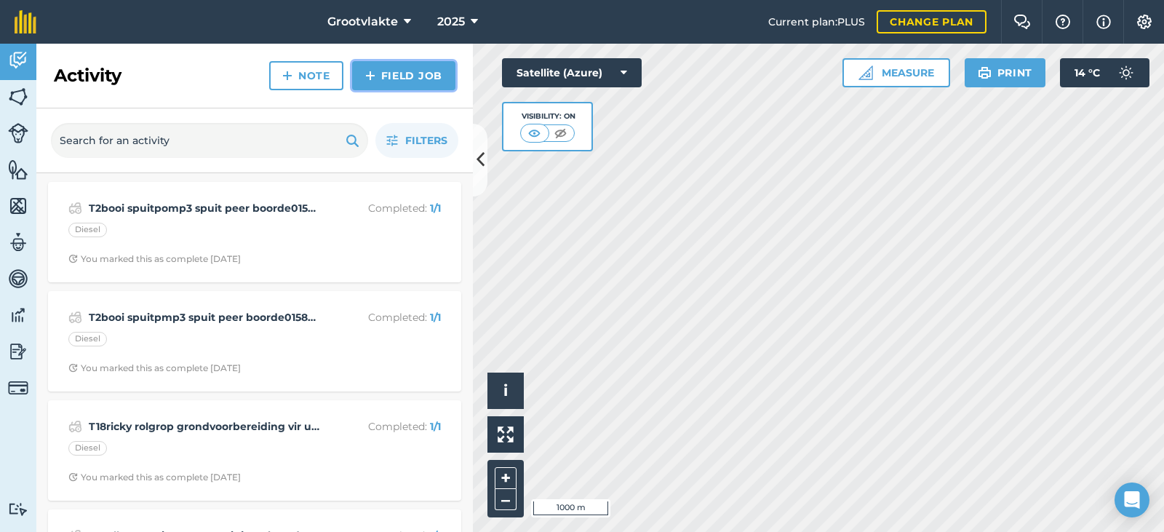
click at [387, 71] on link "Field Job" at bounding box center [403, 75] width 103 height 29
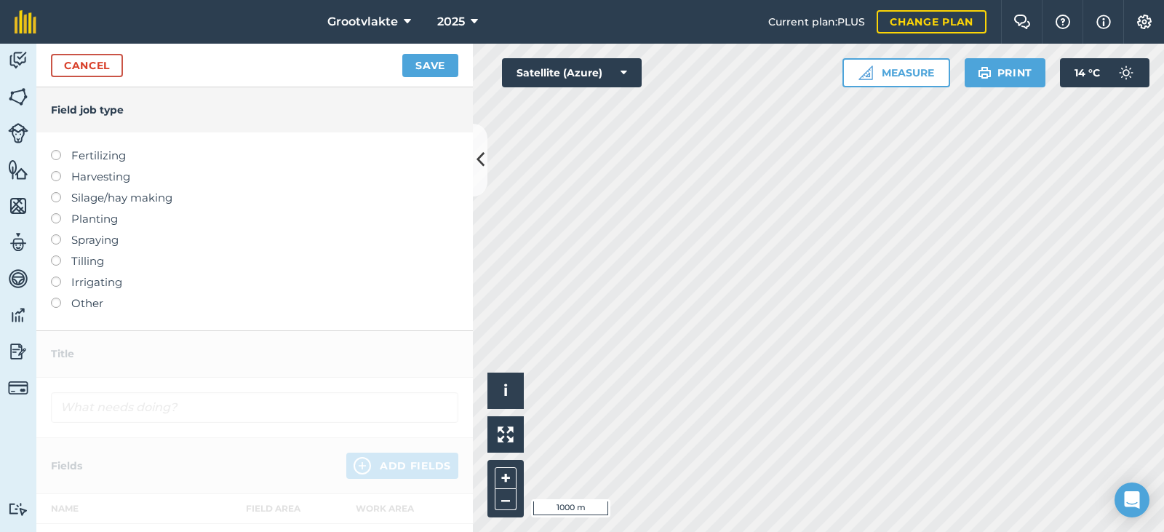
drag, startPoint x: 84, startPoint y: 306, endPoint x: 97, endPoint y: 294, distance: 17.5
click at [84, 306] on label "Other" at bounding box center [254, 303] width 407 height 17
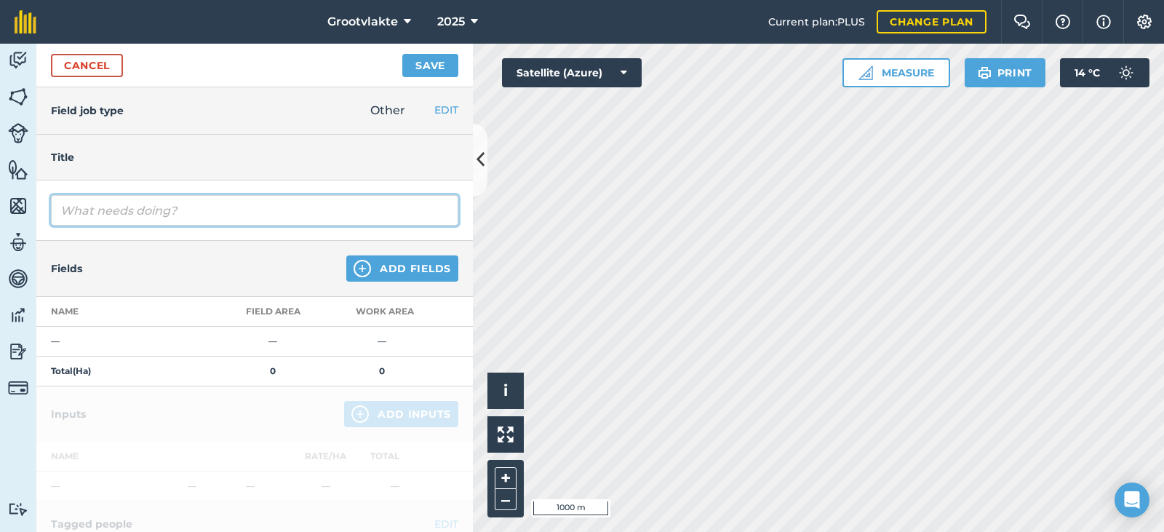
click at [131, 210] on input "text" at bounding box center [254, 210] width 407 height 31
type input "T8sello20 spuitpomp4 spuit jong boorde00580.7"
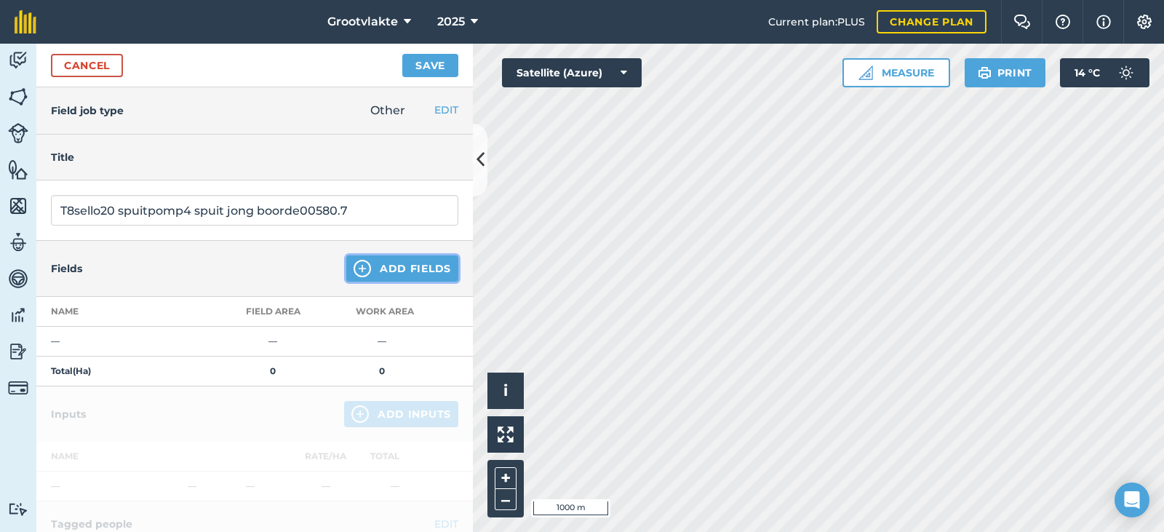
click at [400, 272] on button "Add Fields" at bounding box center [402, 268] width 112 height 26
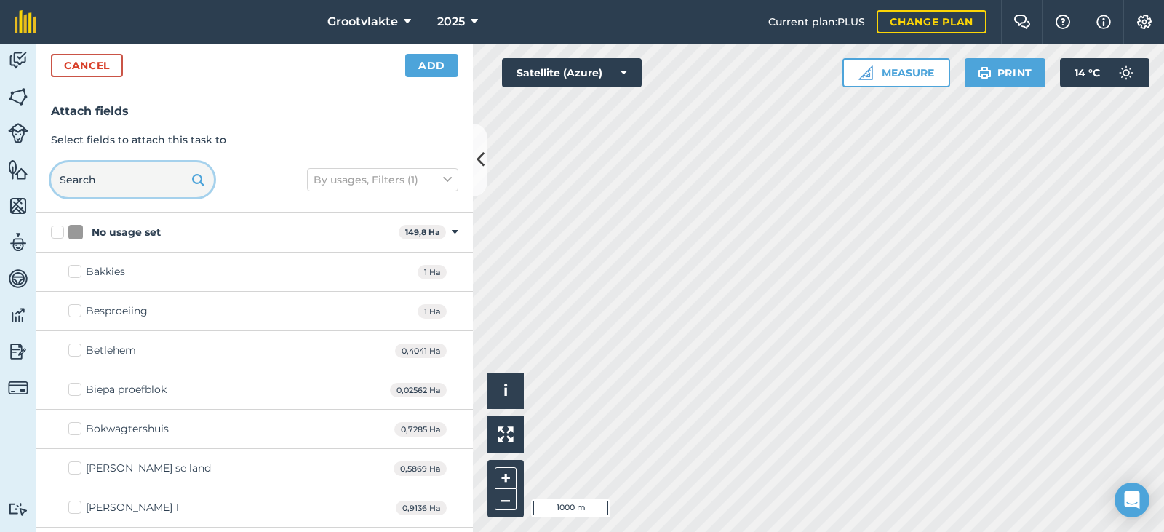
click at [91, 165] on input "text" at bounding box center [132, 179] width 163 height 35
type input "i"
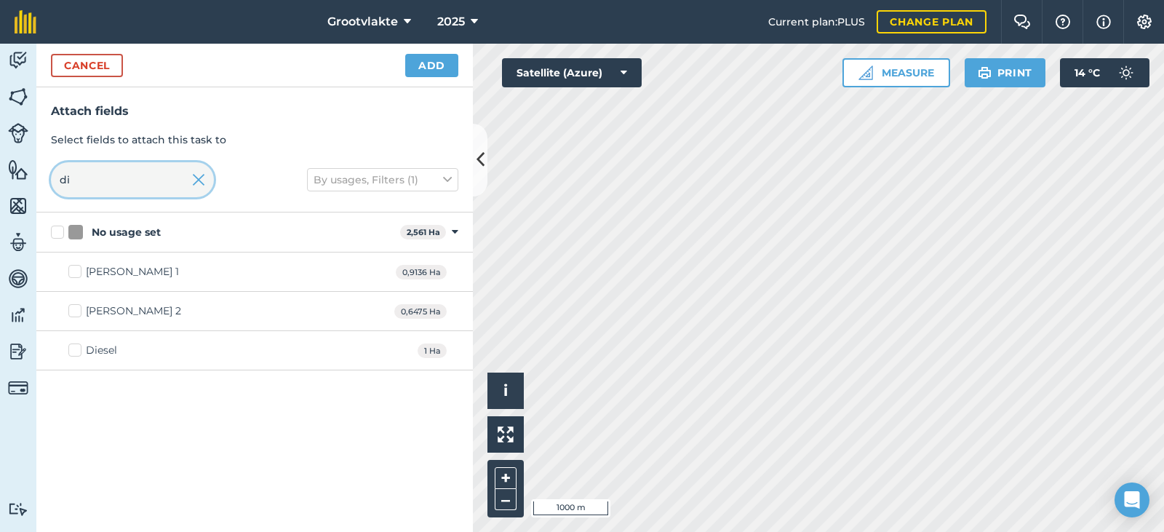
type input "di"
click at [103, 347] on div "Diesel" at bounding box center [101, 350] width 31 height 15
click at [78, 347] on input "Diesel" at bounding box center [72, 347] width 9 height 9
checkbox input "true"
click at [412, 67] on button "Add" at bounding box center [431, 65] width 53 height 23
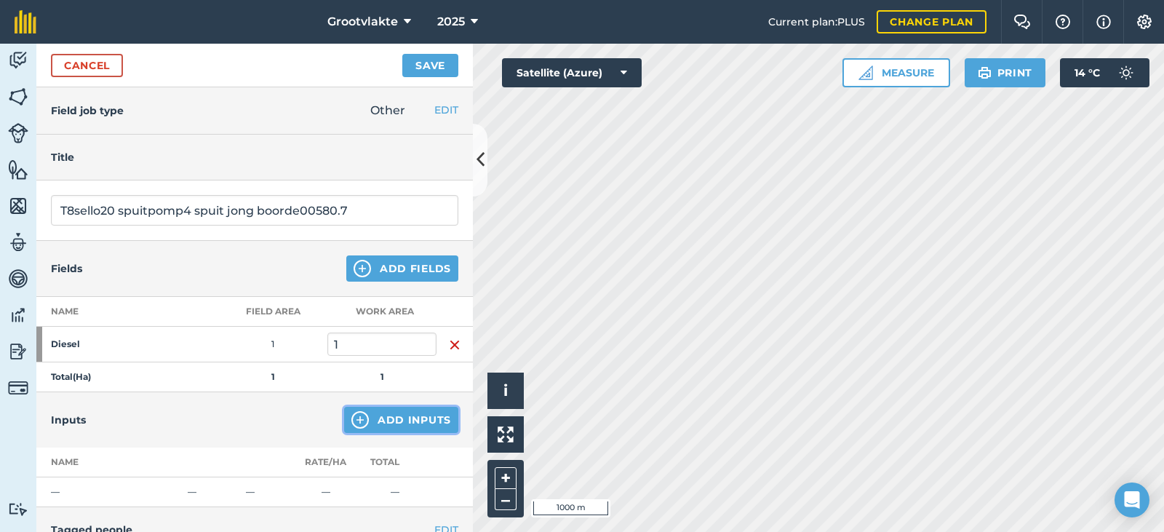
click at [404, 421] on button "Add Inputs" at bounding box center [401, 420] width 114 height 26
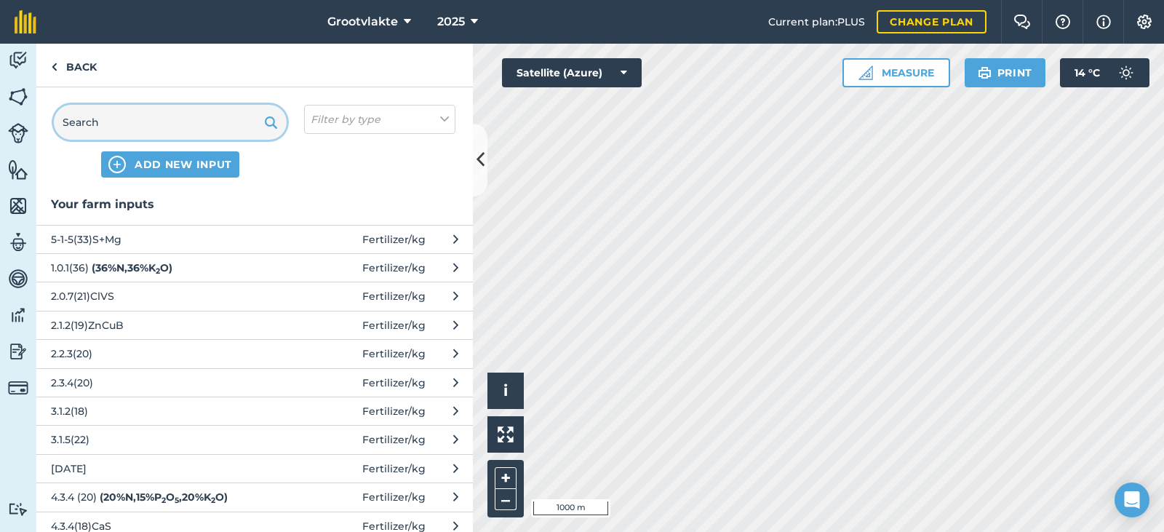
click at [124, 125] on input "text" at bounding box center [170, 122] width 233 height 35
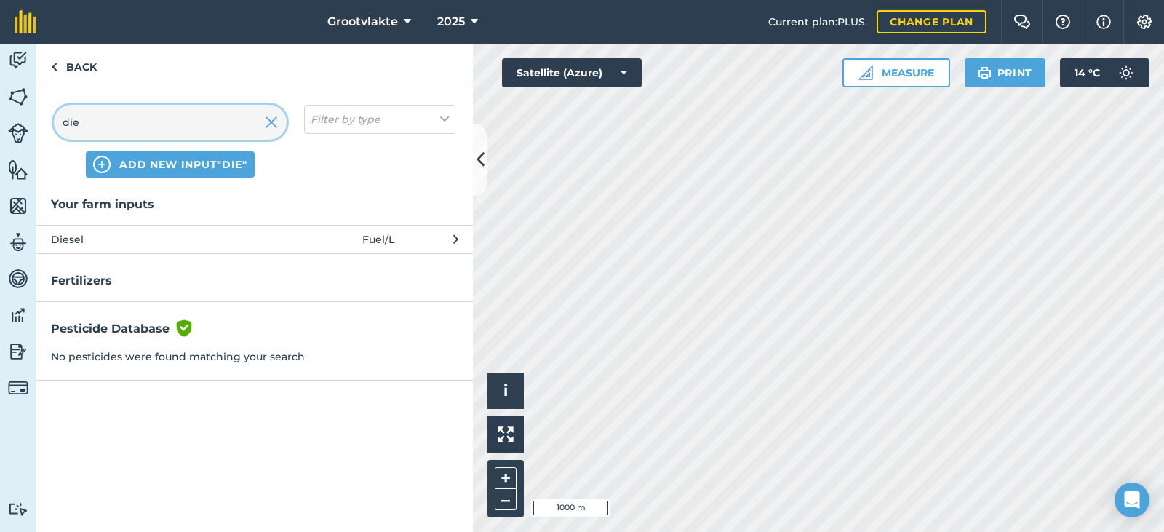
type input "die"
click at [119, 239] on span "Diesel" at bounding box center [170, 239] width 238 height 16
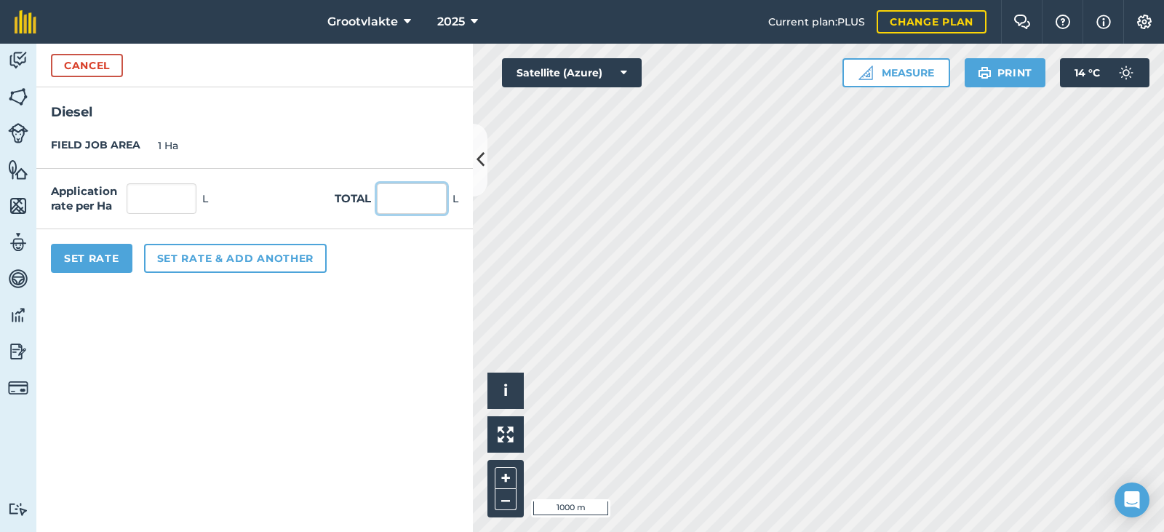
click at [398, 197] on input "text" at bounding box center [412, 198] width 70 height 31
type input "20"
click at [133, 253] on div "Set Rate Set rate & add another" at bounding box center [254, 258] width 436 height 58
click at [118, 259] on button "Set Rate" at bounding box center [91, 258] width 81 height 29
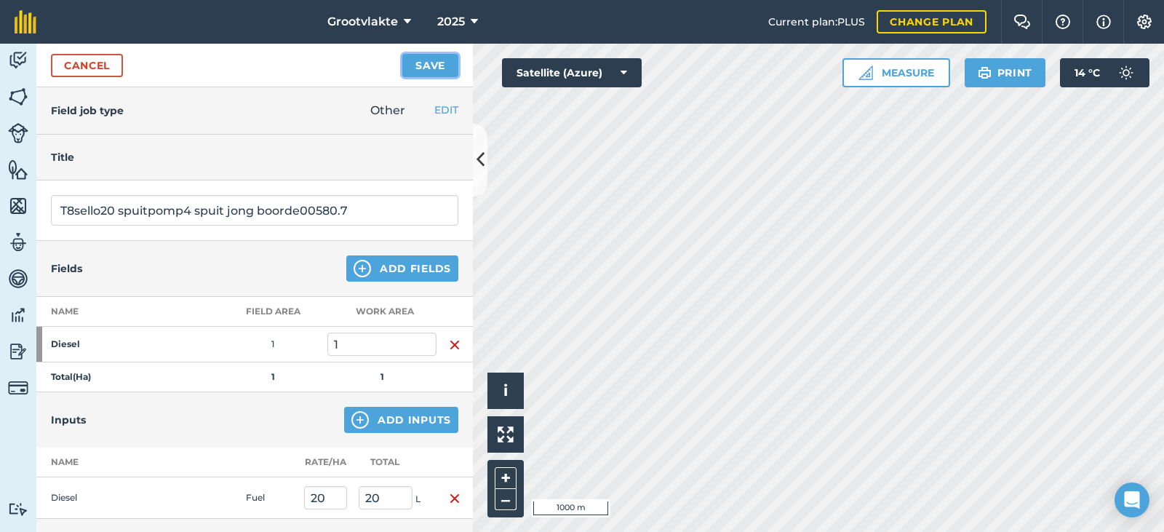
click at [426, 59] on button "Save" at bounding box center [430, 65] width 56 height 23
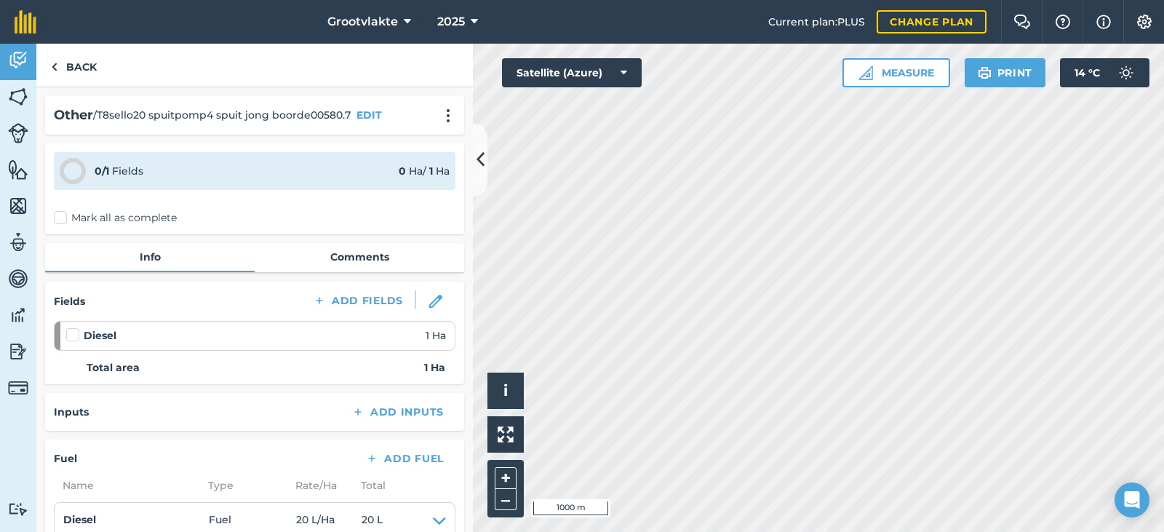
drag, startPoint x: 65, startPoint y: 213, endPoint x: 68, endPoint y: 228, distance: 14.8
click at [63, 220] on label "Mark all as complete" at bounding box center [115, 217] width 123 height 15
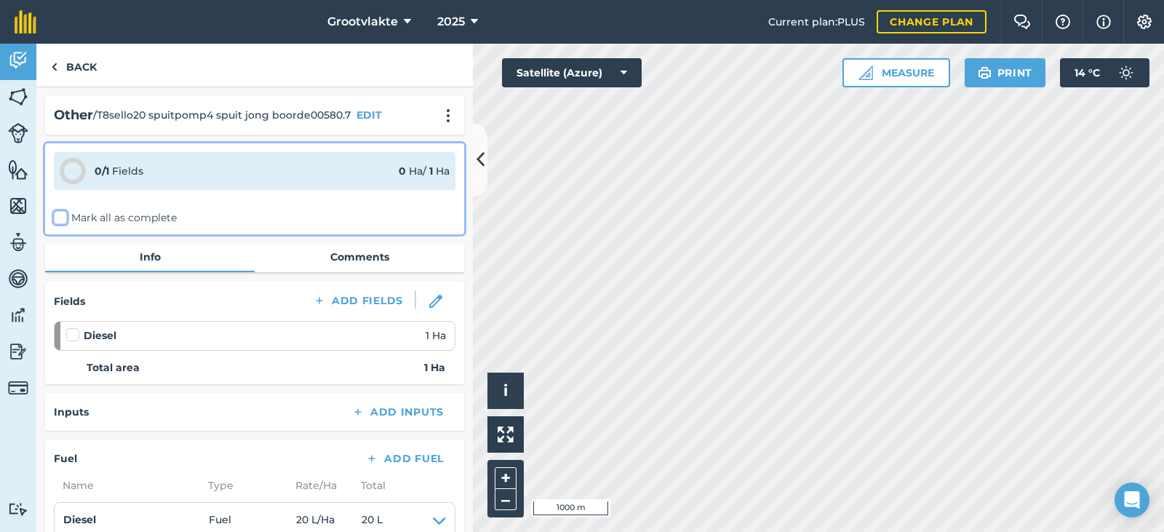
click at [63, 220] on input "Mark all as complete" at bounding box center [58, 214] width 9 height 9
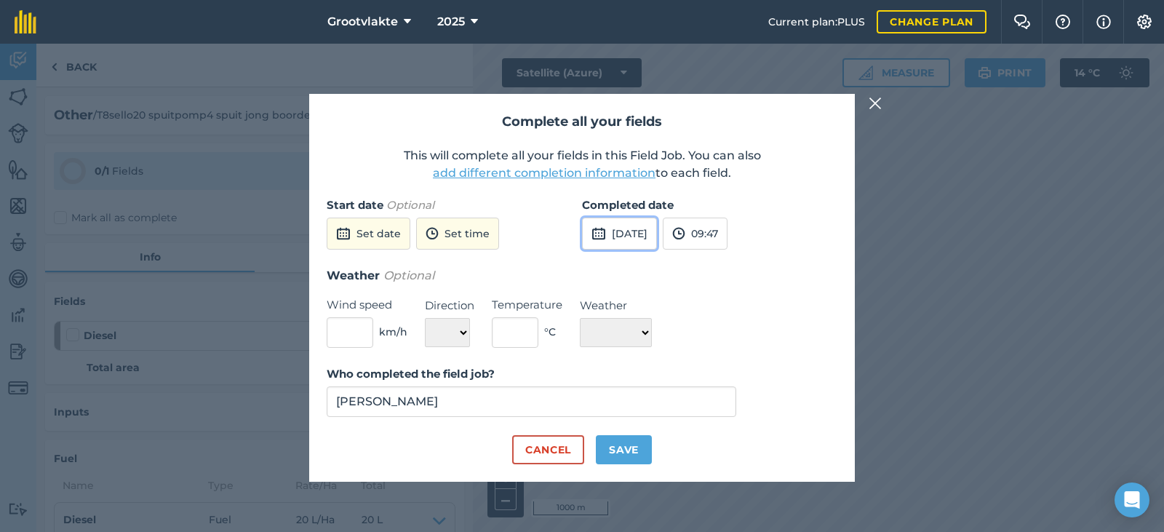
click at [591, 242] on button "[DATE]" at bounding box center [619, 234] width 75 height 32
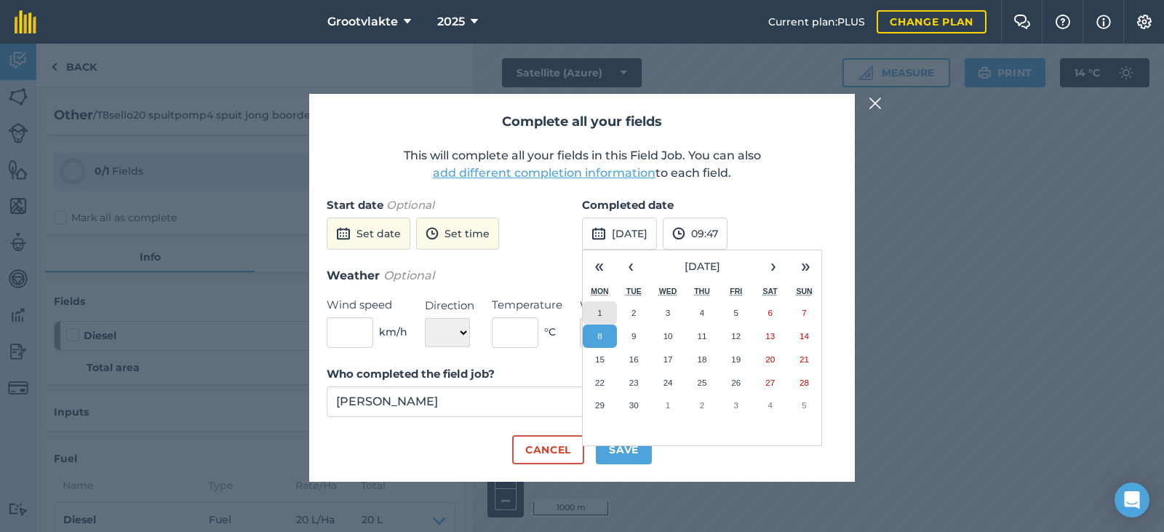
click at [603, 316] on button "1" at bounding box center [600, 312] width 34 height 23
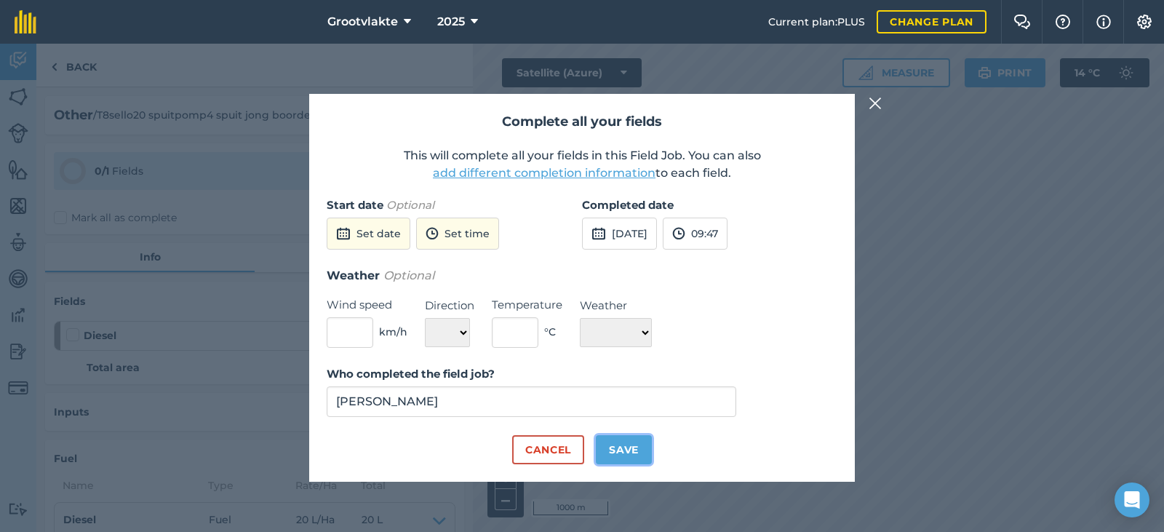
click at [623, 450] on button "Save" at bounding box center [624, 449] width 56 height 29
checkbox input "true"
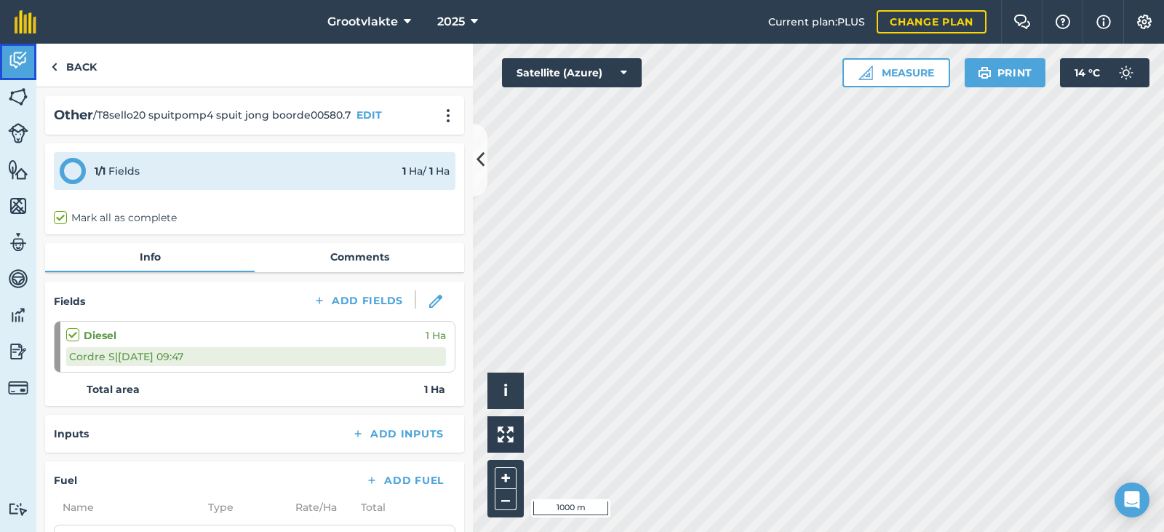
click at [24, 68] on img at bounding box center [18, 60] width 20 height 22
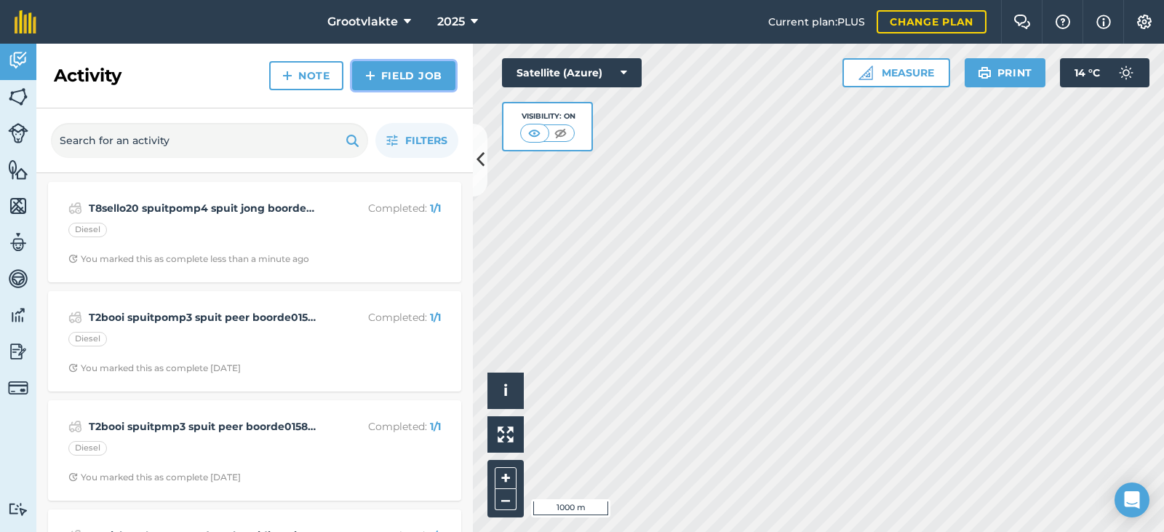
click at [417, 71] on link "Field Job" at bounding box center [403, 75] width 103 height 29
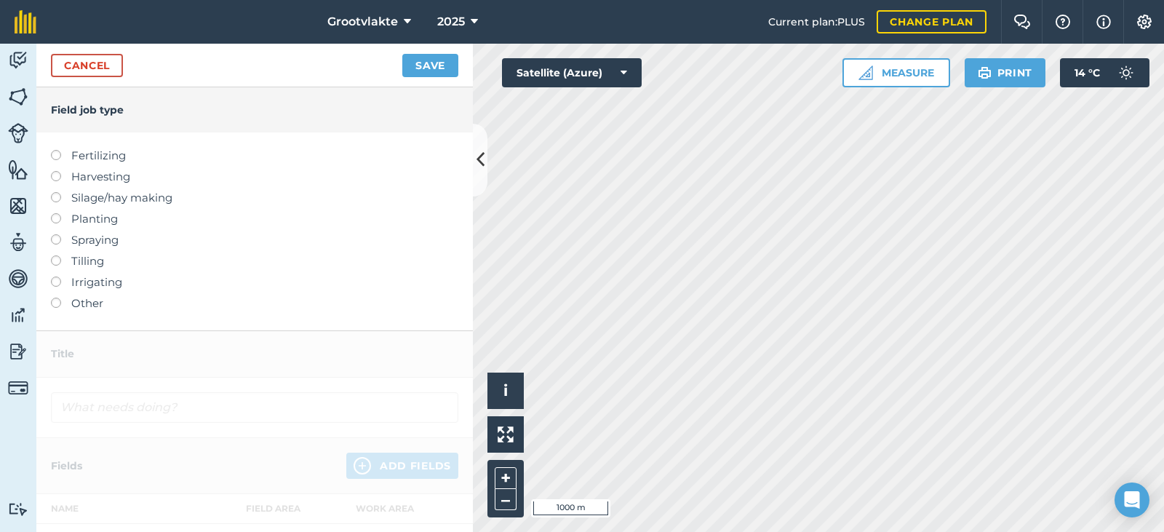
click at [101, 303] on label "Other" at bounding box center [254, 303] width 407 height 17
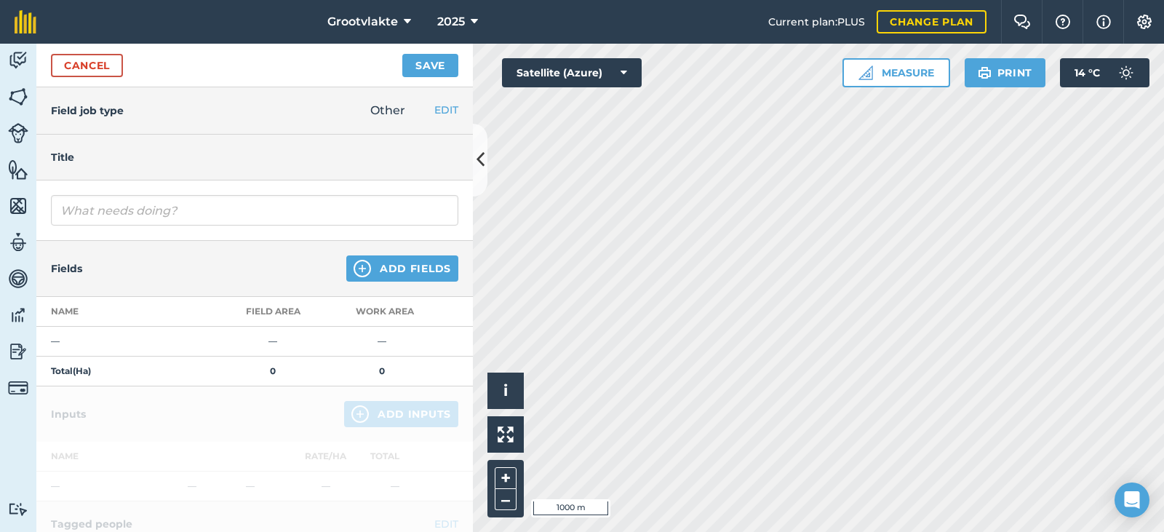
click at [143, 226] on div at bounding box center [254, 210] width 436 height 60
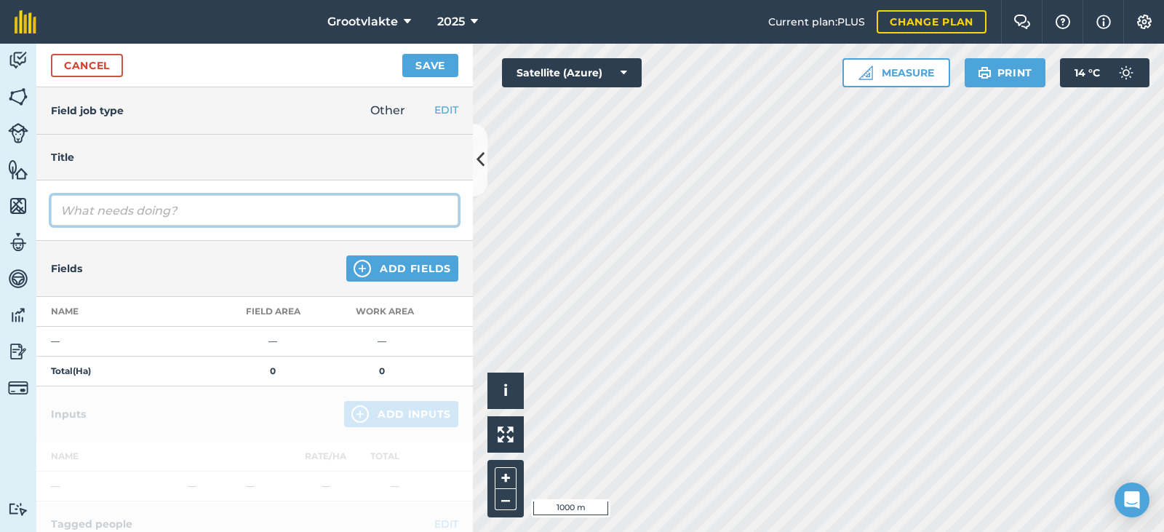
click at [143, 226] on input "text" at bounding box center [254, 210] width 407 height 31
type input "T18ricky disk grondvoorbereiding vir uie plant10052.8"
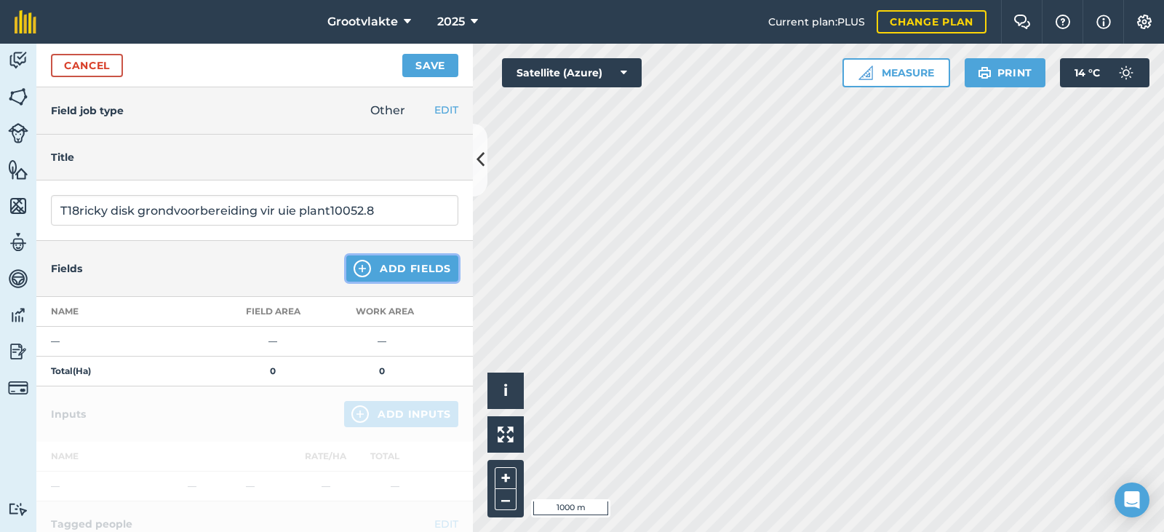
click at [388, 261] on button "Add Fields" at bounding box center [402, 268] width 112 height 26
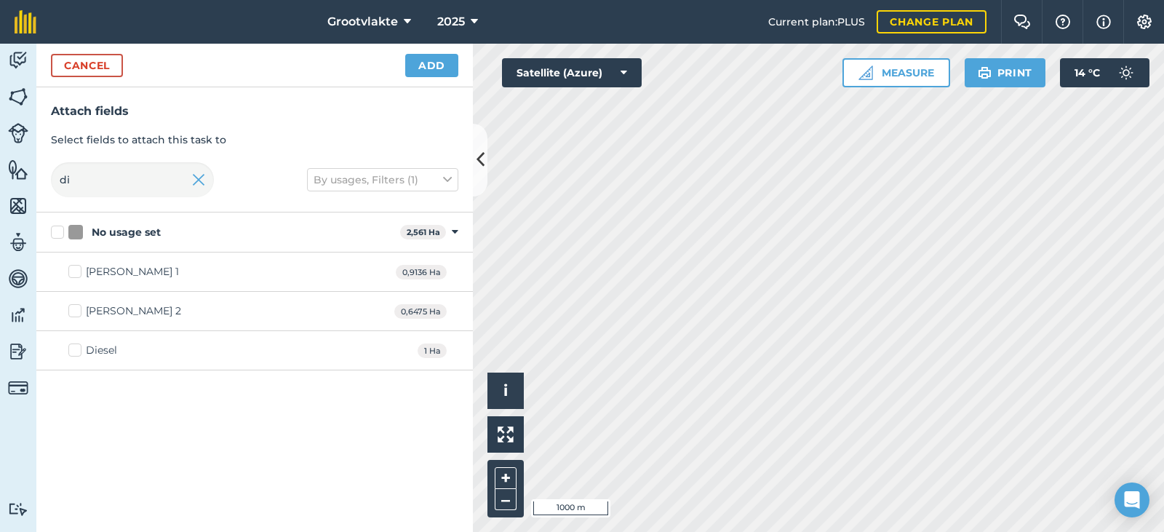
click at [99, 348] on div "Diesel" at bounding box center [101, 350] width 31 height 15
click at [78, 348] on input "Diesel" at bounding box center [72, 347] width 9 height 9
checkbox input "true"
drag, startPoint x: 425, startPoint y: 76, endPoint x: 411, endPoint y: 119, distance: 45.1
click at [424, 82] on div "Cancel Add" at bounding box center [254, 66] width 436 height 44
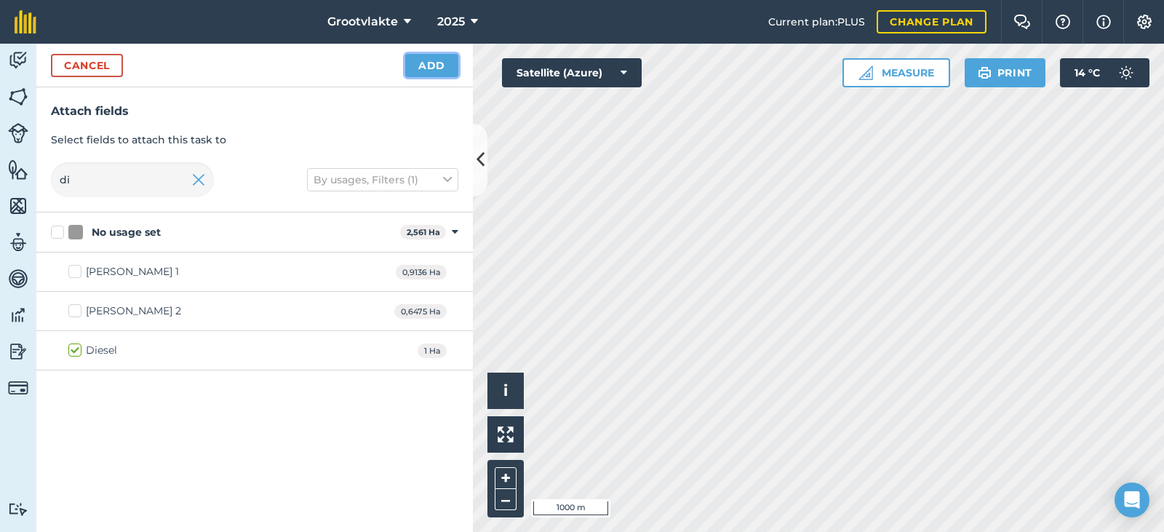
drag, startPoint x: 447, startPoint y: 65, endPoint x: 425, endPoint y: 156, distance: 94.4
click at [447, 67] on button "Add" at bounding box center [431, 65] width 53 height 23
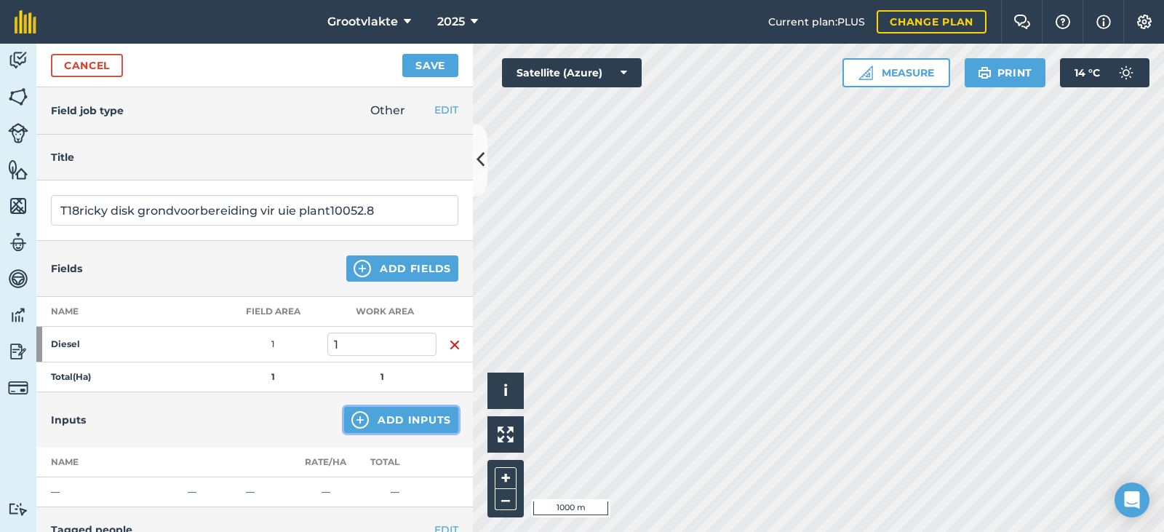
click at [370, 423] on button "Add Inputs" at bounding box center [401, 420] width 114 height 26
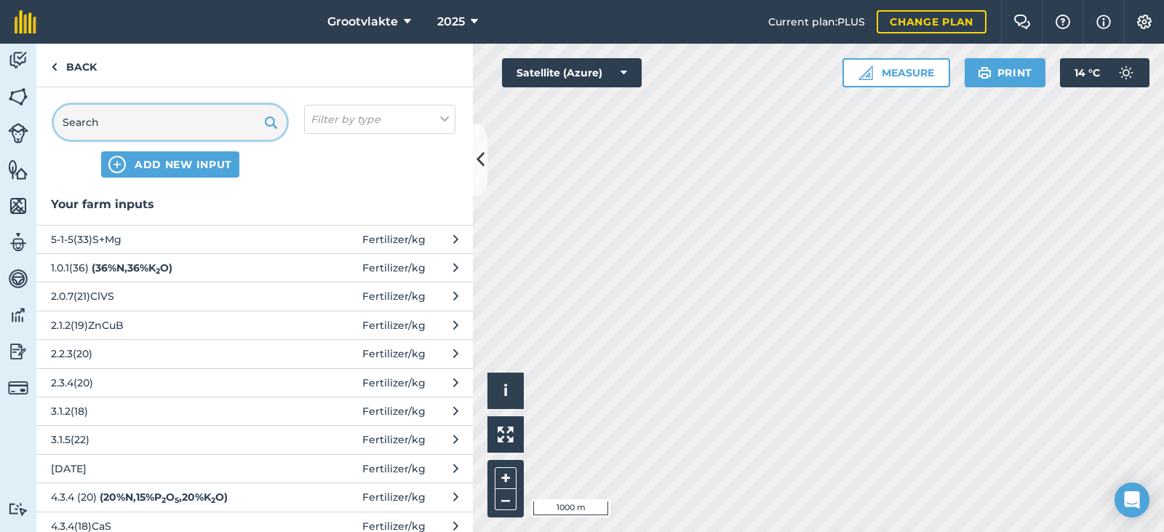
click at [207, 132] on input "text" at bounding box center [170, 122] width 233 height 35
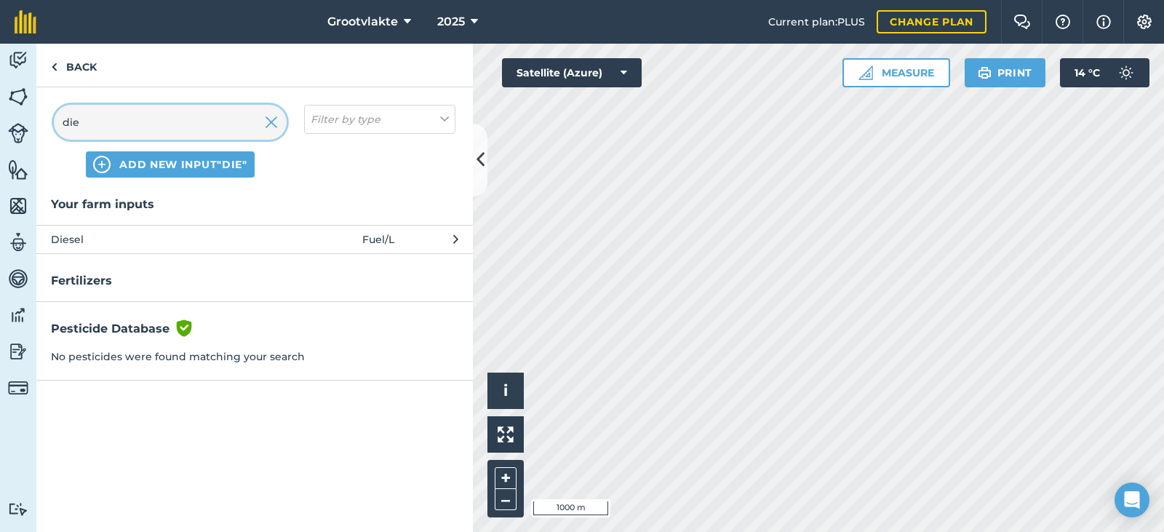
type input "die"
click at [219, 242] on span "Diesel" at bounding box center [170, 239] width 238 height 16
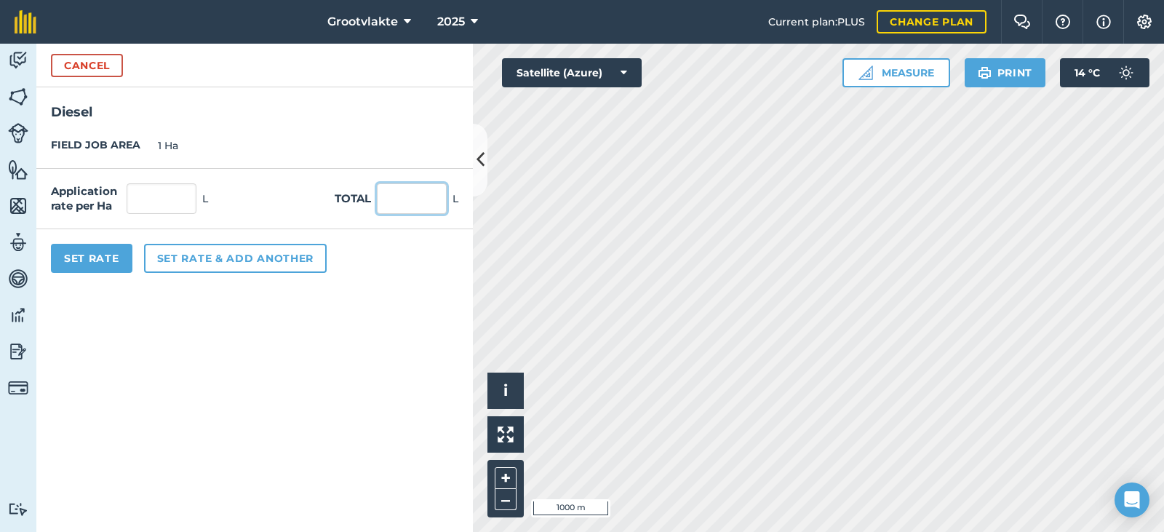
click at [428, 202] on input "text" at bounding box center [412, 198] width 70 height 31
type input "60"
click at [97, 256] on button "Set Rate" at bounding box center [91, 258] width 81 height 29
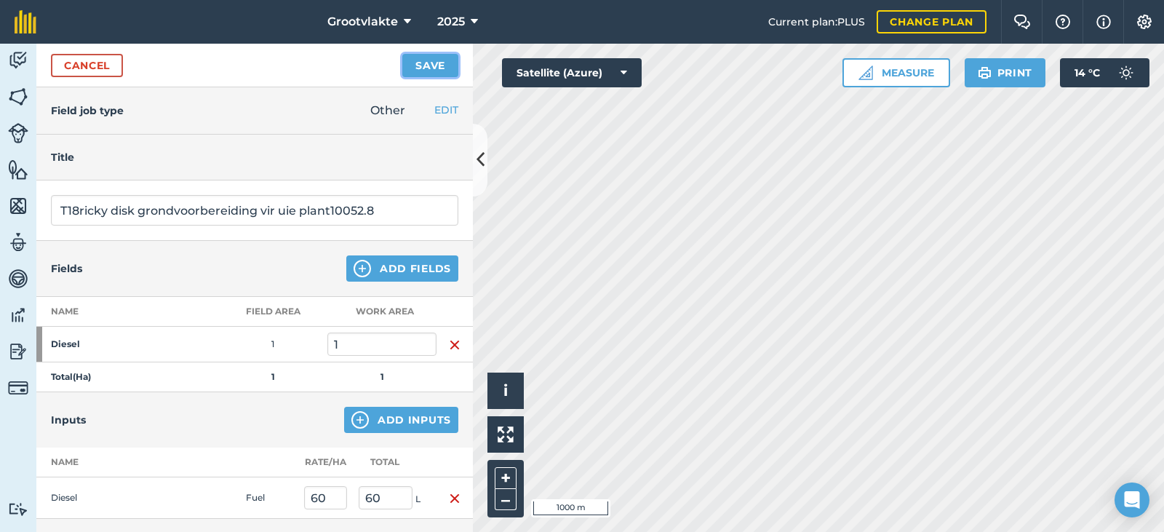
click at [430, 63] on button "Save" at bounding box center [430, 65] width 56 height 23
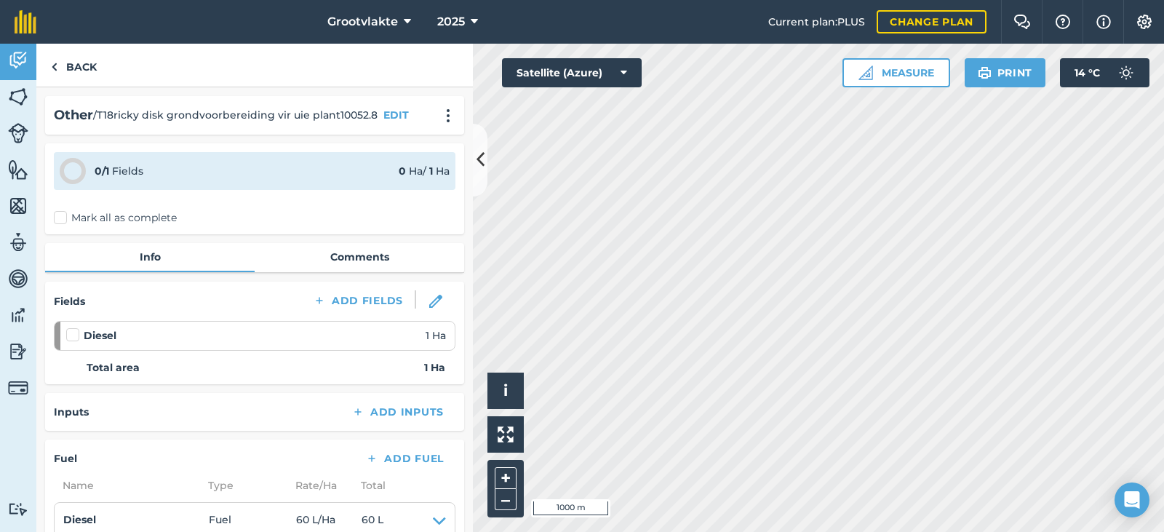
click at [66, 223] on label "Mark all as complete" at bounding box center [115, 217] width 123 height 15
click at [63, 220] on input "Mark all as complete" at bounding box center [58, 214] width 9 height 9
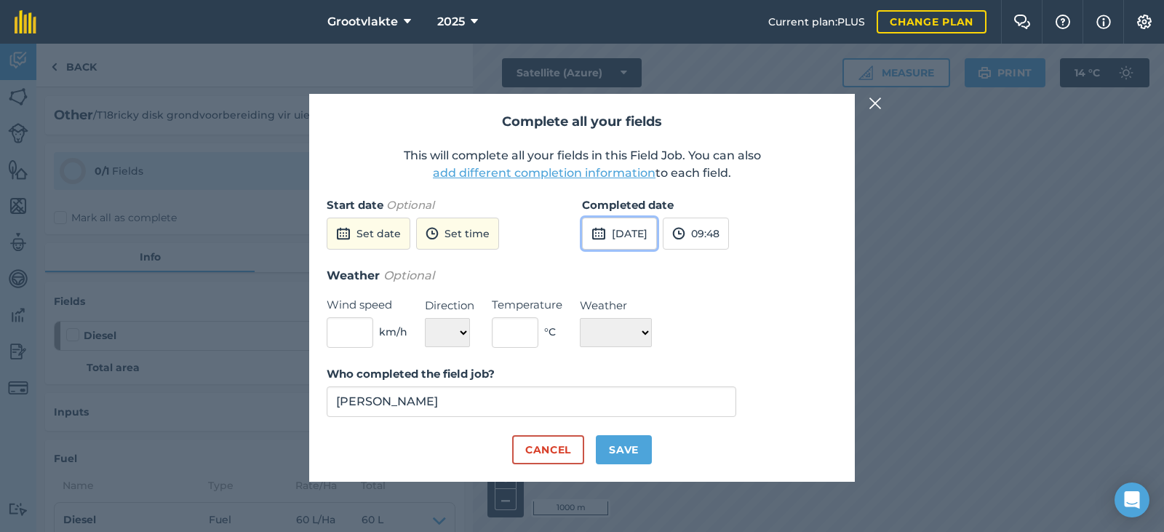
click at [618, 236] on button "[DATE]" at bounding box center [619, 234] width 75 height 32
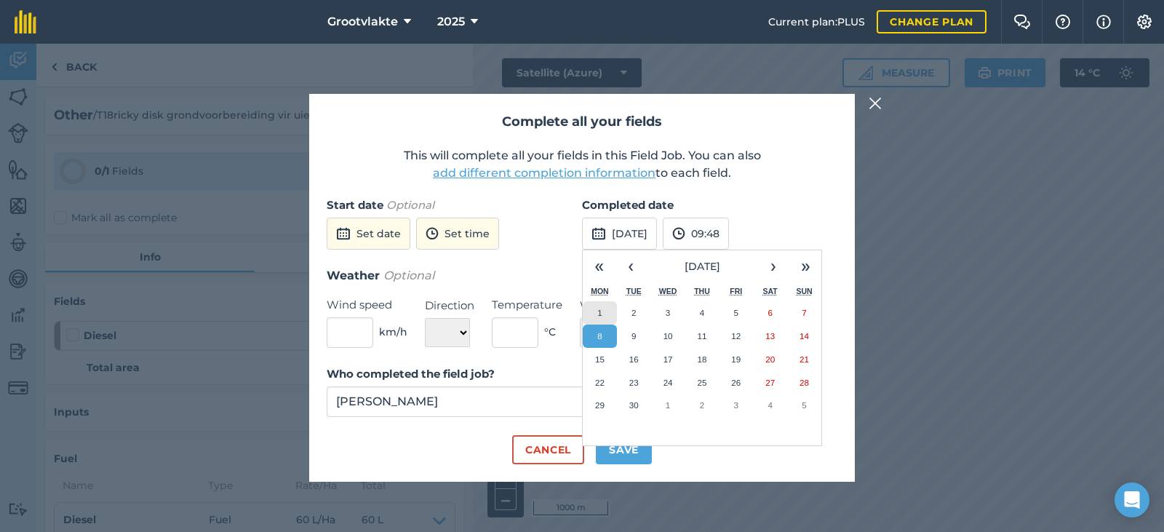
click at [595, 313] on button "1" at bounding box center [600, 312] width 34 height 23
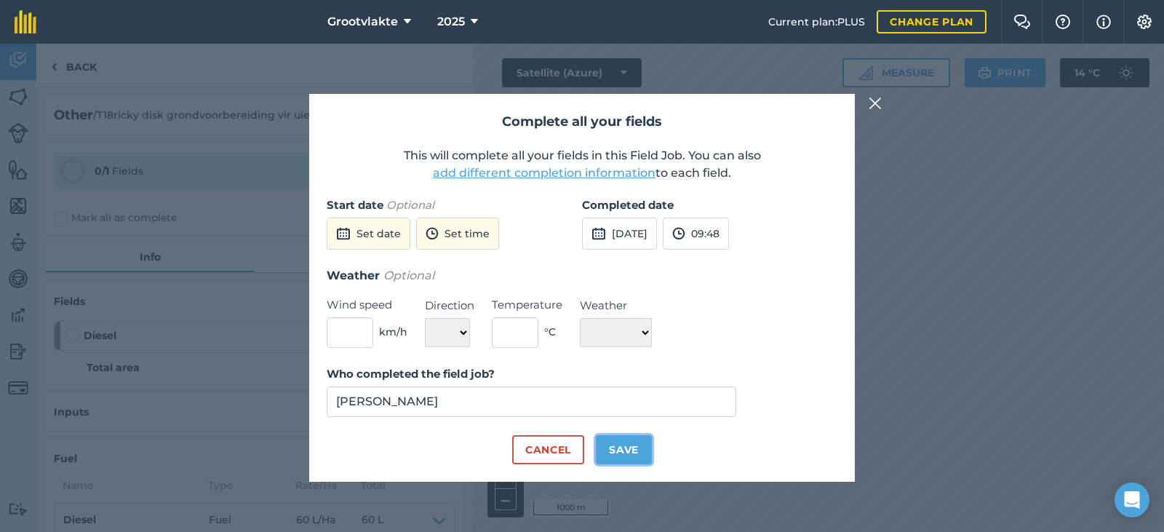
click at [617, 445] on button "Save" at bounding box center [624, 449] width 56 height 29
checkbox input "true"
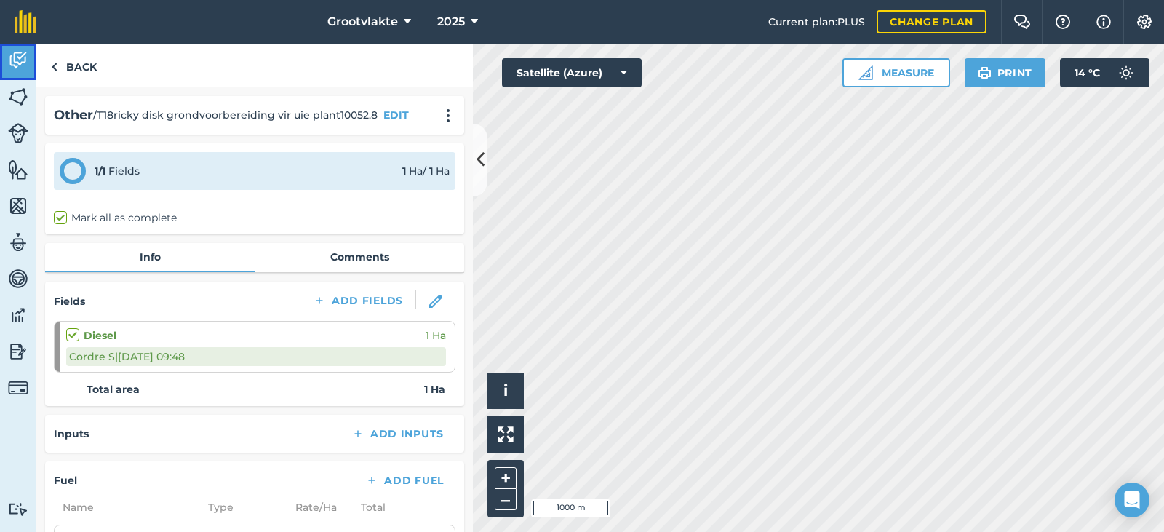
click at [22, 76] on link "Activity" at bounding box center [18, 62] width 36 height 36
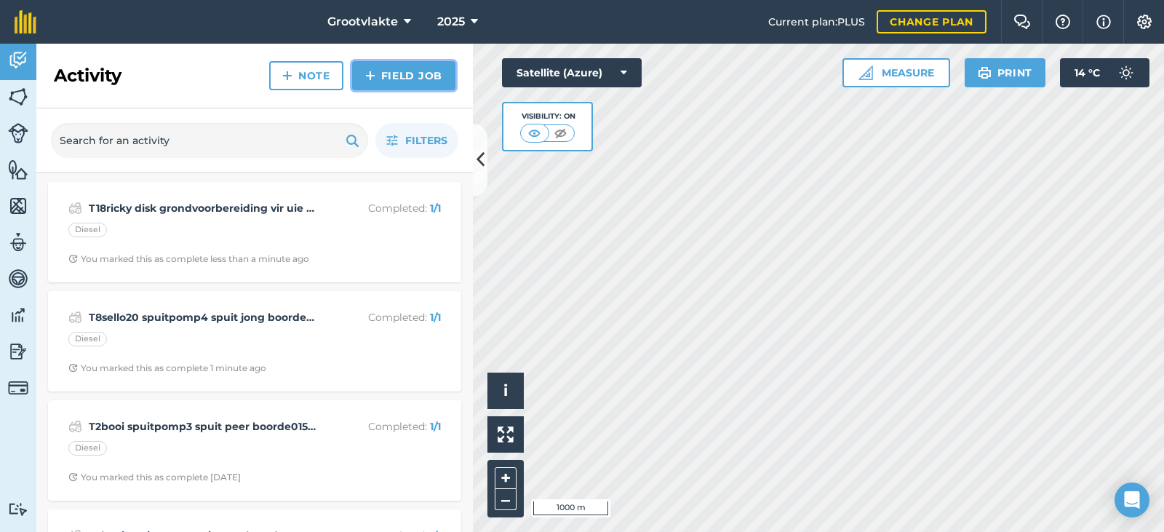
click at [386, 73] on link "Field Job" at bounding box center [403, 75] width 103 height 29
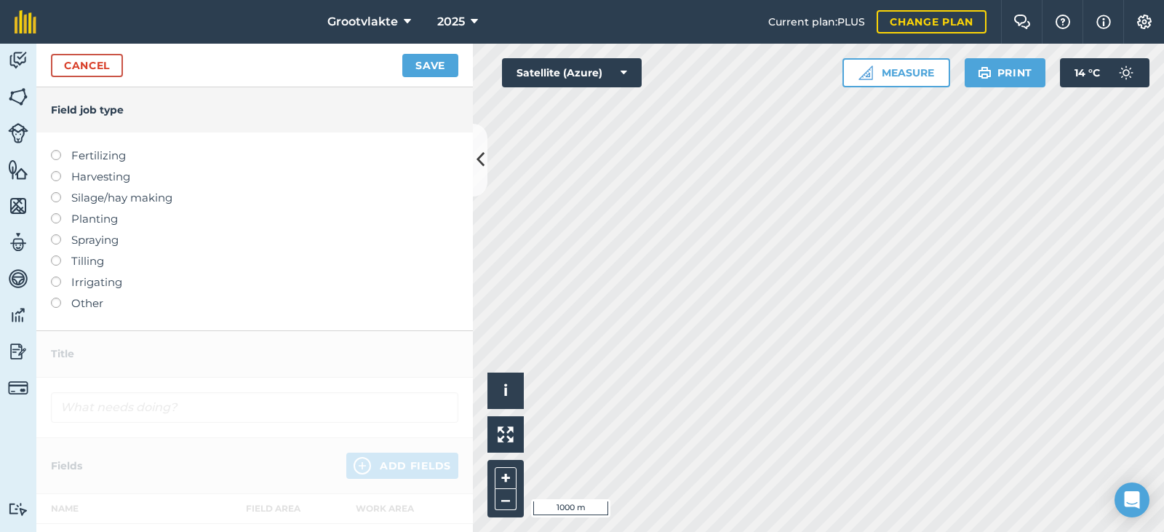
click at [89, 300] on label "Other" at bounding box center [254, 303] width 407 height 17
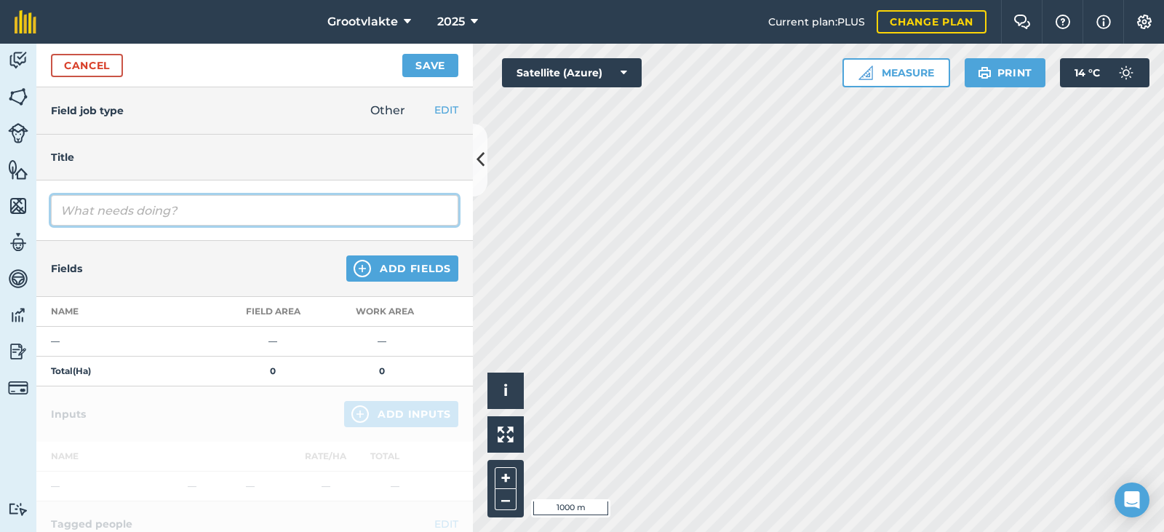
click at [155, 223] on input "text" at bounding box center [254, 210] width 407 height 31
type input "T18ricky rolgrop grondvoorbereiding vir uie plant15559.0"
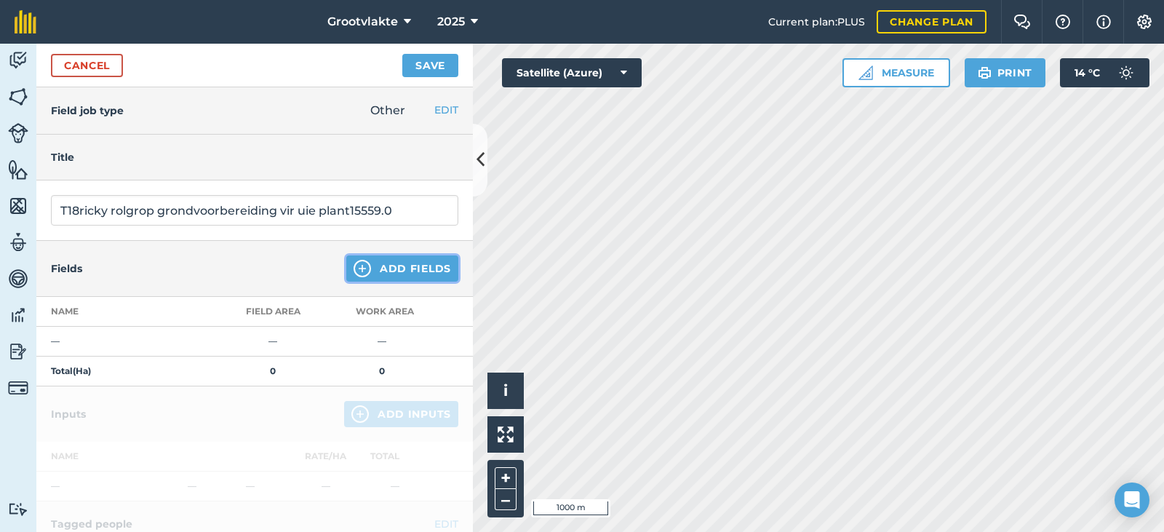
click at [377, 263] on button "Add Fields" at bounding box center [402, 268] width 112 height 26
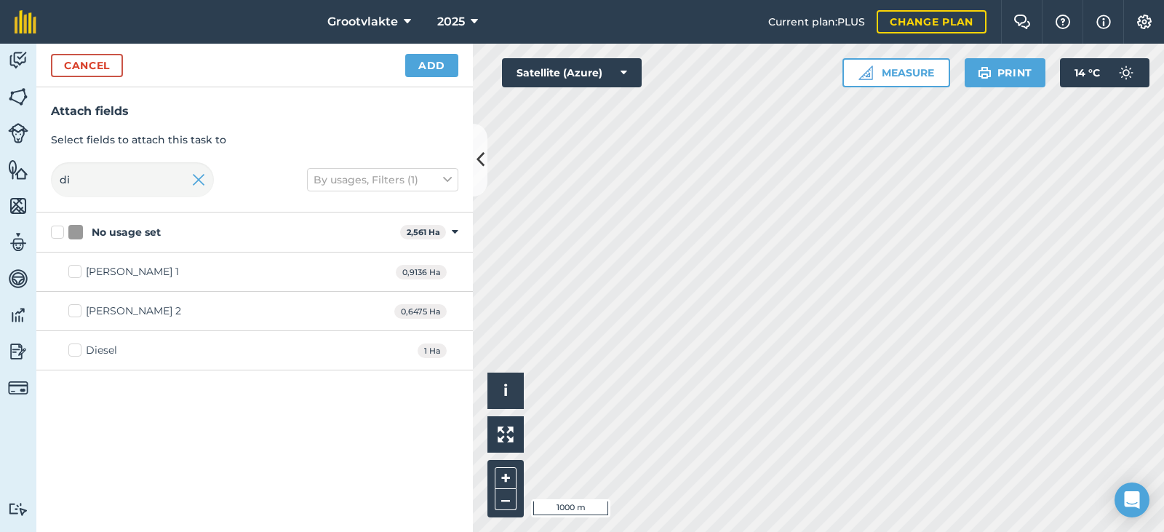
click at [92, 336] on div "Diesel 1 Ha" at bounding box center [254, 350] width 436 height 39
click at [88, 356] on div "Diesel" at bounding box center [101, 350] width 31 height 15
click at [78, 352] on input "Diesel" at bounding box center [72, 347] width 9 height 9
checkbox input "true"
click at [438, 57] on button "Add" at bounding box center [431, 65] width 53 height 23
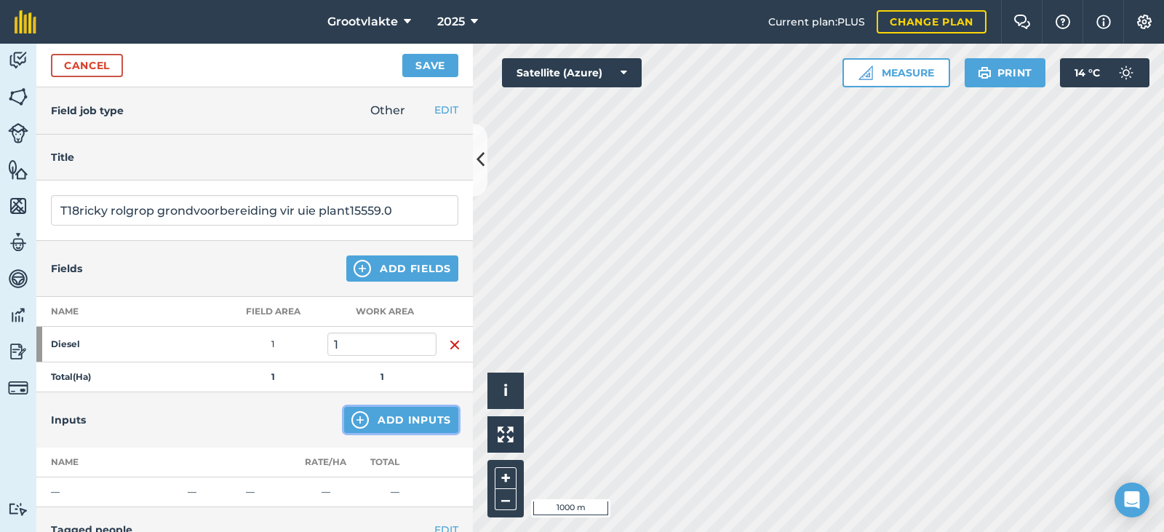
click at [344, 427] on button "Add Inputs" at bounding box center [401, 420] width 114 height 26
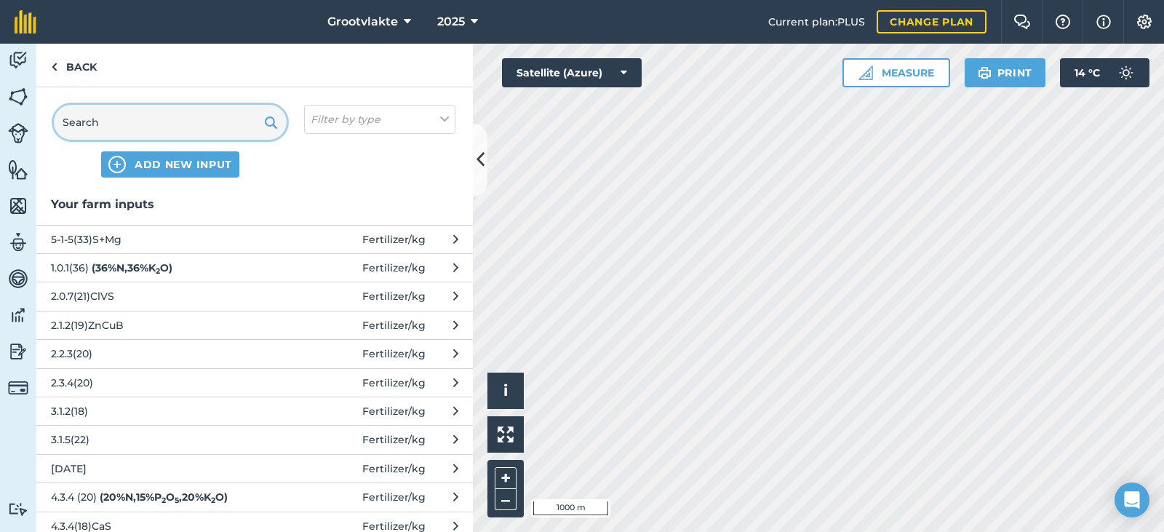
click at [139, 111] on input "text" at bounding box center [170, 122] width 233 height 35
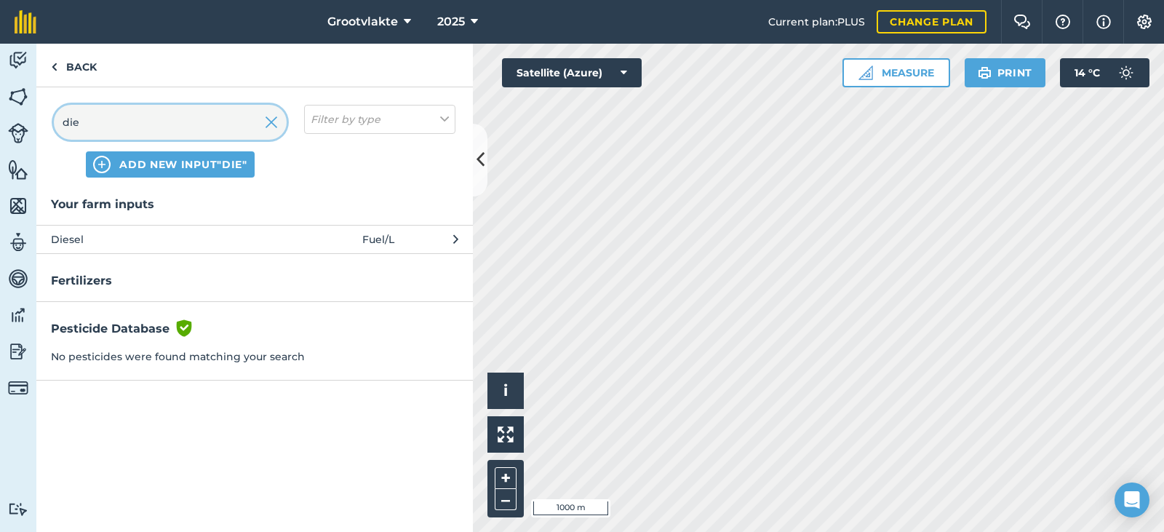
type input "die"
drag, startPoint x: 129, startPoint y: 241, endPoint x: 188, endPoint y: 242, distance: 58.9
click at [188, 242] on span "Diesel" at bounding box center [170, 239] width 238 height 16
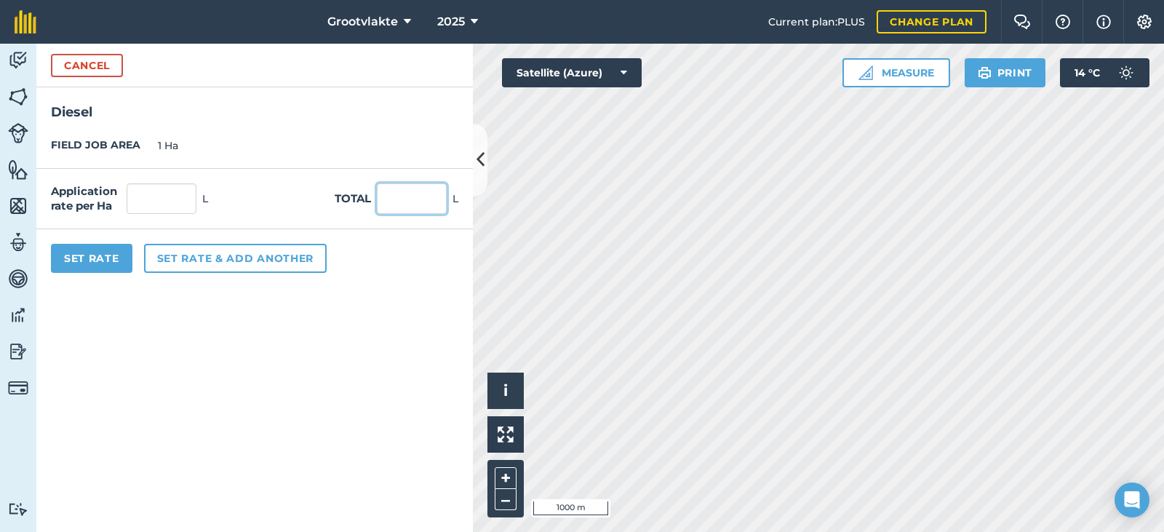
click at [418, 204] on input "text" at bounding box center [412, 198] width 70 height 31
type input "55"
click at [117, 262] on button "Set Rate" at bounding box center [91, 258] width 81 height 29
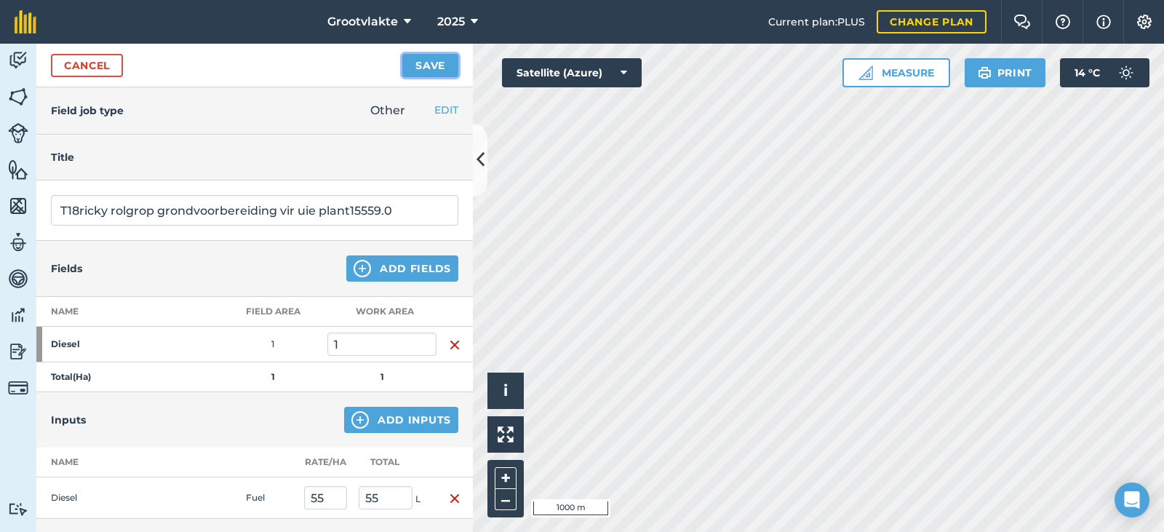
click at [421, 66] on button "Save" at bounding box center [430, 65] width 56 height 23
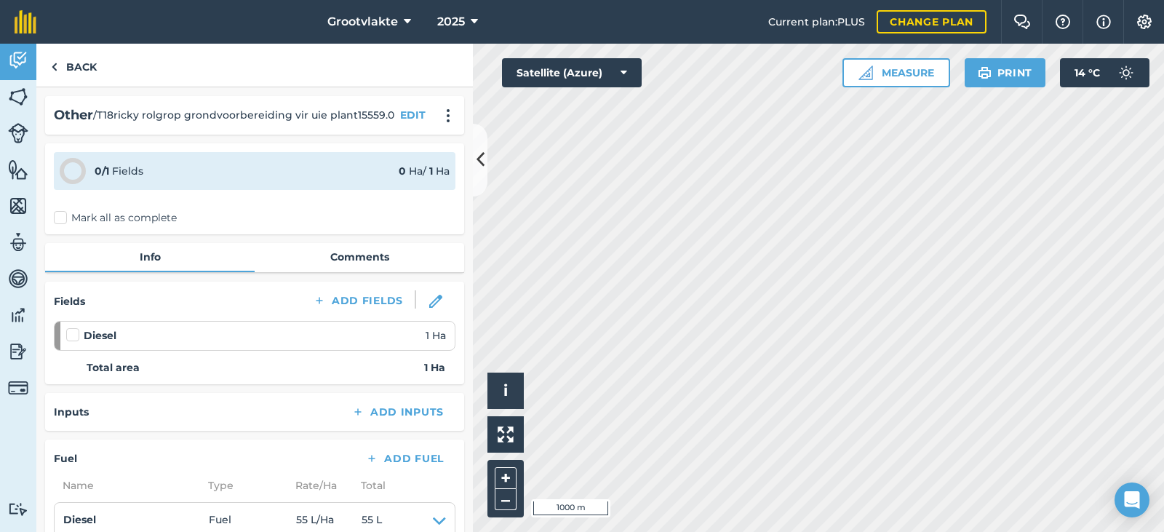
click at [60, 224] on label "Mark all as complete" at bounding box center [115, 217] width 123 height 15
click at [60, 220] on input "Mark all as complete" at bounding box center [58, 214] width 9 height 9
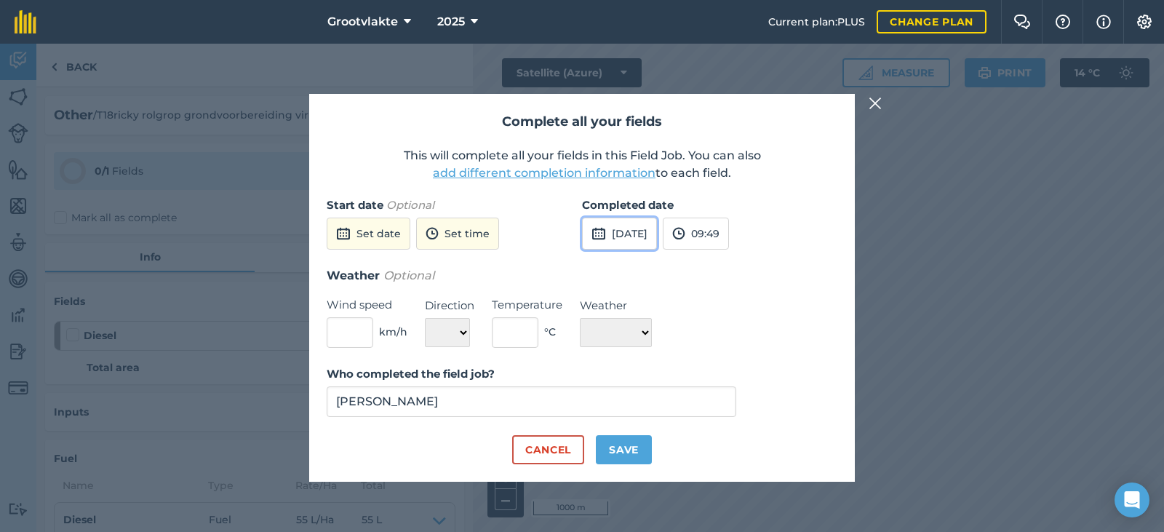
click at [645, 240] on button "[DATE]" at bounding box center [619, 234] width 75 height 32
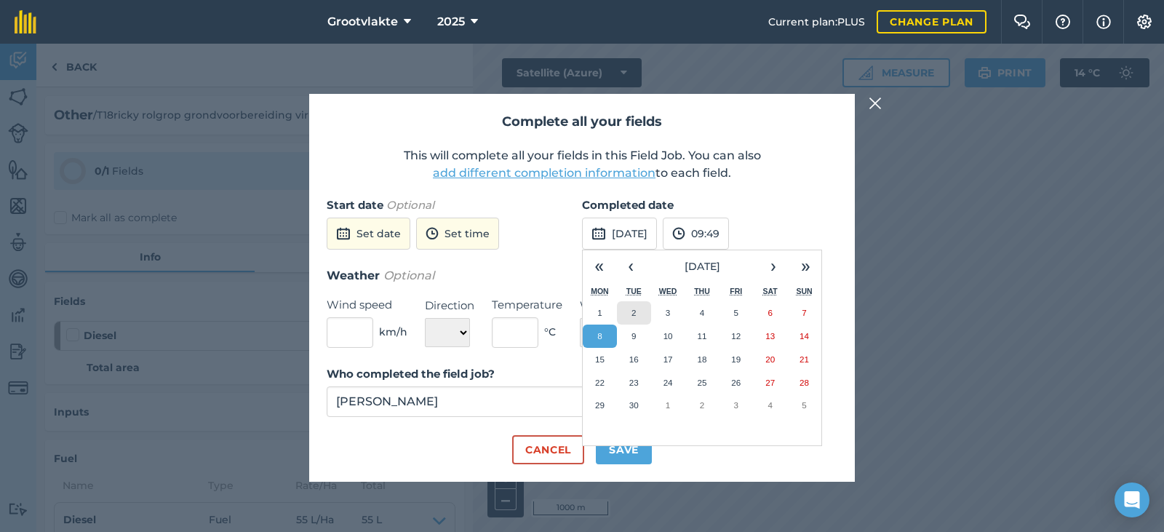
click at [637, 309] on button "2" at bounding box center [634, 312] width 34 height 23
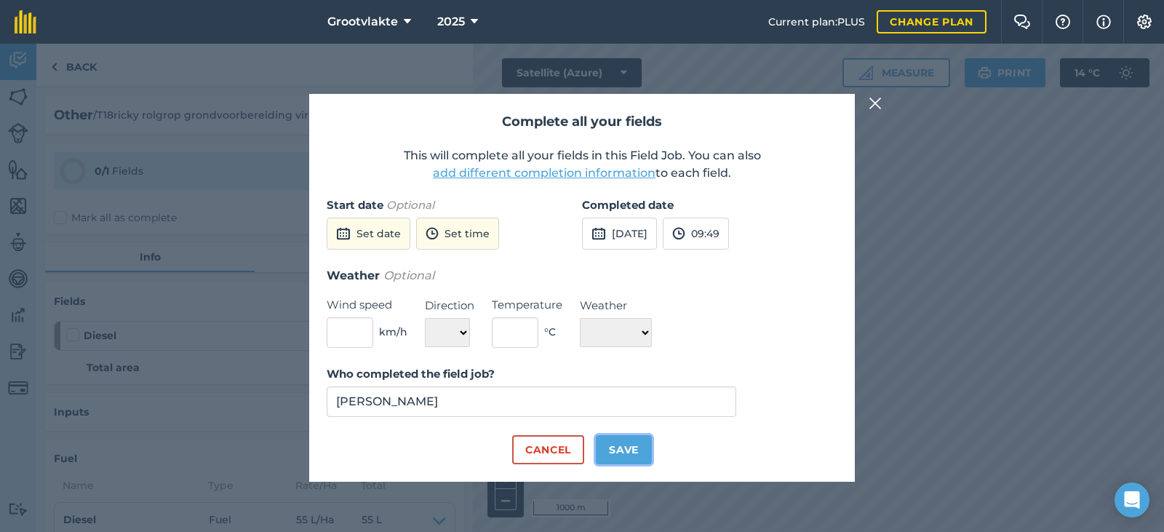
click at [628, 444] on button "Save" at bounding box center [624, 449] width 56 height 29
checkbox input "true"
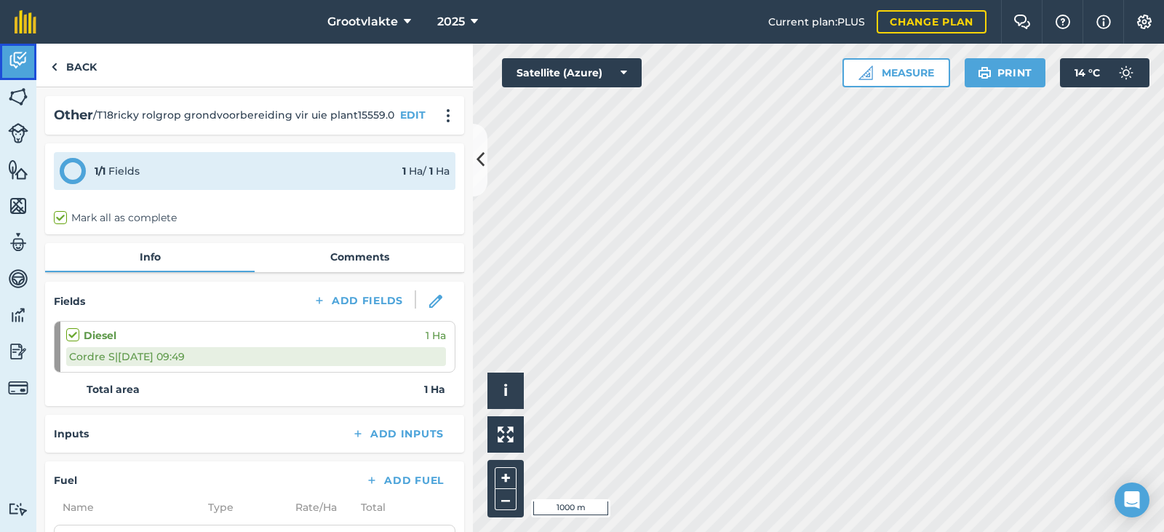
click at [9, 66] on img at bounding box center [18, 60] width 20 height 22
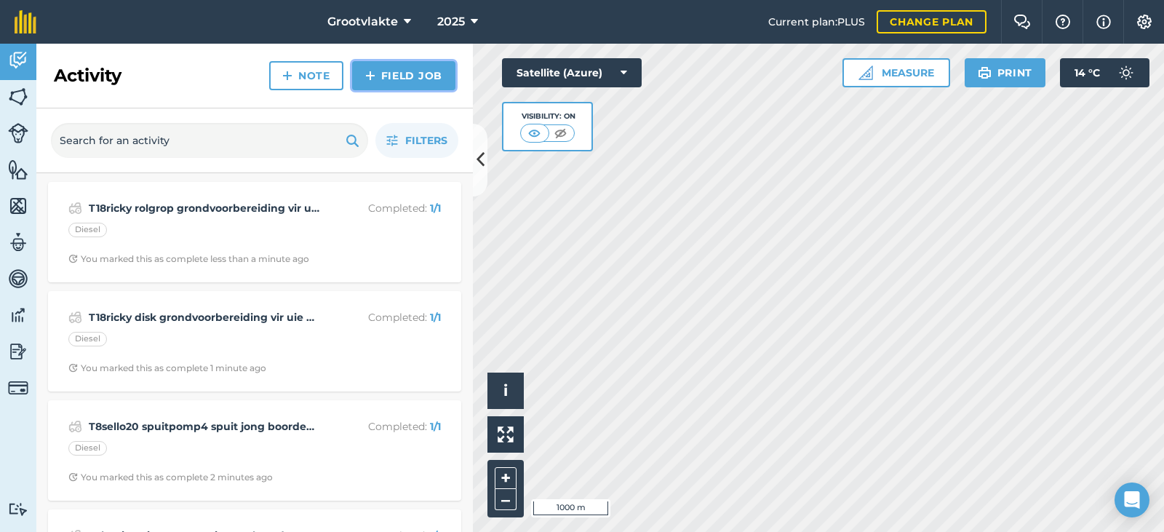
click at [383, 86] on link "Field Job" at bounding box center [403, 75] width 103 height 29
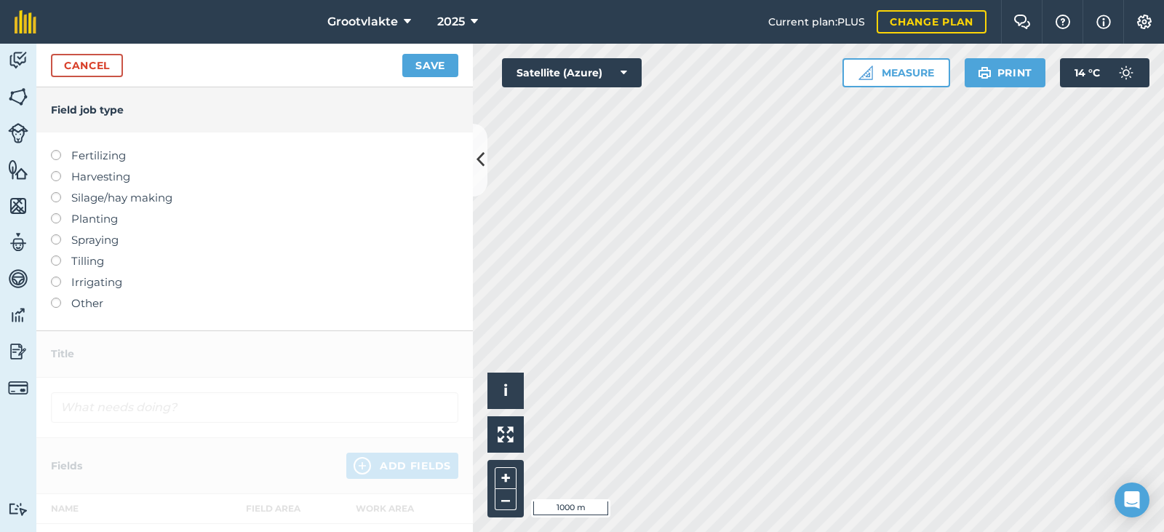
click at [72, 309] on label "Other" at bounding box center [254, 303] width 407 height 17
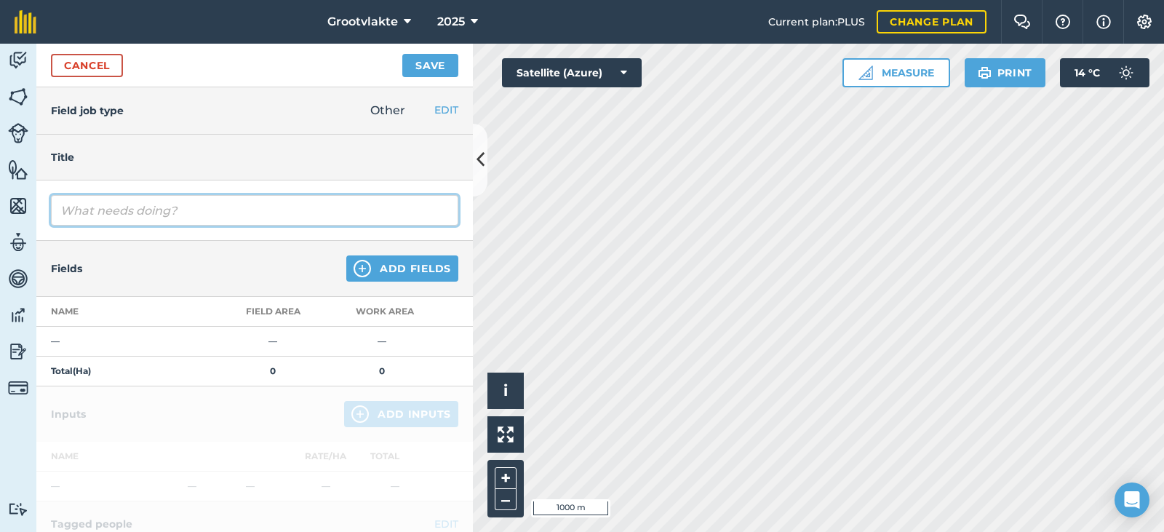
click at [113, 222] on input "text" at bounding box center [254, 210] width 407 height 31
type input "Tdoka [PERSON_NAME] werks mense458825"
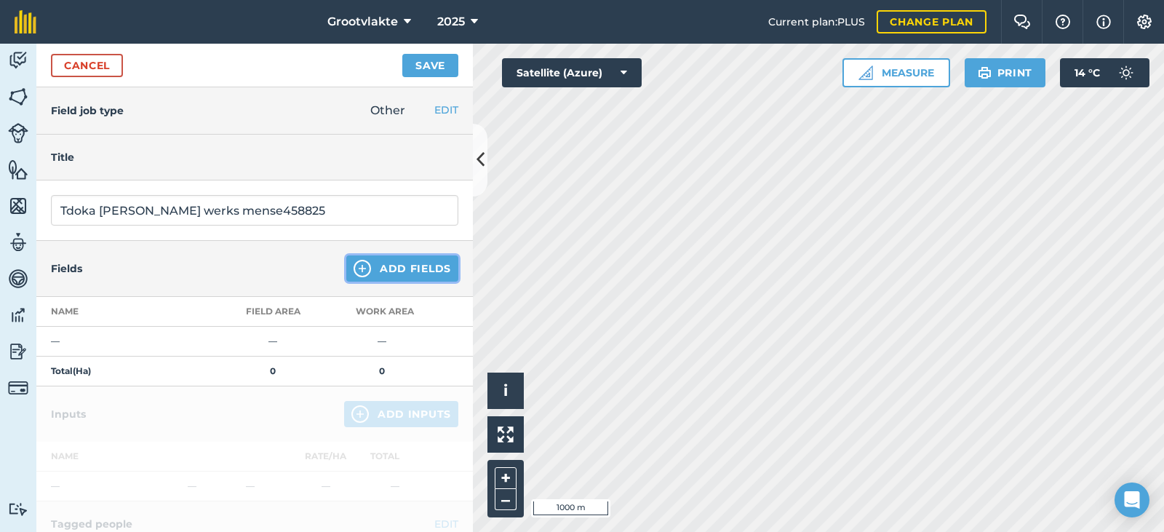
click at [394, 274] on button "Add Fields" at bounding box center [402, 268] width 112 height 26
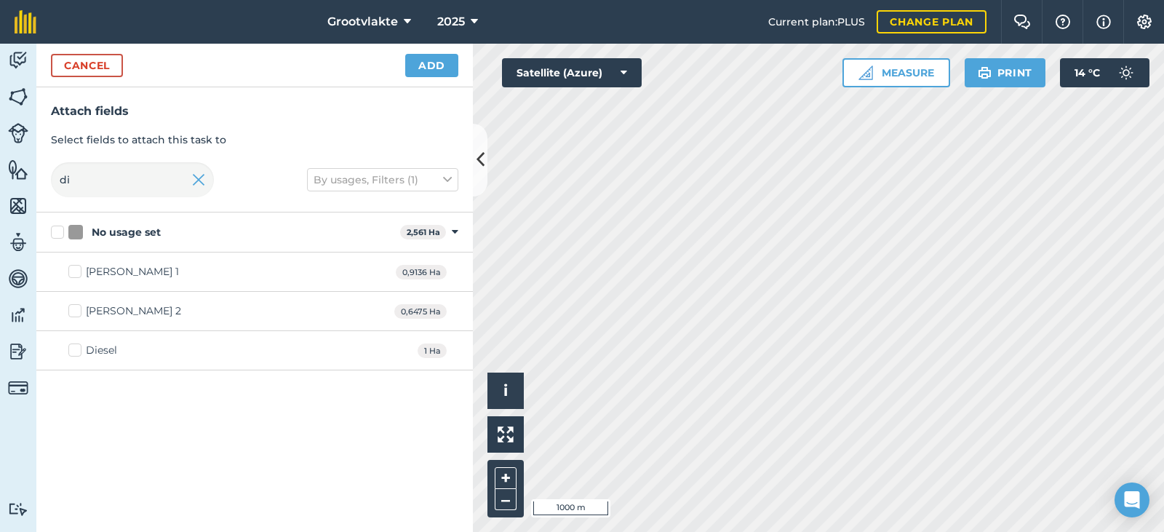
drag, startPoint x: 95, startPoint y: 346, endPoint x: 188, endPoint y: 287, distance: 110.4
click at [95, 343] on div "Diesel" at bounding box center [101, 350] width 31 height 15
click at [78, 343] on input "Diesel" at bounding box center [72, 347] width 9 height 9
checkbox input "true"
click at [423, 65] on button "Add" at bounding box center [431, 65] width 53 height 23
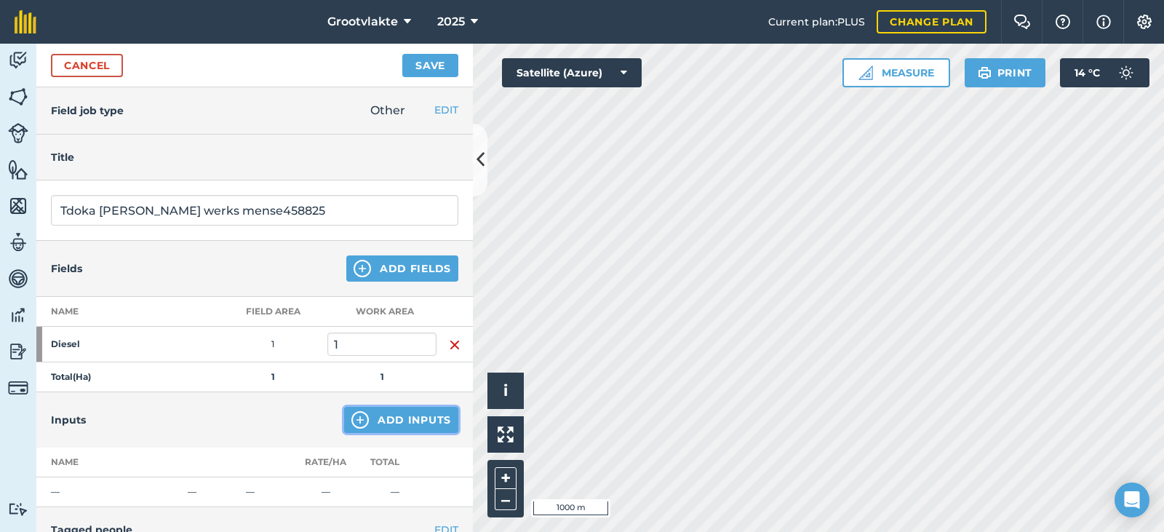
click at [420, 420] on button "Add Inputs" at bounding box center [401, 420] width 114 height 26
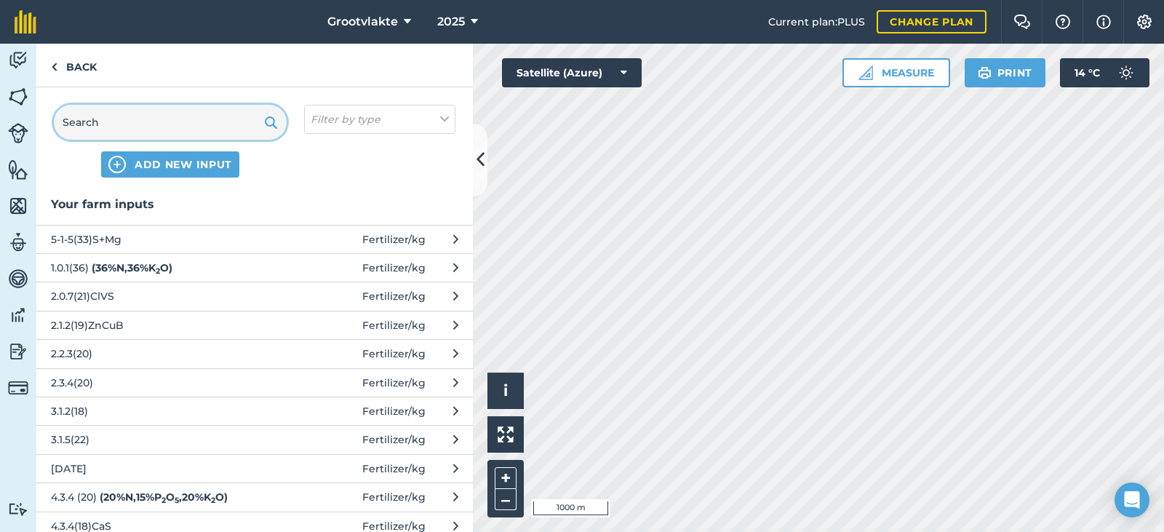
click at [204, 119] on input "text" at bounding box center [170, 122] width 233 height 35
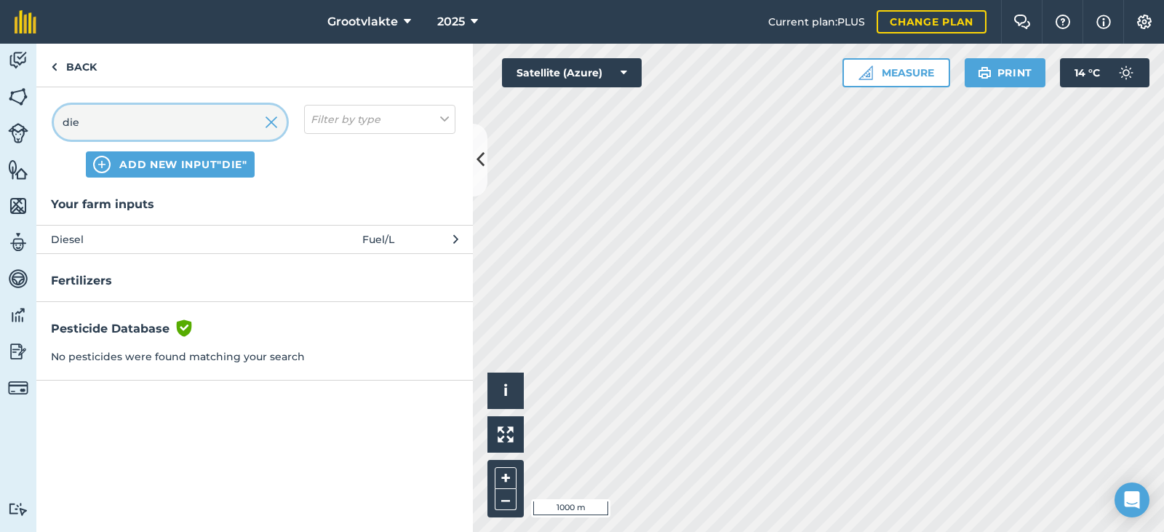
type input "die"
click at [151, 235] on span "Diesel" at bounding box center [170, 239] width 238 height 16
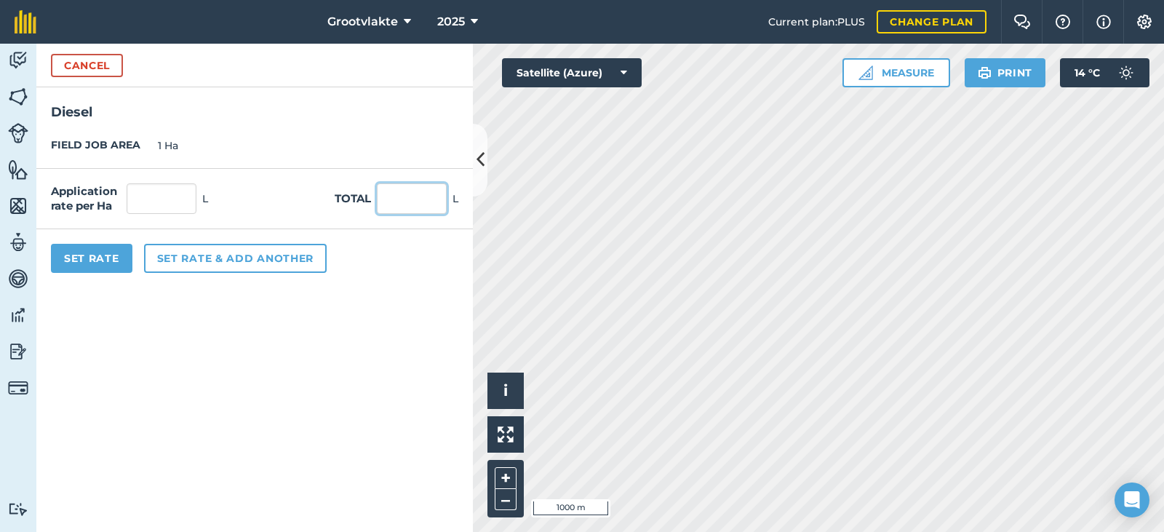
click at [410, 205] on input "text" at bounding box center [412, 198] width 70 height 31
type input "65"
click at [94, 265] on button "Set Rate" at bounding box center [91, 258] width 81 height 29
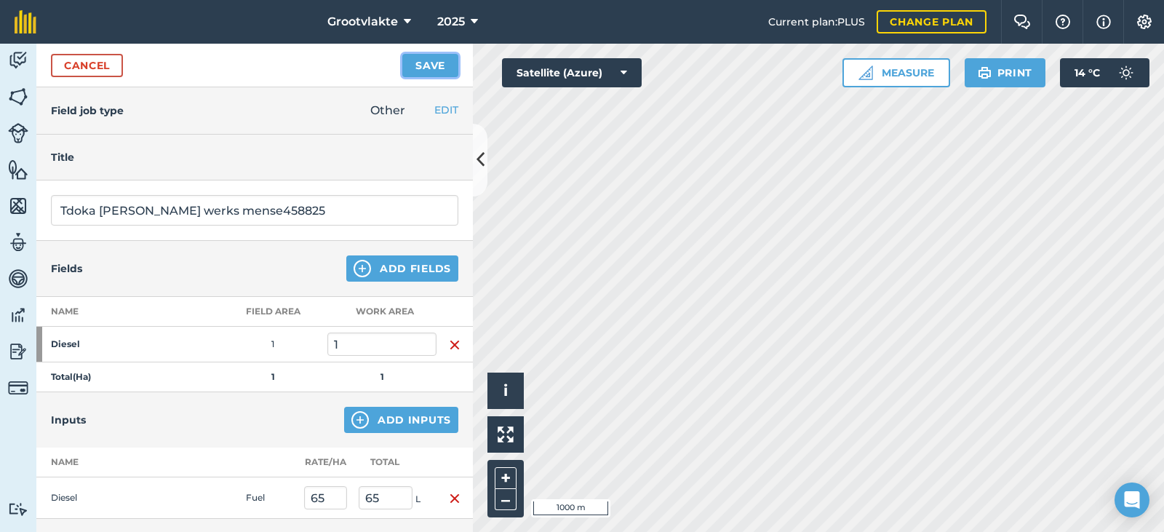
click at [429, 63] on button "Save" at bounding box center [430, 65] width 56 height 23
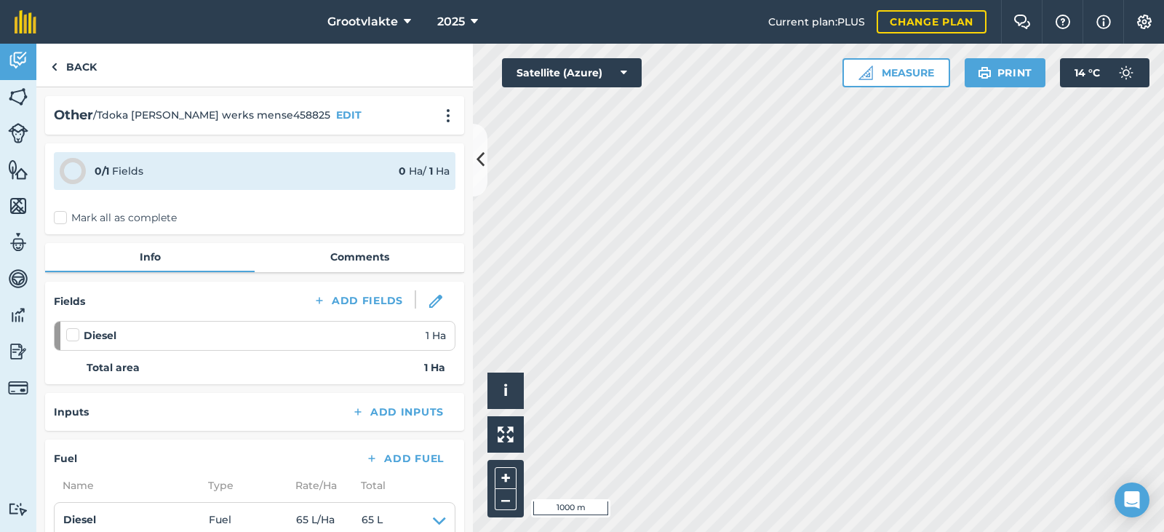
click at [72, 218] on label "Mark all as complete" at bounding box center [115, 217] width 123 height 15
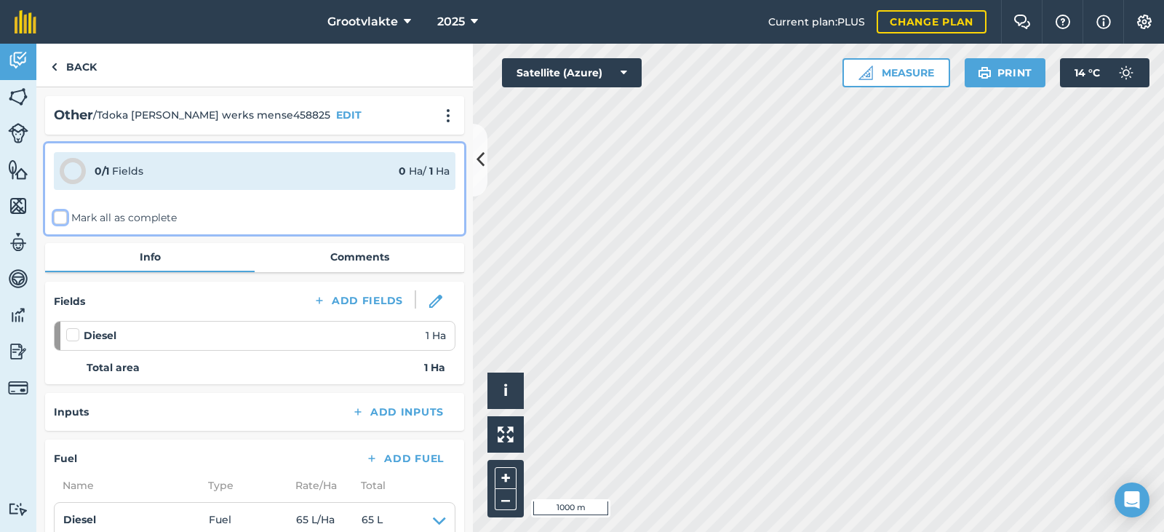
click at [63, 218] on input "Mark all as complete" at bounding box center [58, 214] width 9 height 9
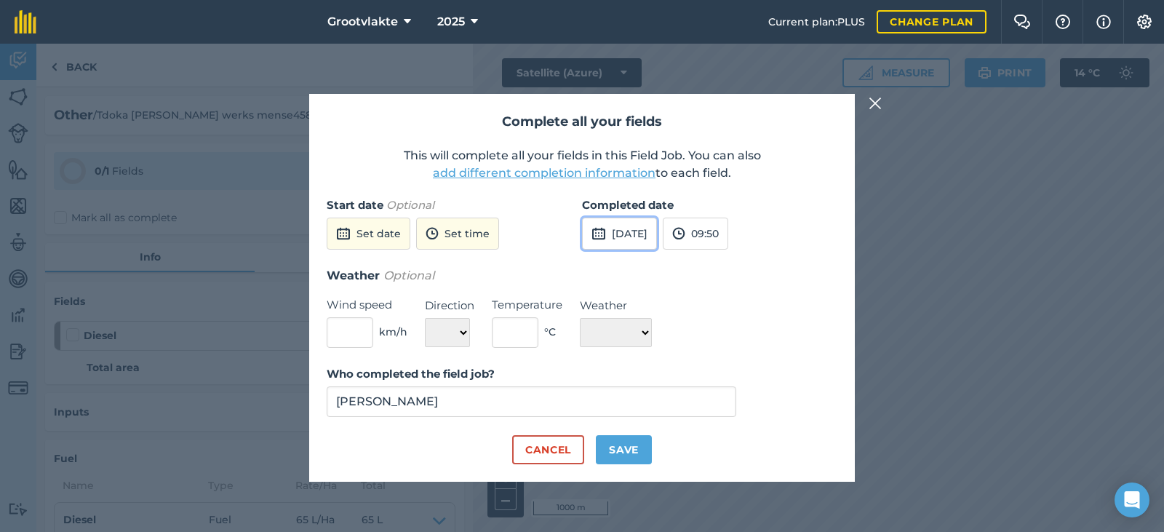
click at [608, 244] on button "[DATE]" at bounding box center [619, 234] width 75 height 32
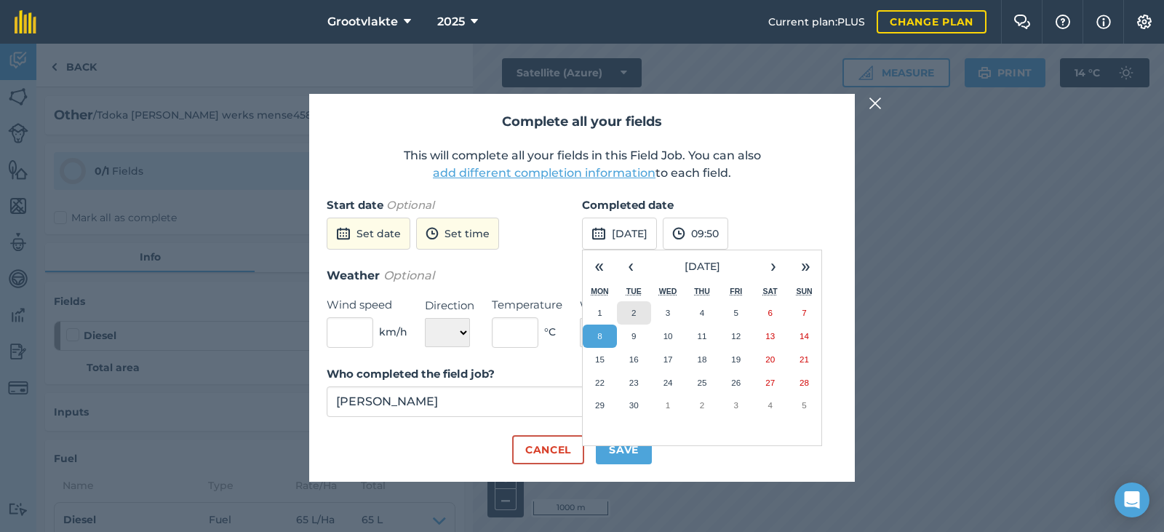
click at [632, 311] on abbr "2" at bounding box center [633, 312] width 4 height 9
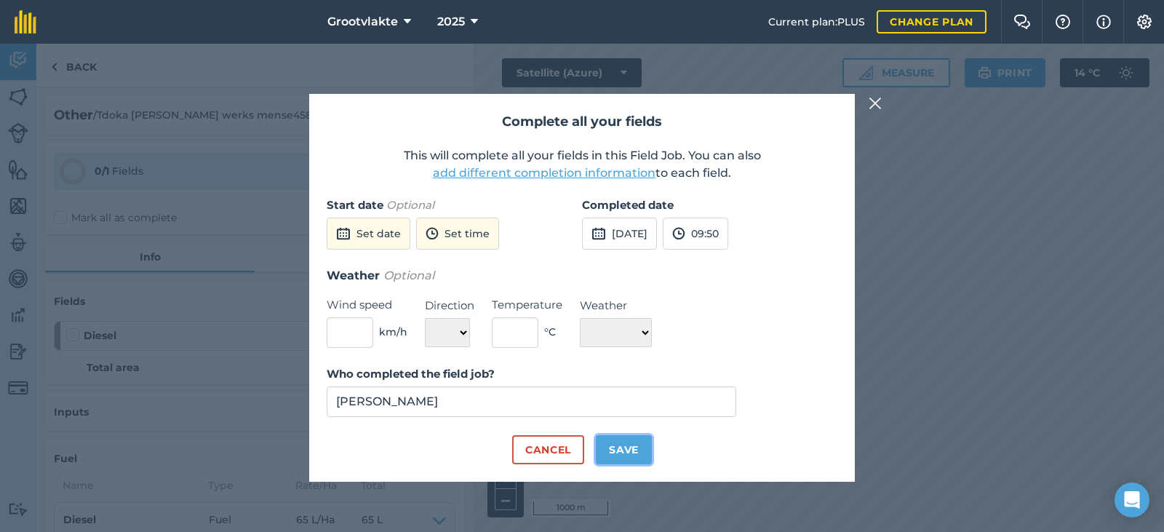
click at [634, 444] on button "Save" at bounding box center [624, 449] width 56 height 29
checkbox input "true"
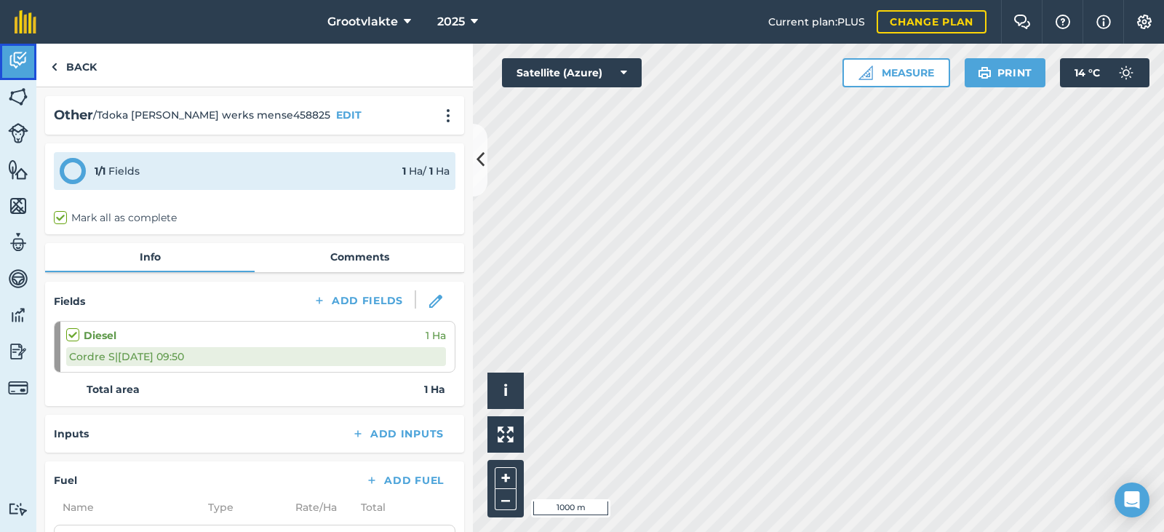
click at [30, 69] on link "Activity" at bounding box center [18, 62] width 36 height 36
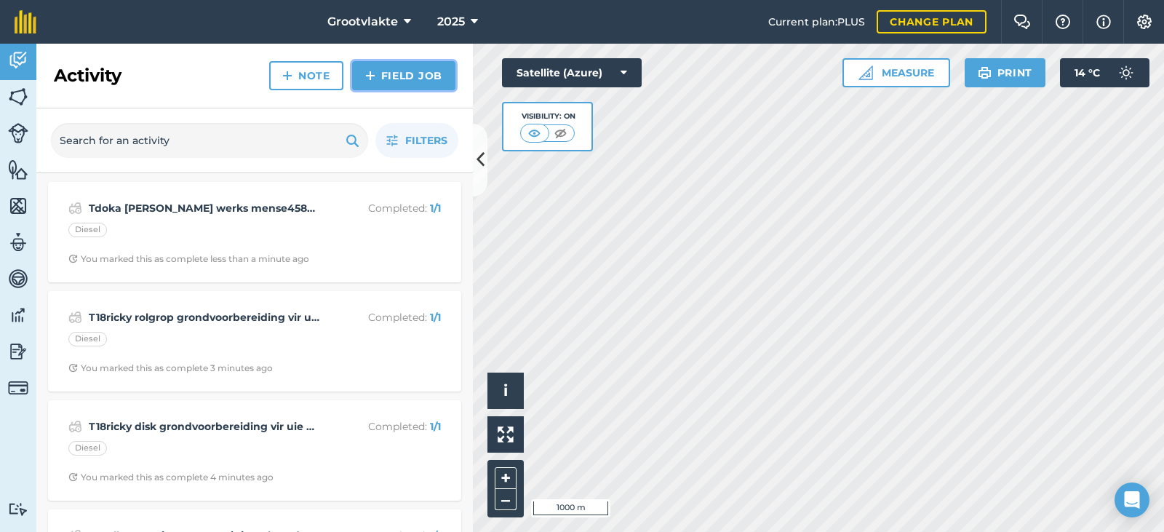
click at [396, 82] on link "Field Job" at bounding box center [403, 75] width 103 height 29
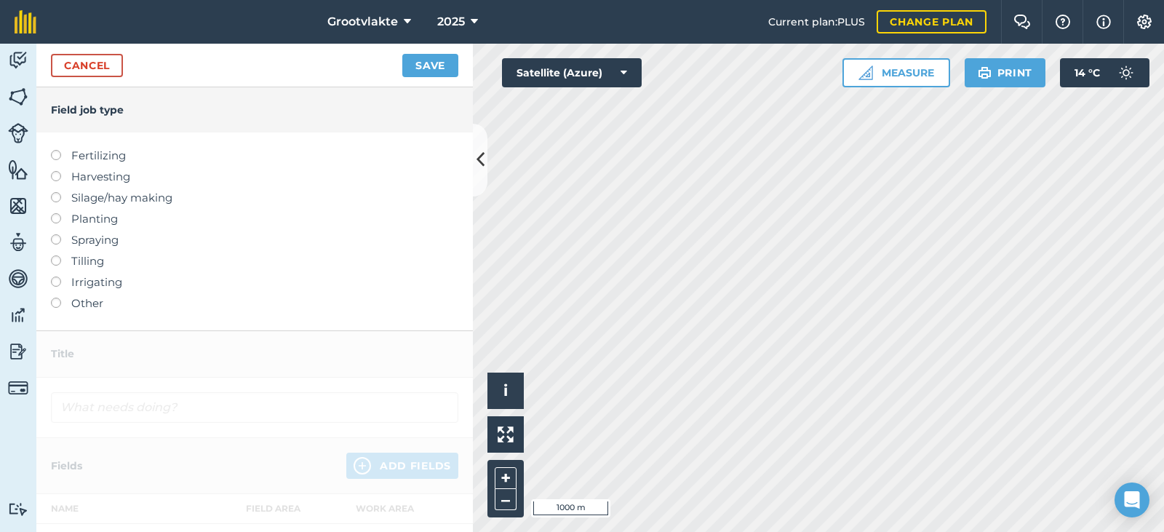
click at [90, 306] on label "Other" at bounding box center [254, 303] width 407 height 17
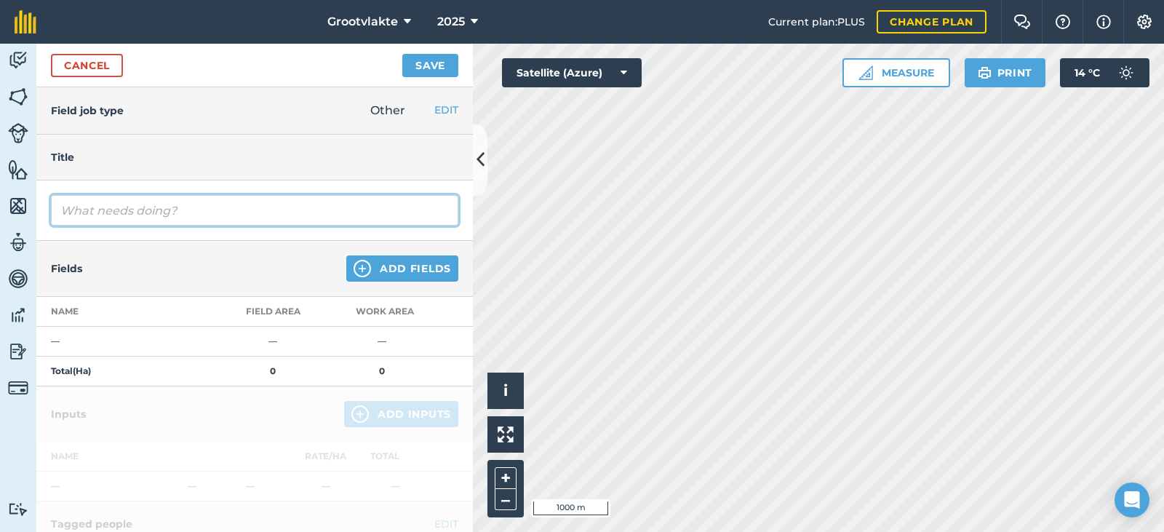
click at [132, 213] on input "text" at bounding box center [254, 210] width 407 height 31
type input "T18ricky rolgrop grondvoorbereiding vir uie plant15566.4"
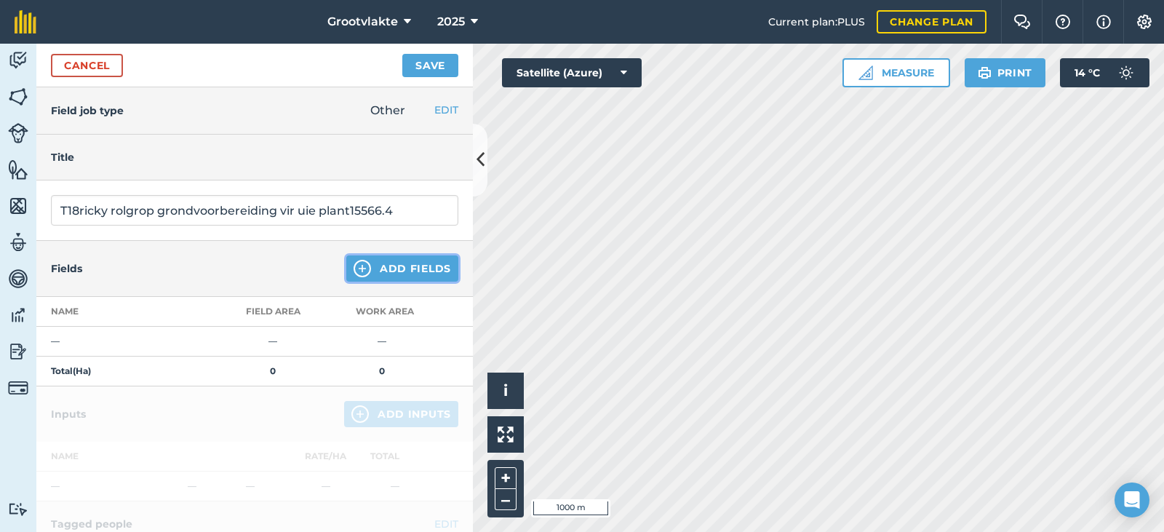
click at [397, 274] on button "Add Fields" at bounding box center [402, 268] width 112 height 26
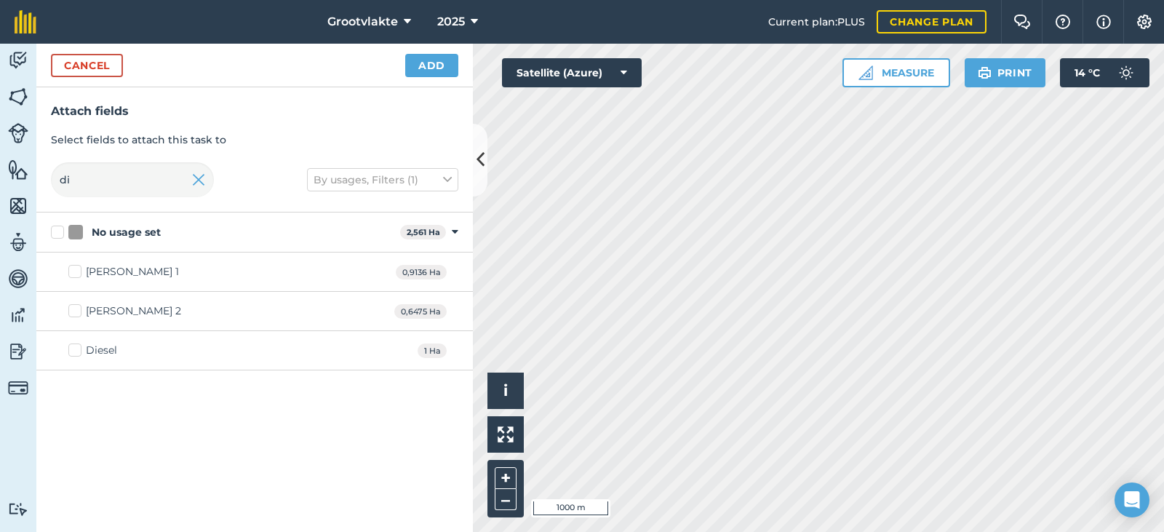
click at [96, 353] on div "Diesel" at bounding box center [101, 350] width 31 height 15
click at [92, 345] on div "Diesel" at bounding box center [101, 350] width 31 height 15
click at [78, 345] on input "Diesel" at bounding box center [72, 347] width 9 height 9
checkbox input "true"
click at [428, 76] on div "Cancel Add" at bounding box center [254, 66] width 436 height 44
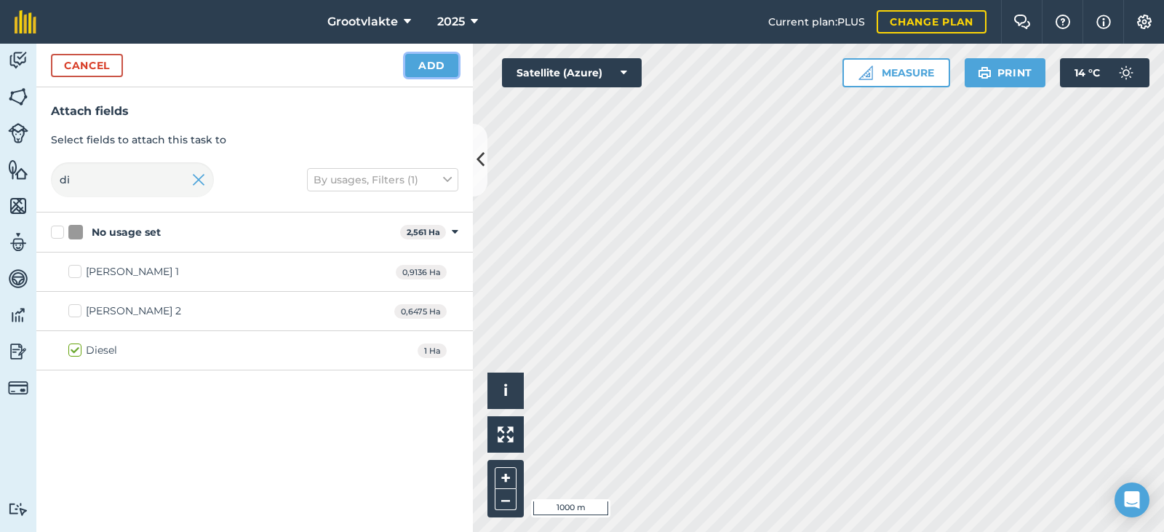
click at [433, 68] on button "Add" at bounding box center [431, 65] width 53 height 23
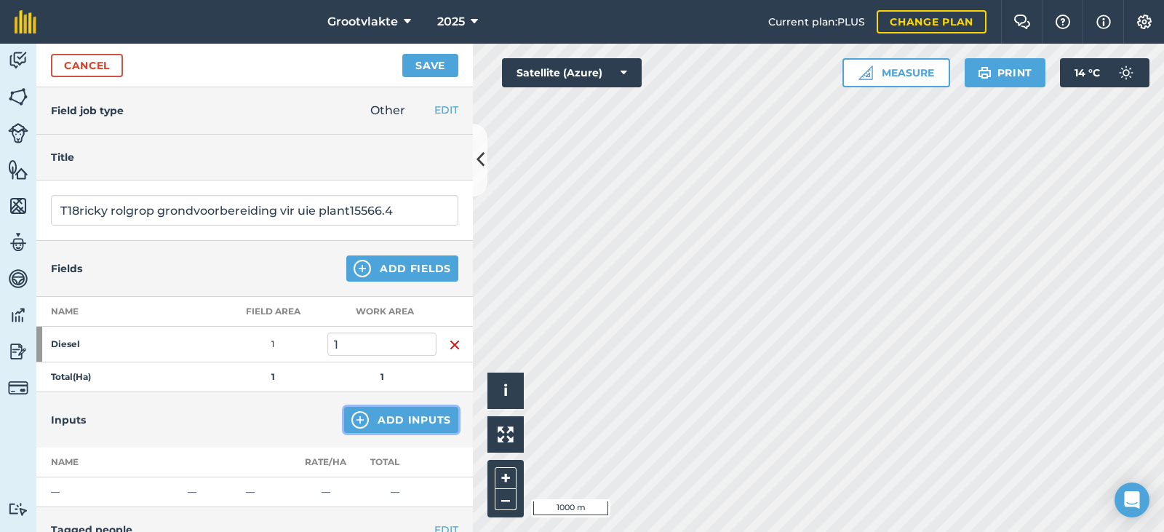
click at [390, 430] on button "Add Inputs" at bounding box center [401, 420] width 114 height 26
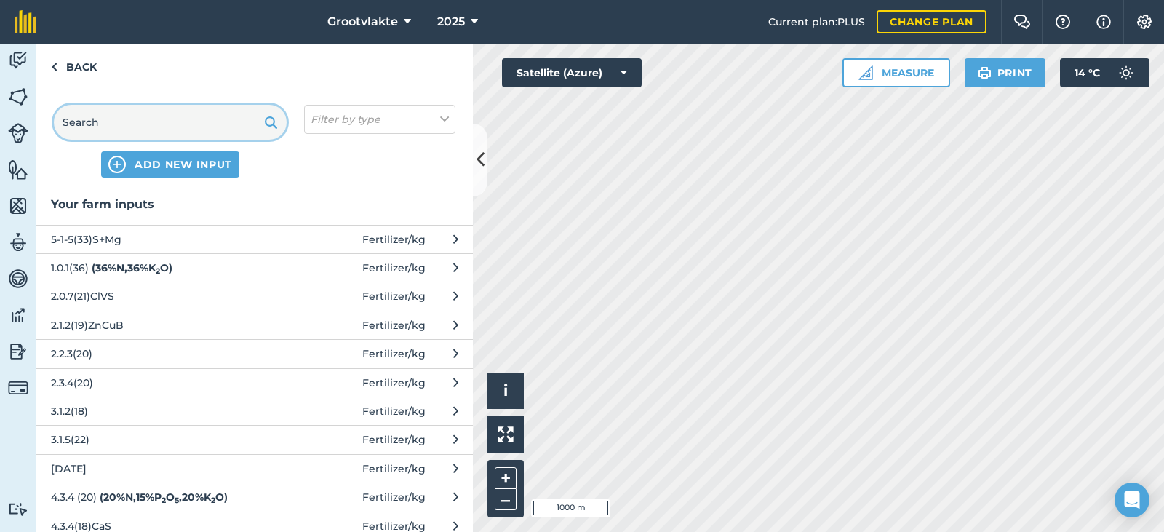
click at [174, 123] on input "text" at bounding box center [170, 122] width 233 height 35
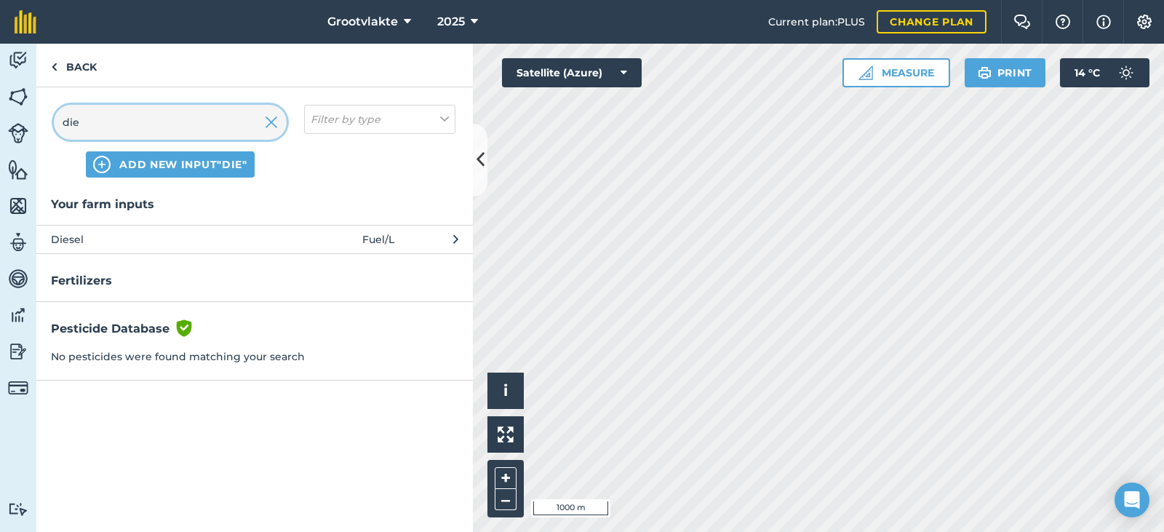
type input "die"
click at [156, 237] on span "Diesel" at bounding box center [170, 239] width 238 height 16
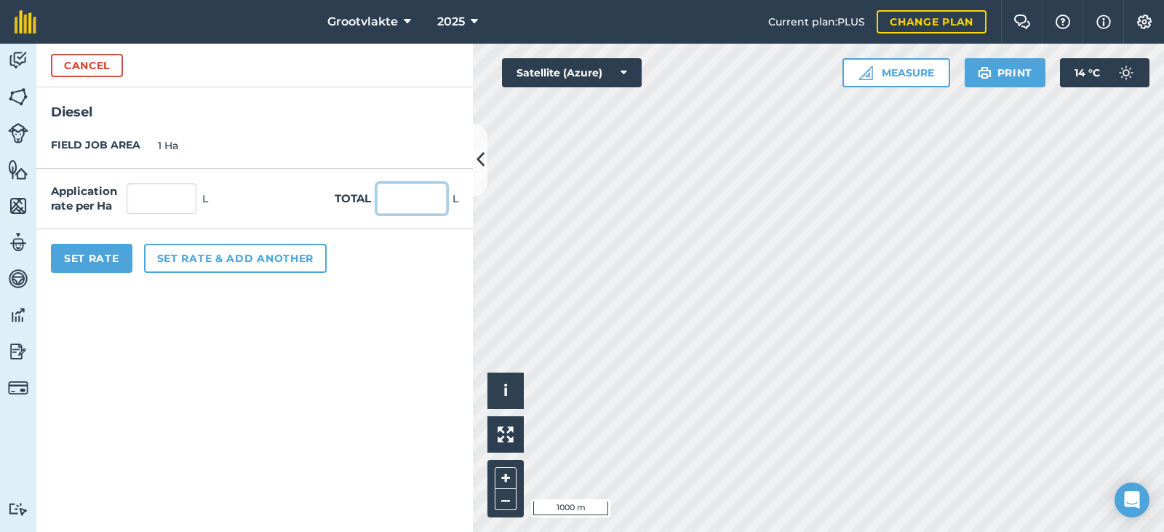
click at [401, 197] on input "text" at bounding box center [412, 198] width 70 height 31
type input "69"
click at [86, 250] on button "Set Rate" at bounding box center [91, 258] width 81 height 29
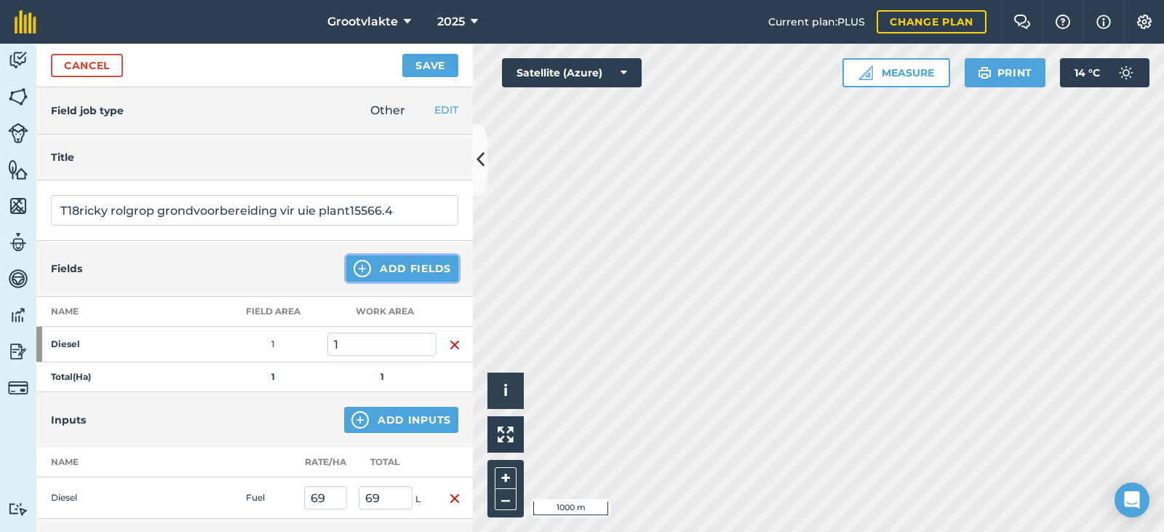
click at [367, 273] on button "Add Fields" at bounding box center [402, 268] width 112 height 26
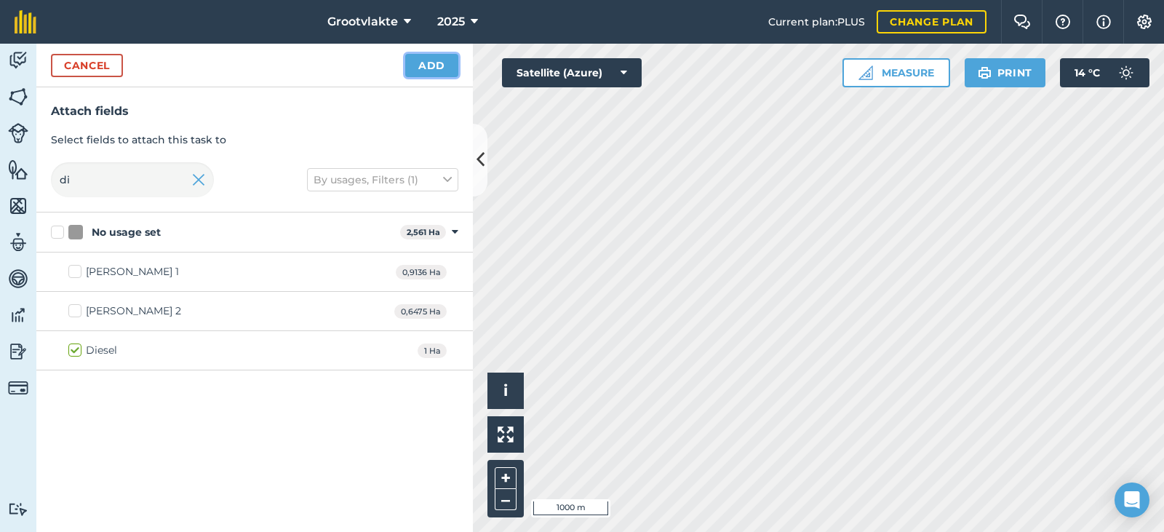
click at [431, 71] on button "Add" at bounding box center [431, 65] width 53 height 23
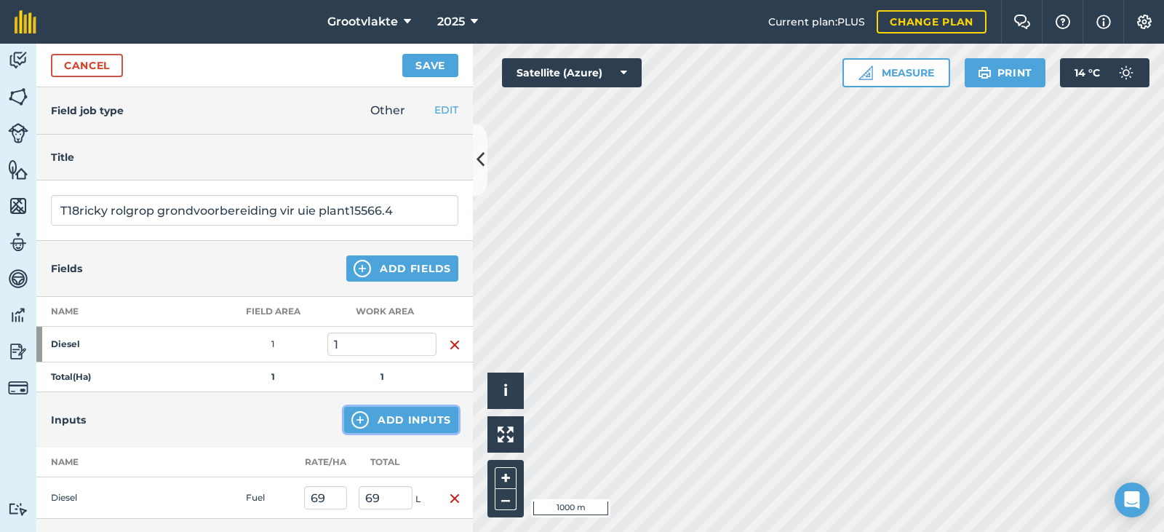
click at [370, 416] on button "Add Inputs" at bounding box center [401, 420] width 114 height 26
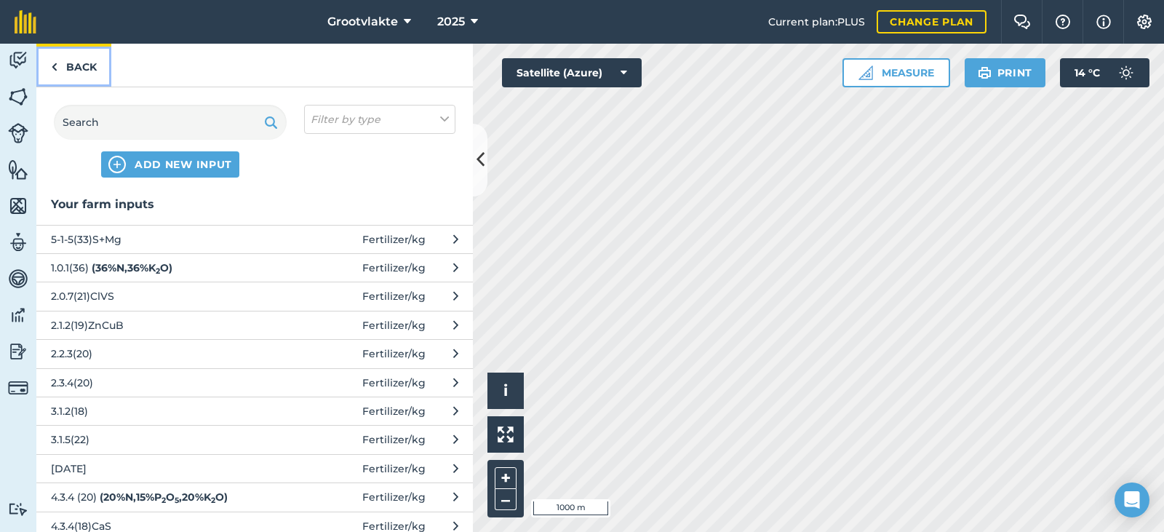
click at [87, 59] on link "Back" at bounding box center [73, 65] width 75 height 43
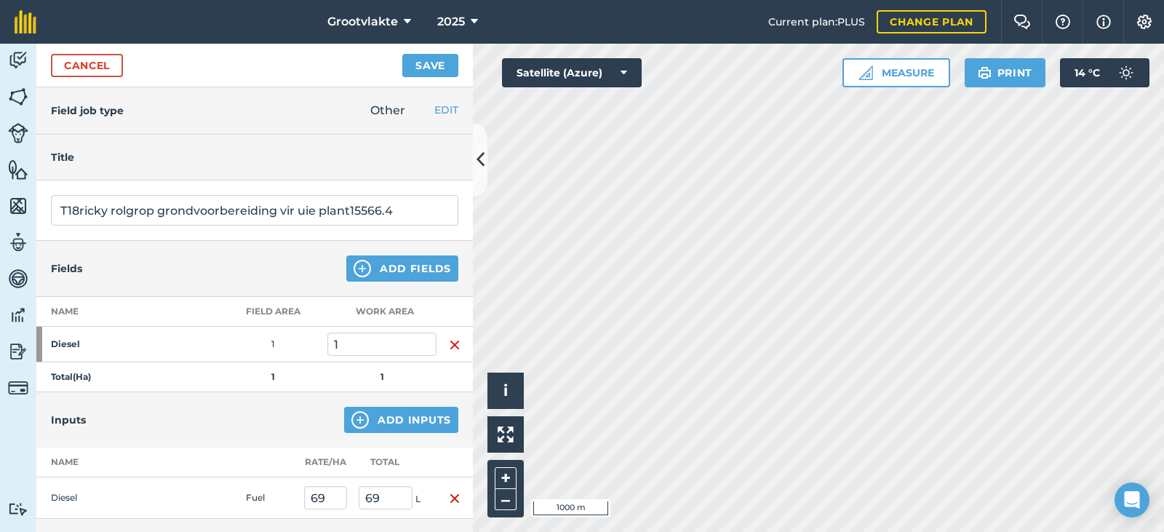
scroll to position [218, 0]
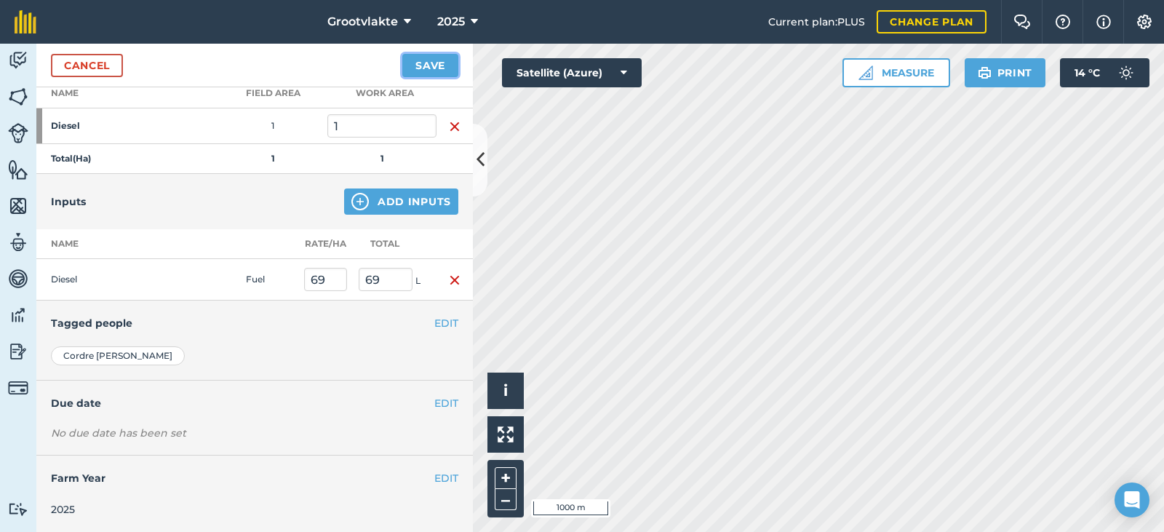
click at [439, 66] on button "Save" at bounding box center [430, 65] width 56 height 23
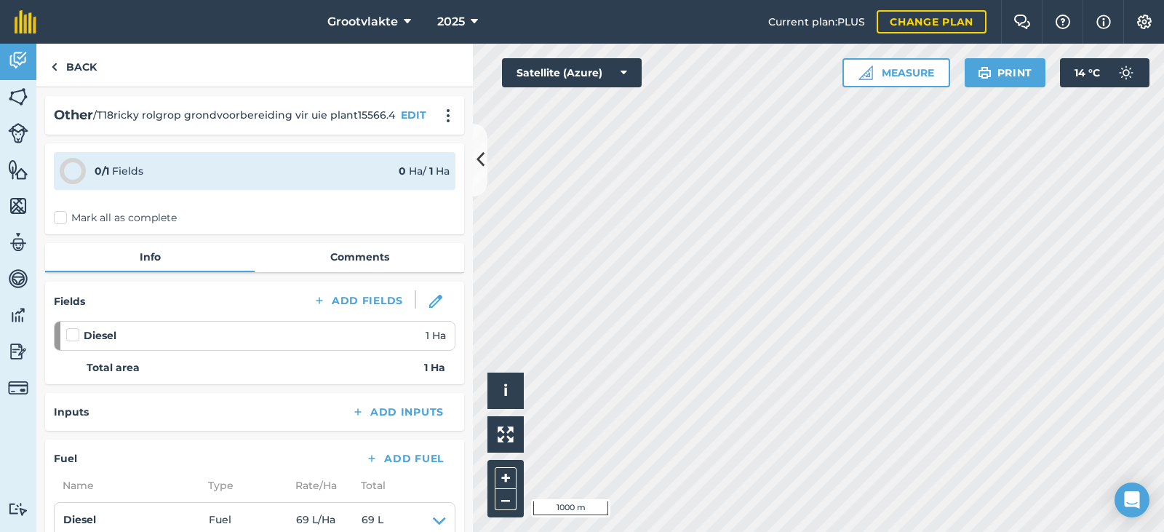
click at [55, 215] on label "Mark all as complete" at bounding box center [115, 217] width 123 height 15
click at [55, 215] on input "Mark all as complete" at bounding box center [58, 214] width 9 height 9
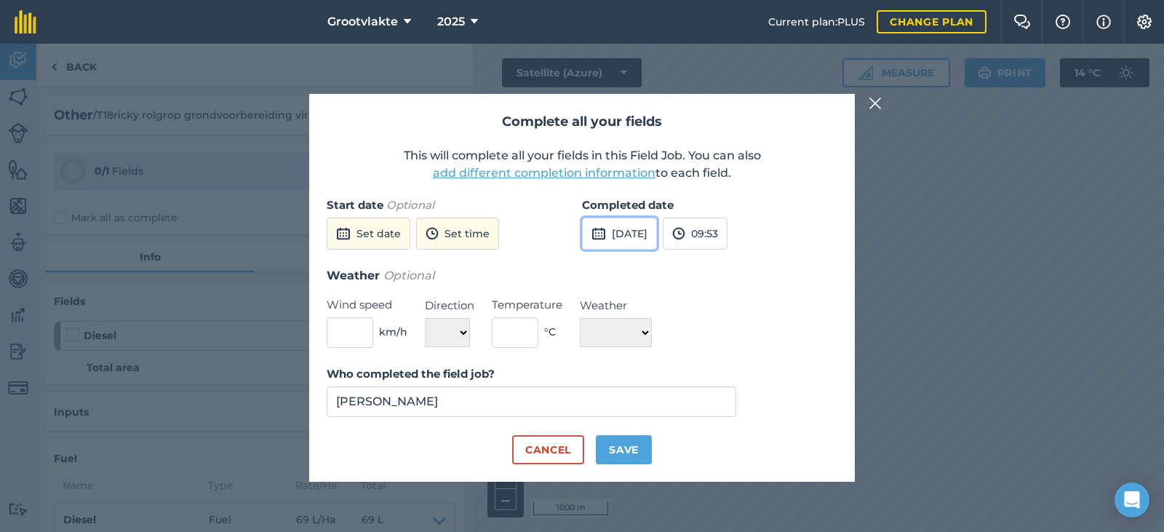
click at [643, 246] on button "[DATE]" at bounding box center [619, 234] width 75 height 32
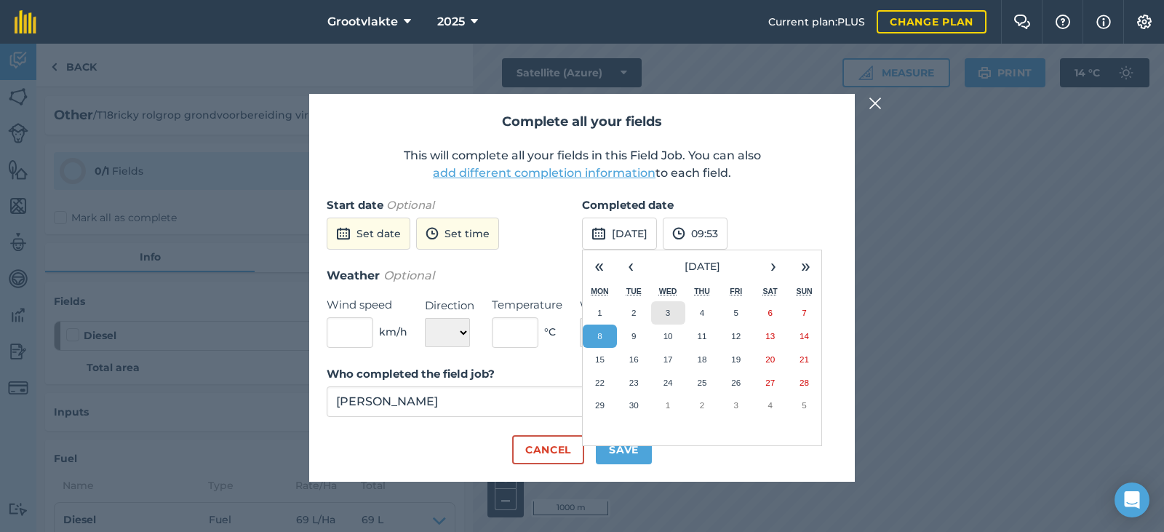
click at [659, 311] on button "3" at bounding box center [668, 312] width 34 height 23
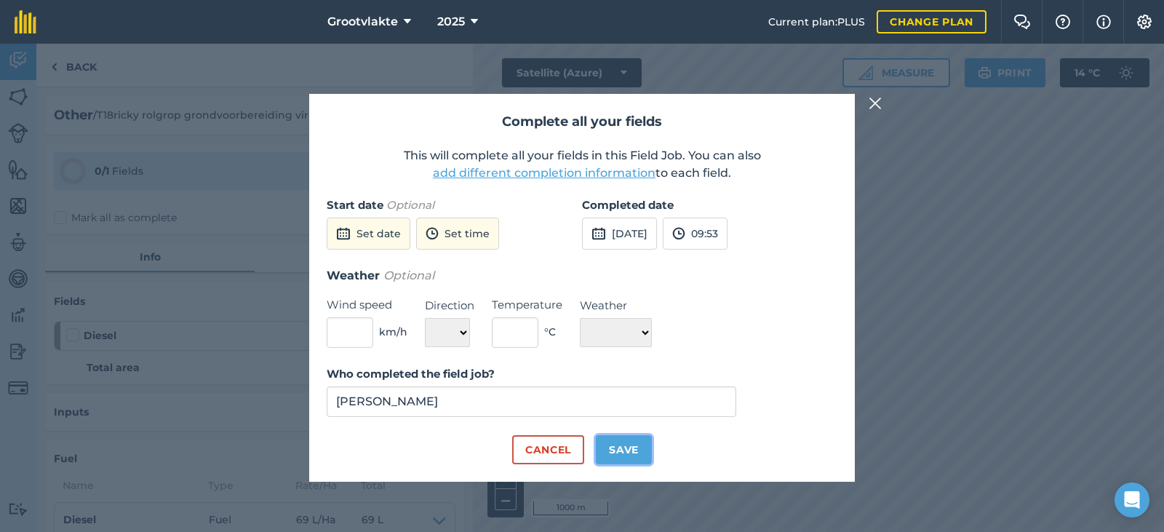
click at [639, 442] on button "Save" at bounding box center [624, 449] width 56 height 29
checkbox input "true"
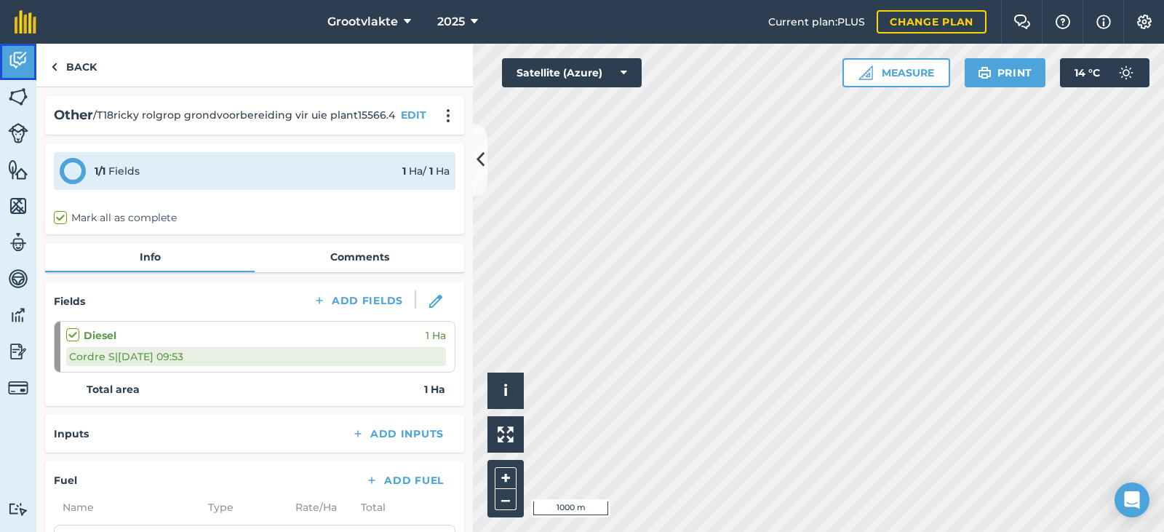
drag, startPoint x: 25, startPoint y: 52, endPoint x: 423, endPoint y: 33, distance: 399.2
click at [25, 54] on img at bounding box center [18, 60] width 20 height 22
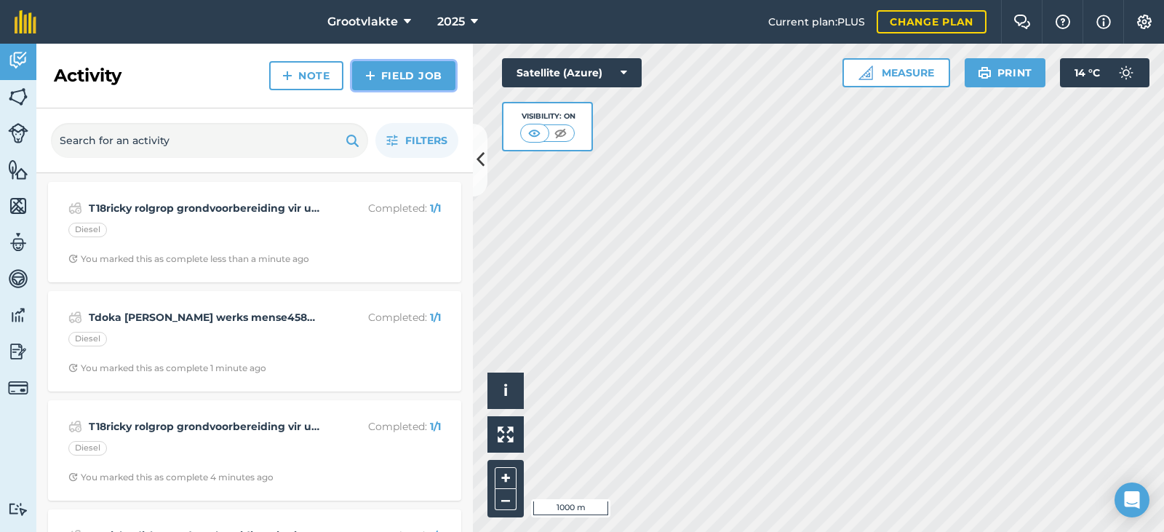
click at [423, 81] on link "Field Job" at bounding box center [403, 75] width 103 height 29
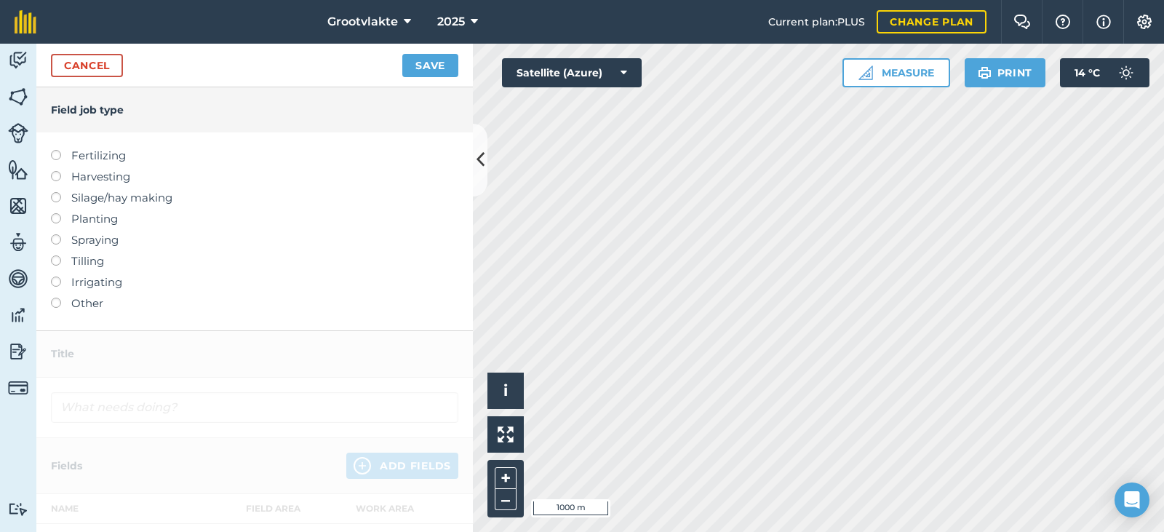
click at [87, 308] on label "Other" at bounding box center [254, 303] width 407 height 17
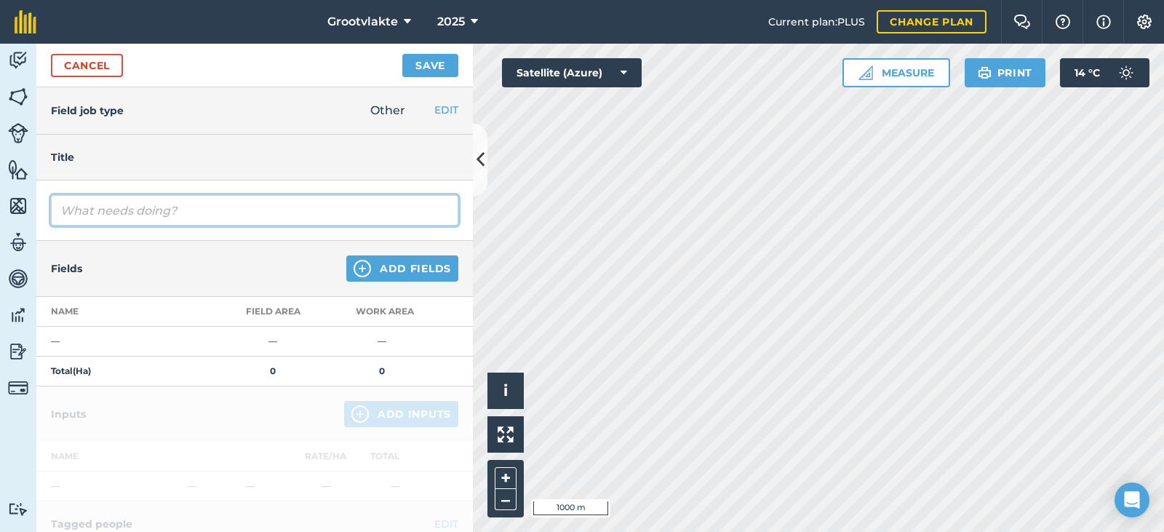
click at [154, 202] on input "text" at bounding box center [254, 210] width 407 height 31
type input "T19ellen spuitpomp1 spuit boorde6940"
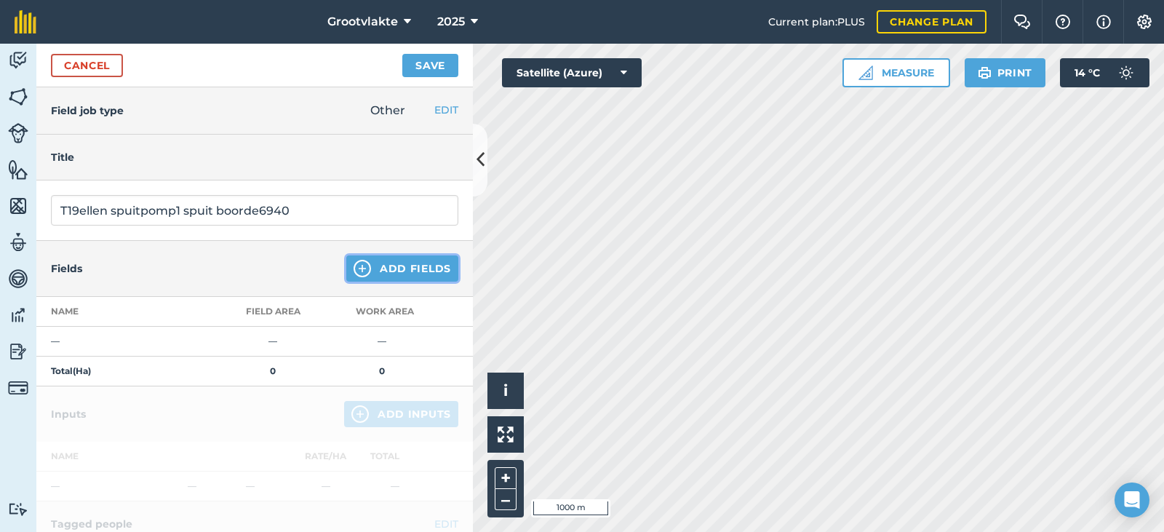
click at [409, 260] on button "Add Fields" at bounding box center [402, 268] width 112 height 26
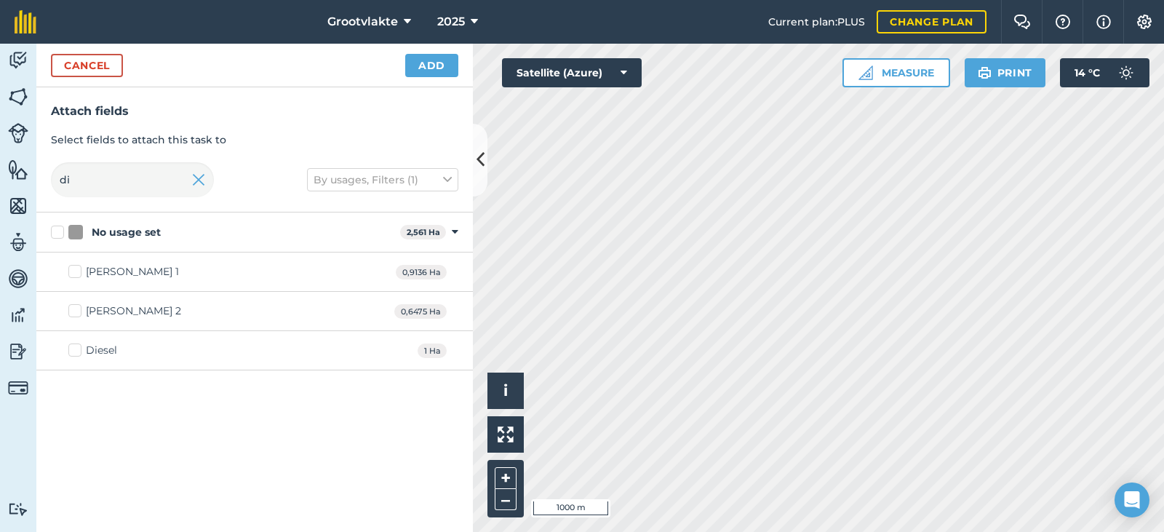
drag, startPoint x: 91, startPoint y: 352, endPoint x: 247, endPoint y: 218, distance: 205.3
click at [102, 343] on div "Diesel" at bounding box center [101, 350] width 31 height 15
click at [92, 338] on div "Diesel 1 Ha" at bounding box center [254, 350] width 436 height 39
drag, startPoint x: 96, startPoint y: 346, endPoint x: 175, endPoint y: 311, distance: 86.4
click at [100, 345] on div "Diesel" at bounding box center [101, 350] width 31 height 15
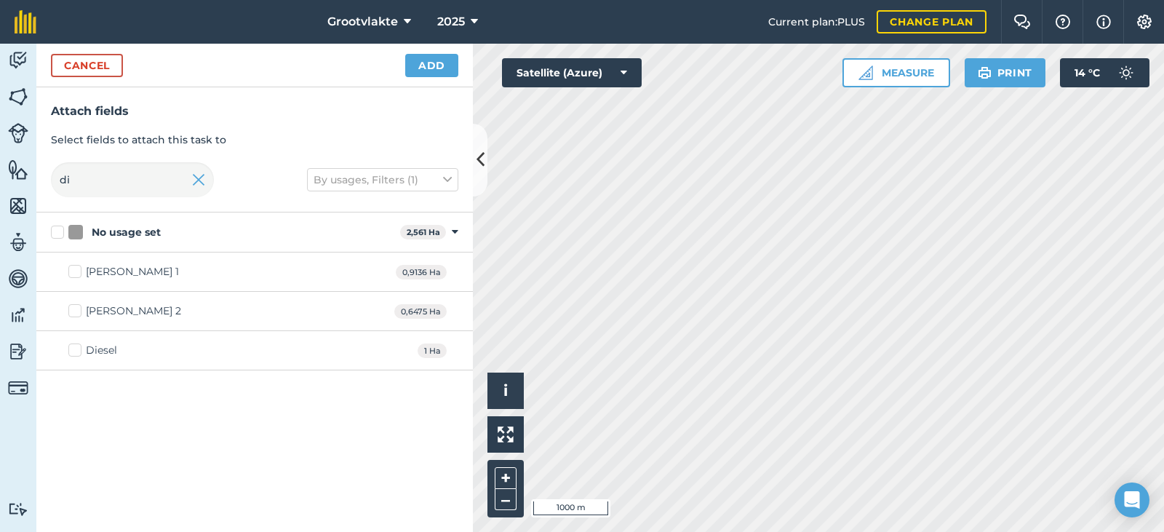
click at [72, 351] on label "Diesel" at bounding box center [92, 350] width 49 height 15
click at [72, 351] on input "Diesel" at bounding box center [72, 347] width 9 height 9
checkbox input "true"
click at [450, 64] on button "Add" at bounding box center [431, 65] width 53 height 23
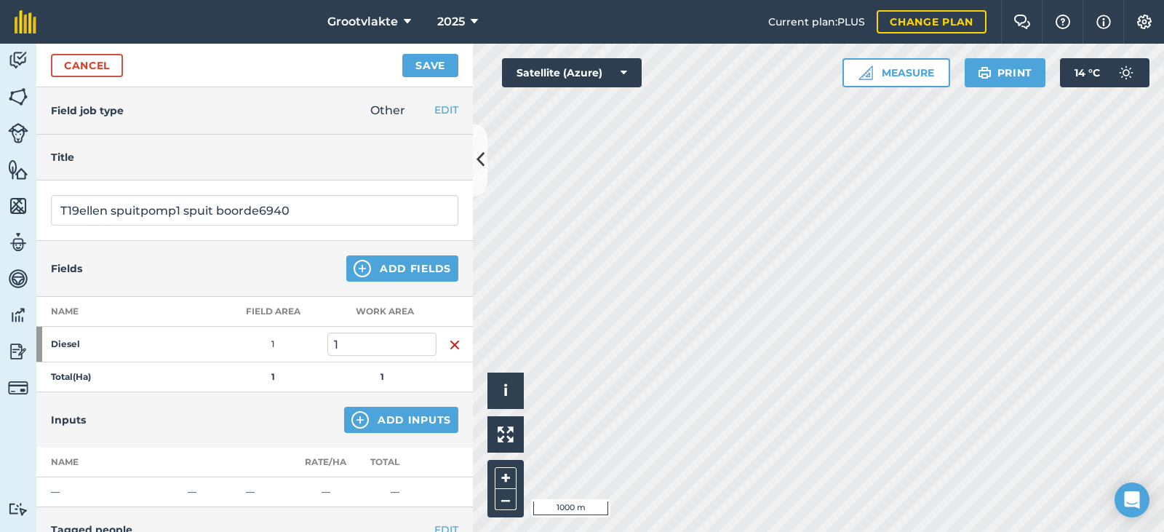
click at [356, 391] on td "1" at bounding box center [381, 377] width 109 height 30
click at [359, 415] on button "Add Inputs" at bounding box center [401, 420] width 114 height 26
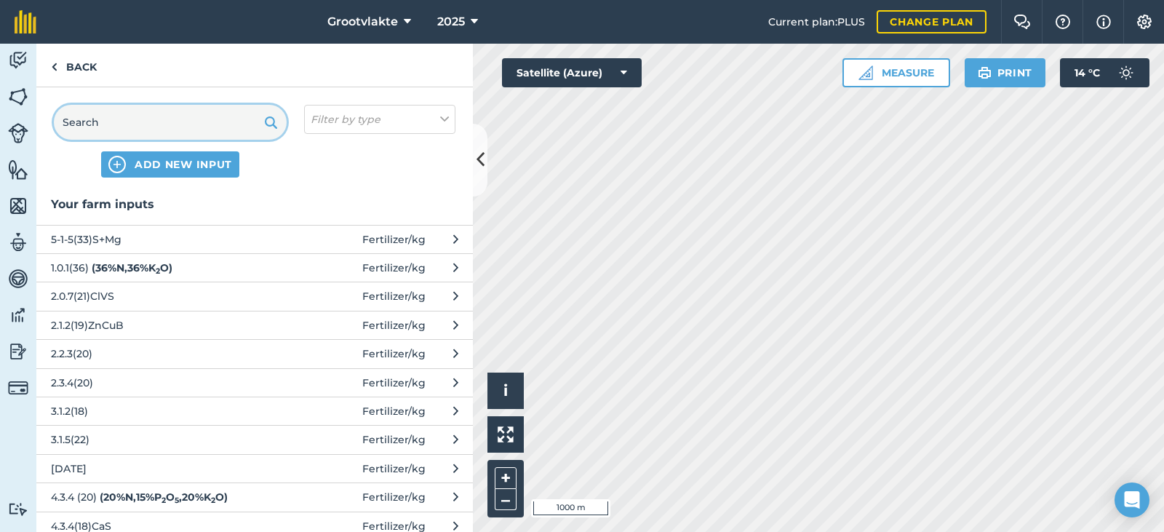
click at [134, 127] on input "text" at bounding box center [170, 122] width 233 height 35
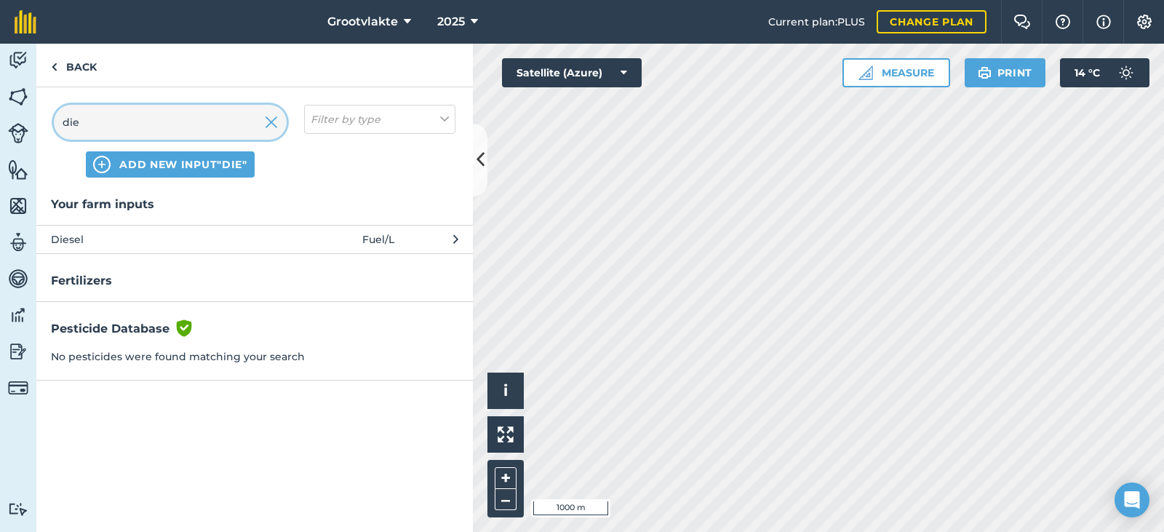
type input "die"
click at [96, 236] on span "Diesel" at bounding box center [170, 239] width 238 height 16
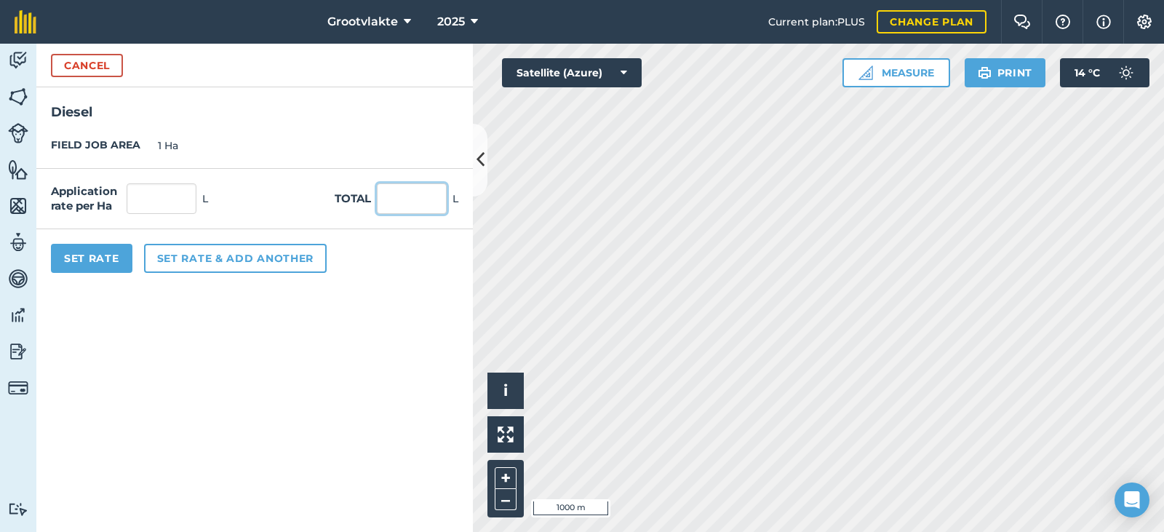
click at [401, 194] on input "text" at bounding box center [412, 198] width 70 height 31
type input "50"
click at [101, 262] on button "Set Rate" at bounding box center [91, 258] width 81 height 29
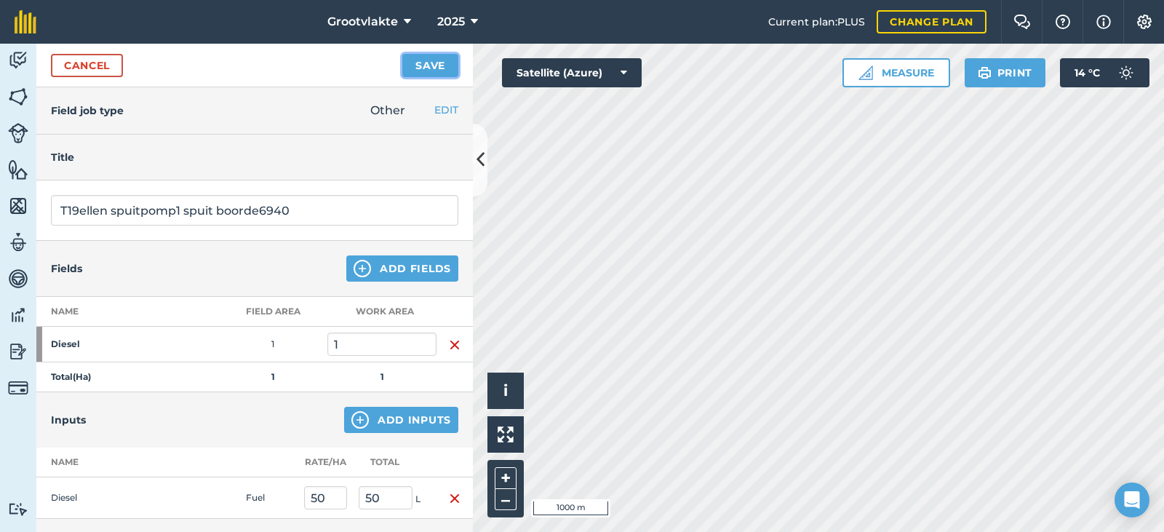
click at [431, 63] on button "Save" at bounding box center [430, 65] width 56 height 23
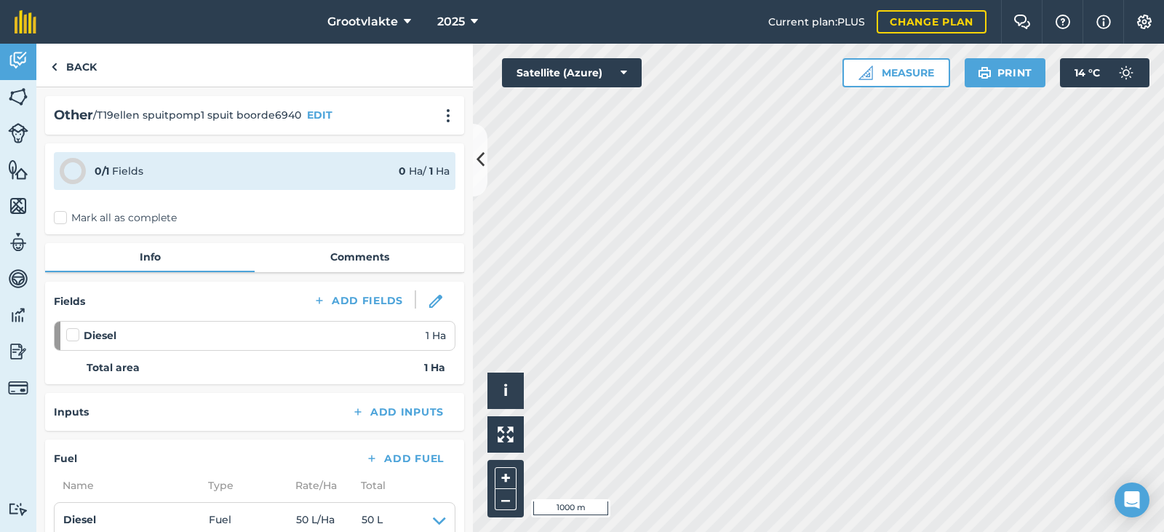
click at [77, 223] on label "Mark all as complete" at bounding box center [115, 217] width 123 height 15
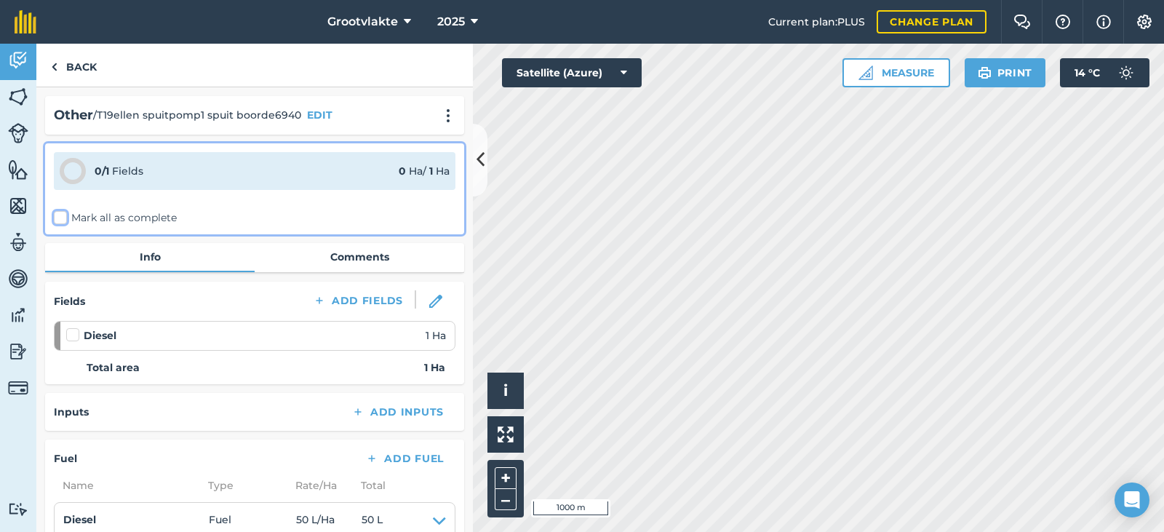
click at [63, 220] on input "Mark all as complete" at bounding box center [58, 214] width 9 height 9
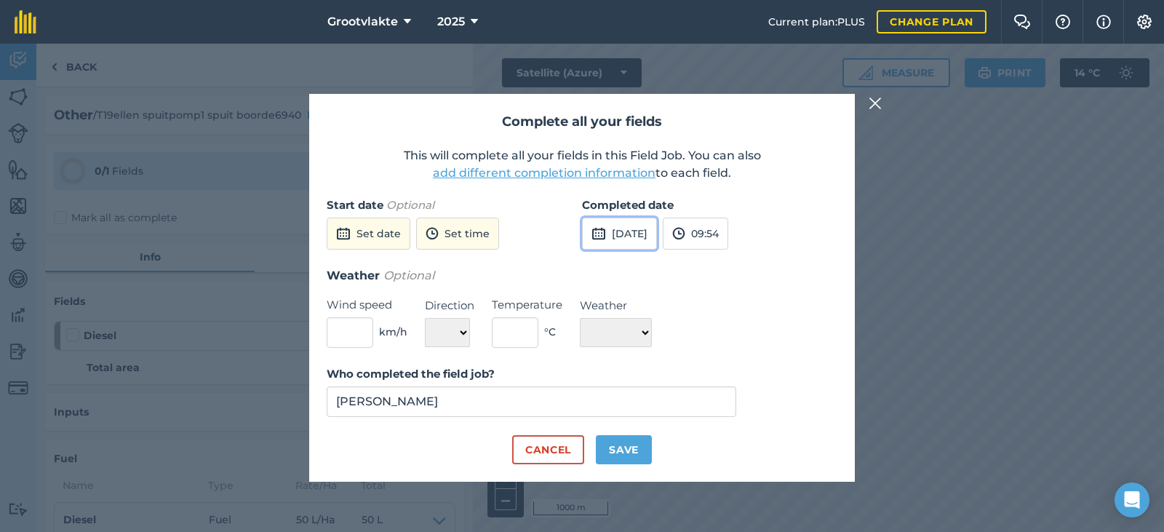
click at [629, 238] on button "[DATE]" at bounding box center [619, 234] width 75 height 32
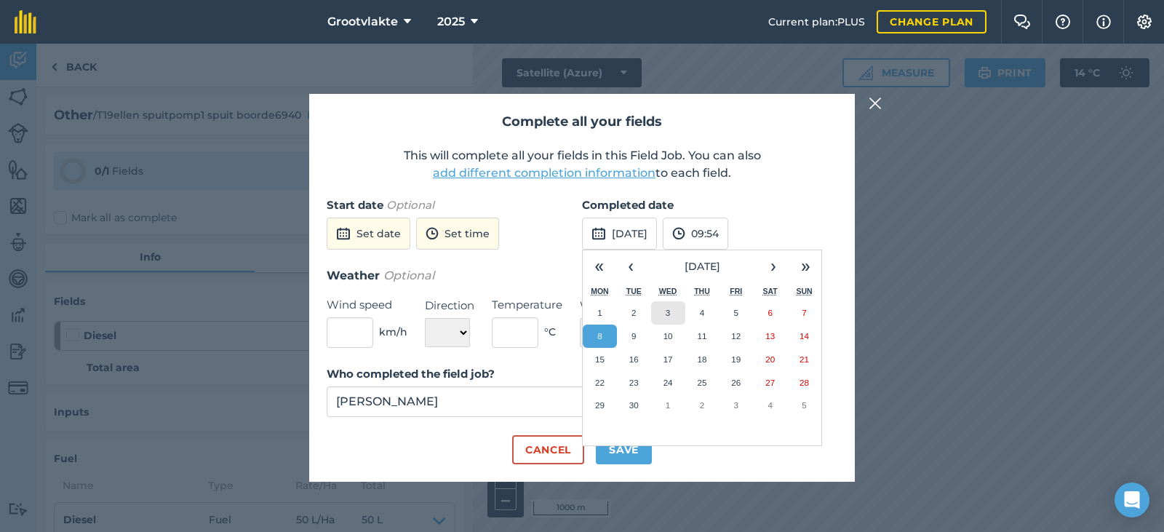
click at [663, 311] on button "3" at bounding box center [668, 312] width 34 height 23
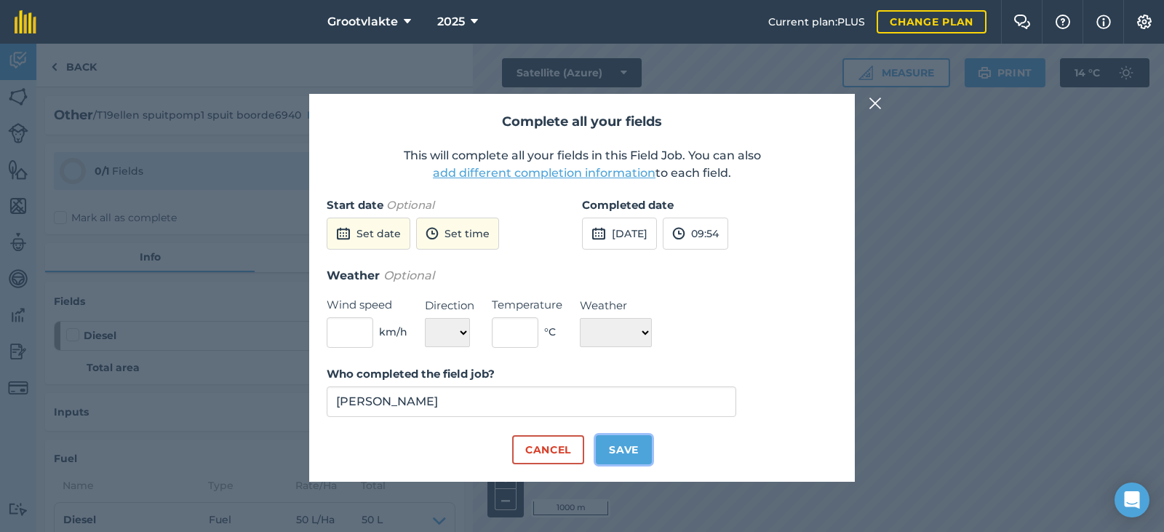
click at [628, 448] on button "Save" at bounding box center [624, 449] width 56 height 29
checkbox input "true"
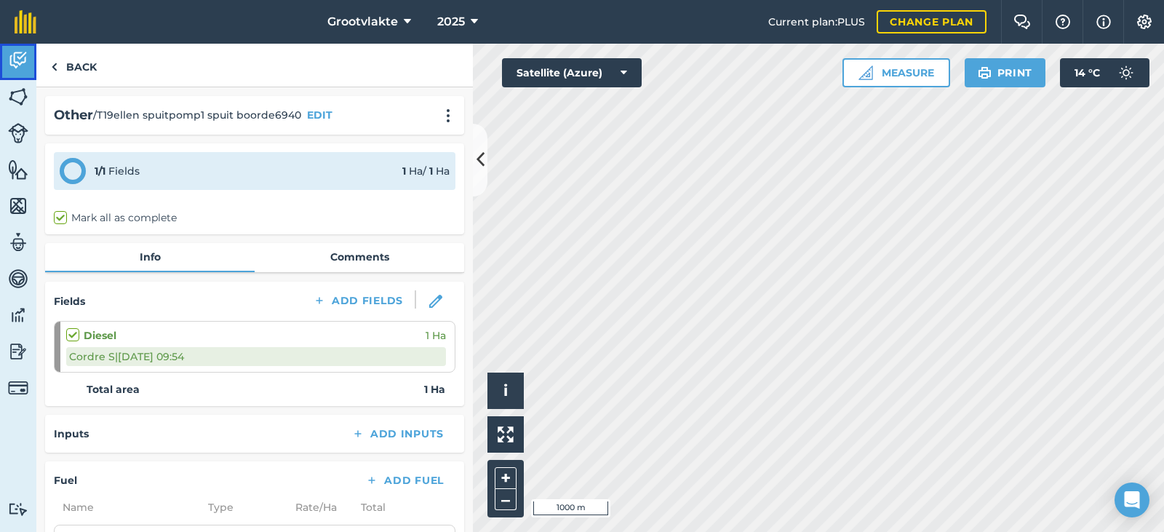
click at [31, 71] on link "Activity" at bounding box center [18, 62] width 36 height 36
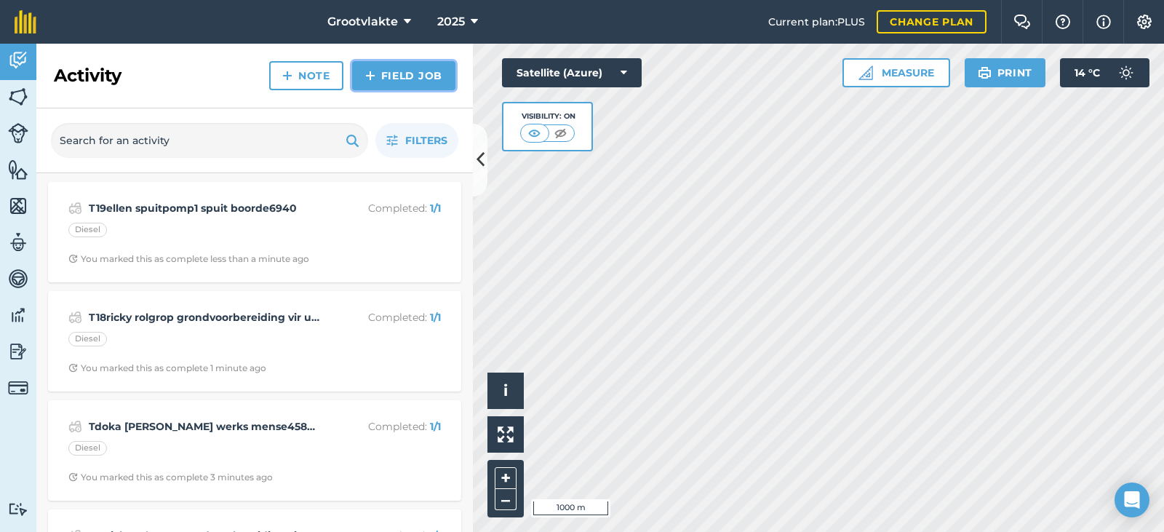
click at [410, 73] on link "Field Job" at bounding box center [403, 75] width 103 height 29
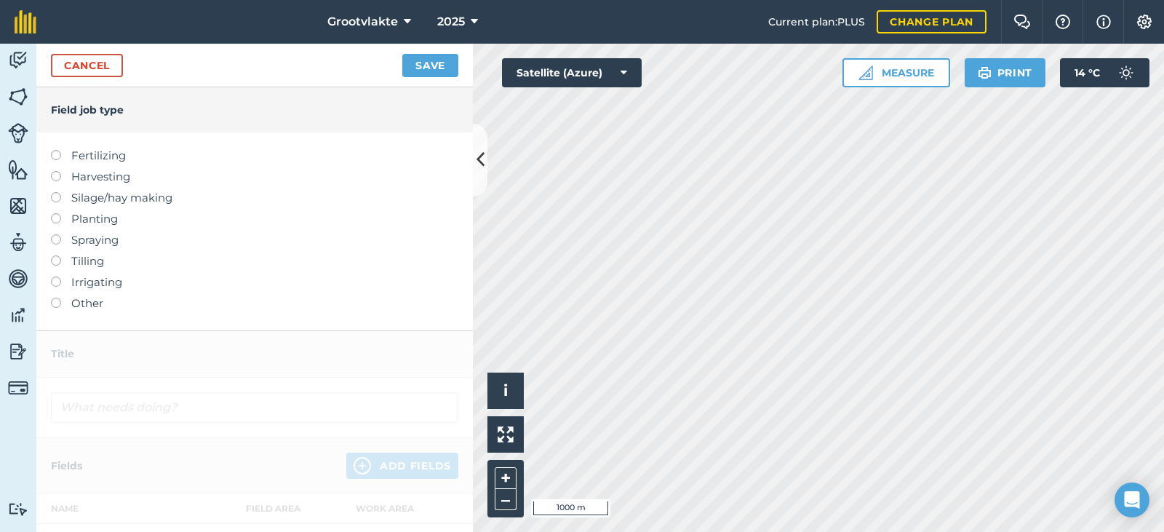
click at [103, 305] on label "Other" at bounding box center [254, 303] width 407 height 17
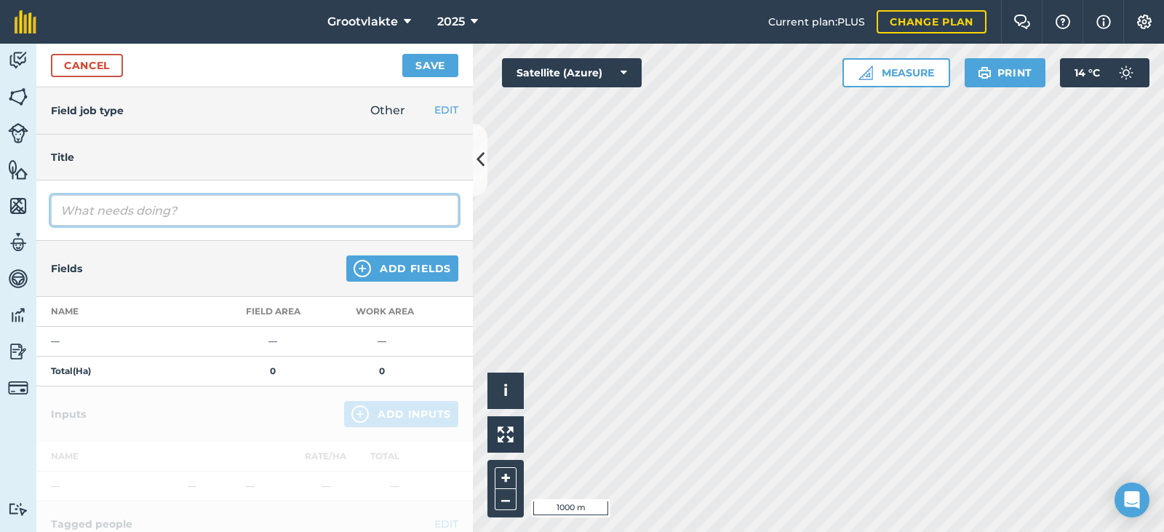
click at [153, 214] on input "text" at bounding box center [254, 210] width 407 height 31
type input "T20terra2 spuitpomp spuit boorde08129.9"
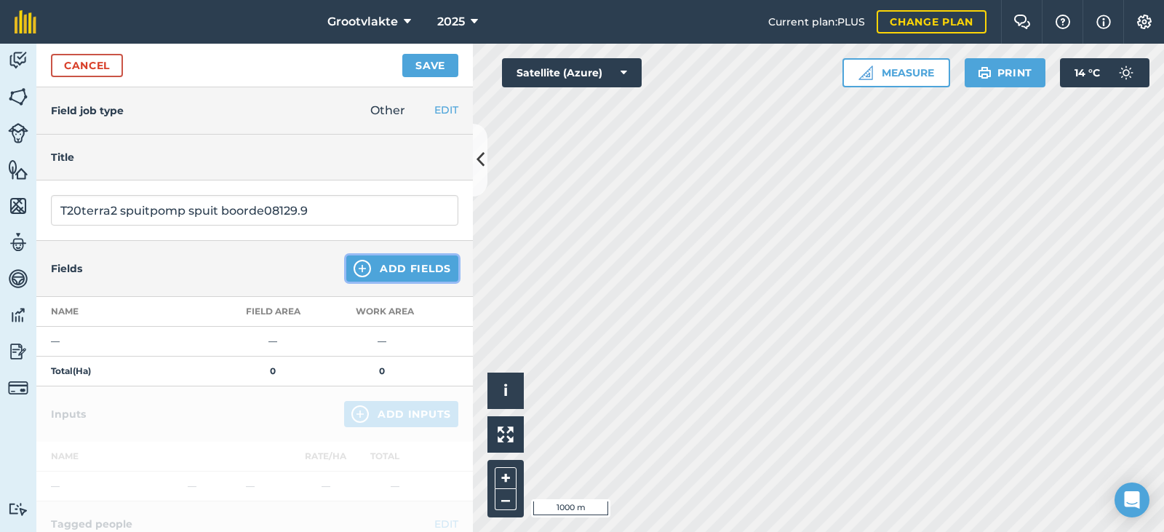
click at [370, 269] on button "Add Fields" at bounding box center [402, 268] width 112 height 26
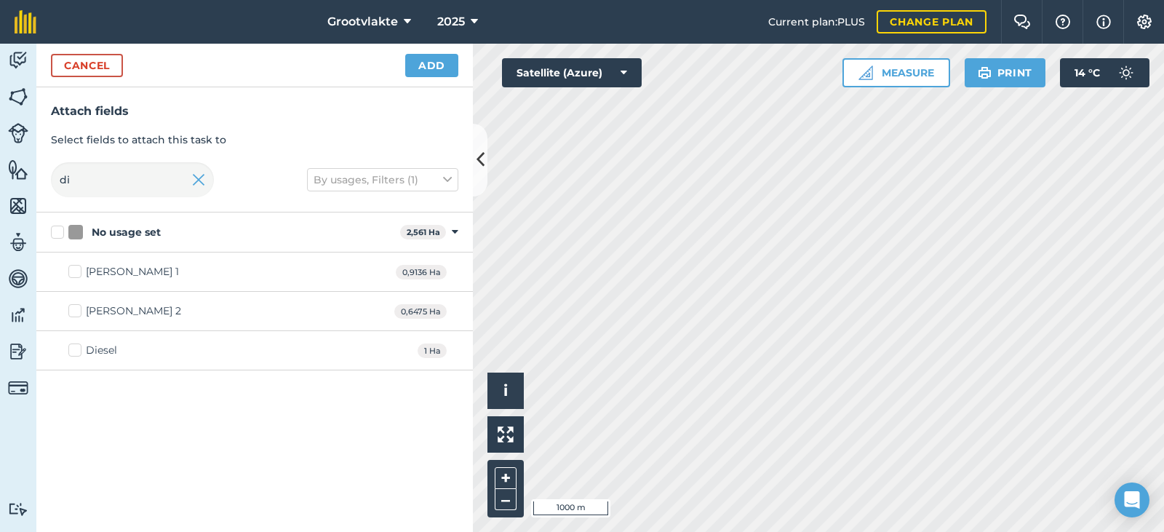
click at [89, 347] on div "Diesel" at bounding box center [101, 350] width 31 height 15
click at [78, 347] on input "Diesel" at bounding box center [72, 347] width 9 height 9
checkbox input "true"
click at [419, 63] on button "Add" at bounding box center [431, 65] width 53 height 23
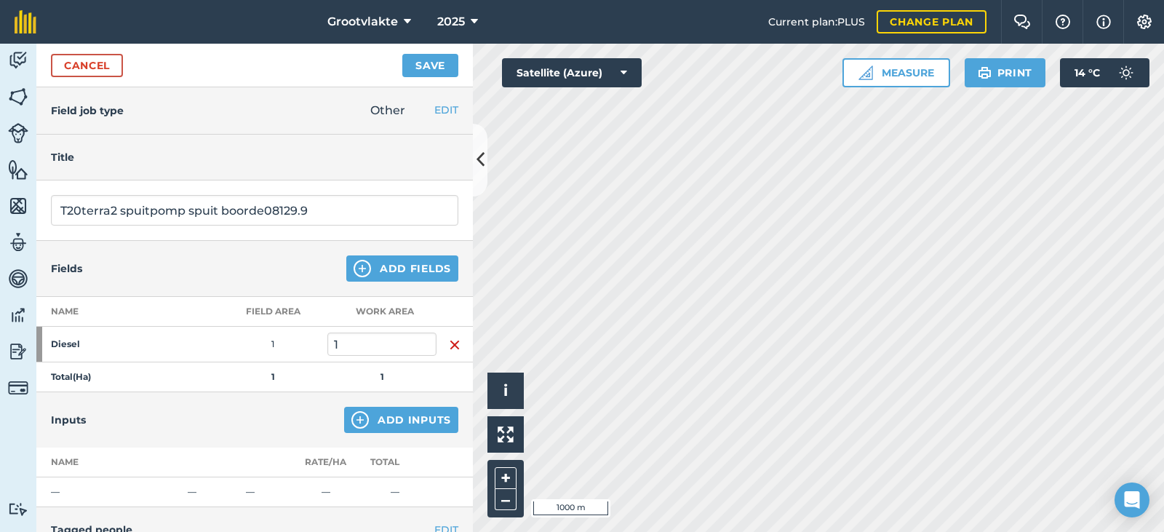
click at [388, 404] on div "Inputs Add Inputs" at bounding box center [254, 419] width 436 height 55
click at [373, 399] on div "Inputs Add Inputs" at bounding box center [254, 419] width 436 height 55
drag, startPoint x: 374, startPoint y: 406, endPoint x: 375, endPoint y: 415, distance: 9.6
click at [375, 411] on div "Inputs Add Inputs" at bounding box center [254, 419] width 436 height 55
click at [375, 419] on button "Add Inputs" at bounding box center [401, 420] width 114 height 26
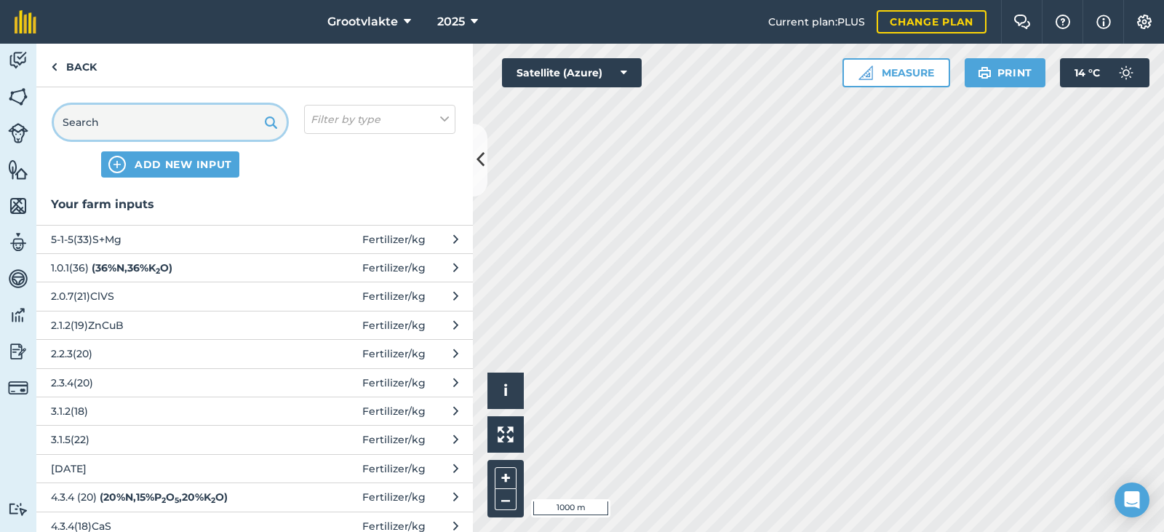
click at [159, 125] on input "text" at bounding box center [170, 122] width 233 height 35
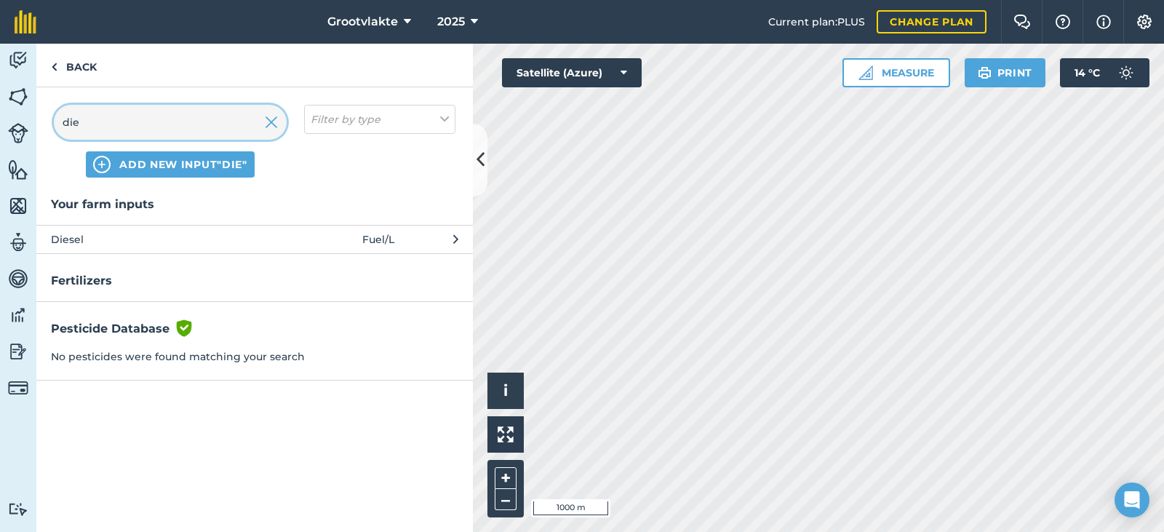
type input "die"
click at [120, 232] on span "Diesel" at bounding box center [170, 239] width 238 height 16
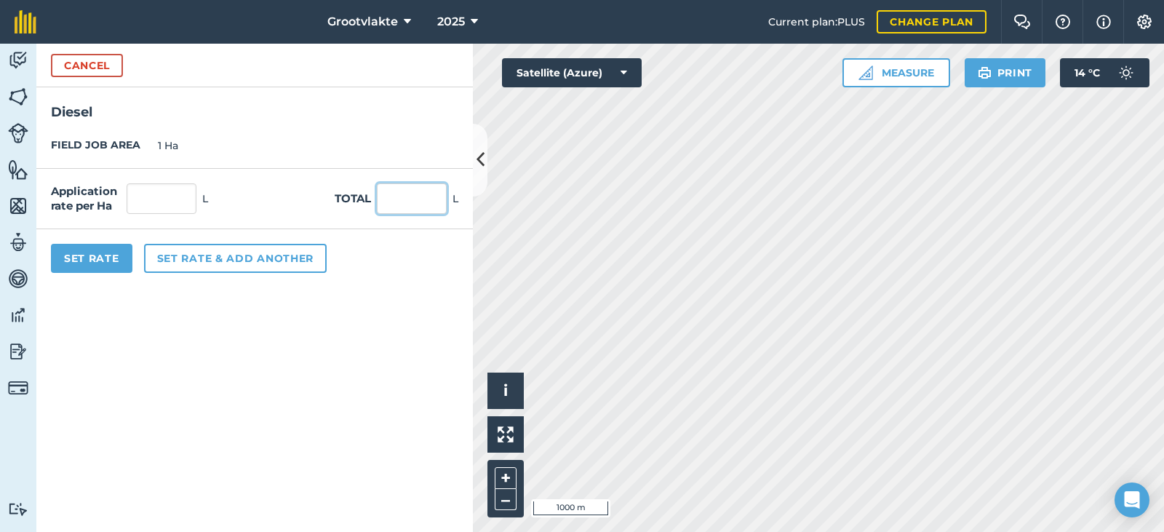
click at [412, 207] on input "text" at bounding box center [412, 198] width 70 height 31
type input "65"
click at [105, 260] on button "Set Rate" at bounding box center [91, 258] width 81 height 29
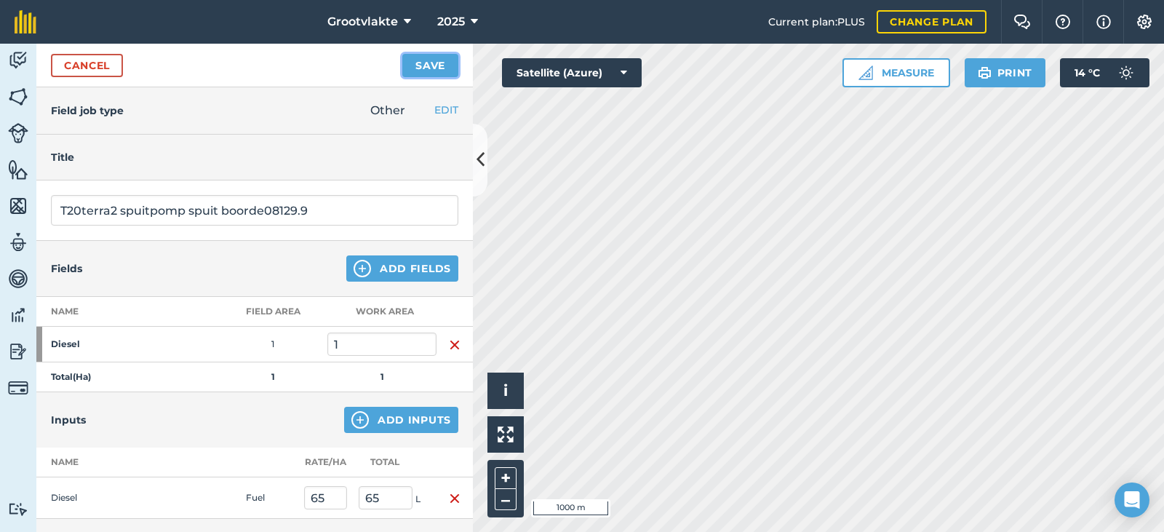
click at [425, 55] on button "Save" at bounding box center [430, 65] width 56 height 23
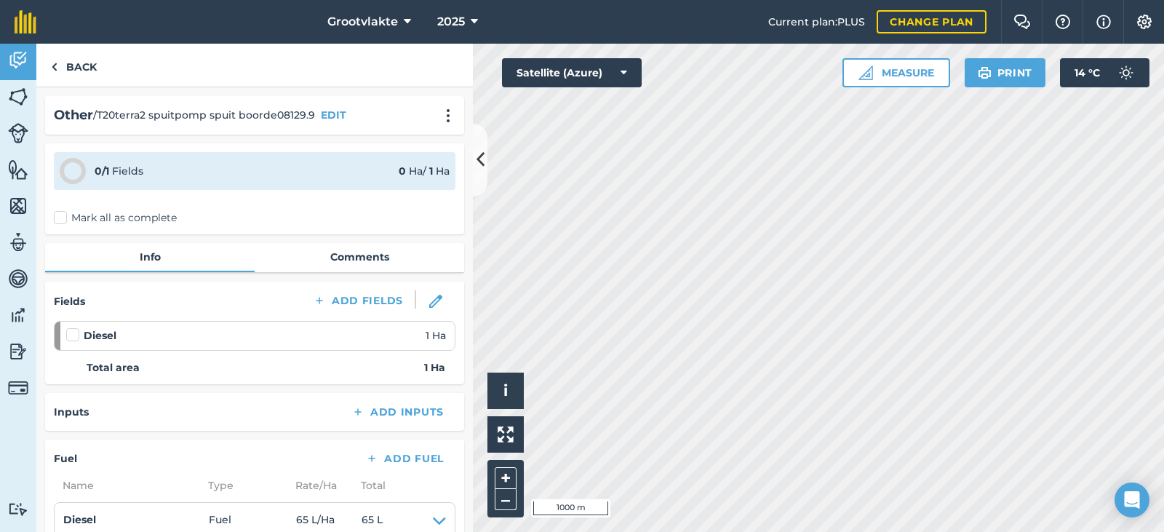
click at [73, 220] on label "Mark all as complete" at bounding box center [115, 217] width 123 height 15
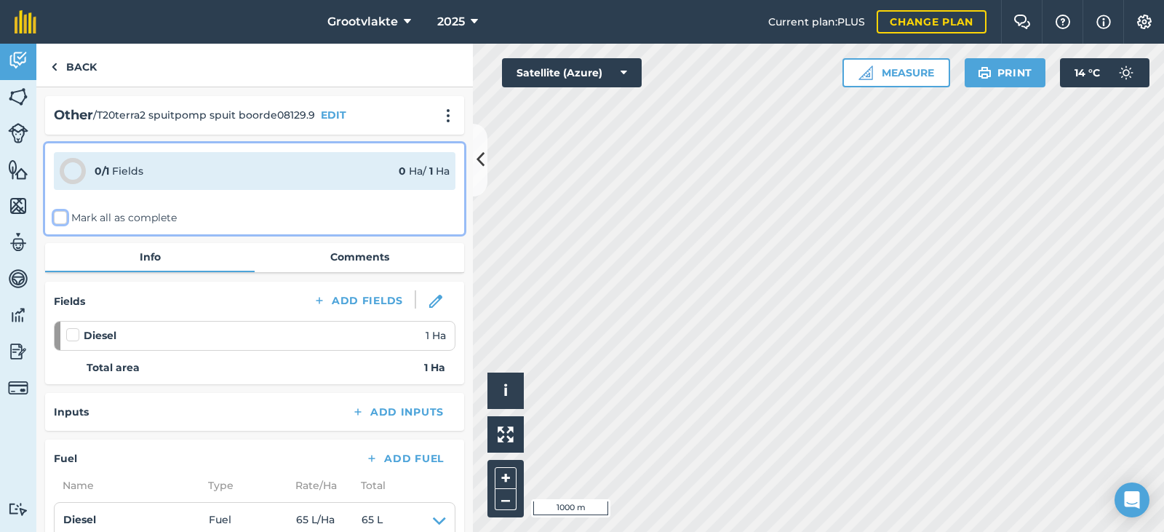
click at [63, 220] on input "Mark all as complete" at bounding box center [58, 214] width 9 height 9
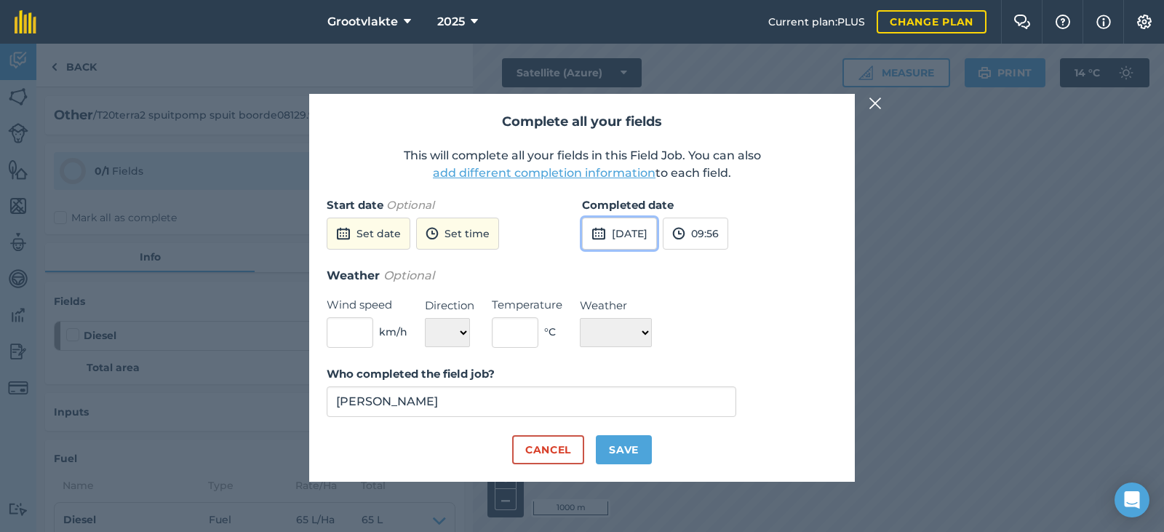
click at [657, 231] on button "[DATE]" at bounding box center [619, 234] width 75 height 32
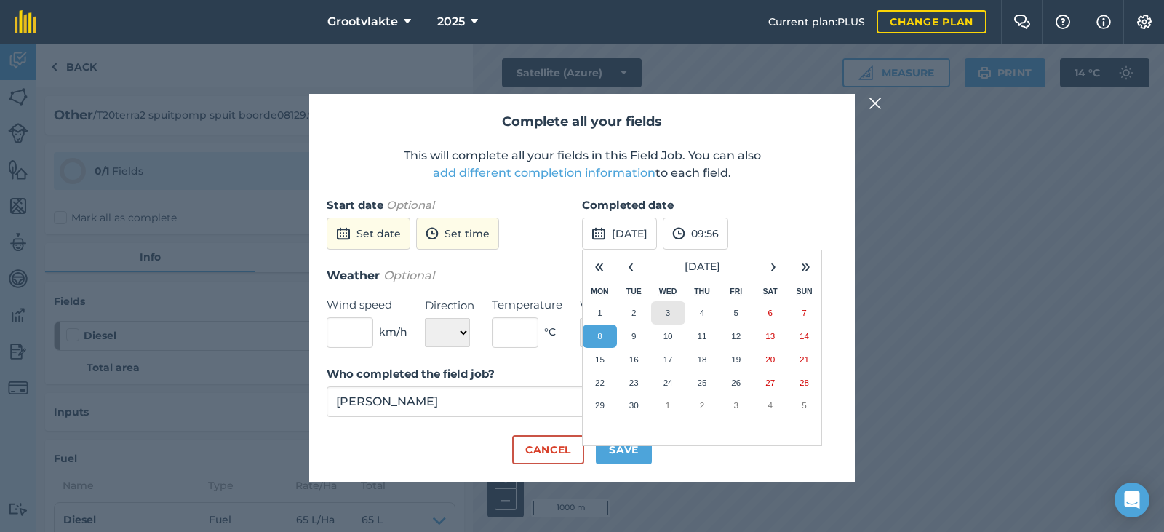
click at [663, 314] on button "3" at bounding box center [668, 312] width 34 height 23
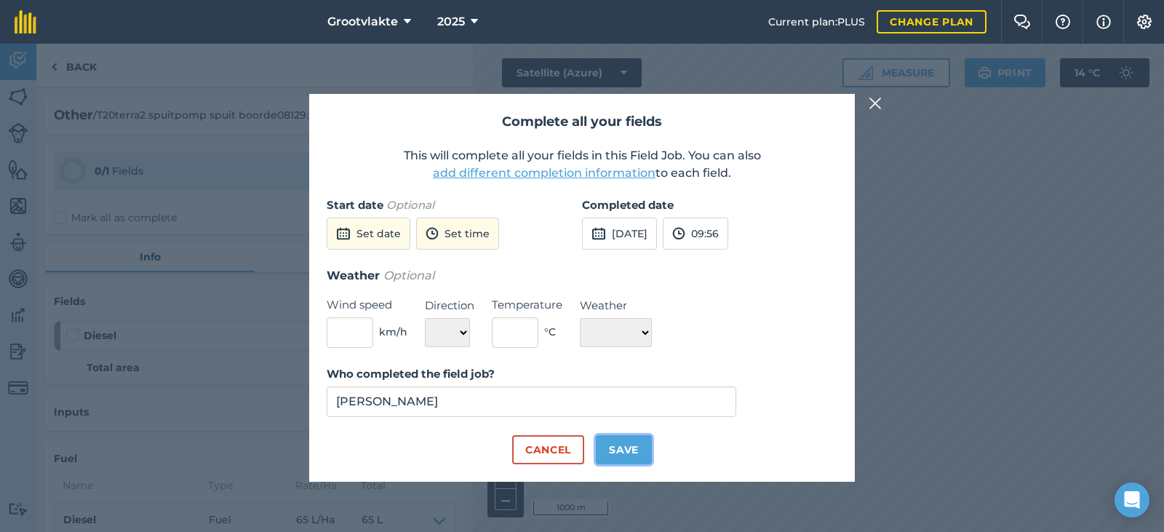
click at [638, 454] on button "Save" at bounding box center [624, 449] width 56 height 29
checkbox input "true"
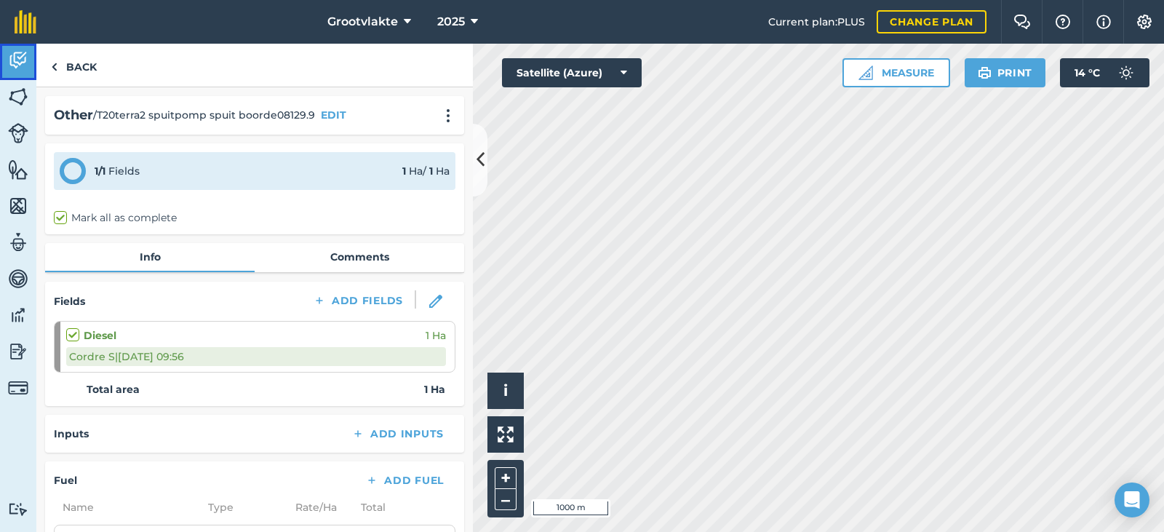
click at [7, 61] on link "Activity" at bounding box center [18, 62] width 36 height 36
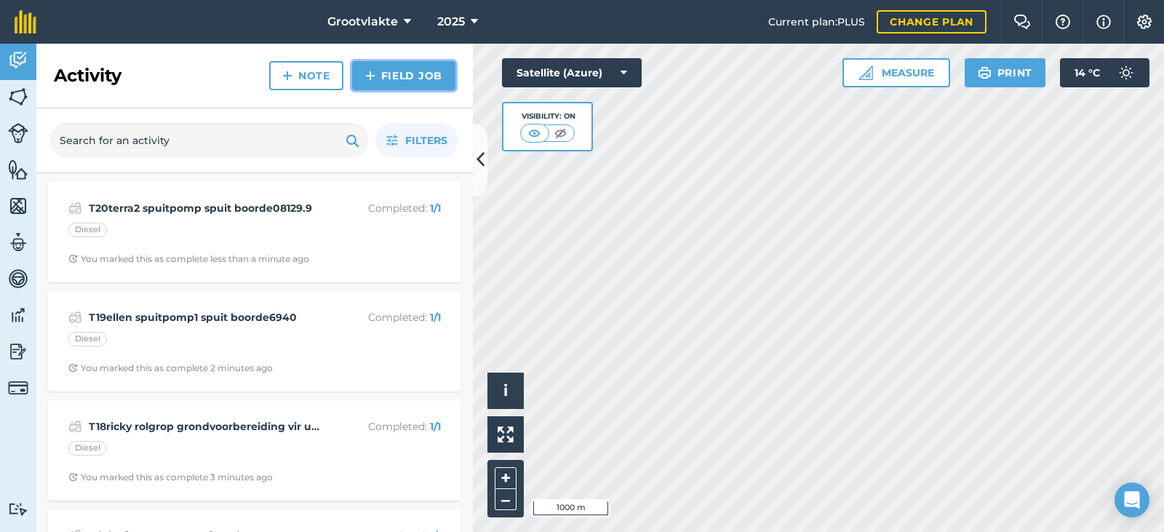
click at [372, 76] on img at bounding box center [370, 75] width 10 height 17
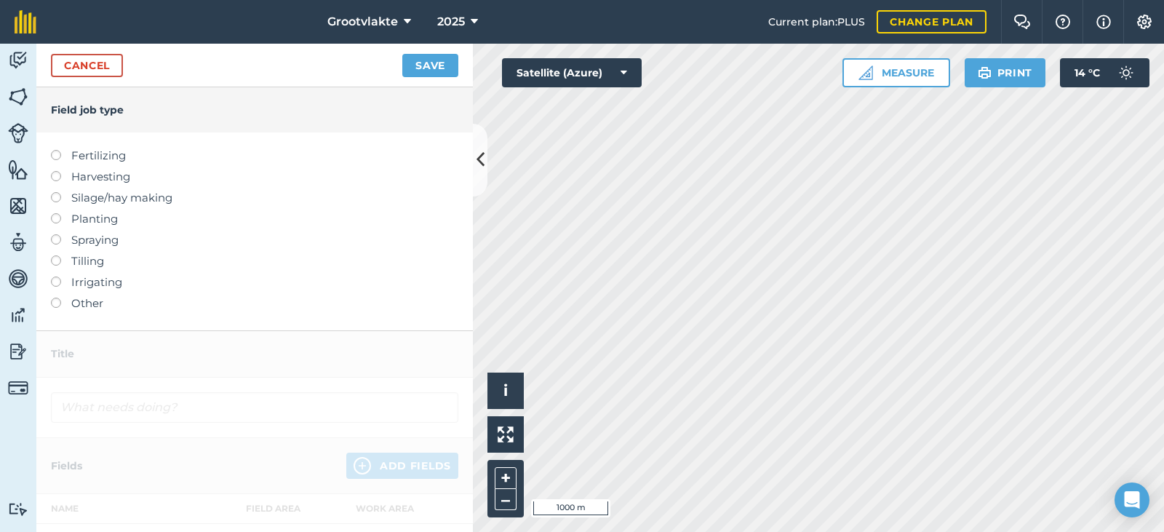
click at [96, 302] on label "Other" at bounding box center [254, 303] width 407 height 17
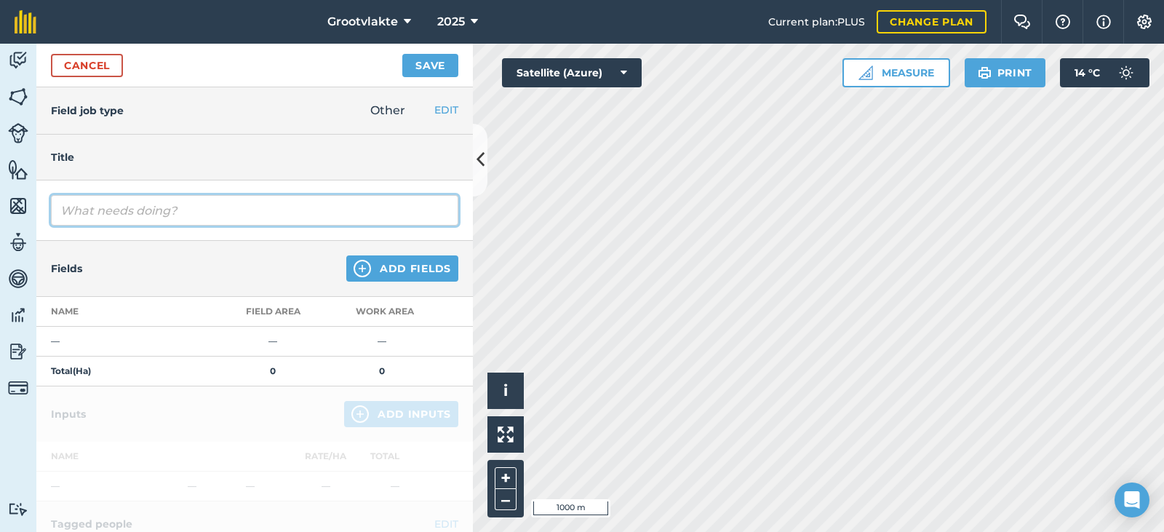
click at [148, 197] on input "text" at bounding box center [254, 210] width 407 height 31
type input "Tford ranger3.0 jan besproeiing401413"
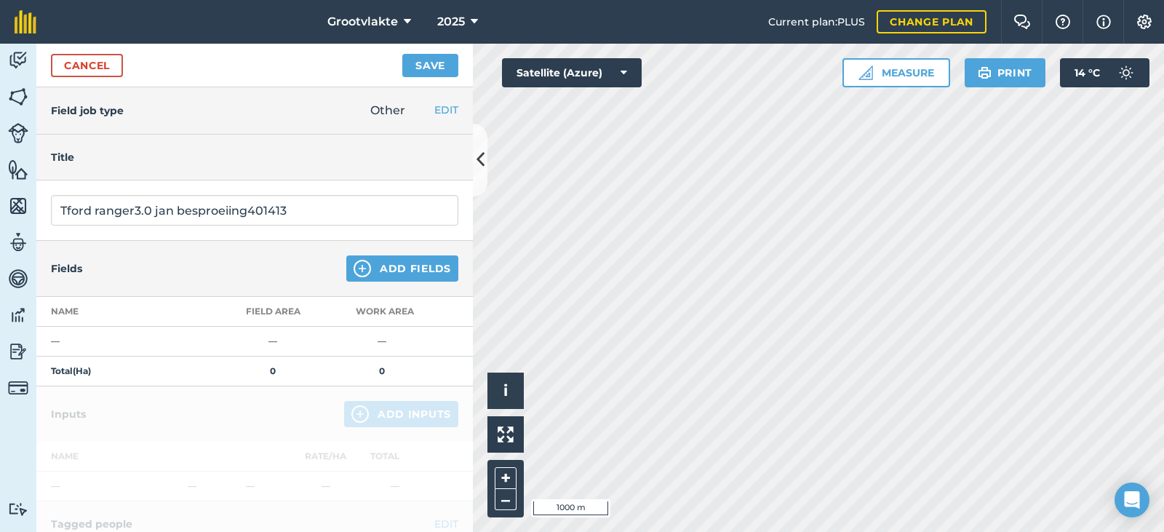
click at [350, 287] on div "Fields Add Fields" at bounding box center [254, 269] width 436 height 56
click at [359, 273] on img at bounding box center [362, 268] width 17 height 17
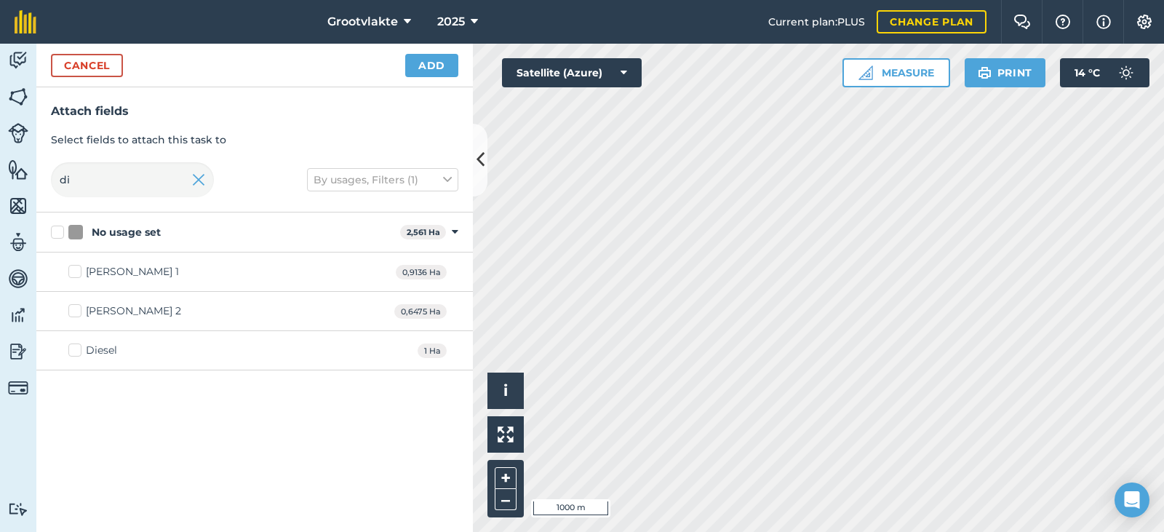
click at [83, 357] on label "Diesel" at bounding box center [92, 350] width 49 height 15
click at [78, 352] on input "Diesel" at bounding box center [72, 347] width 9 height 9
checkbox input "true"
drag, startPoint x: 431, startPoint y: 68, endPoint x: 426, endPoint y: 88, distance: 20.3
click at [432, 67] on button "Add" at bounding box center [431, 65] width 53 height 23
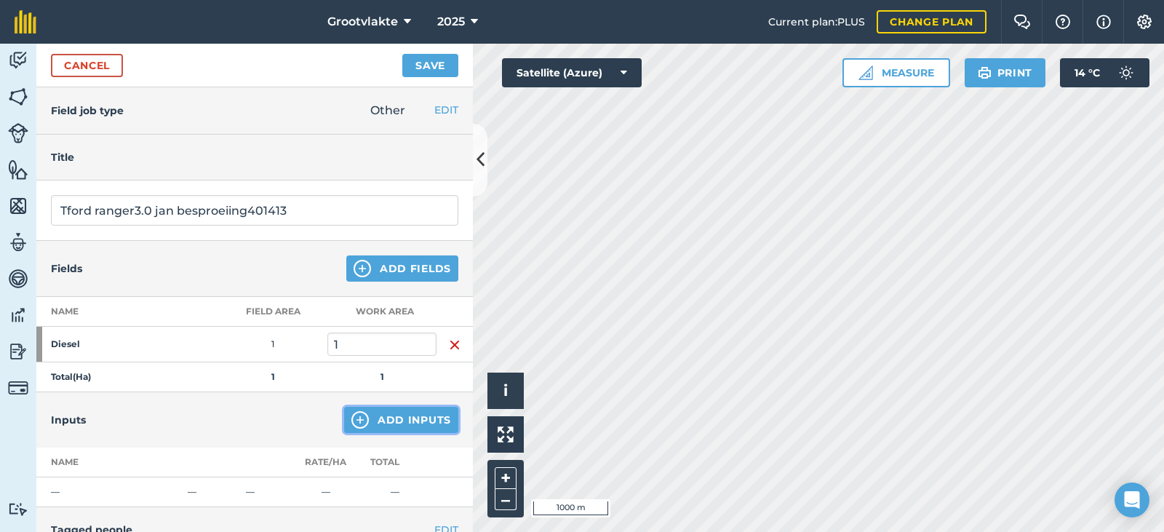
click at [406, 425] on button "Add Inputs" at bounding box center [401, 420] width 114 height 26
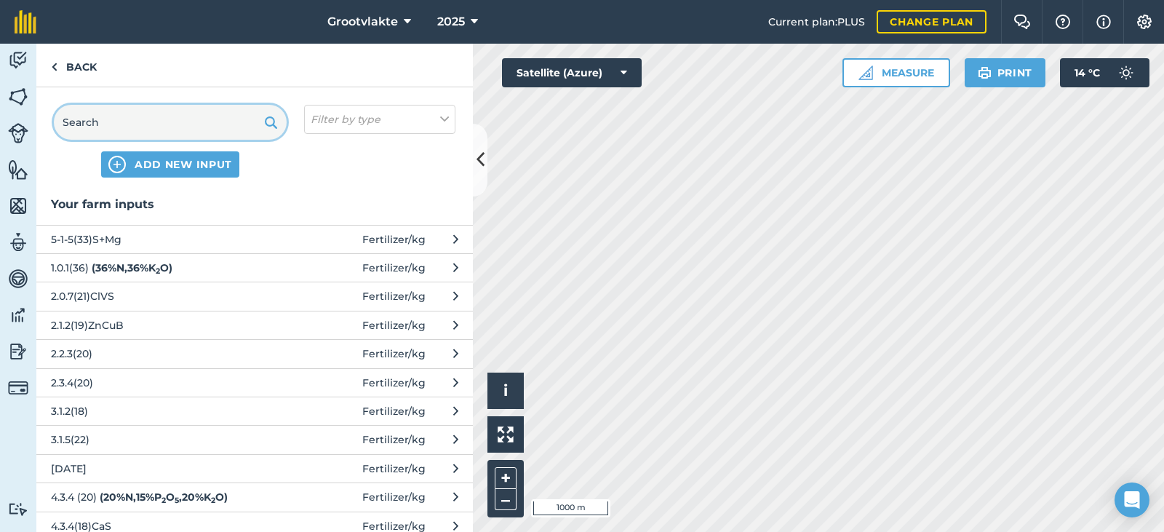
click at [156, 121] on input "text" at bounding box center [170, 122] width 233 height 35
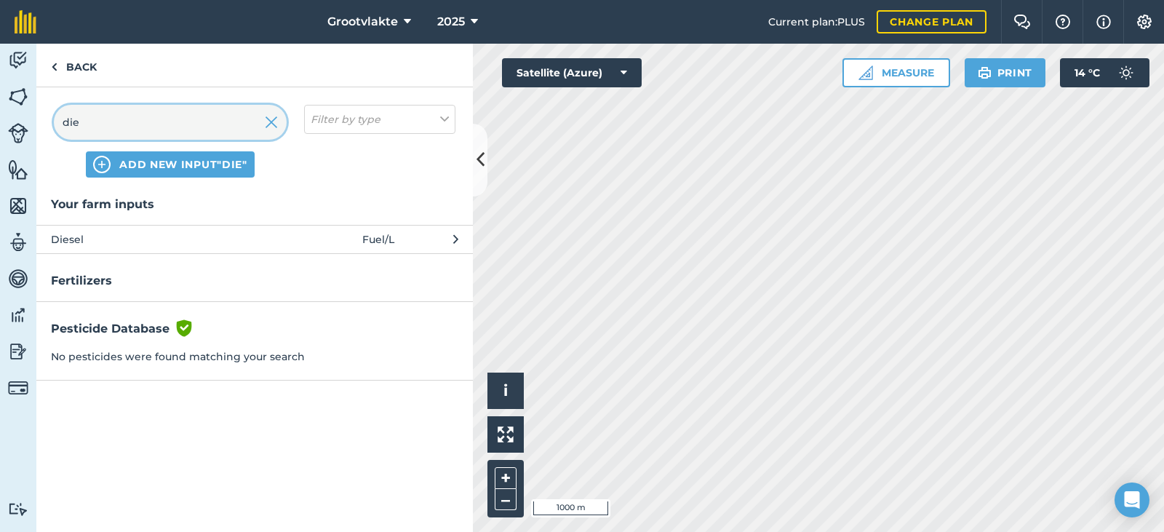
type input "die"
click at [178, 225] on div "Your farm inputs Diesel Fuel / L" at bounding box center [254, 224] width 436 height 59
click at [179, 237] on span "Diesel" at bounding box center [170, 239] width 238 height 16
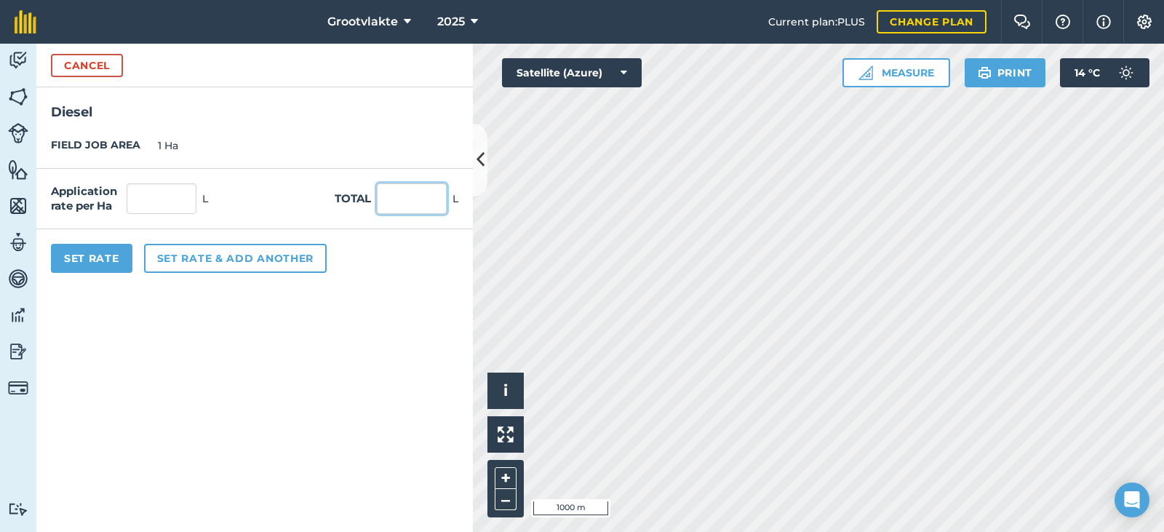
click at [396, 199] on input "text" at bounding box center [412, 198] width 70 height 31
type input "71"
click at [113, 256] on button "Set Rate" at bounding box center [91, 258] width 81 height 29
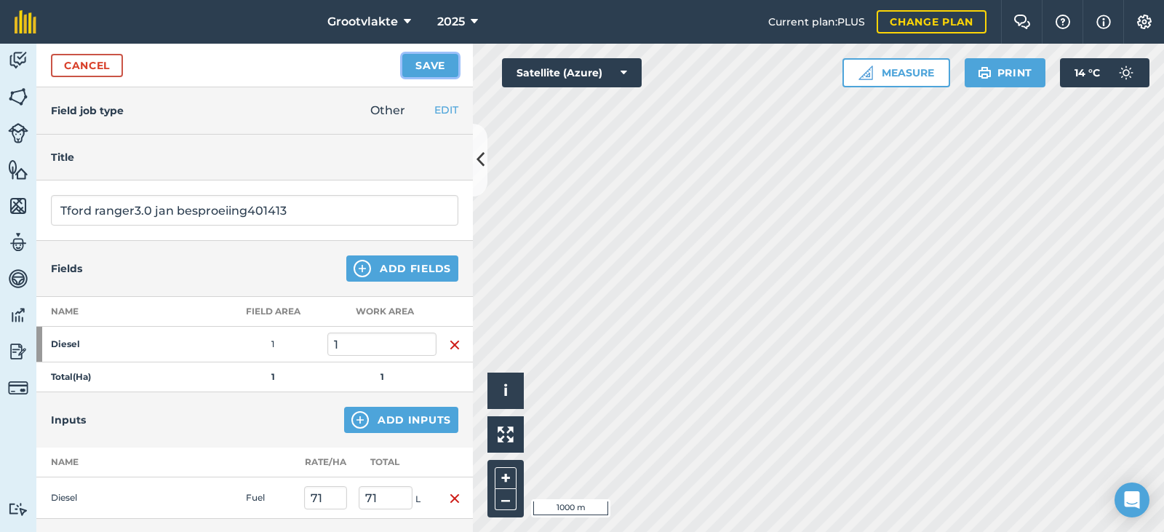
click at [447, 64] on button "Save" at bounding box center [430, 65] width 56 height 23
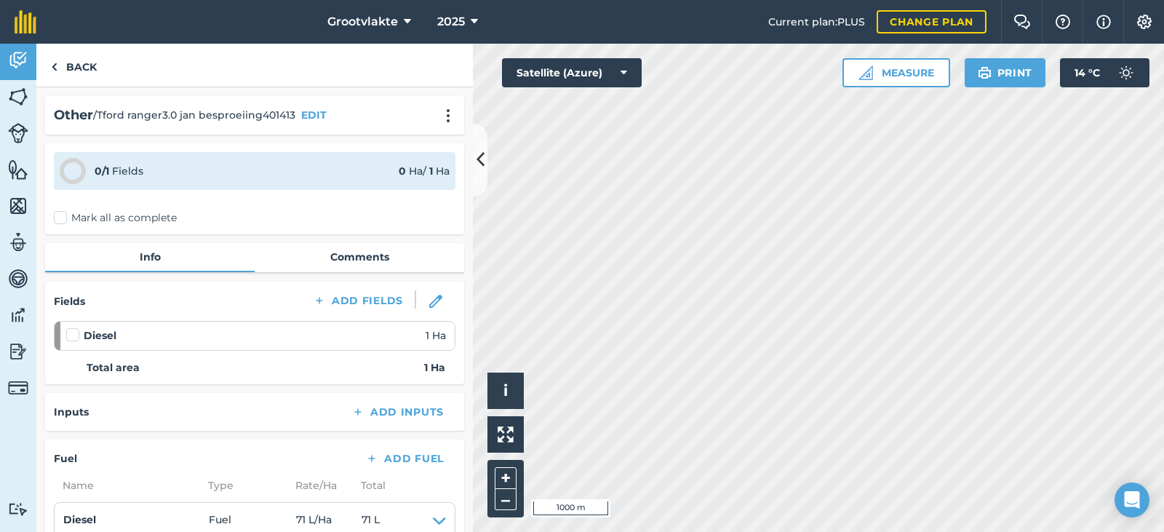
click at [63, 221] on label "Mark all as complete" at bounding box center [115, 217] width 123 height 15
click at [63, 220] on input "Mark all as complete" at bounding box center [58, 214] width 9 height 9
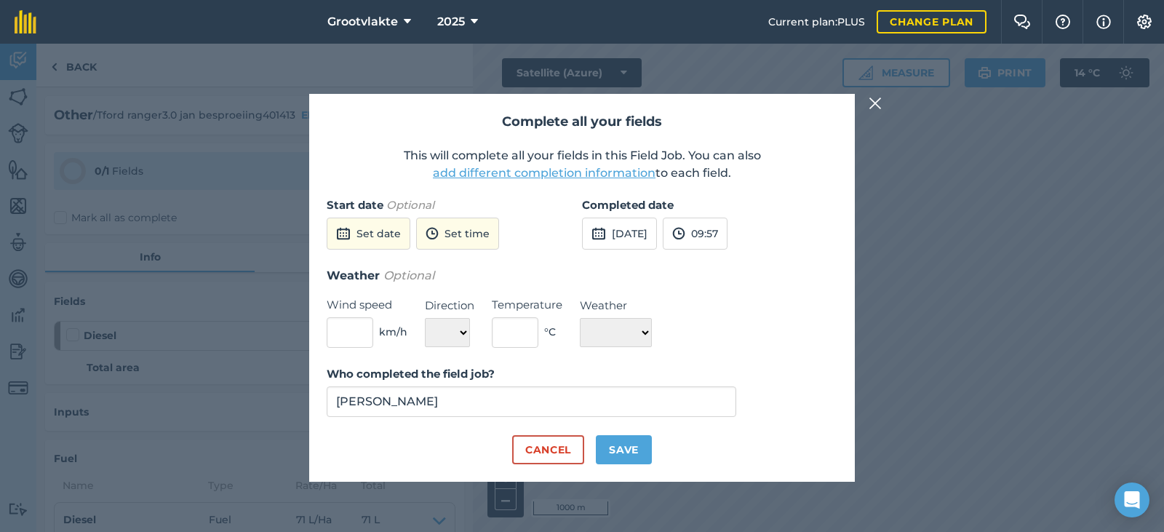
click at [692, 228] on div "[DATE] 09:57" at bounding box center [654, 234] width 145 height 32
click at [653, 234] on button "[DATE]" at bounding box center [619, 234] width 75 height 32
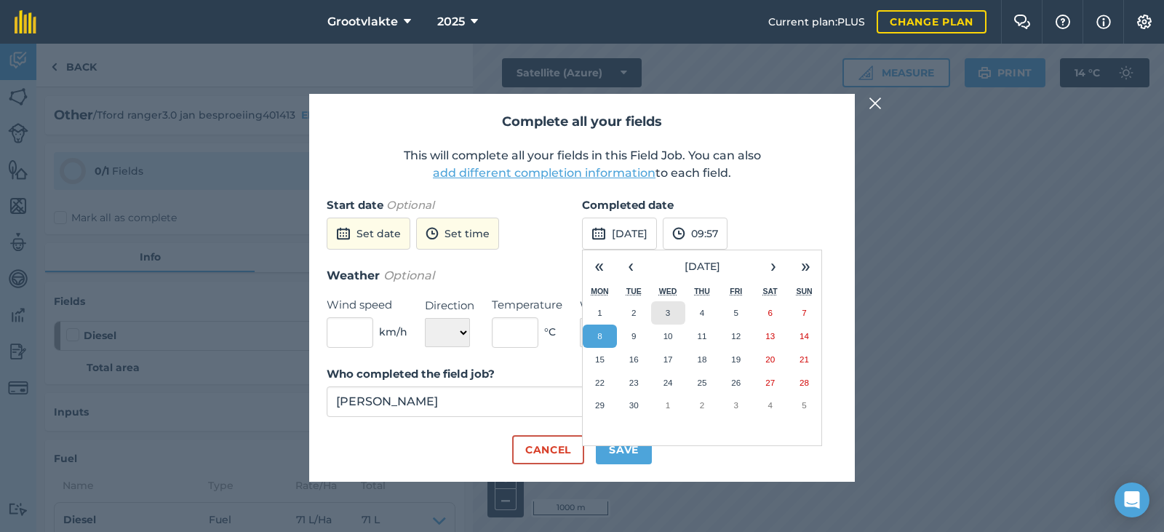
drag, startPoint x: 666, startPoint y: 308, endPoint x: 609, endPoint y: 397, distance: 105.7
click at [666, 309] on abbr "3" at bounding box center [668, 312] width 4 height 9
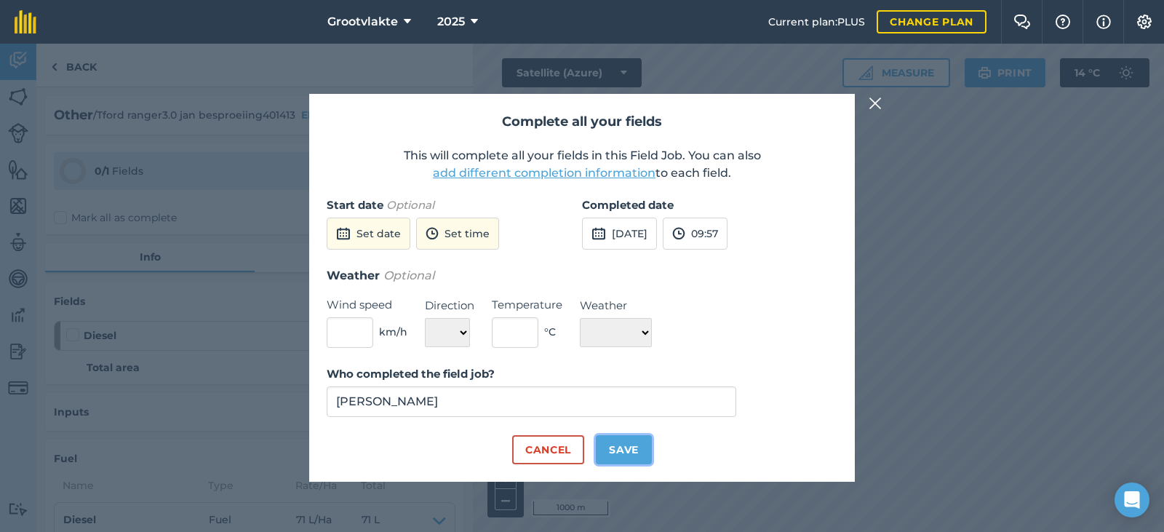
click at [632, 453] on button "Save" at bounding box center [624, 449] width 56 height 29
checkbox input "true"
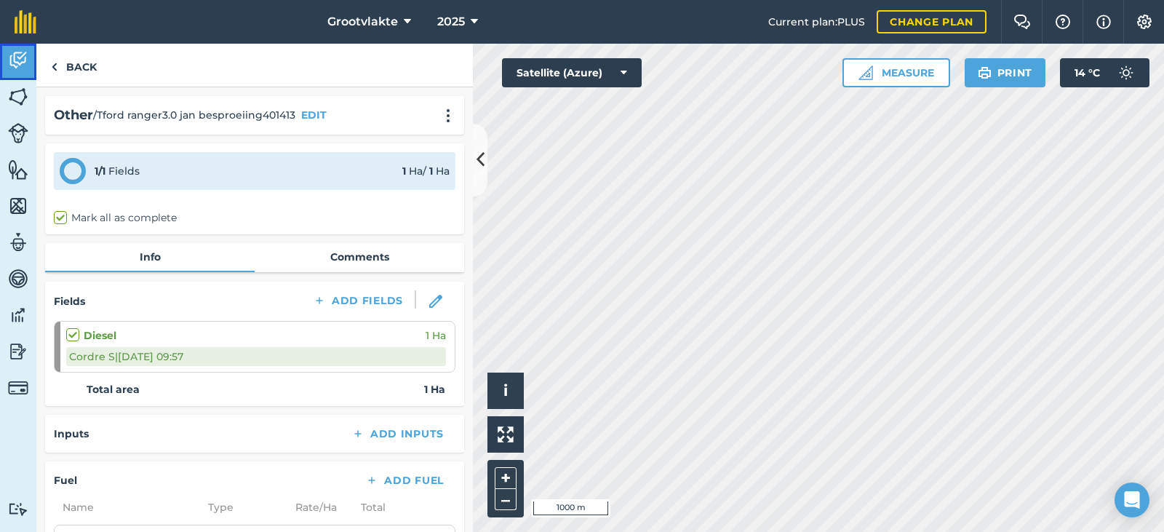
click at [27, 71] on link "Activity" at bounding box center [18, 62] width 36 height 36
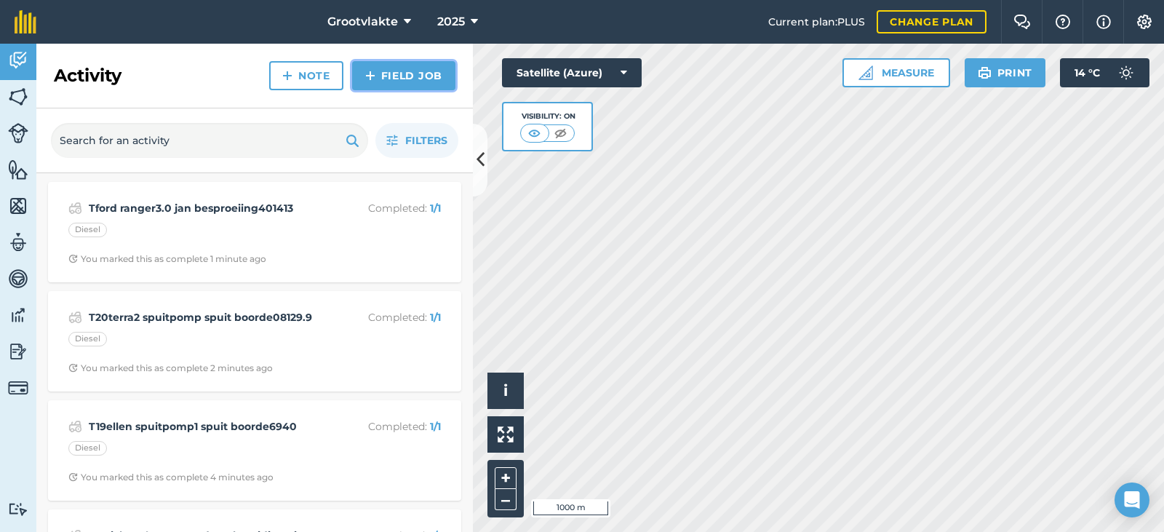
click at [400, 73] on link "Field Job" at bounding box center [403, 75] width 103 height 29
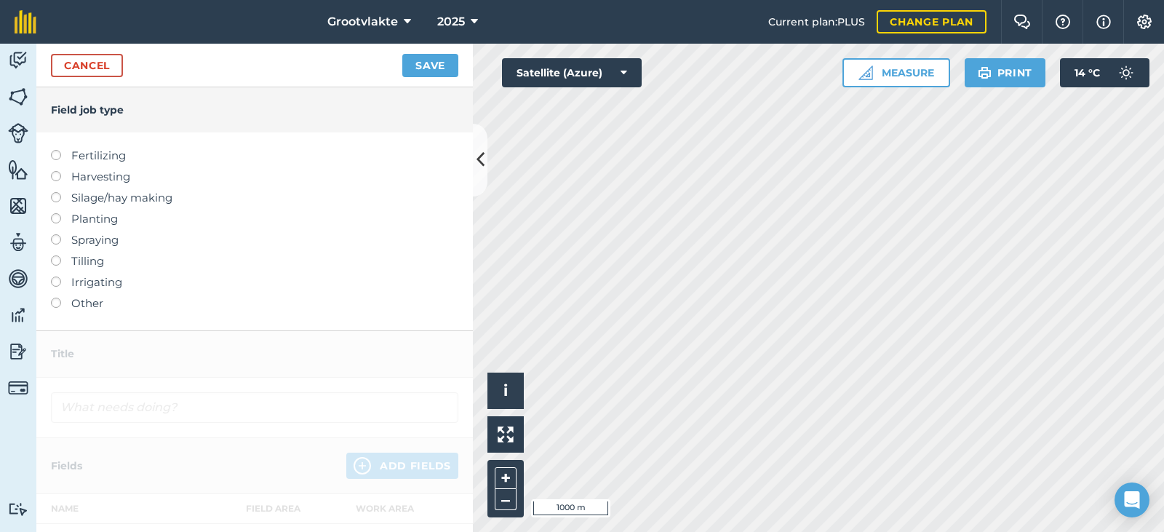
click at [76, 305] on label "Other" at bounding box center [254, 303] width 407 height 17
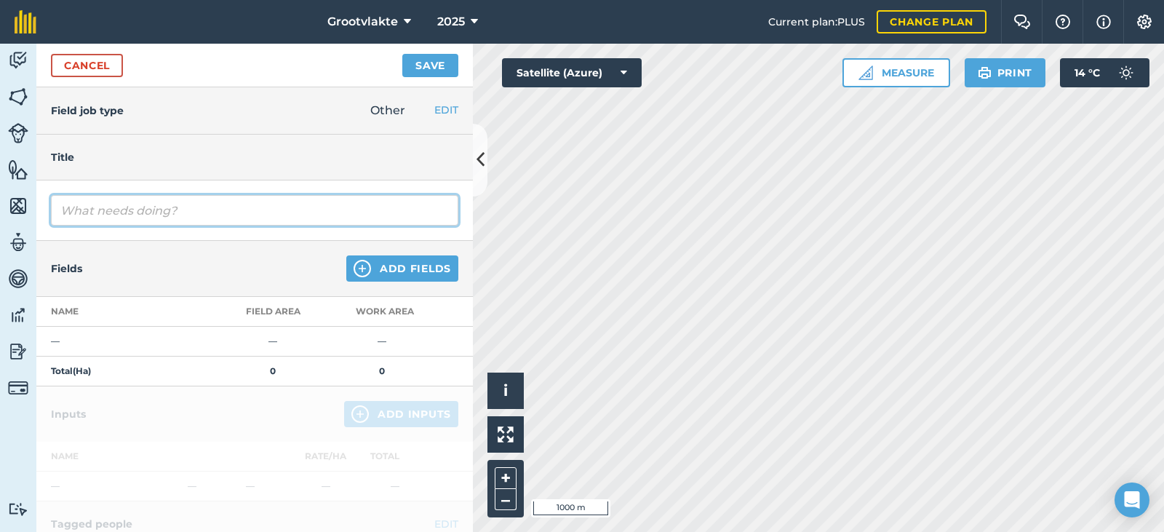
click at [138, 215] on input "text" at bounding box center [254, 210] width 407 height 31
type input "R"
type input "T4serge45roller maak gaaitjies vir uie plant04064.0"
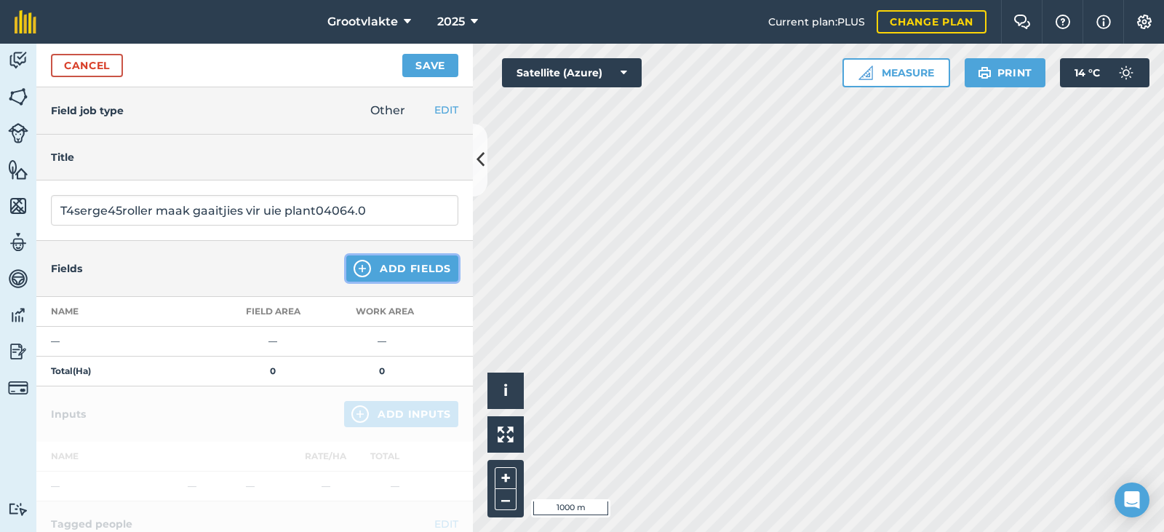
click at [388, 273] on button "Add Fields" at bounding box center [402, 268] width 112 height 26
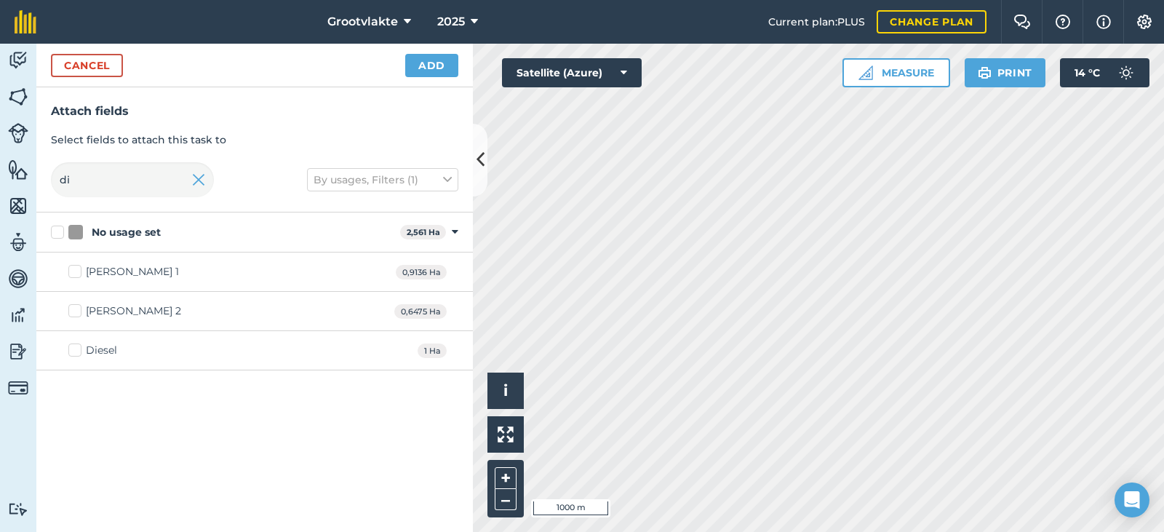
click at [92, 355] on div "Diesel" at bounding box center [101, 350] width 31 height 15
click at [78, 352] on input "Diesel" at bounding box center [72, 347] width 9 height 9
checkbox input "true"
click at [440, 54] on button "Add" at bounding box center [431, 65] width 53 height 23
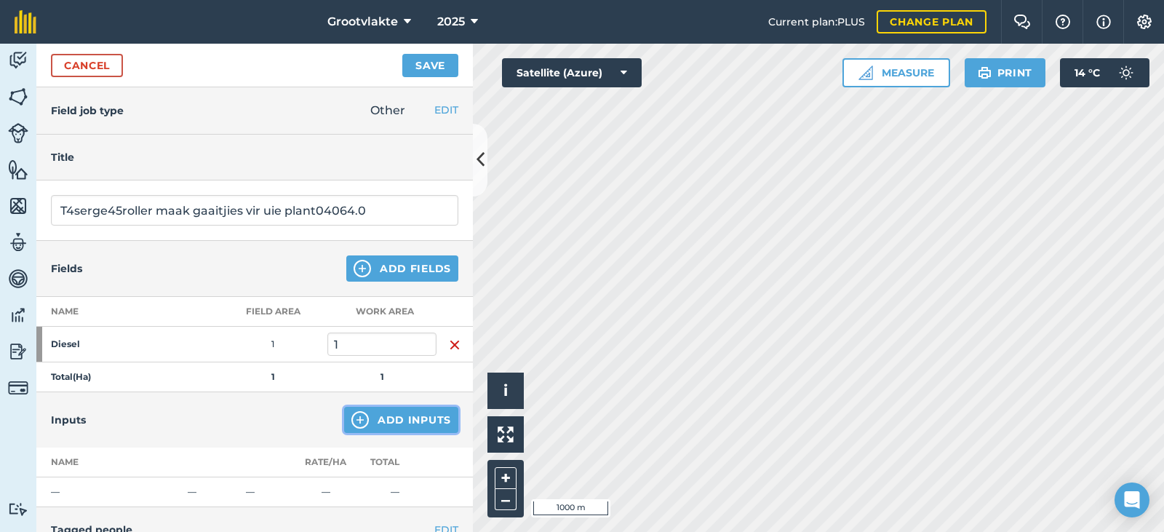
click at [388, 426] on button "Add Inputs" at bounding box center [401, 420] width 114 height 26
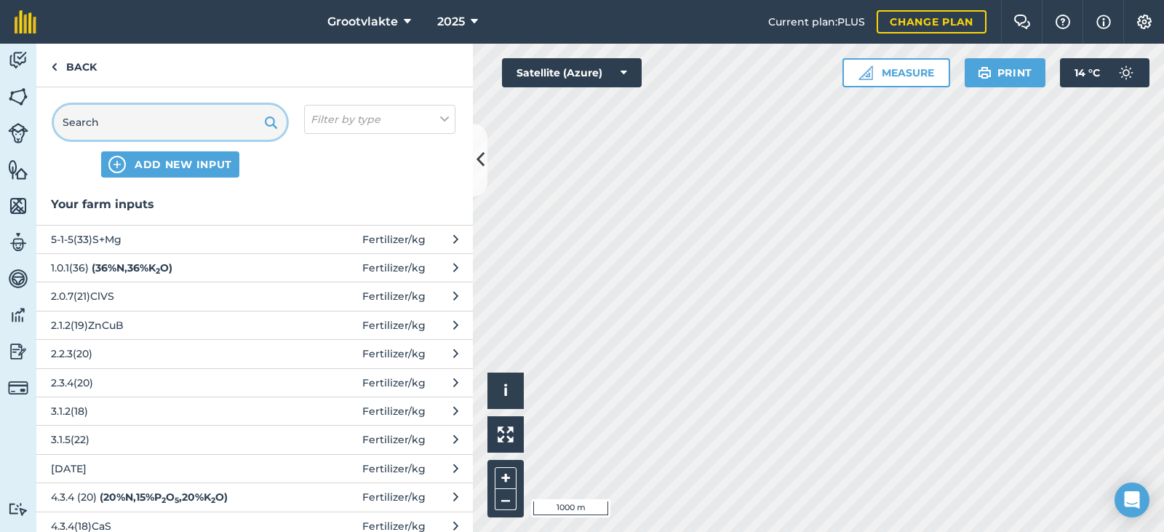
click at [150, 115] on input "text" at bounding box center [170, 122] width 233 height 35
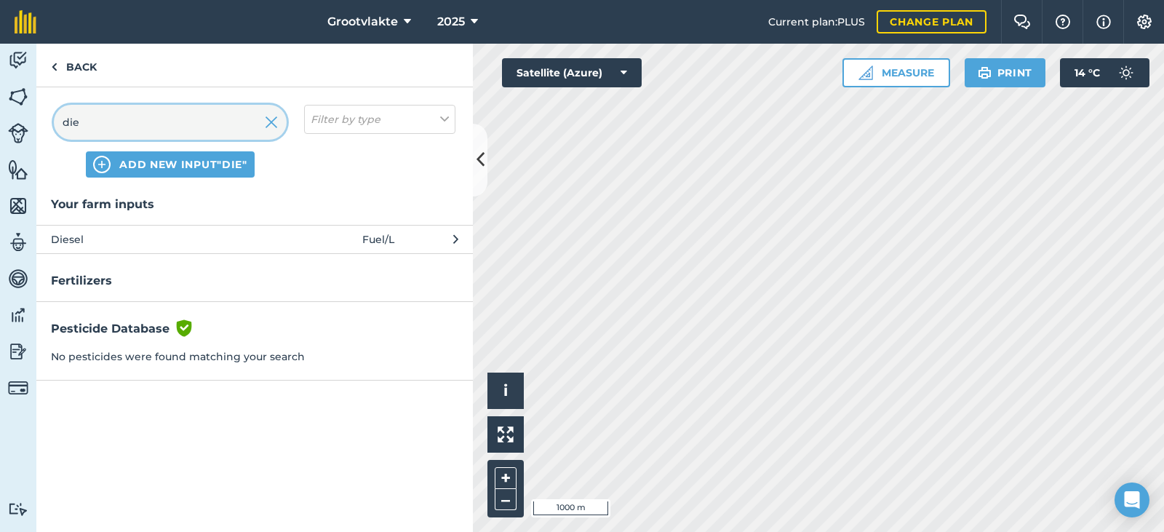
type input "die"
drag, startPoint x: 94, startPoint y: 231, endPoint x: 112, endPoint y: 231, distance: 18.2
click at [112, 231] on span "Diesel" at bounding box center [170, 239] width 238 height 16
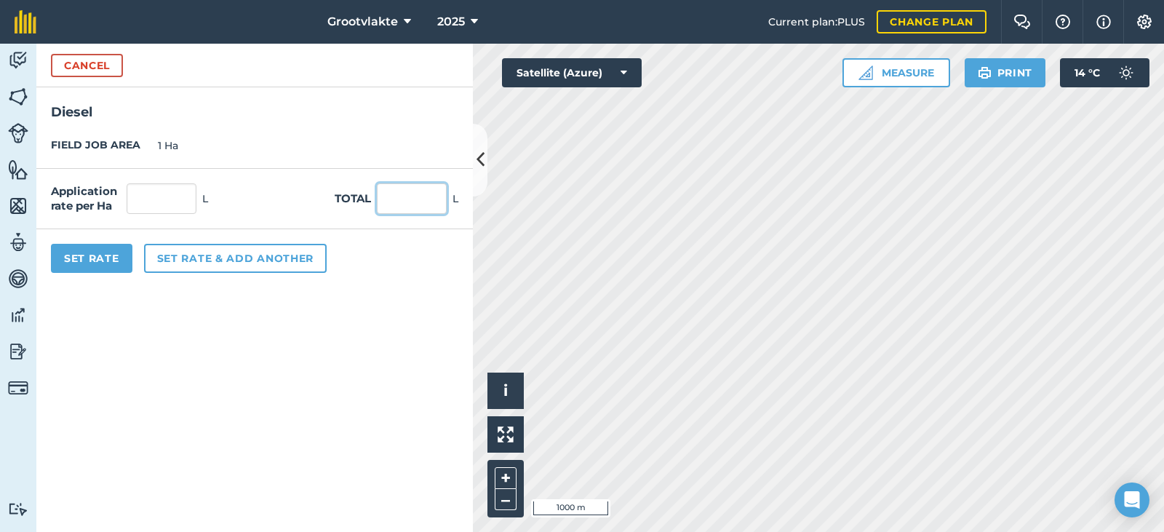
click at [393, 193] on input "text" at bounding box center [412, 198] width 70 height 31
type input "44"
drag, startPoint x: 51, startPoint y: 260, endPoint x: 63, endPoint y: 260, distance: 12.4
click at [63, 260] on button "Set Rate" at bounding box center [91, 258] width 81 height 29
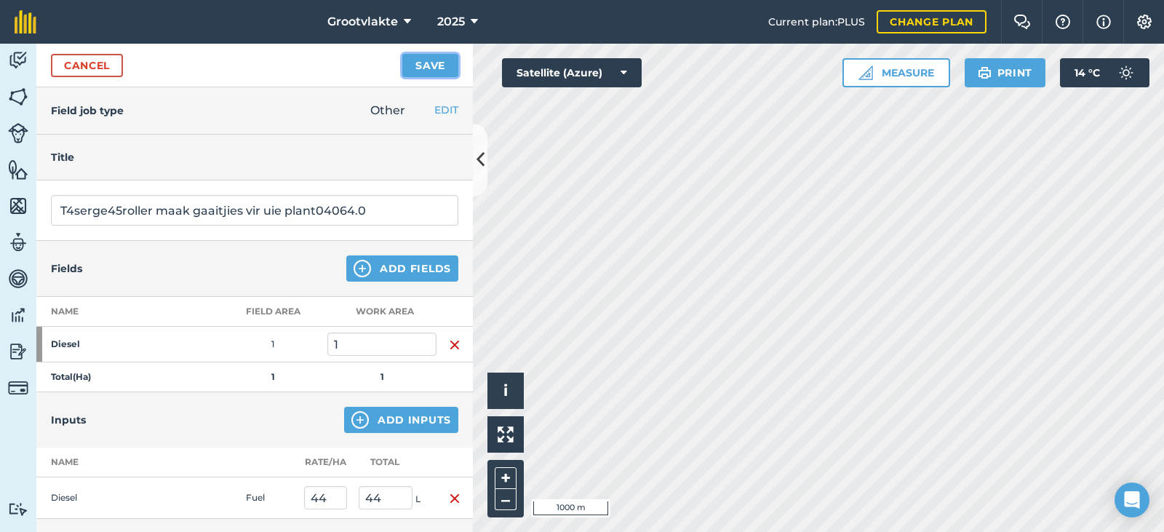
click at [428, 66] on button "Save" at bounding box center [430, 65] width 56 height 23
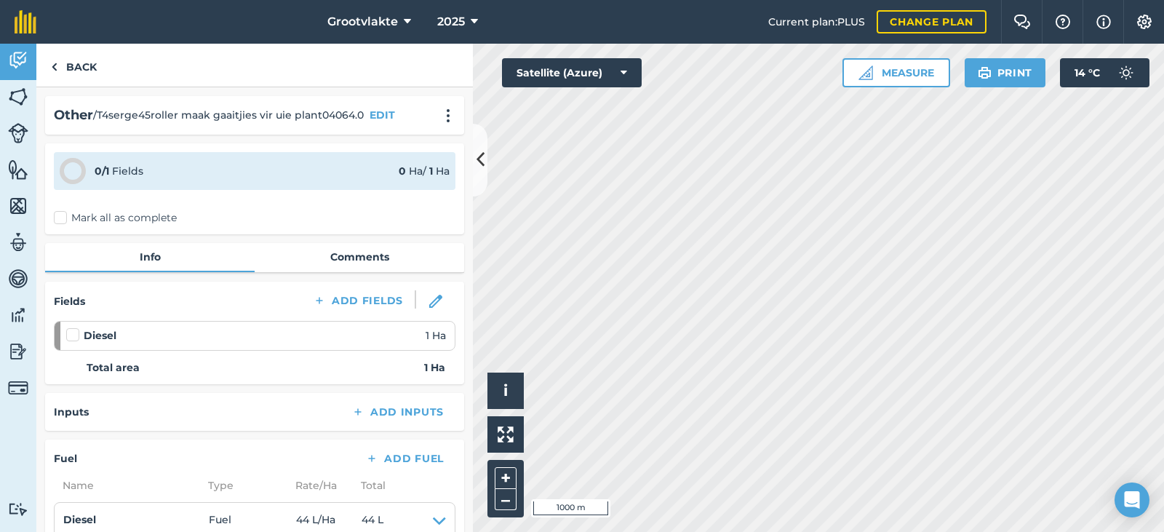
click at [59, 224] on label "Mark all as complete" at bounding box center [115, 217] width 123 height 15
click at [59, 220] on input "Mark all as complete" at bounding box center [58, 214] width 9 height 9
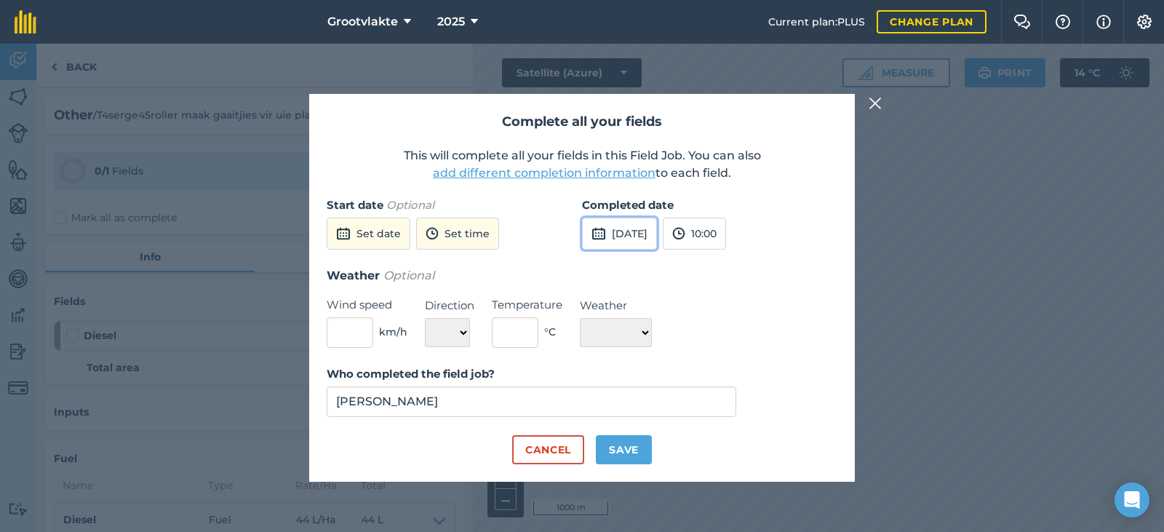
click at [657, 234] on button "[DATE]" at bounding box center [619, 234] width 75 height 32
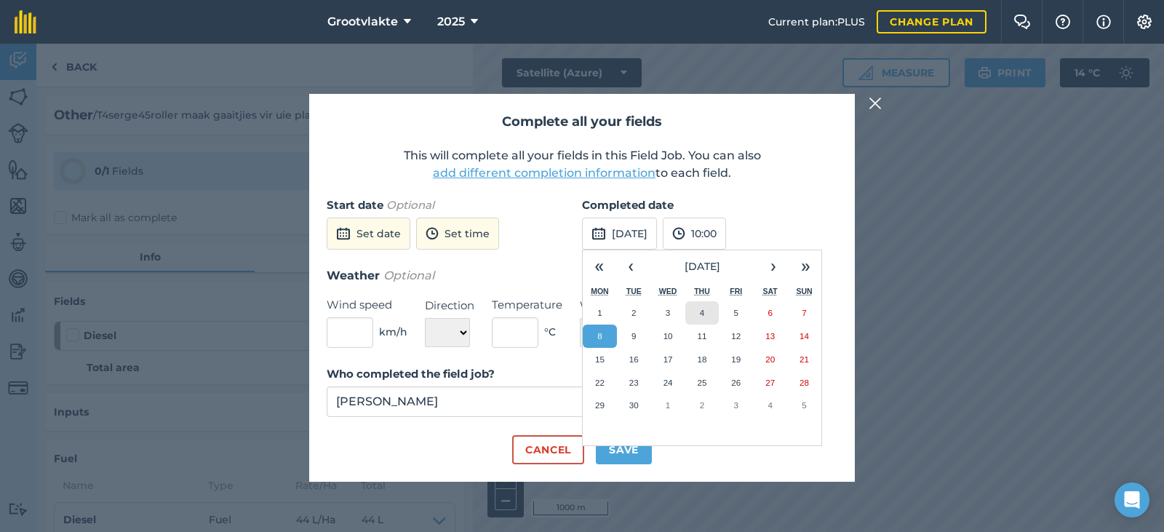
drag, startPoint x: 708, startPoint y: 310, endPoint x: 583, endPoint y: 443, distance: 182.2
click at [701, 325] on div "1 2 3 4 5 6 7 8 9 10 11 12 13 14 15 16 17 18 19 20 21 22 23 24 25 26 27 28 29 3…" at bounding box center [702, 359] width 239 height 116
click at [712, 303] on button "4" at bounding box center [702, 312] width 34 height 23
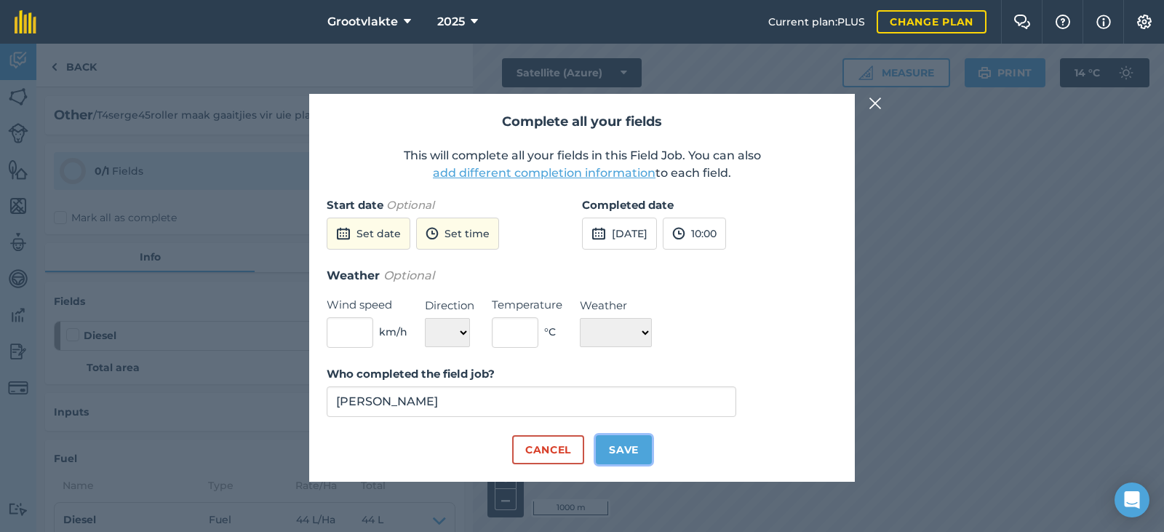
click at [637, 450] on button "Save" at bounding box center [624, 449] width 56 height 29
checkbox input "true"
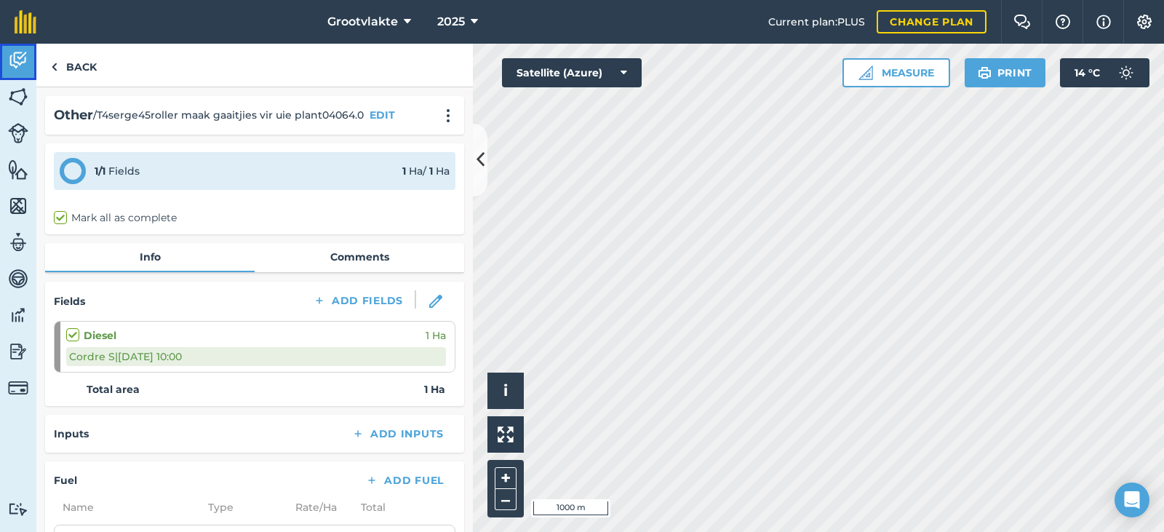
click at [14, 66] on img at bounding box center [18, 60] width 20 height 22
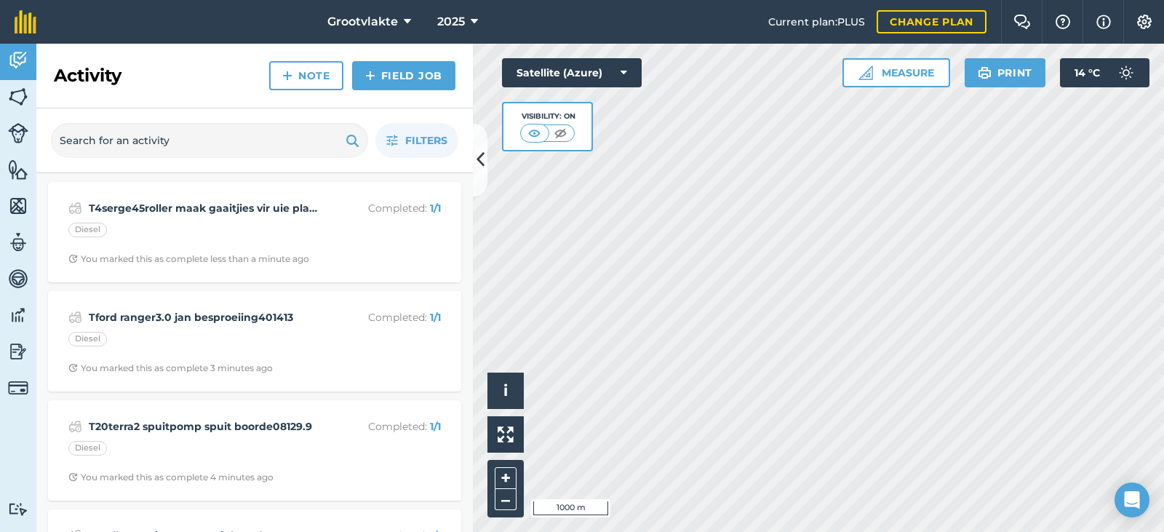
click at [351, 79] on div "Note Field Job" at bounding box center [362, 75] width 186 height 29
click at [401, 80] on link "Field Job" at bounding box center [403, 75] width 103 height 29
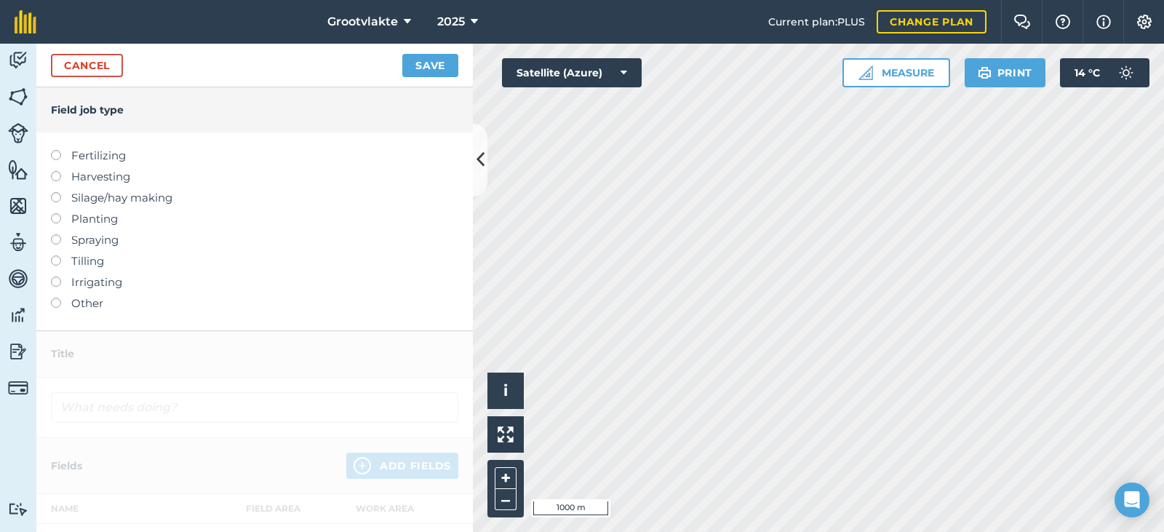
click at [88, 303] on label "Other" at bounding box center [254, 303] width 407 height 17
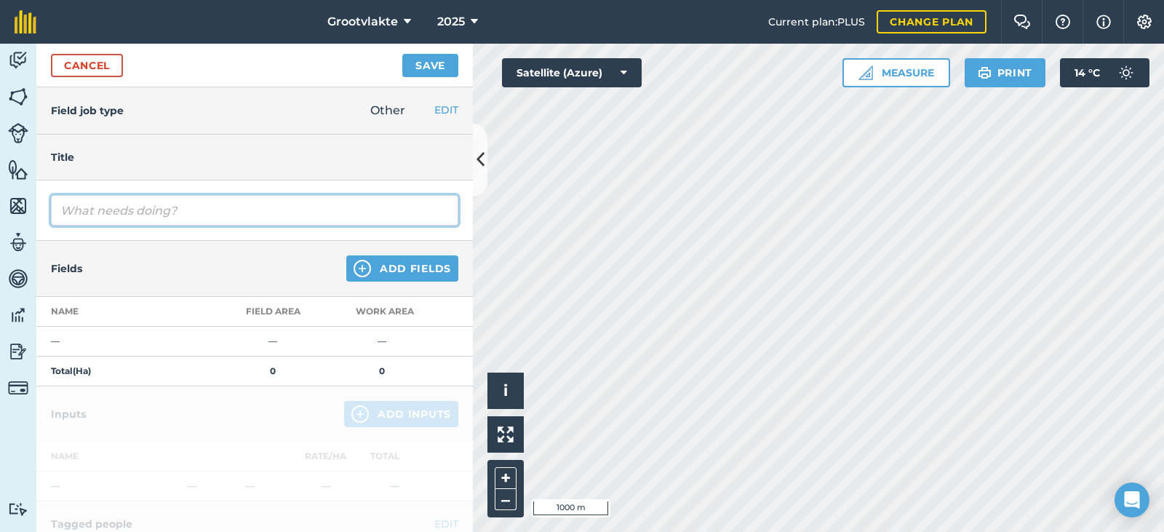
click at [156, 202] on input "text" at bounding box center [254, 210] width 407 height 31
click at [178, 209] on input "T8sello20 spuitpimo4 spuit jong boorde00584.0" at bounding box center [254, 210] width 407 height 31
type input "T8sello20 spuitpomp4 spuit jong boorde00584.0"
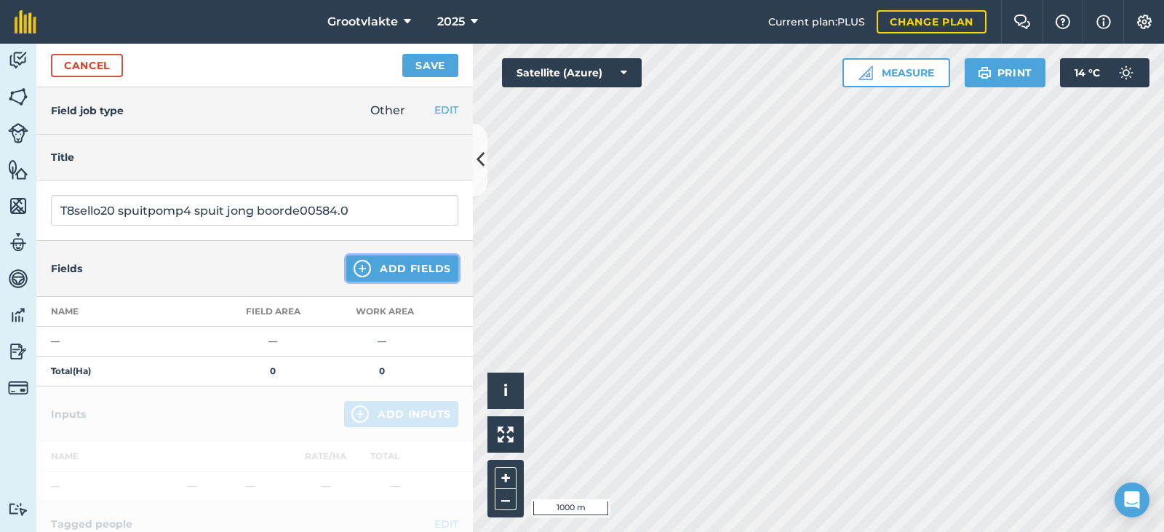
click at [375, 265] on button "Add Fields" at bounding box center [402, 268] width 112 height 26
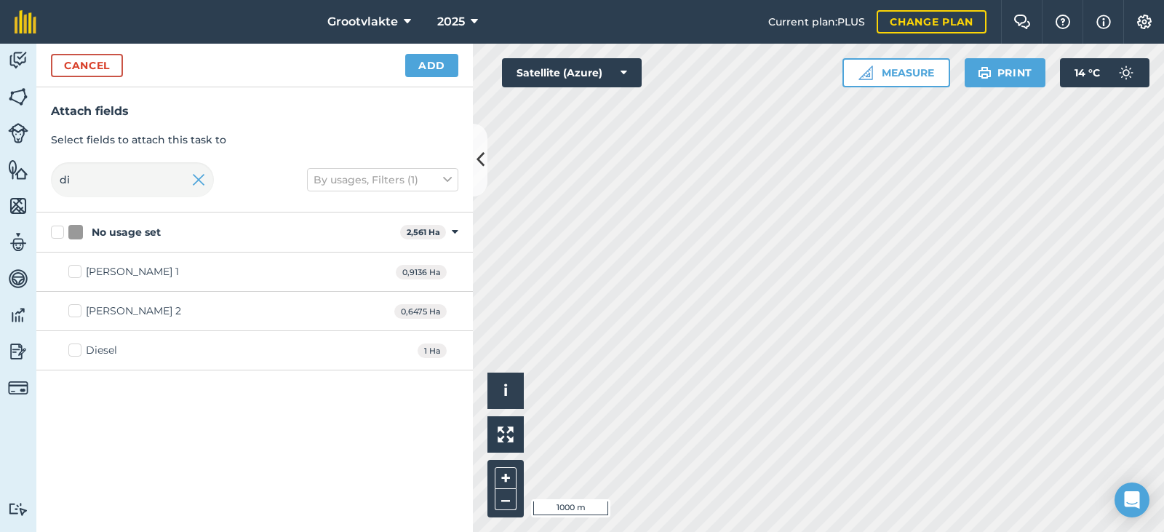
drag, startPoint x: 96, startPoint y: 349, endPoint x: 115, endPoint y: 344, distance: 19.6
click at [101, 349] on div "Diesel" at bounding box center [101, 350] width 31 height 15
click at [89, 344] on div "Diesel" at bounding box center [101, 350] width 31 height 15
click at [78, 344] on input "Diesel" at bounding box center [72, 347] width 9 height 9
checkbox input "true"
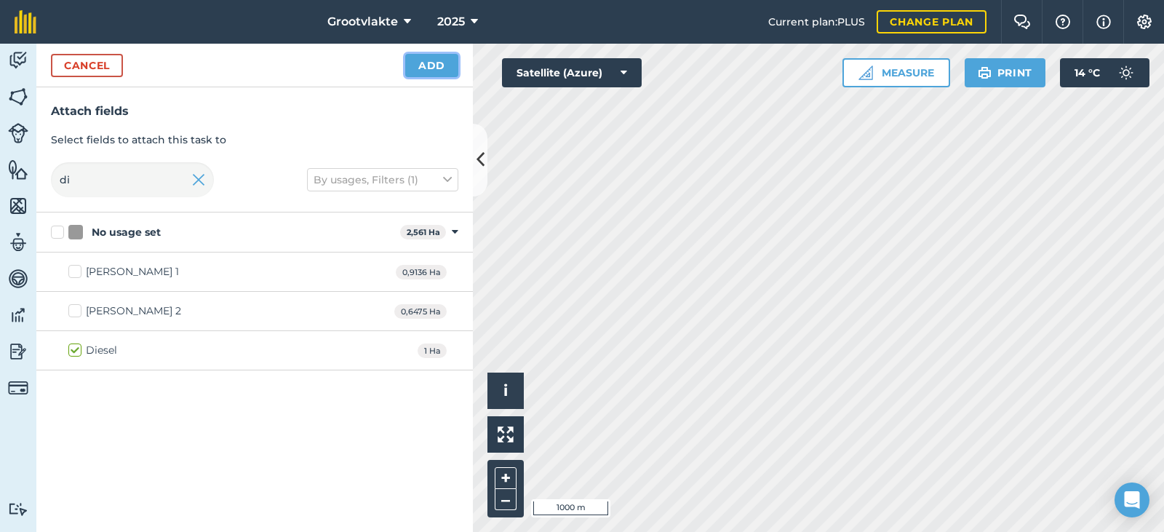
click at [439, 71] on button "Add" at bounding box center [431, 65] width 53 height 23
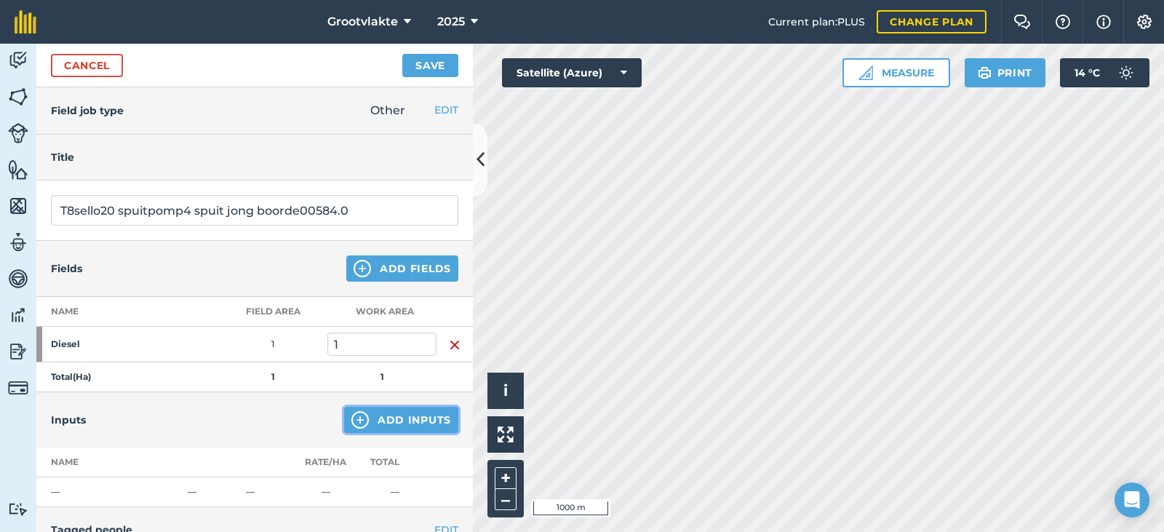
click at [412, 415] on button "Add Inputs" at bounding box center [401, 420] width 114 height 26
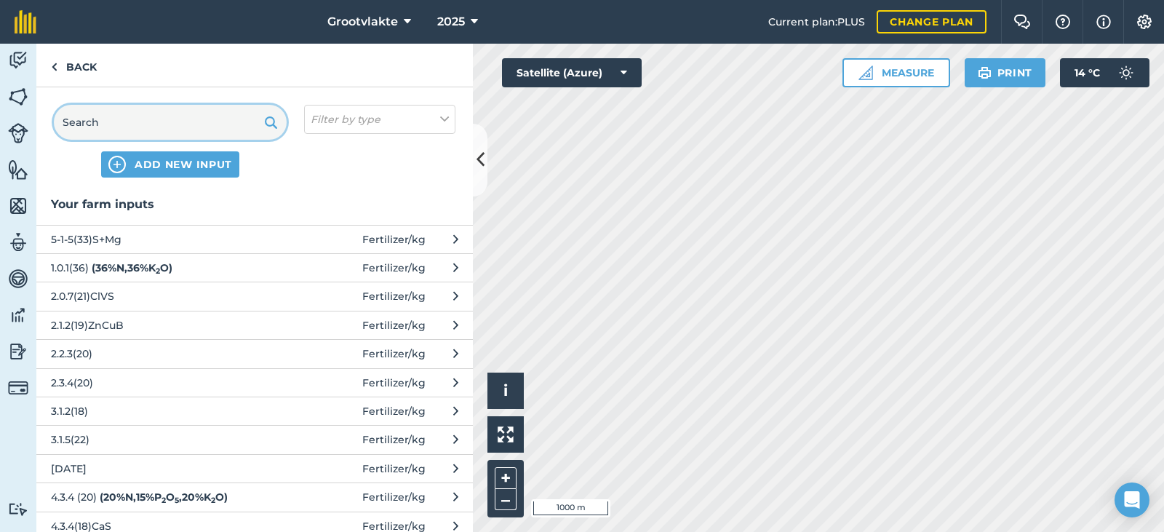
click at [175, 128] on input "text" at bounding box center [170, 122] width 233 height 35
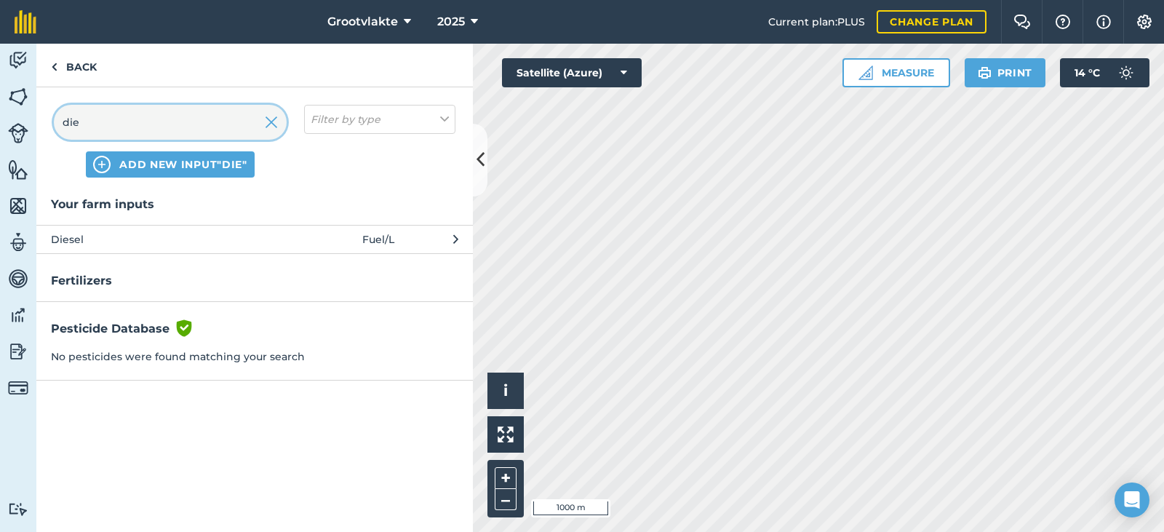
type input "die"
click at [164, 244] on span "Diesel" at bounding box center [170, 239] width 238 height 16
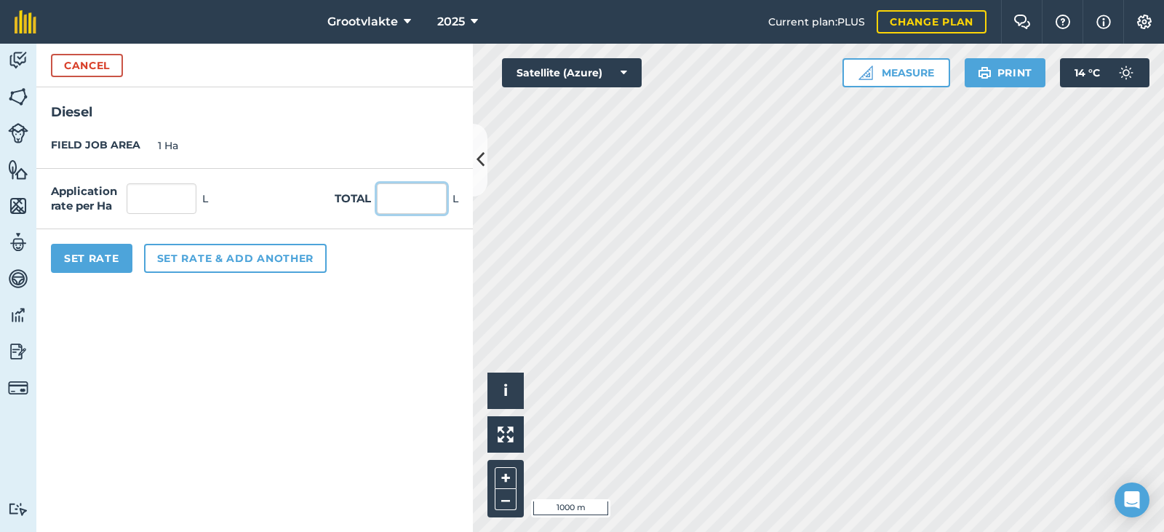
click at [396, 202] on input "text" at bounding box center [412, 198] width 70 height 31
type input "9"
click at [117, 264] on button "Set Rate" at bounding box center [91, 258] width 81 height 29
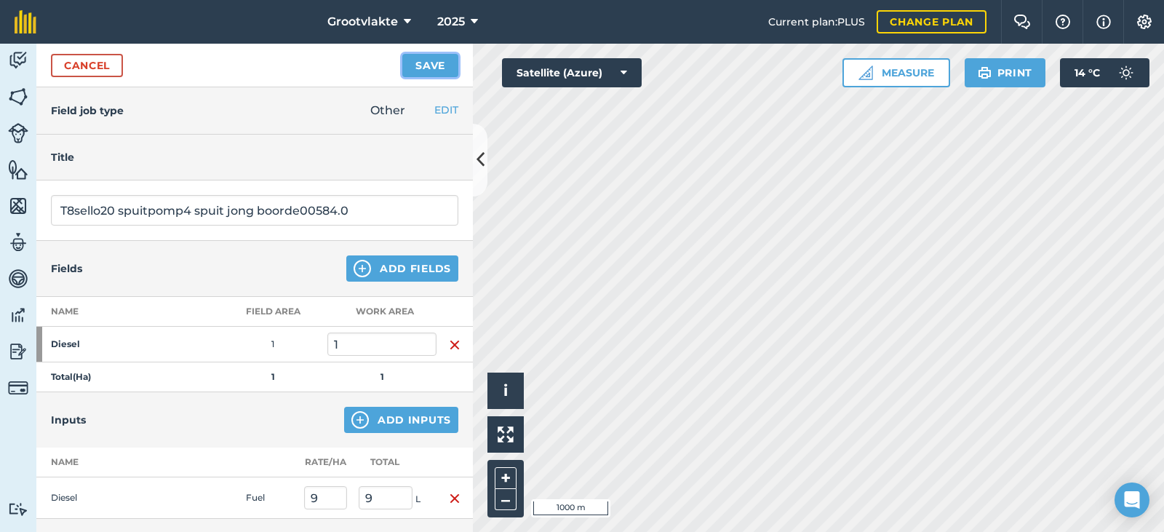
click at [438, 73] on button "Save" at bounding box center [430, 65] width 56 height 23
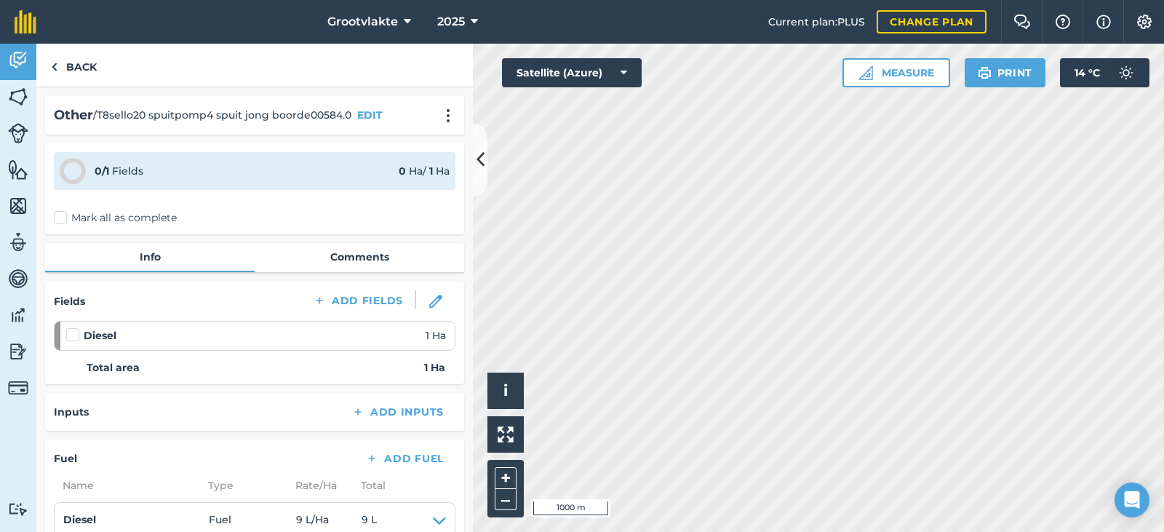
click at [68, 215] on label "Mark all as complete" at bounding box center [115, 217] width 123 height 15
click at [63, 215] on input "Mark all as complete" at bounding box center [58, 214] width 9 height 9
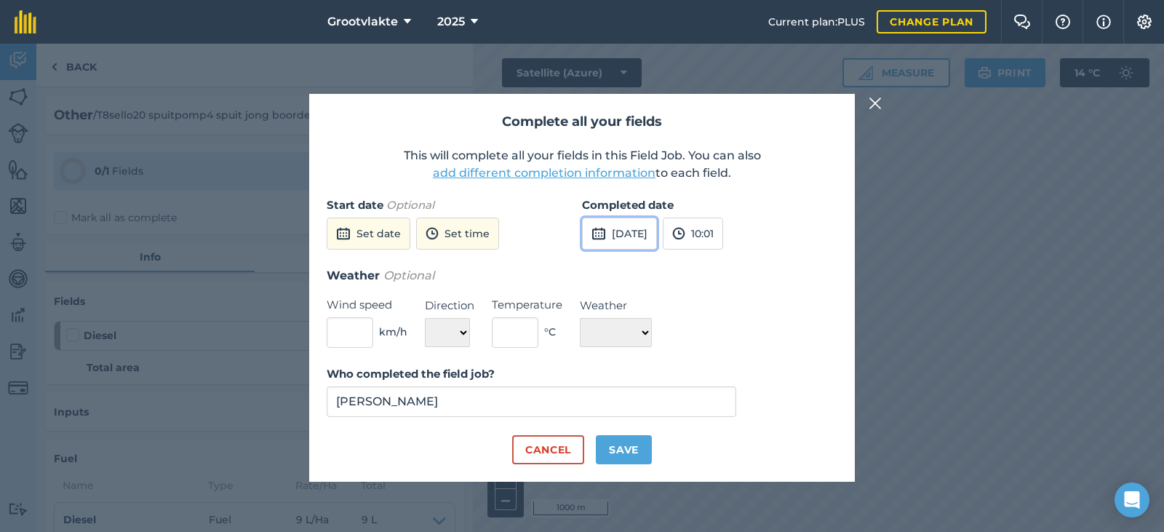
click at [623, 228] on button "[DATE]" at bounding box center [619, 234] width 75 height 32
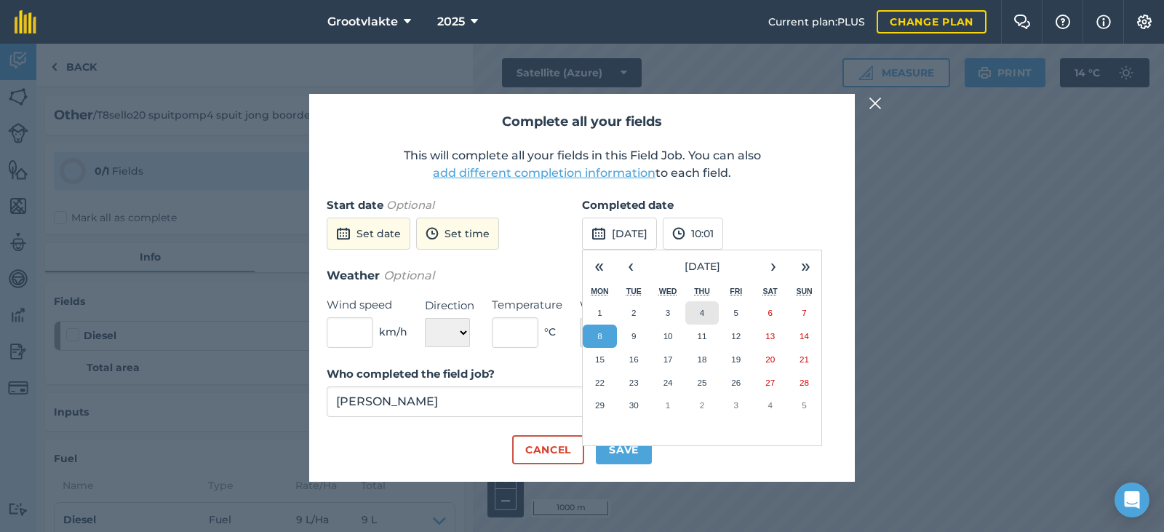
click at [698, 312] on button "4" at bounding box center [702, 312] width 34 height 23
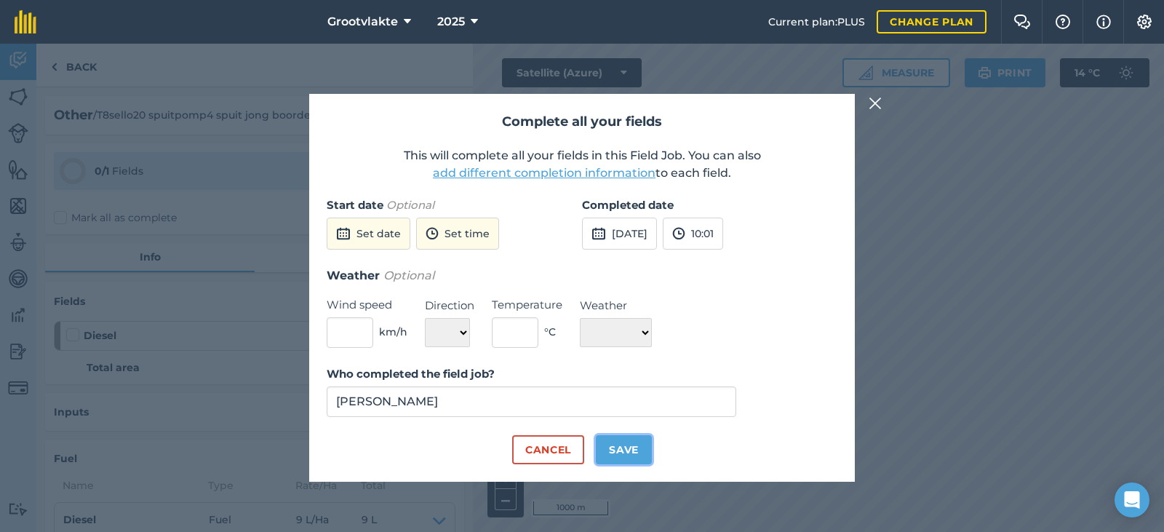
click at [633, 455] on button "Save" at bounding box center [624, 449] width 56 height 29
checkbox input "true"
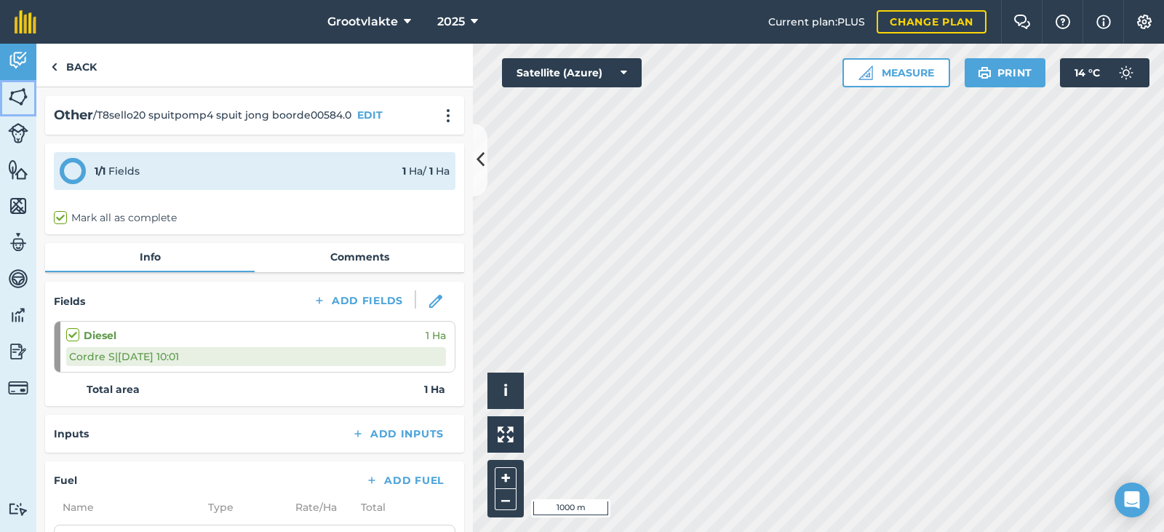
click at [23, 80] on link "Fields" at bounding box center [18, 98] width 36 height 36
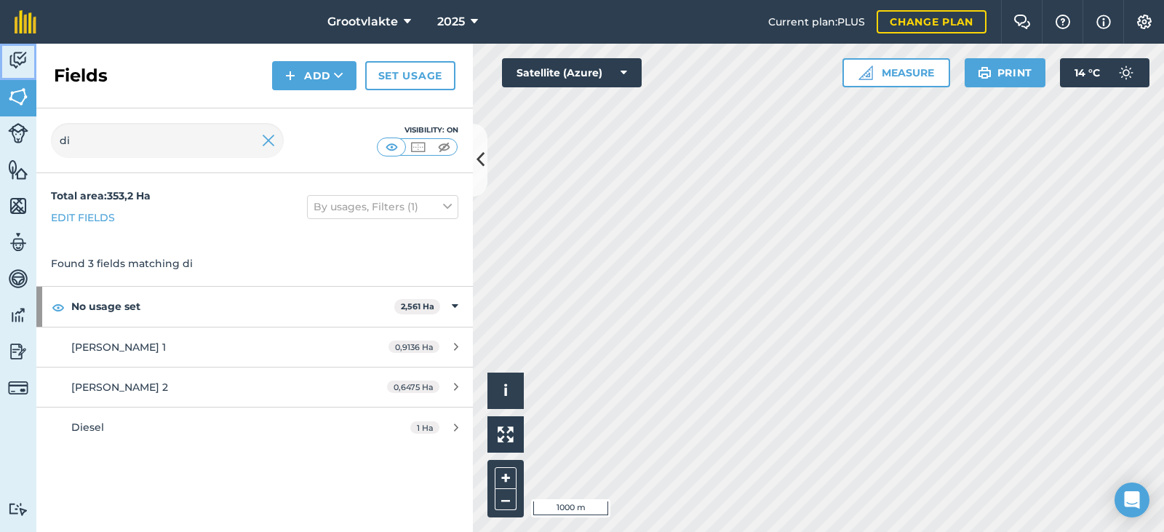
click at [16, 60] on img at bounding box center [18, 60] width 20 height 22
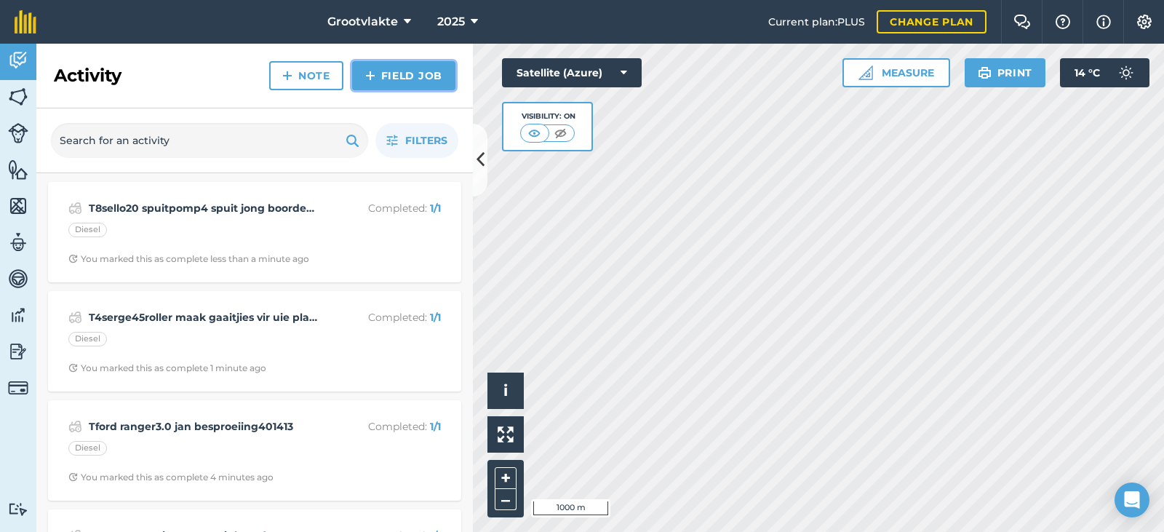
click at [414, 71] on link "Field Job" at bounding box center [403, 75] width 103 height 29
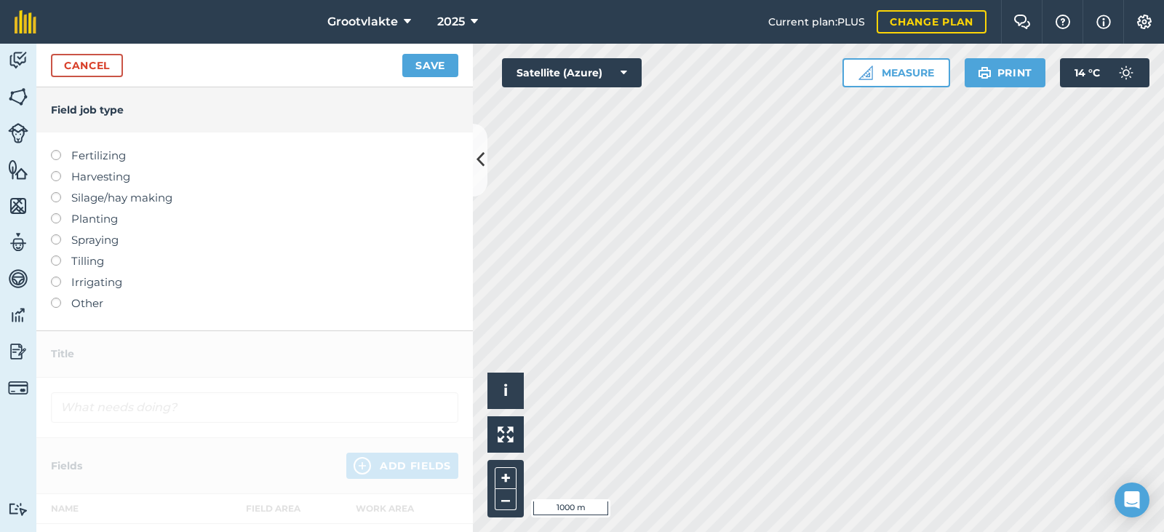
click at [78, 299] on label "Other" at bounding box center [254, 303] width 407 height 17
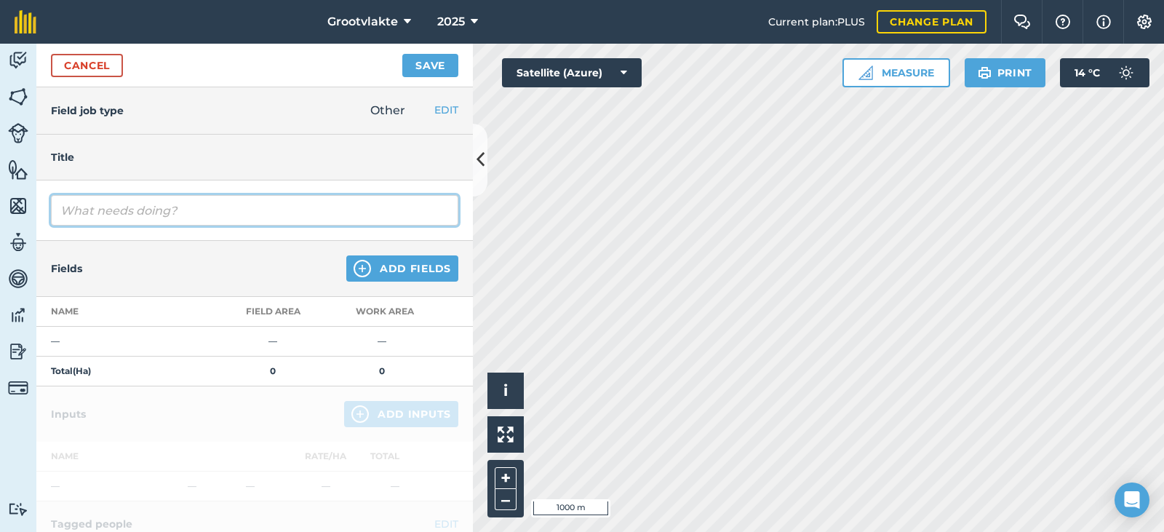
click at [142, 204] on input "text" at bounding box center [254, 210] width 407 height 31
click at [98, 210] on input "T8sekko20 spuitpomp4 spuit jong boorde00590.6" at bounding box center [254, 210] width 407 height 31
click at [92, 209] on input "T8seklo20 spuitpomp4 spuit jong boorde00590.6" at bounding box center [254, 210] width 407 height 31
type input "T8sello20 spuitpomp4 spuit jong boorde00590.6"
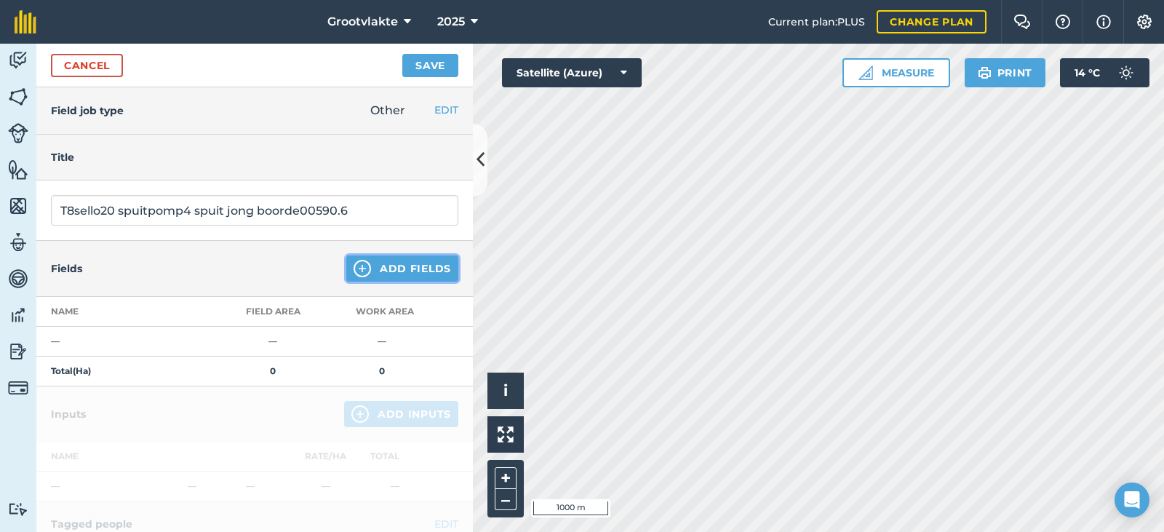
click at [364, 267] on button "Add Fields" at bounding box center [402, 268] width 112 height 26
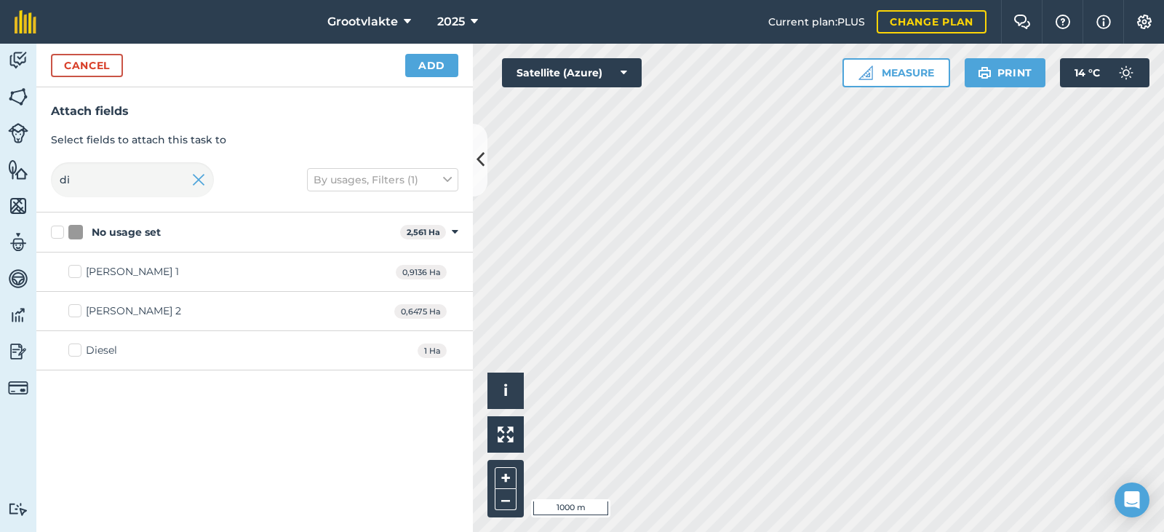
click at [113, 341] on div "Diesel 1 Ha" at bounding box center [254, 350] width 436 height 39
drag, startPoint x: 107, startPoint y: 348, endPoint x: 146, endPoint y: 328, distance: 44.3
click at [111, 348] on div "Diesel" at bounding box center [101, 350] width 31 height 15
click at [78, 348] on input "Diesel" at bounding box center [72, 347] width 9 height 9
checkbox input "true"
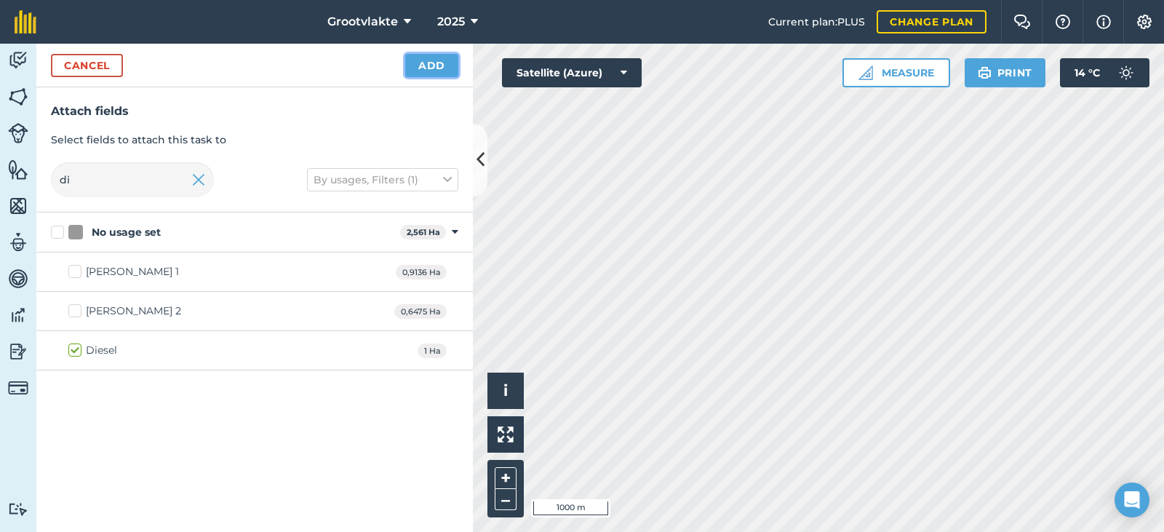
click at [434, 67] on button "Add" at bounding box center [431, 65] width 53 height 23
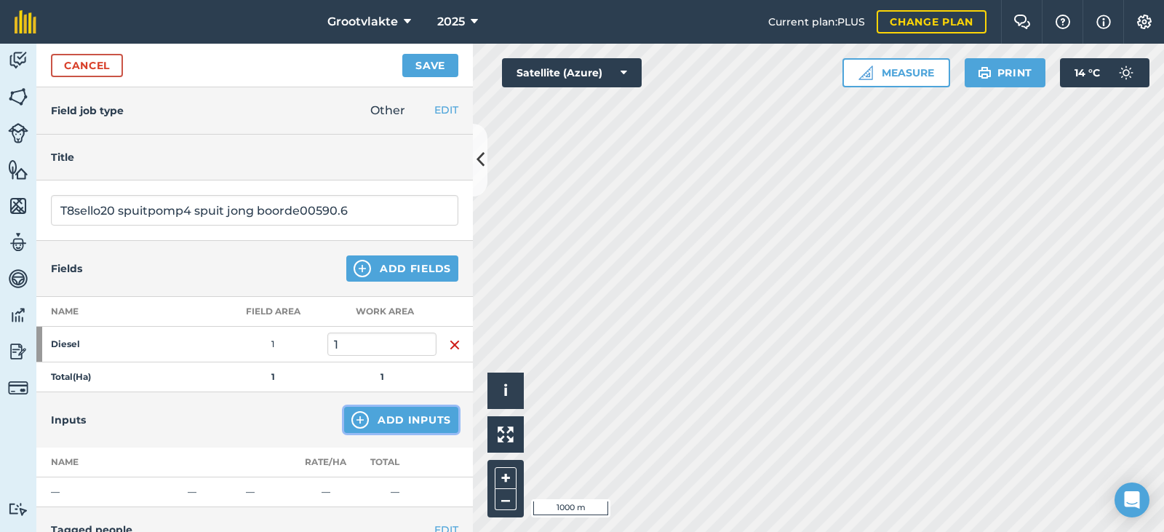
click at [384, 421] on button "Add Inputs" at bounding box center [401, 420] width 114 height 26
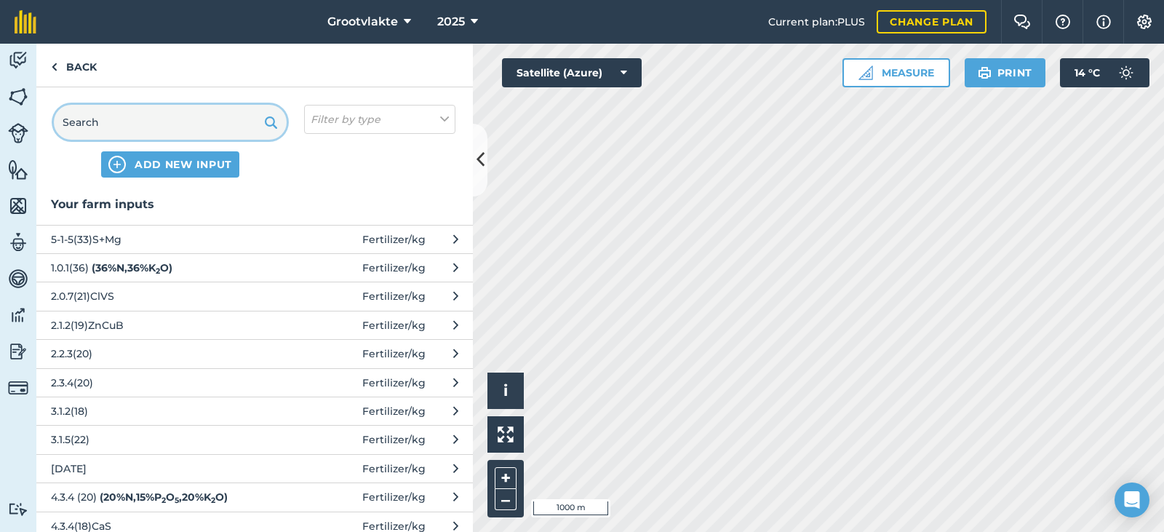
click at [148, 134] on input "text" at bounding box center [170, 122] width 233 height 35
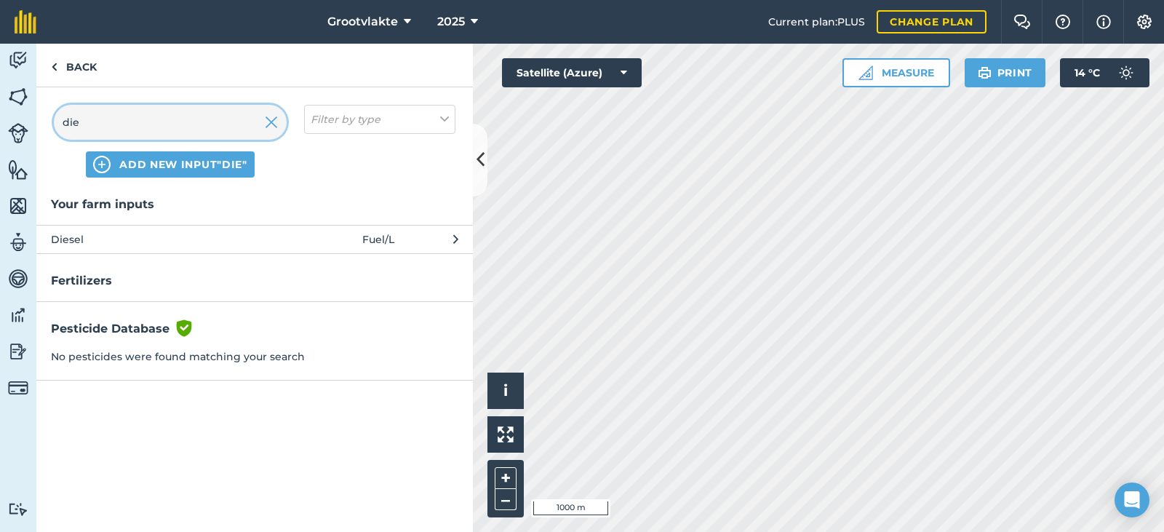
type input "die"
click at [144, 239] on span "Diesel" at bounding box center [170, 239] width 238 height 16
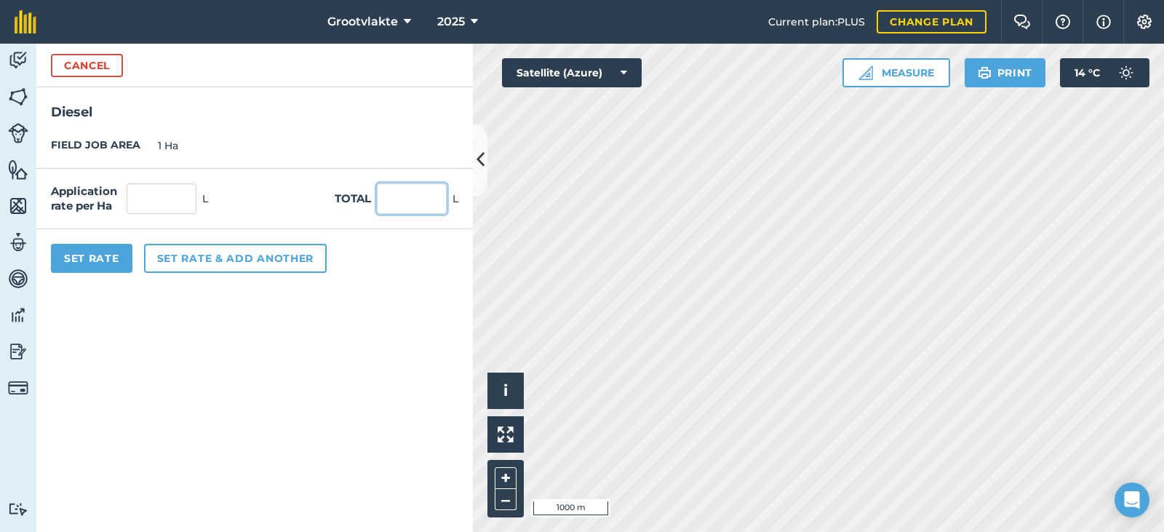
click at [397, 209] on input "text" at bounding box center [412, 198] width 70 height 31
type input "17"
click at [83, 258] on button "Set Rate" at bounding box center [91, 258] width 81 height 29
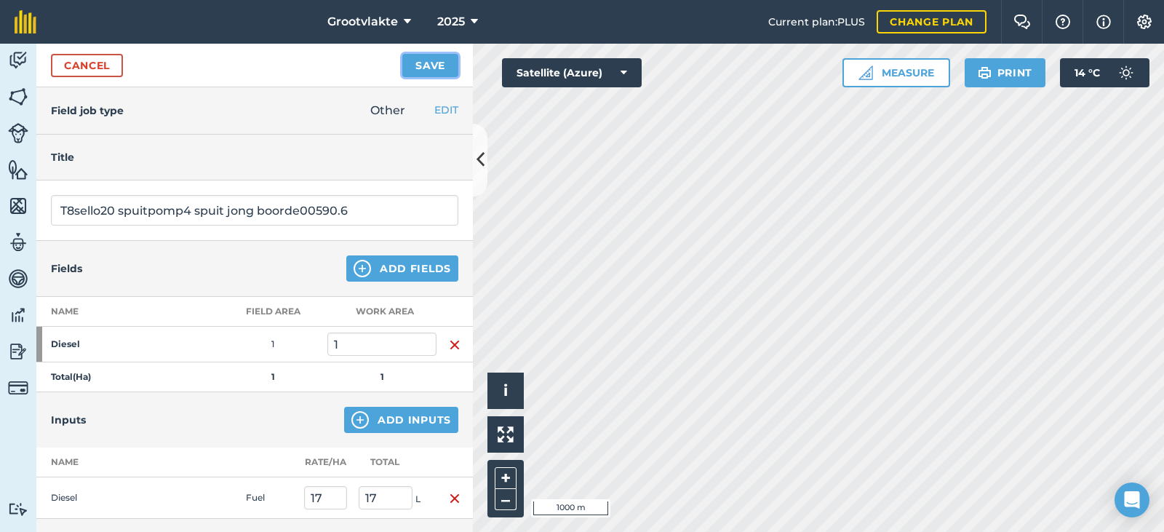
click at [436, 71] on button "Save" at bounding box center [430, 65] width 56 height 23
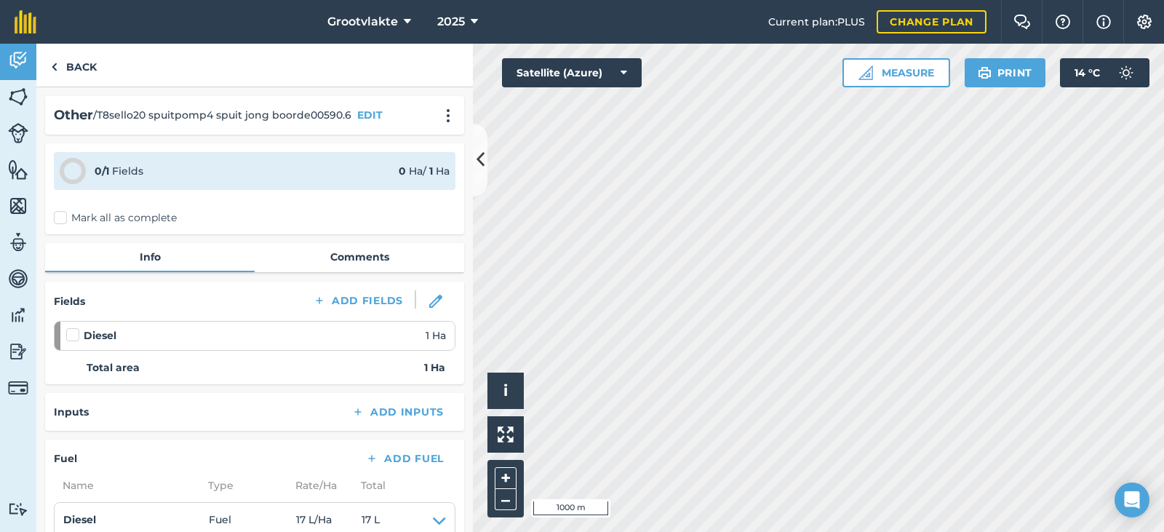
drag, startPoint x: 68, startPoint y: 211, endPoint x: 77, endPoint y: 227, distance: 18.6
click at [69, 220] on label "Mark all as complete" at bounding box center [115, 217] width 123 height 15
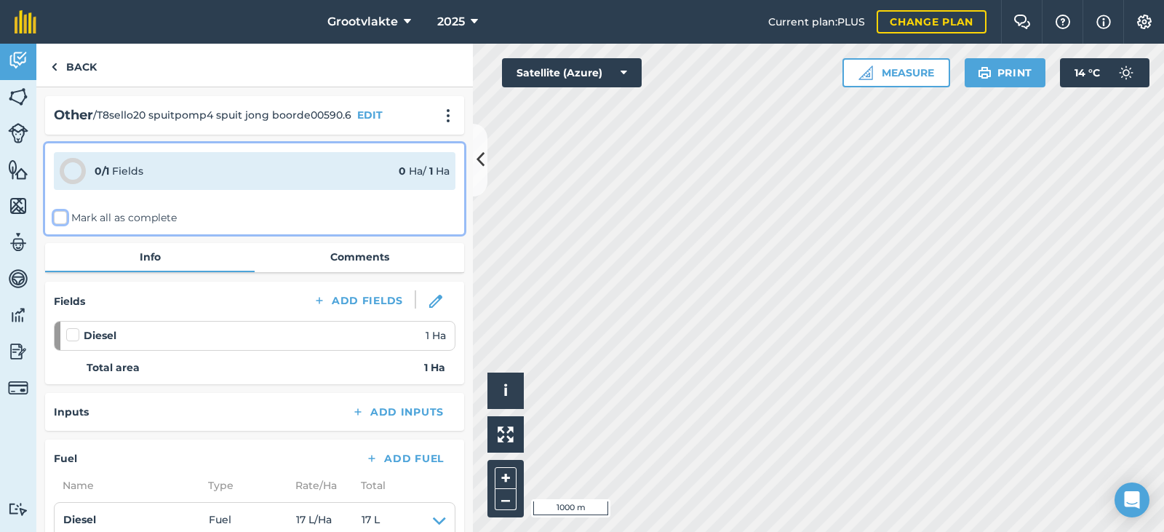
click at [63, 220] on input "Mark all as complete" at bounding box center [58, 214] width 9 height 9
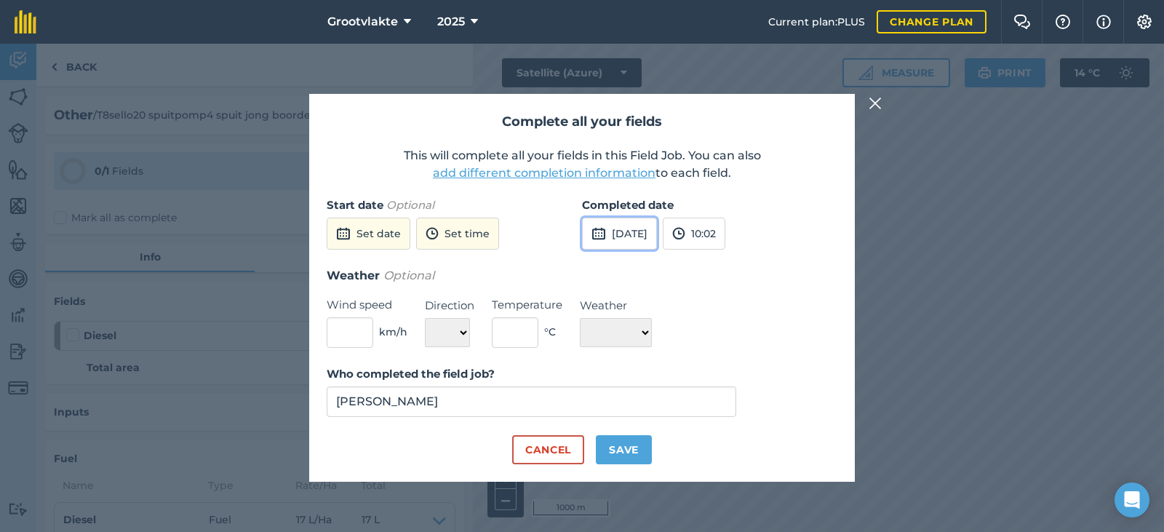
drag, startPoint x: 641, startPoint y: 235, endPoint x: 655, endPoint y: 332, distance: 98.5
click at [640, 252] on div "Completed date [DATE] 10:02" at bounding box center [709, 231] width 255 height 70
click at [626, 227] on button "[DATE]" at bounding box center [619, 234] width 75 height 32
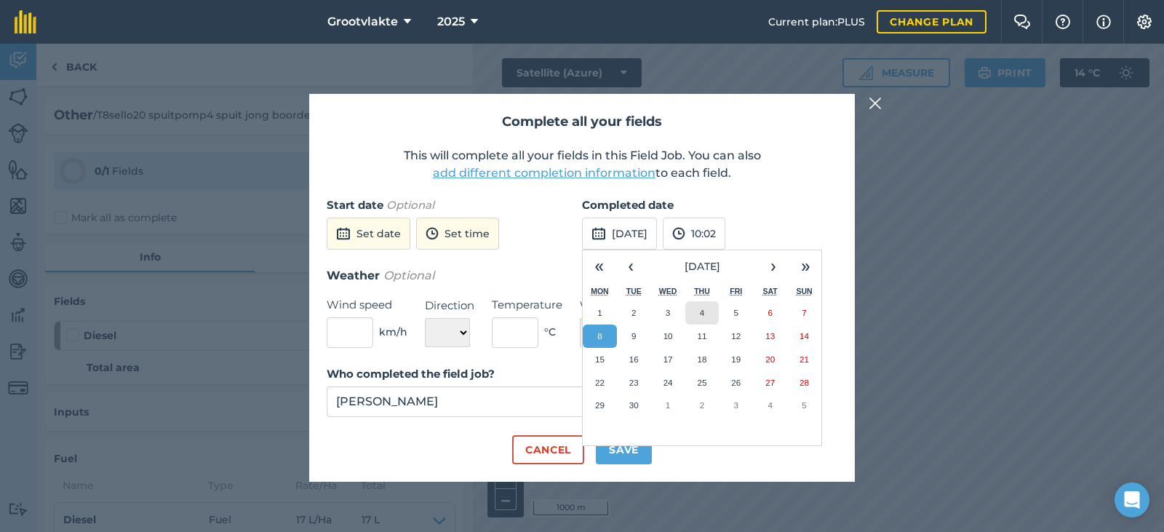
click at [698, 314] on button "4" at bounding box center [702, 312] width 34 height 23
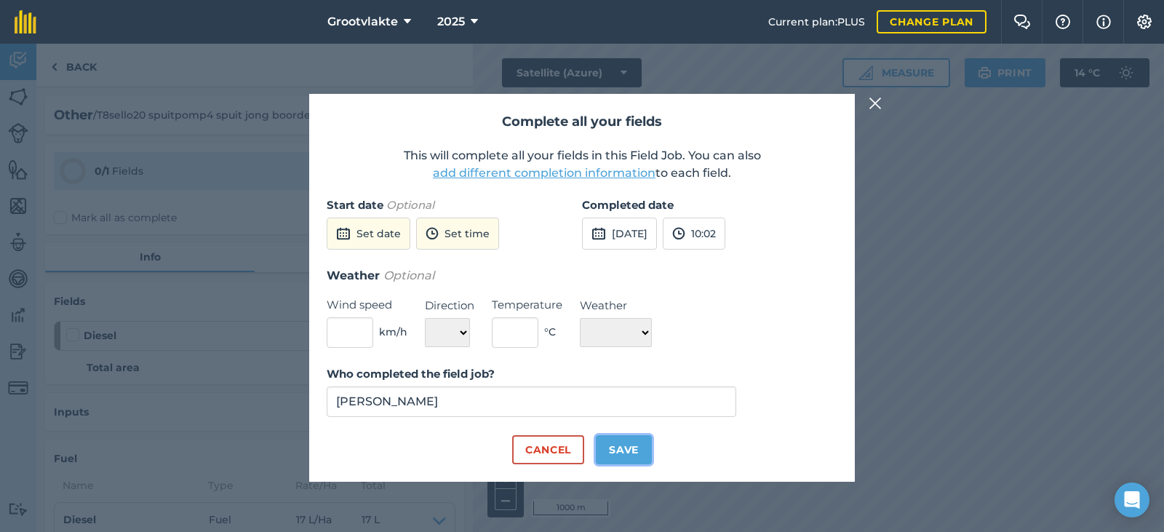
click at [631, 455] on button "Save" at bounding box center [624, 449] width 56 height 29
checkbox input "true"
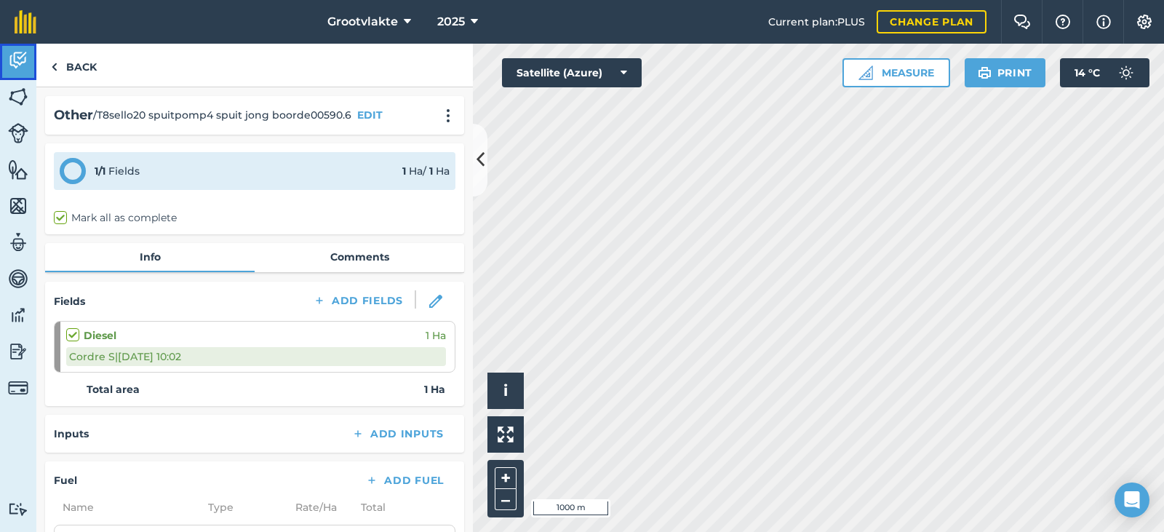
click at [7, 60] on link "Activity" at bounding box center [18, 62] width 36 height 36
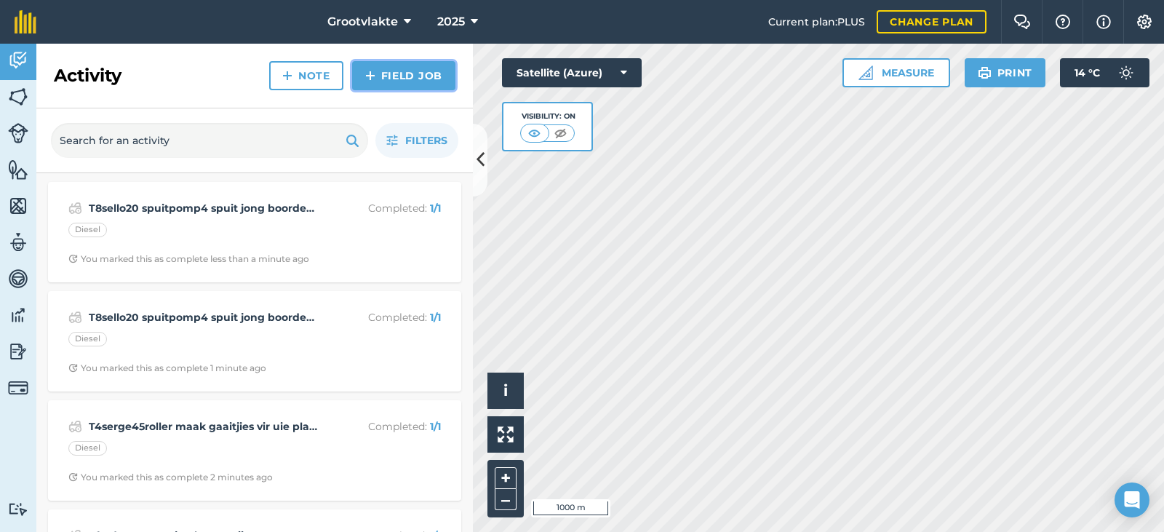
click at [362, 66] on link "Field Job" at bounding box center [403, 75] width 103 height 29
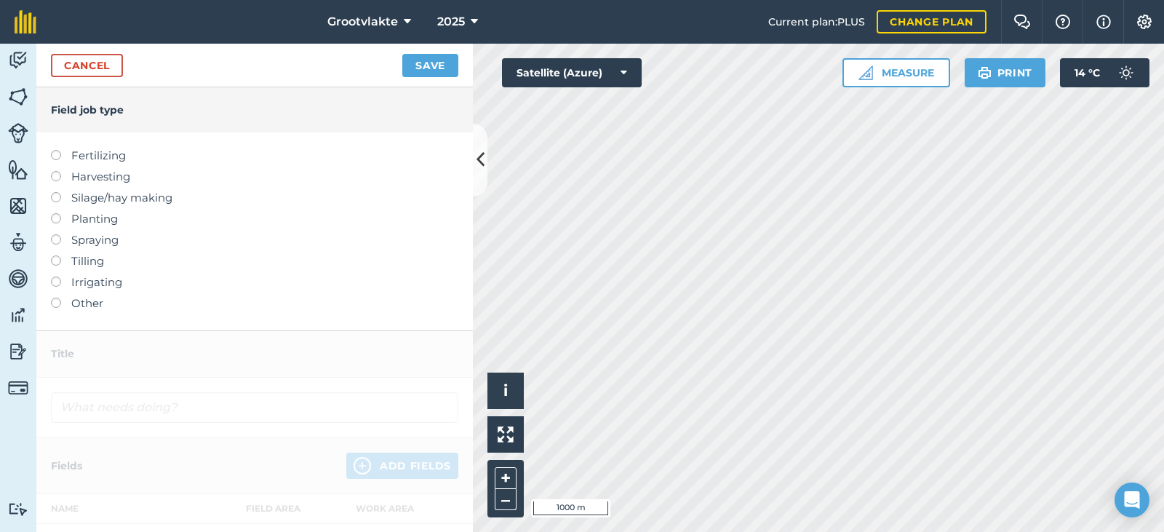
drag, startPoint x: 81, startPoint y: 305, endPoint x: 101, endPoint y: 298, distance: 20.7
click at [85, 306] on label "Other" at bounding box center [254, 303] width 407 height 17
click at [69, 297] on div at bounding box center [61, 296] width 20 height 3
drag, startPoint x: 69, startPoint y: 300, endPoint x: 79, endPoint y: 303, distance: 10.6
click at [69, 302] on label "Other" at bounding box center [254, 303] width 407 height 17
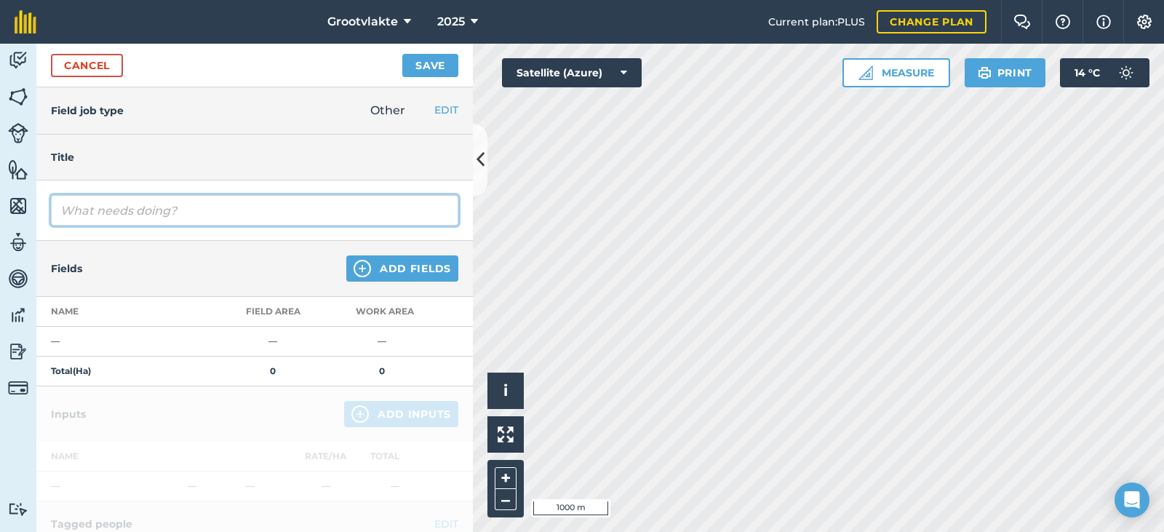
click at [132, 217] on input "text" at bounding box center [254, 210] width 407 height 31
type input "T11kito19 wa ry uie plantjies0447.6"
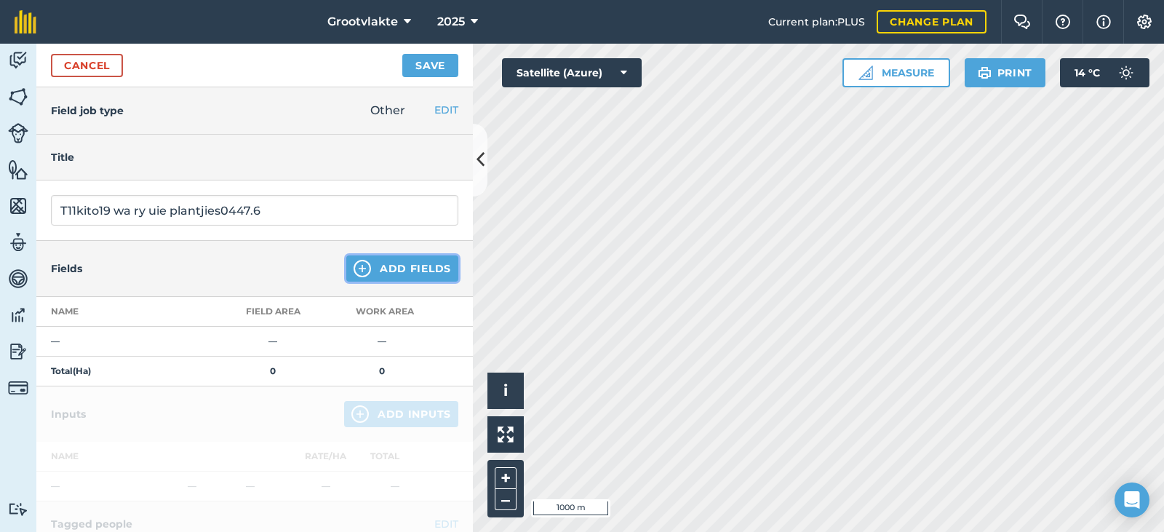
click at [406, 265] on button "Add Fields" at bounding box center [402, 268] width 112 height 26
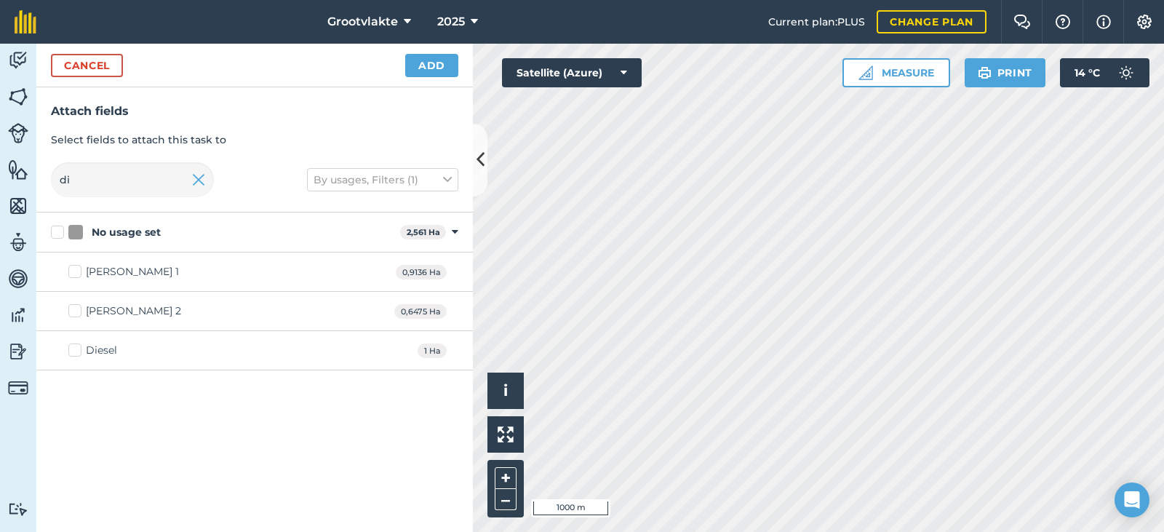
click at [77, 353] on label "Diesel" at bounding box center [92, 350] width 49 height 15
click at [77, 352] on input "Diesel" at bounding box center [72, 347] width 9 height 9
checkbox input "true"
click at [435, 62] on button "Add" at bounding box center [431, 65] width 53 height 23
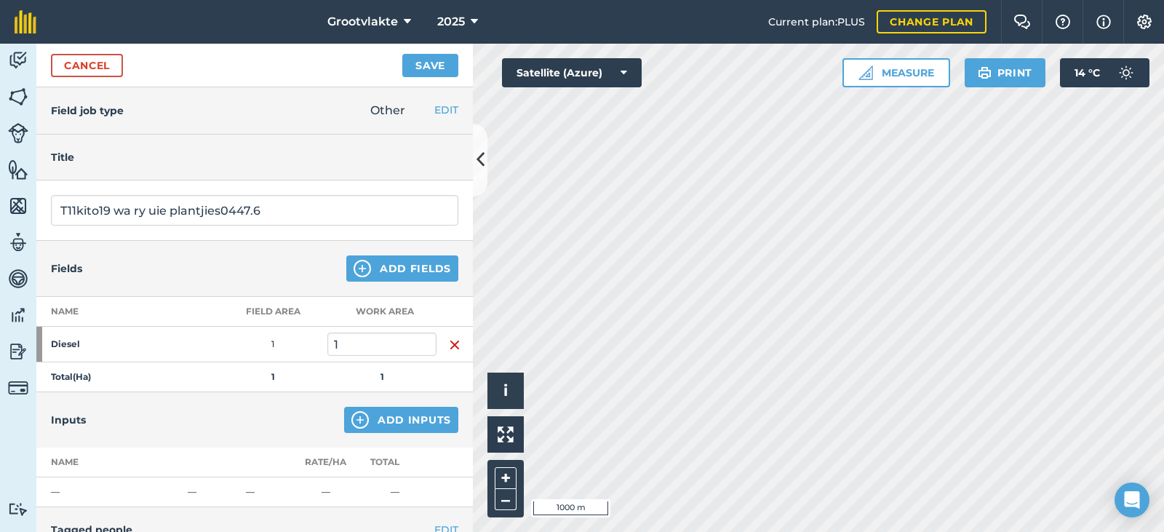
click at [380, 434] on div "Inputs Add Inputs" at bounding box center [254, 419] width 436 height 55
click at [389, 420] on button "Add Inputs" at bounding box center [401, 420] width 114 height 26
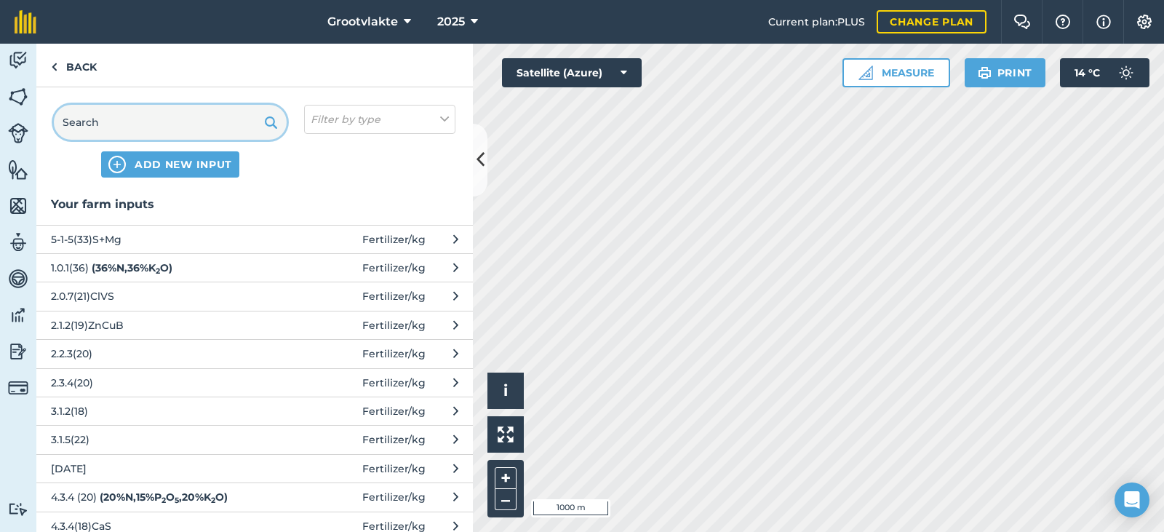
click at [194, 129] on input "text" at bounding box center [170, 122] width 233 height 35
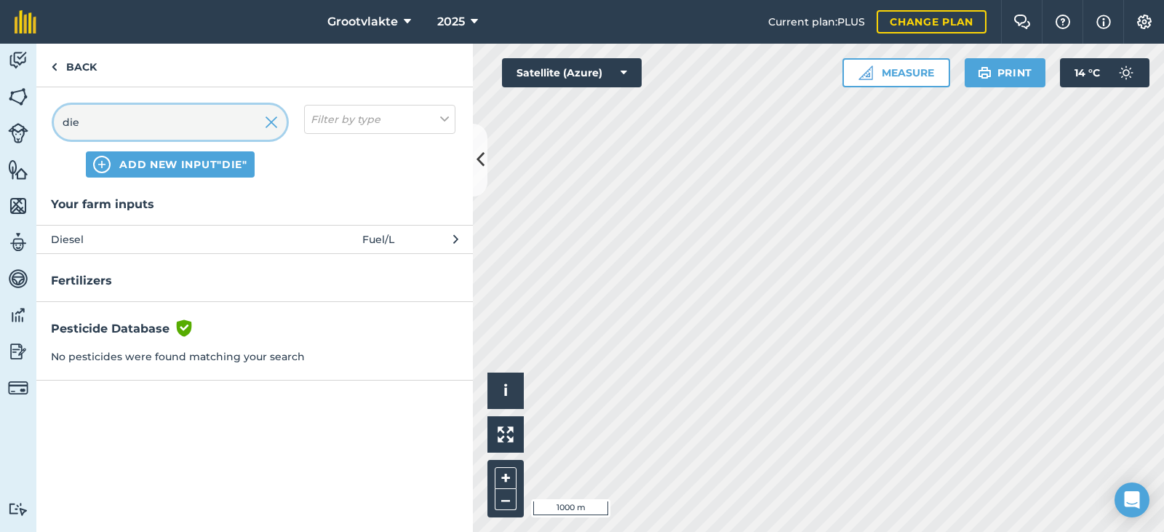
type input "die"
click at [107, 231] on span "Diesel" at bounding box center [170, 239] width 238 height 16
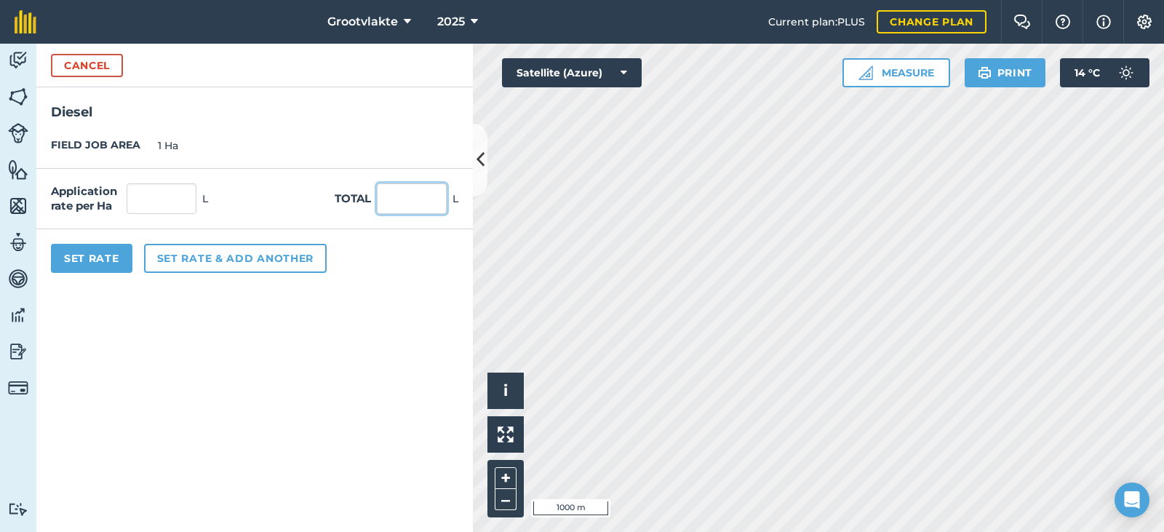
click at [426, 198] on input "text" at bounding box center [412, 198] width 70 height 31
type input "42"
click at [65, 272] on button "Set Rate" at bounding box center [91, 258] width 81 height 29
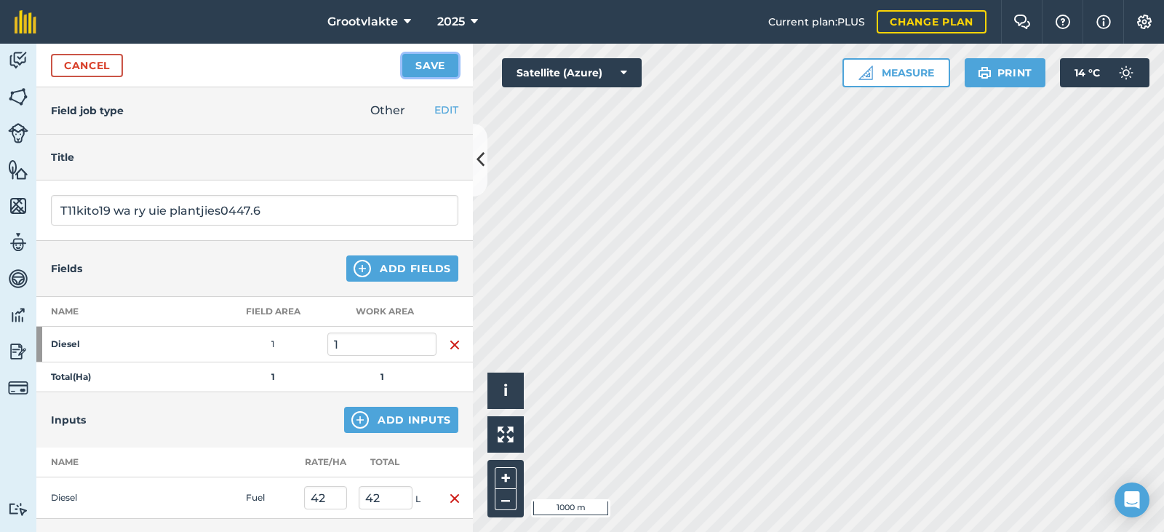
click at [446, 67] on button "Save" at bounding box center [430, 65] width 56 height 23
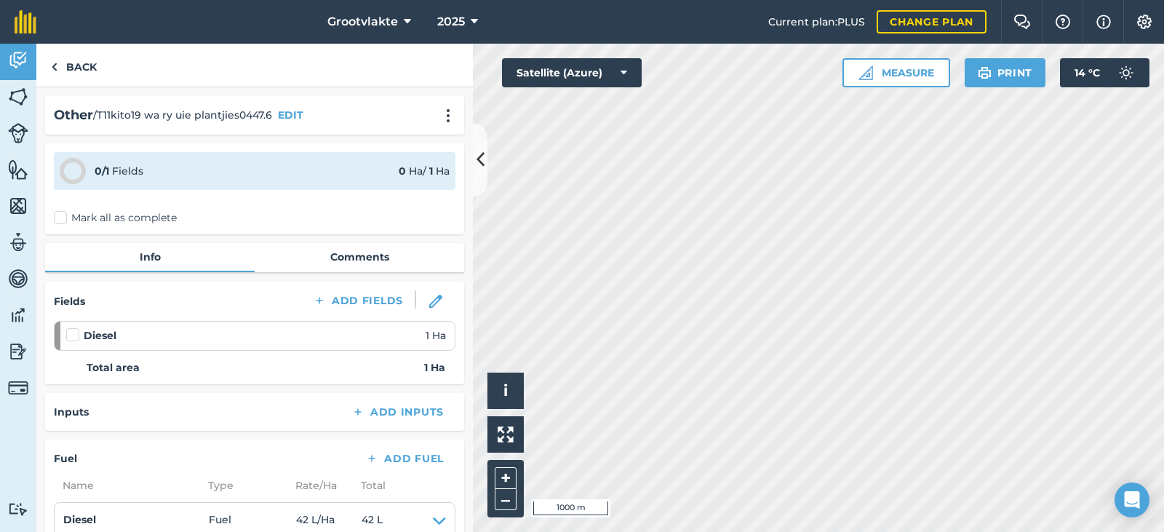
click at [77, 233] on div "0 / 1 Fields 0 Ha / 1 [PERSON_NAME] all as complete" at bounding box center [254, 188] width 419 height 91
click at [97, 218] on label "Mark all as complete" at bounding box center [115, 217] width 123 height 15
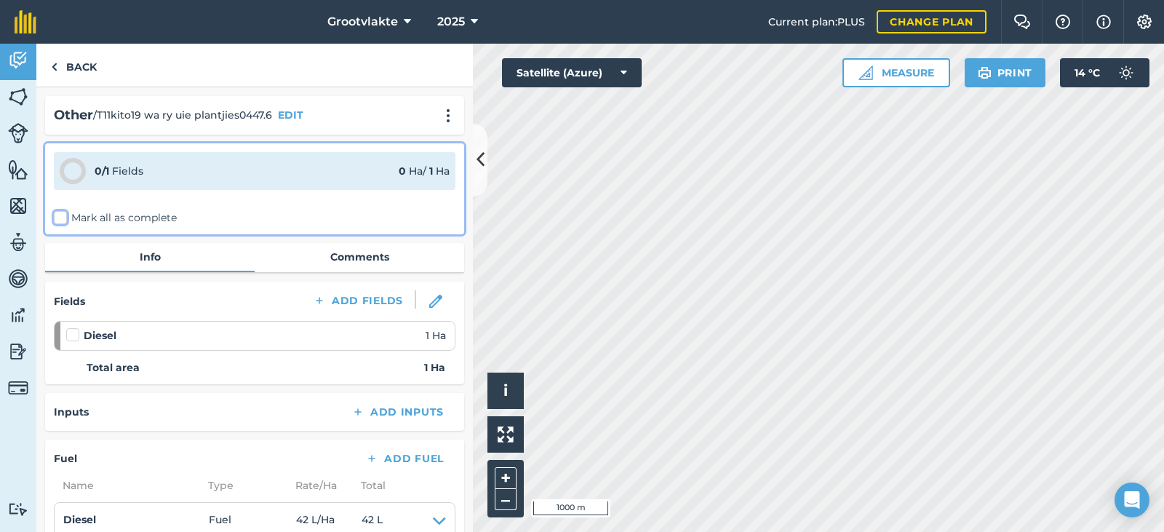
click at [63, 218] on input "Mark all as complete" at bounding box center [58, 214] width 9 height 9
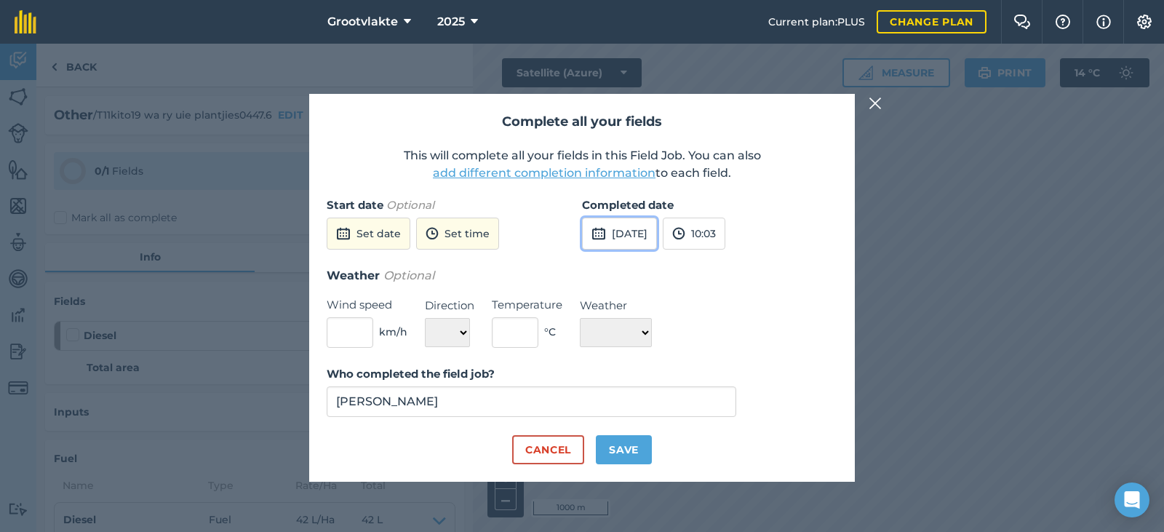
click at [657, 234] on button "[DATE]" at bounding box center [619, 234] width 75 height 32
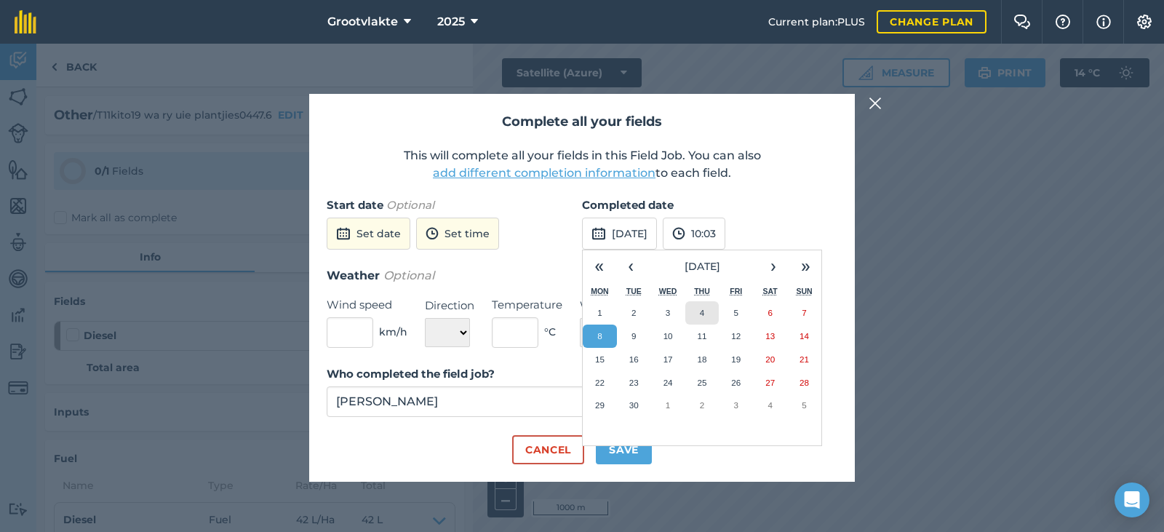
click at [698, 316] on button "4" at bounding box center [702, 312] width 34 height 23
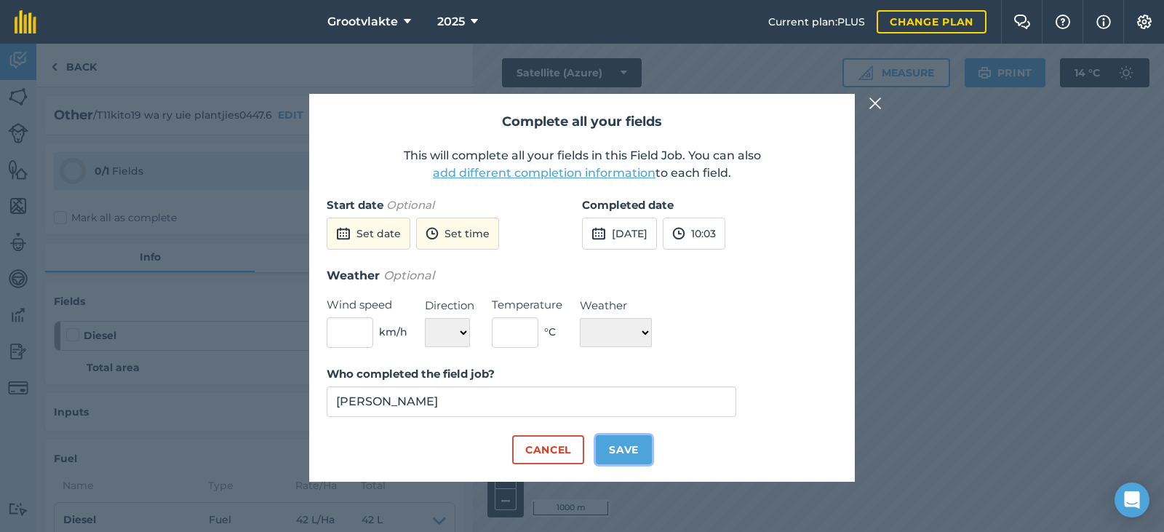
click at [634, 437] on button "Save" at bounding box center [624, 449] width 56 height 29
checkbox input "true"
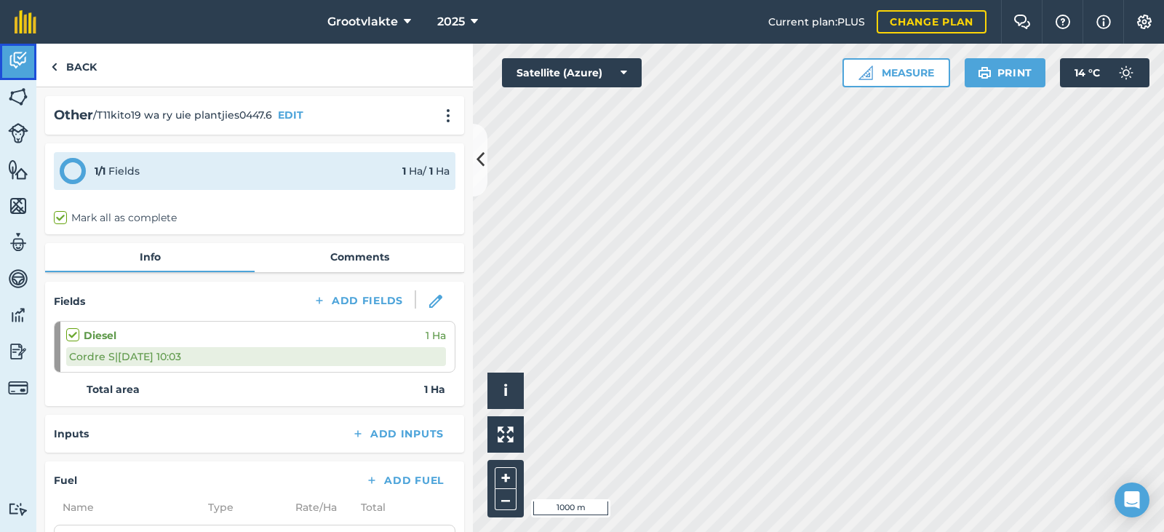
click at [28, 71] on link "Activity" at bounding box center [18, 62] width 36 height 36
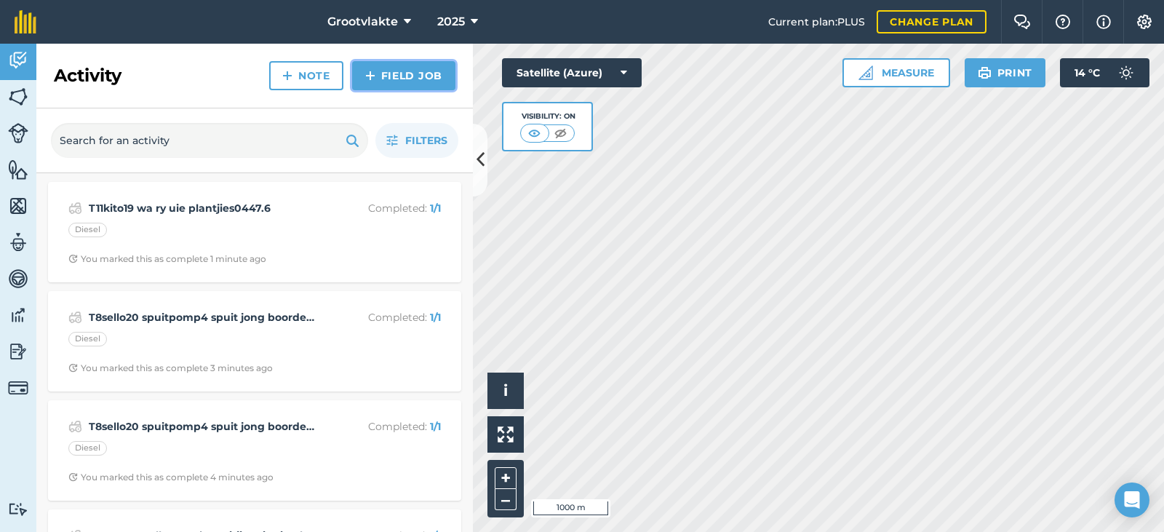
click at [359, 76] on link "Field Job" at bounding box center [403, 75] width 103 height 29
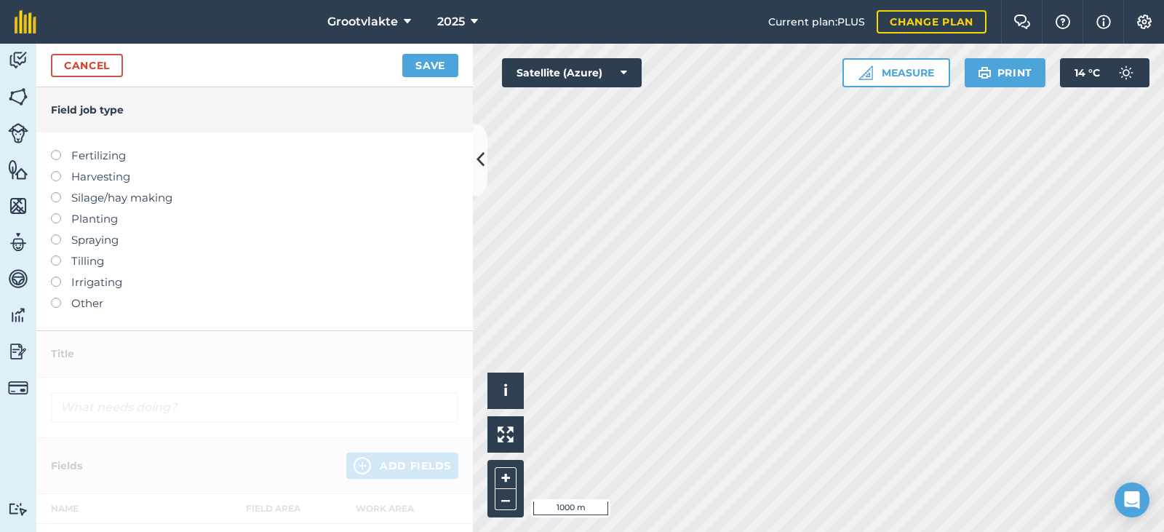
click at [101, 305] on label "Other" at bounding box center [254, 303] width 407 height 17
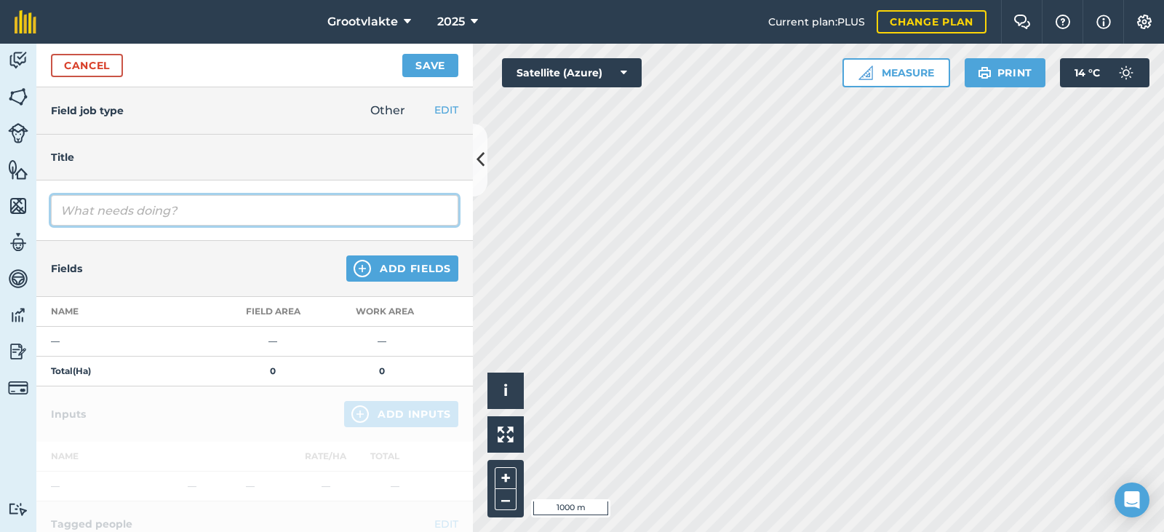
click at [137, 222] on input "text" at bounding box center [254, 210] width 407 height 31
type input "T17ellen degania2 spuit uie plantjies43035"
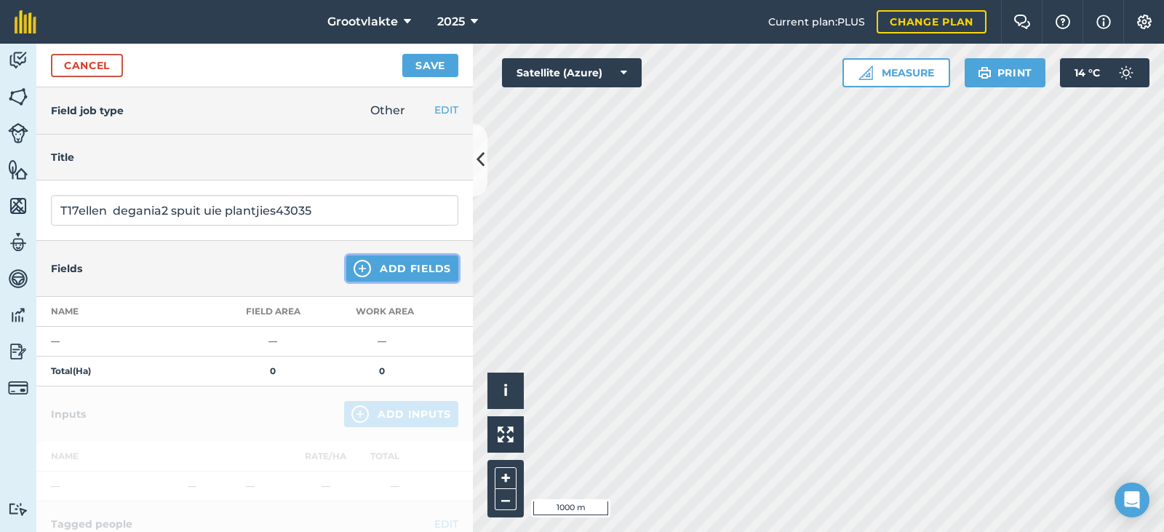
click at [375, 267] on button "Add Fields" at bounding box center [402, 268] width 112 height 26
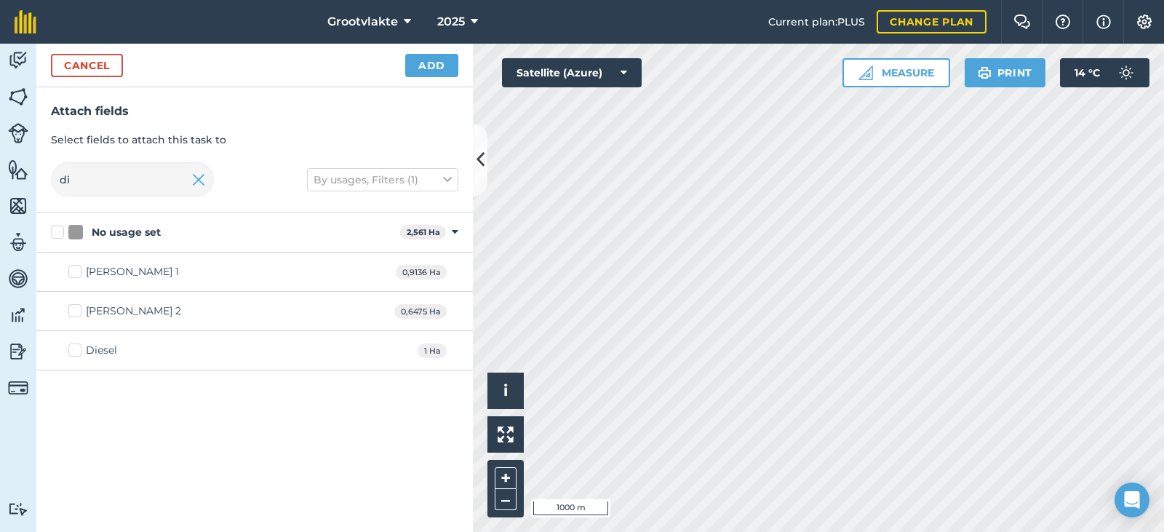
drag, startPoint x: 99, startPoint y: 335, endPoint x: 102, endPoint y: 343, distance: 8.5
click at [100, 342] on div "Diesel 1 Ha" at bounding box center [254, 350] width 436 height 39
click at [102, 346] on div "Diesel" at bounding box center [101, 350] width 31 height 15
click at [78, 346] on input "Diesel" at bounding box center [72, 347] width 9 height 9
checkbox input "true"
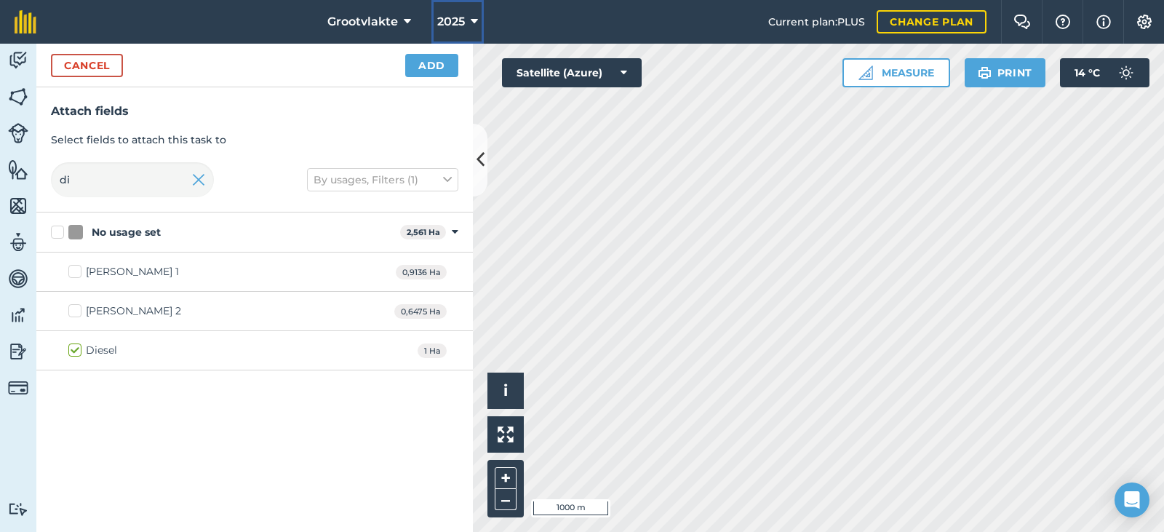
click at [447, 41] on button "2025" at bounding box center [457, 22] width 52 height 44
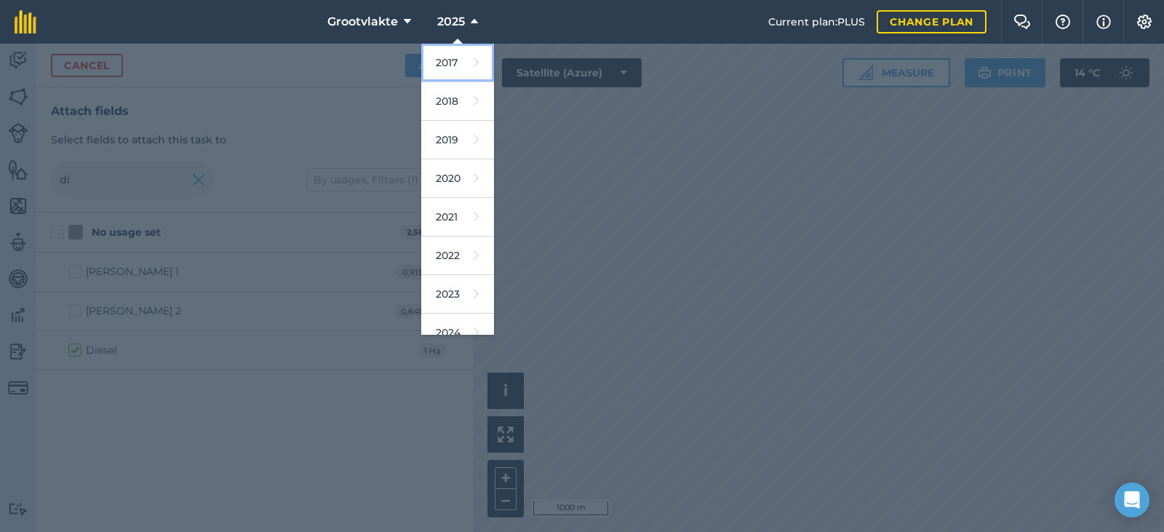
drag, startPoint x: 447, startPoint y: 43, endPoint x: 439, endPoint y: 60, distance: 19.5
click at [439, 60] on link "2017" at bounding box center [457, 63] width 73 height 39
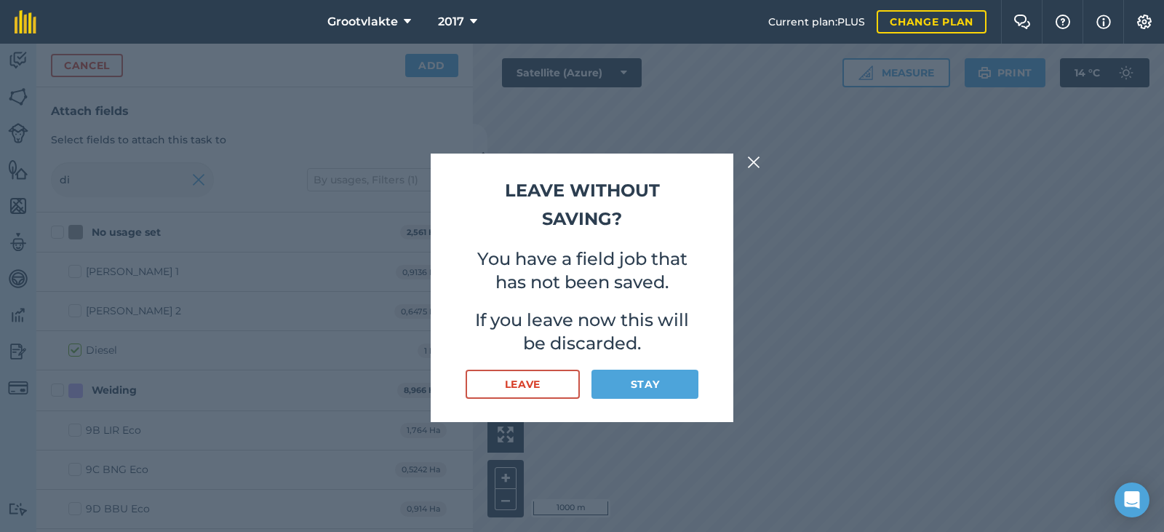
click at [750, 170] on img at bounding box center [753, 162] width 13 height 17
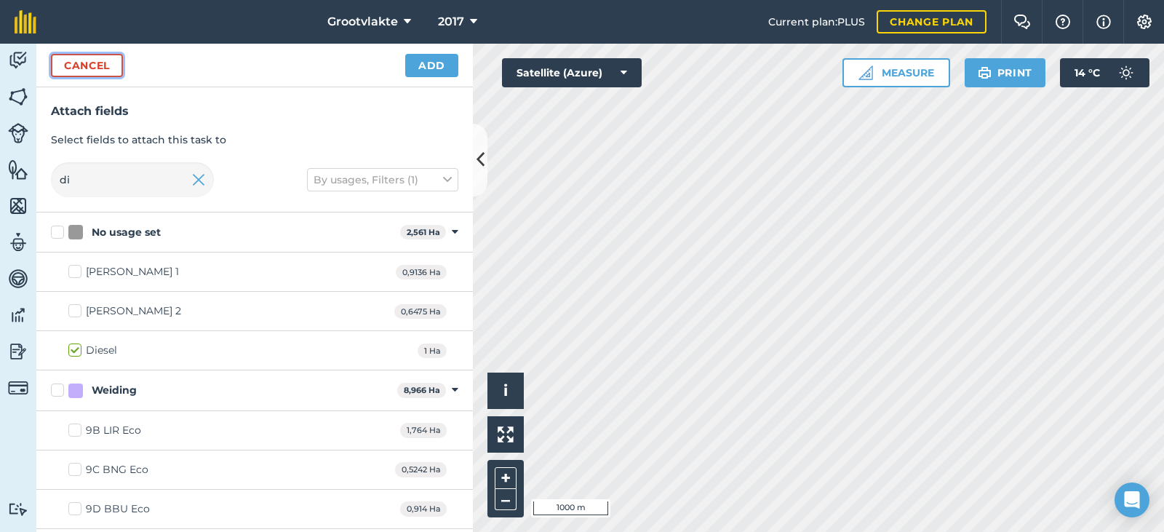
click at [105, 72] on button "Cancel" at bounding box center [87, 65] width 72 height 23
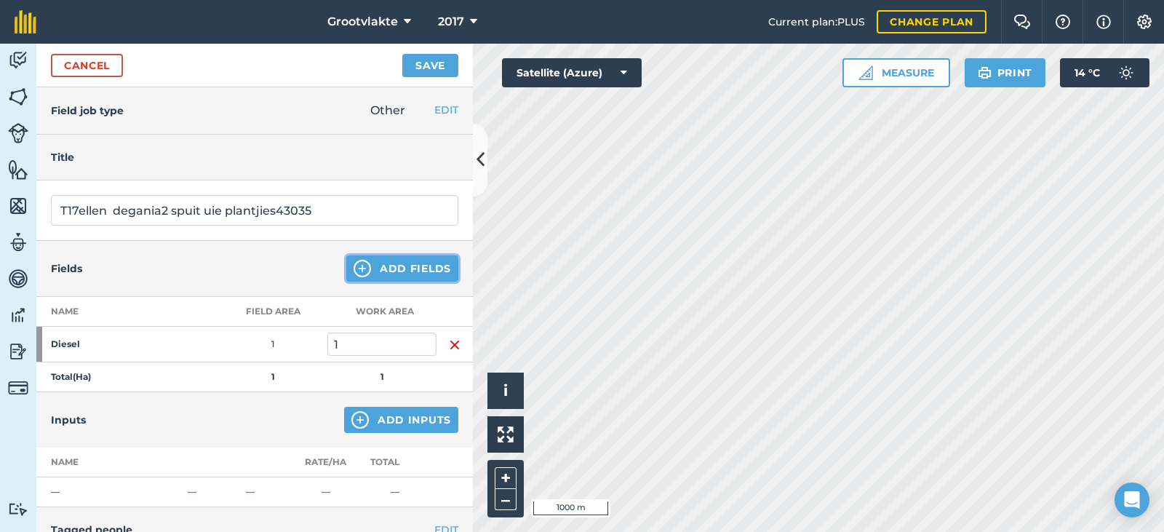
click at [365, 272] on button "Add Fields" at bounding box center [402, 268] width 112 height 26
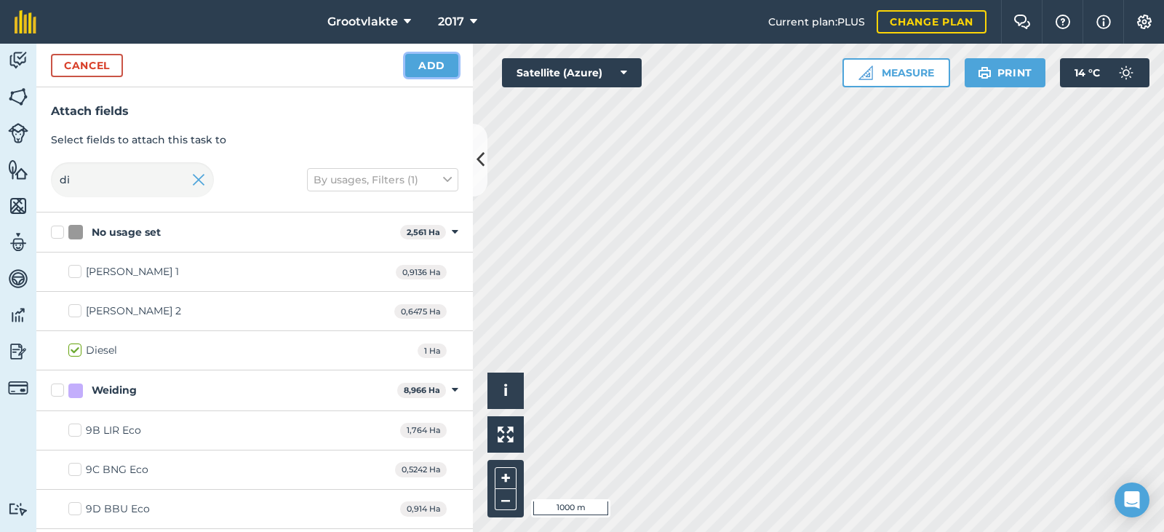
click at [428, 60] on button "Add" at bounding box center [431, 65] width 53 height 23
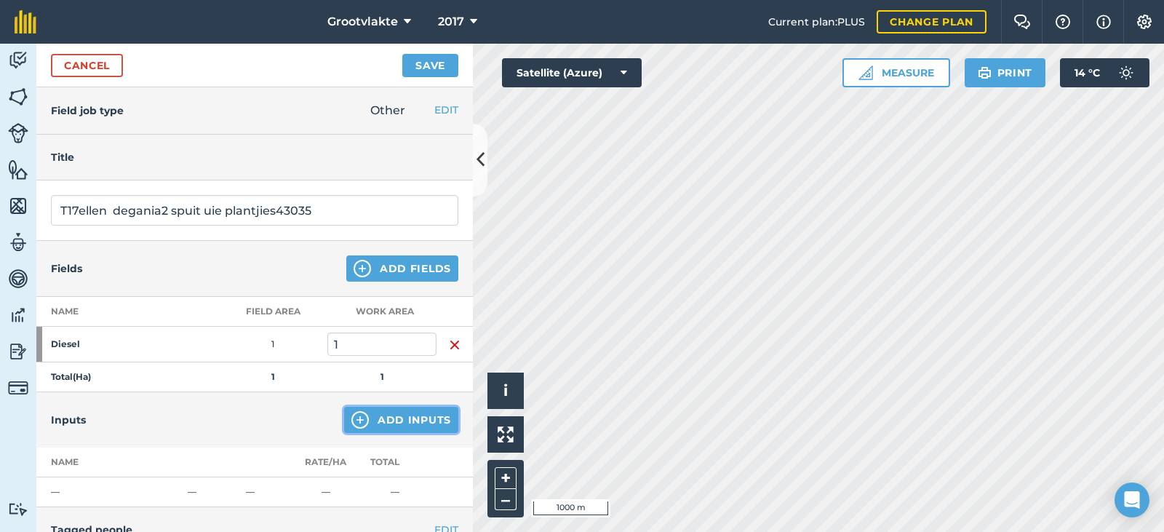
click at [426, 412] on button "Add Inputs" at bounding box center [401, 420] width 114 height 26
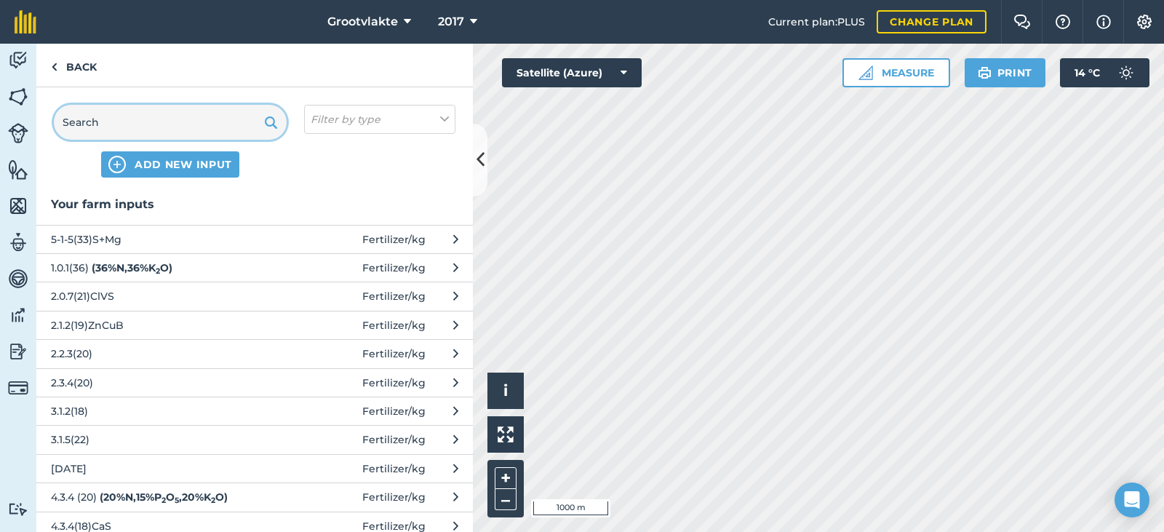
click at [119, 124] on input "text" at bounding box center [170, 122] width 233 height 35
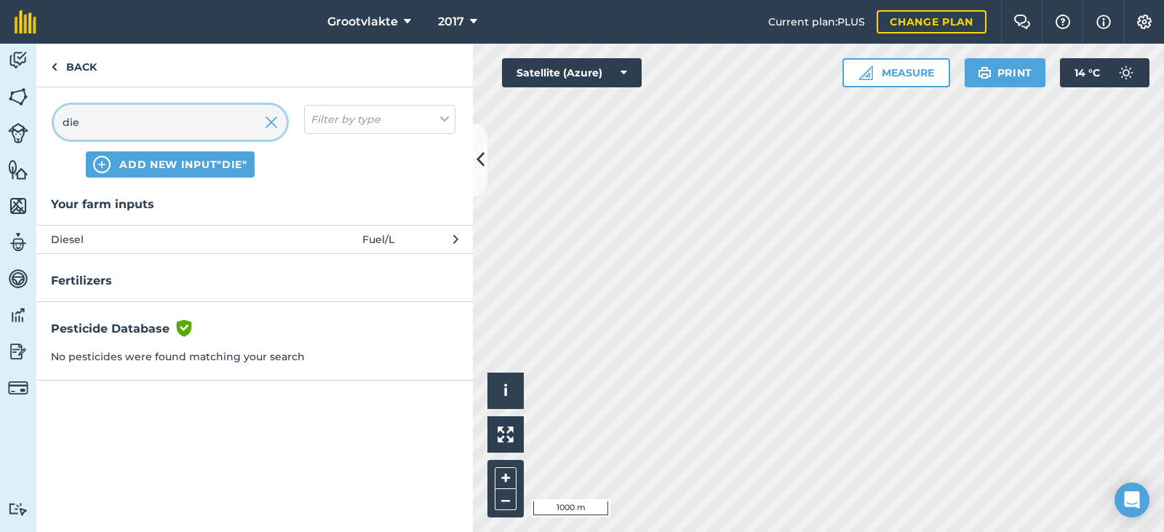
type input "die"
click at [147, 241] on span "Diesel" at bounding box center [170, 239] width 238 height 16
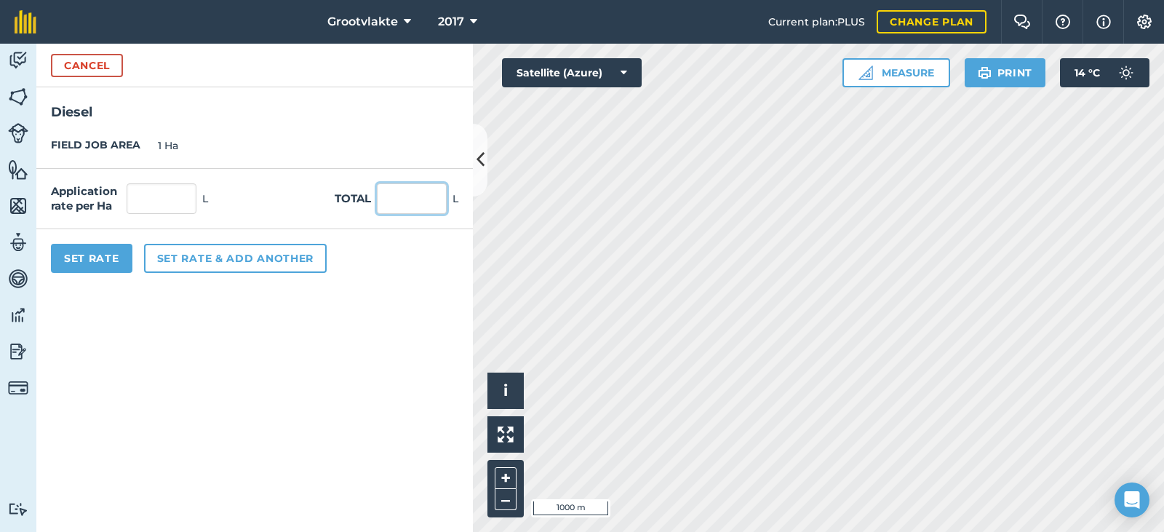
click at [436, 194] on input "text" at bounding box center [412, 198] width 70 height 31
type input "53"
click at [118, 272] on button "Set Rate" at bounding box center [91, 258] width 81 height 29
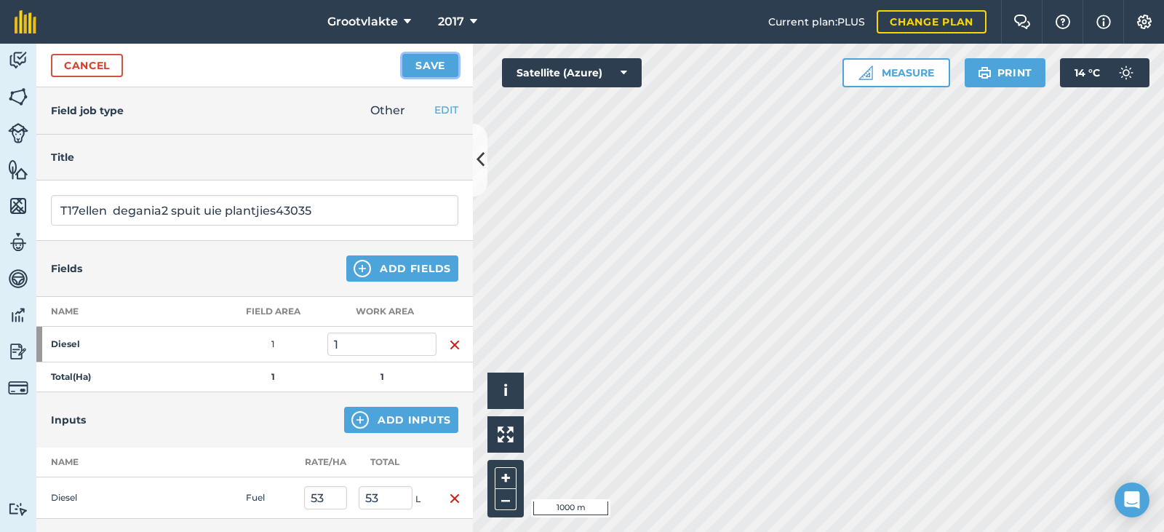
click at [442, 63] on button "Save" at bounding box center [430, 65] width 56 height 23
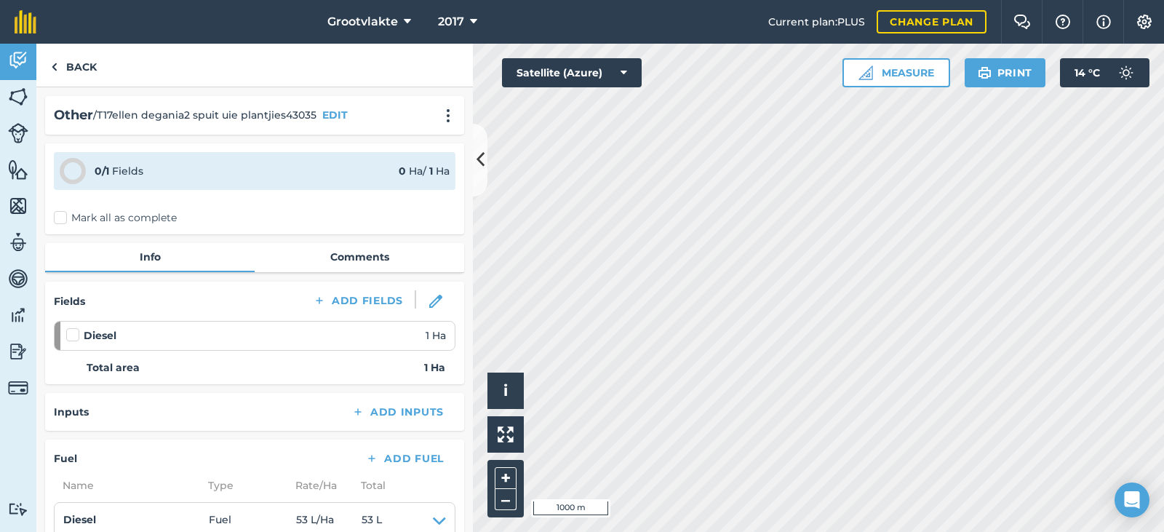
click at [65, 212] on label "Mark all as complete" at bounding box center [115, 217] width 123 height 15
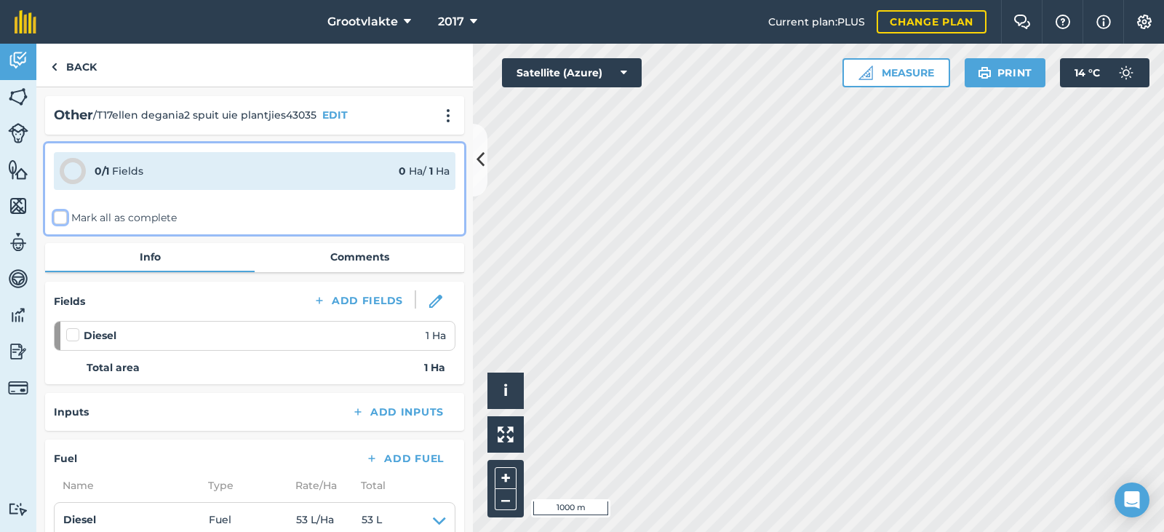
click at [63, 212] on input "Mark all as complete" at bounding box center [58, 214] width 9 height 9
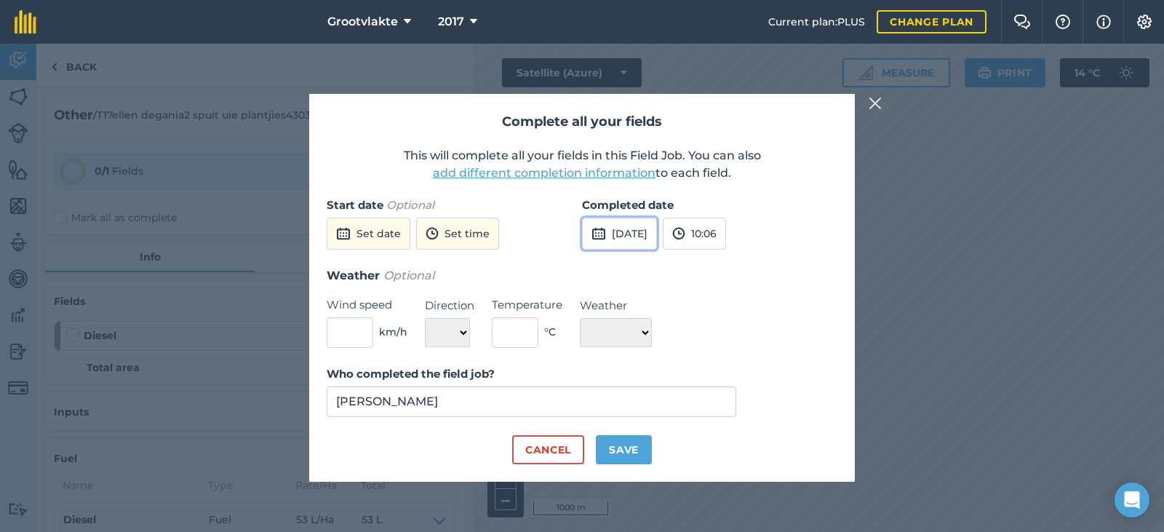
click at [597, 228] on img at bounding box center [598, 233] width 15 height 17
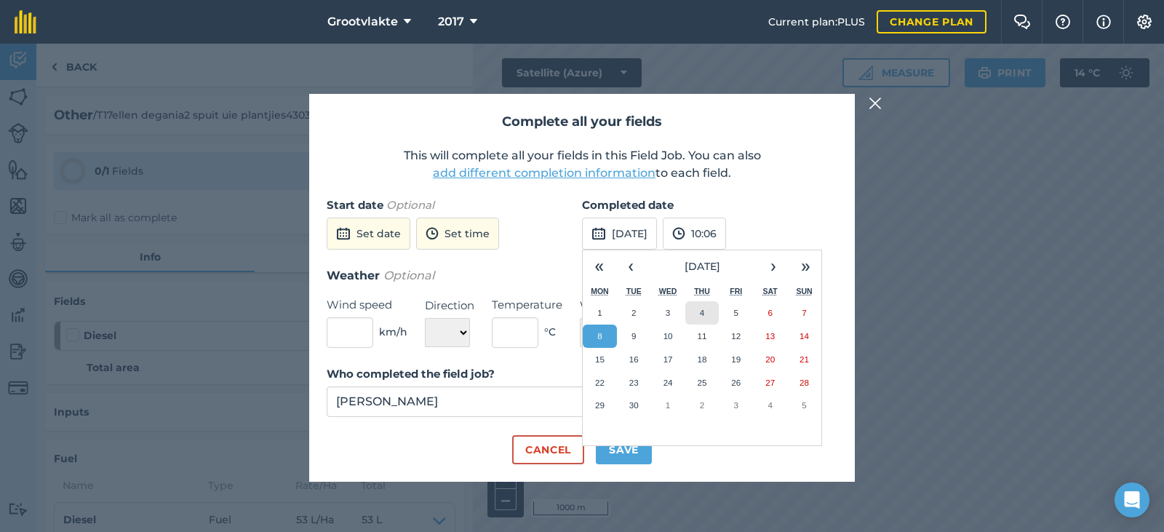
click at [701, 313] on abbr "4" at bounding box center [702, 312] width 4 height 9
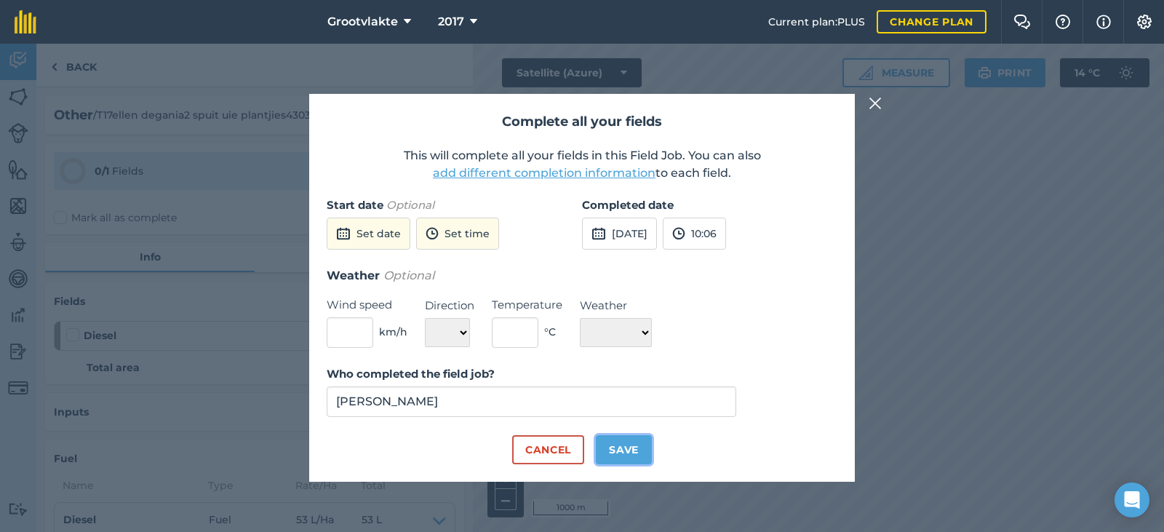
drag, startPoint x: 623, startPoint y: 453, endPoint x: 631, endPoint y: 463, distance: 12.5
click at [626, 458] on button "Save" at bounding box center [624, 449] width 56 height 29
checkbox input "true"
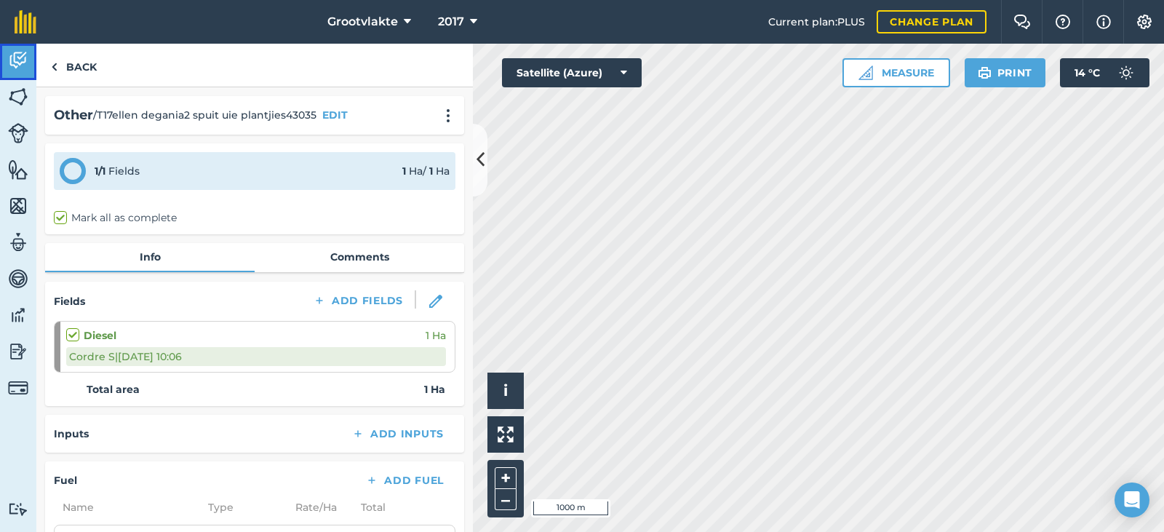
click at [31, 73] on link "Activity" at bounding box center [18, 62] width 36 height 36
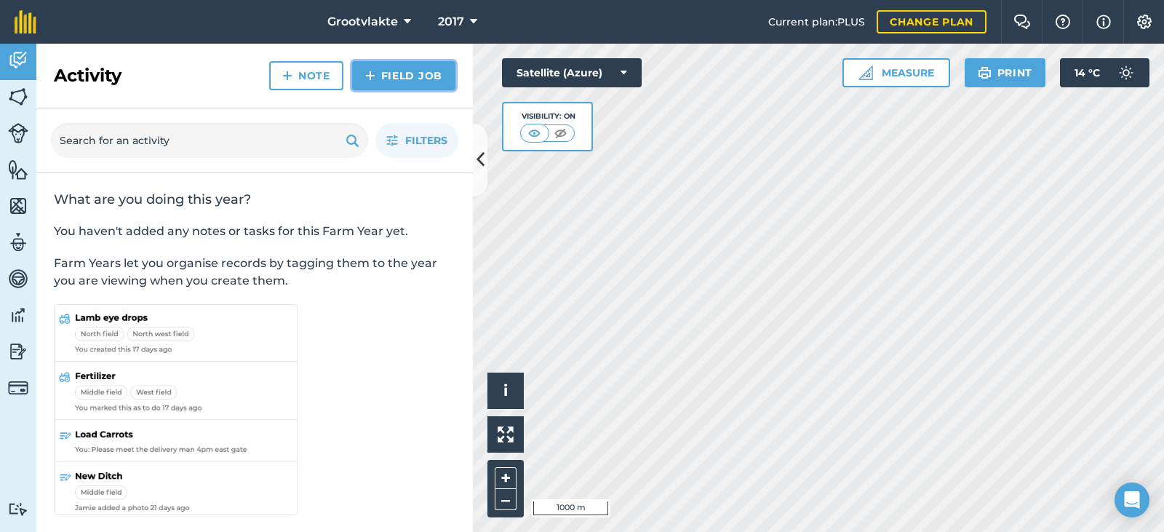
click at [408, 80] on link "Field Job" at bounding box center [403, 75] width 103 height 29
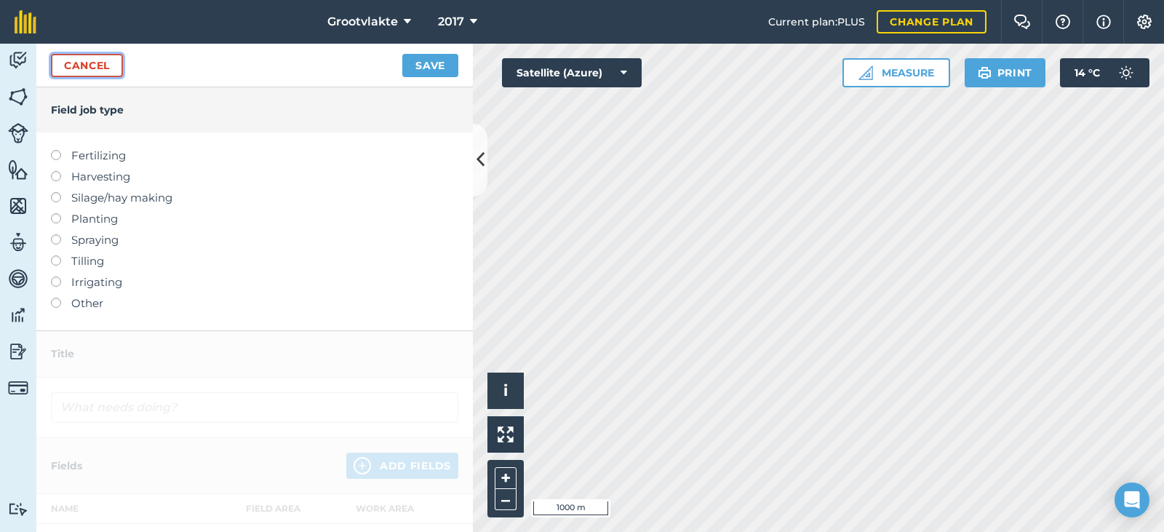
click at [64, 76] on link "Cancel" at bounding box center [87, 65] width 72 height 23
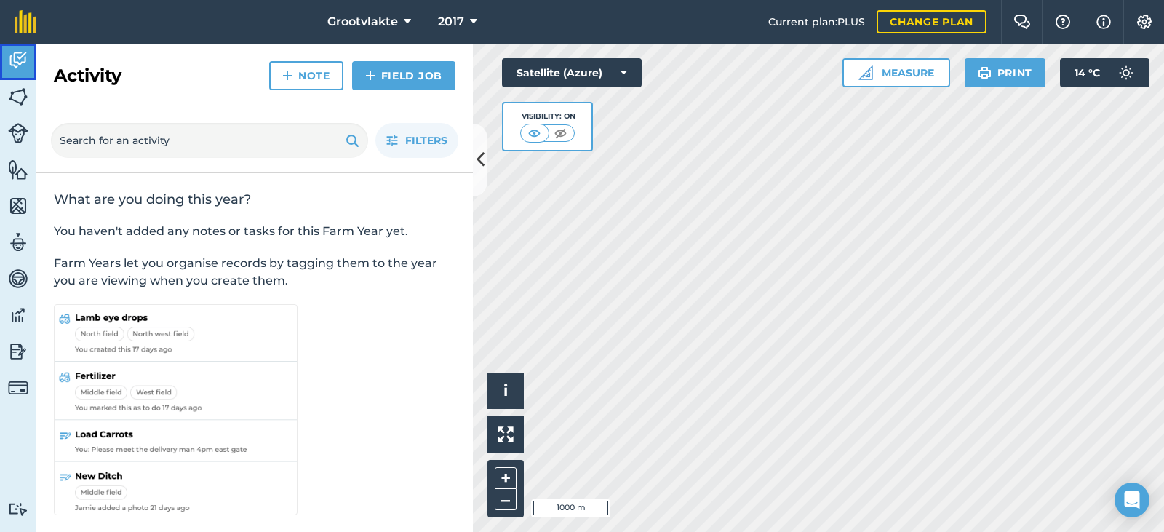
click at [21, 74] on link "Activity" at bounding box center [18, 62] width 36 height 36
click at [28, 79] on link "Activity" at bounding box center [18, 62] width 36 height 36
click at [28, 93] on link "Fields" at bounding box center [18, 98] width 36 height 36
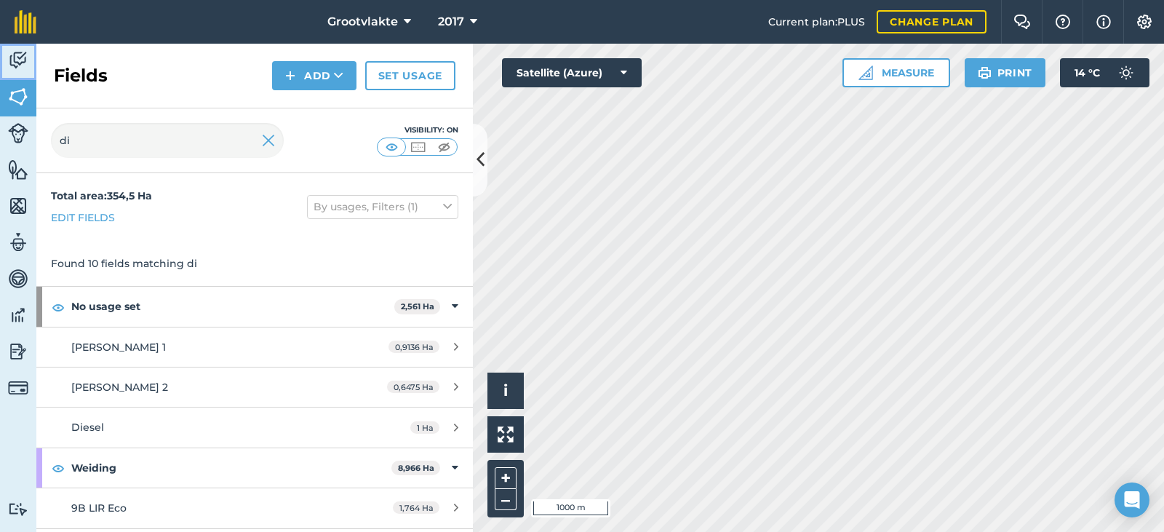
click at [24, 66] on img at bounding box center [18, 60] width 20 height 22
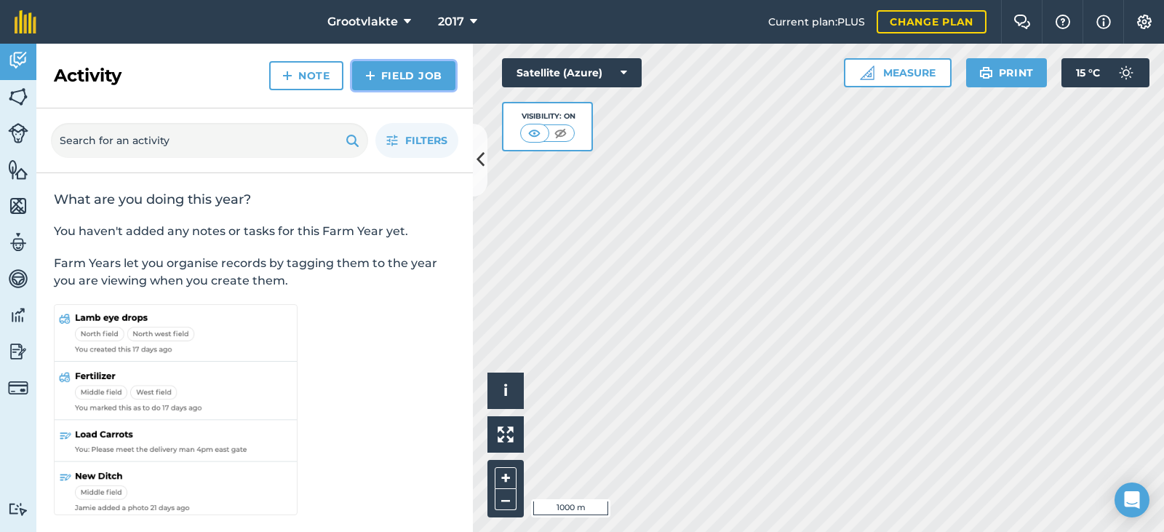
click at [436, 74] on link "Field Job" at bounding box center [403, 75] width 103 height 29
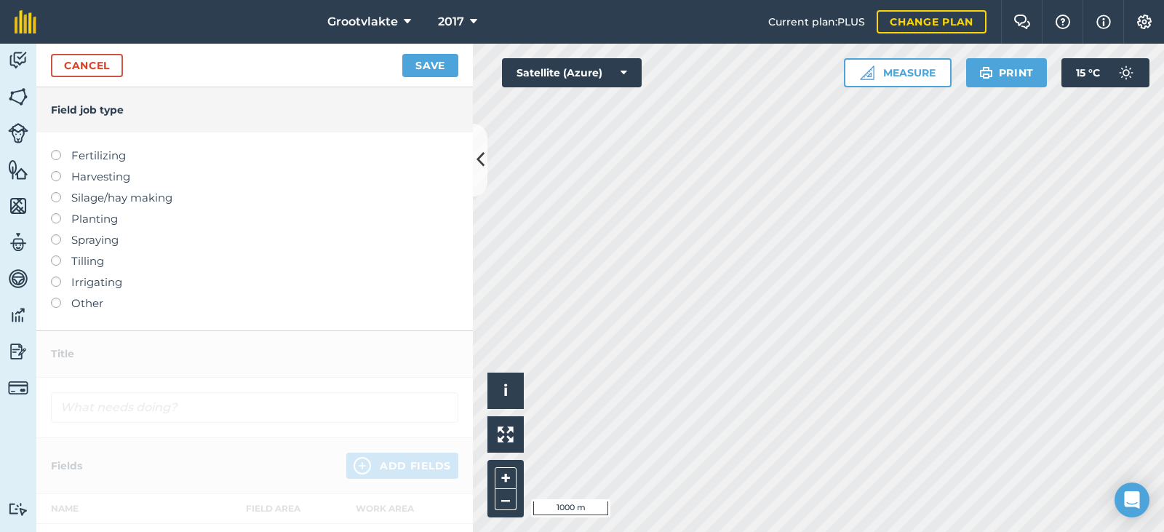
click at [54, 298] on label at bounding box center [61, 298] width 20 height 0
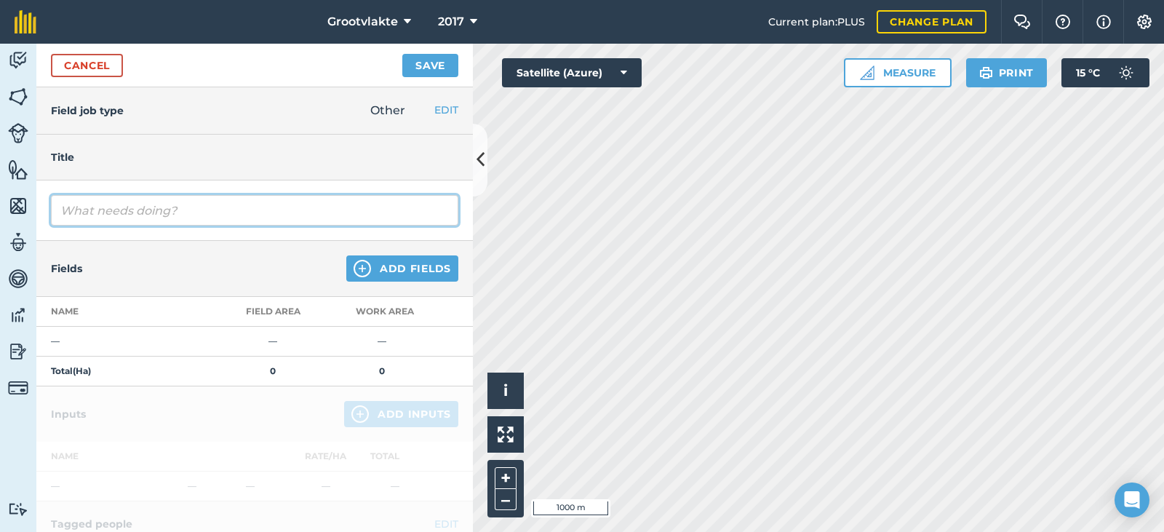
click at [105, 215] on input "text" at bounding box center [254, 210] width 407 height 31
type input "T18ricky rolgrop grondvoorbereiding vir uie plant15576.6"
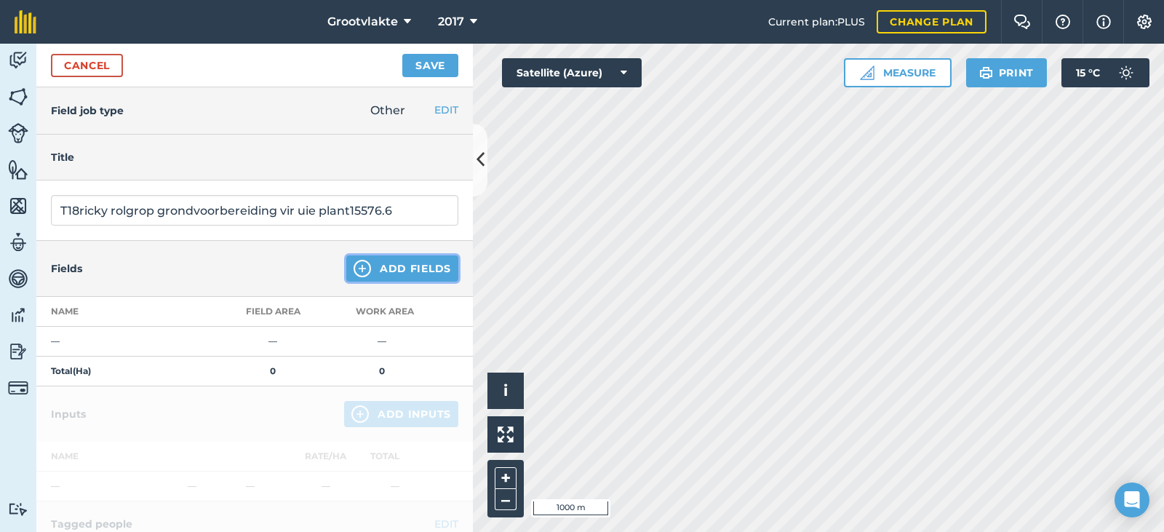
click at [354, 263] on img at bounding box center [362, 268] width 17 height 17
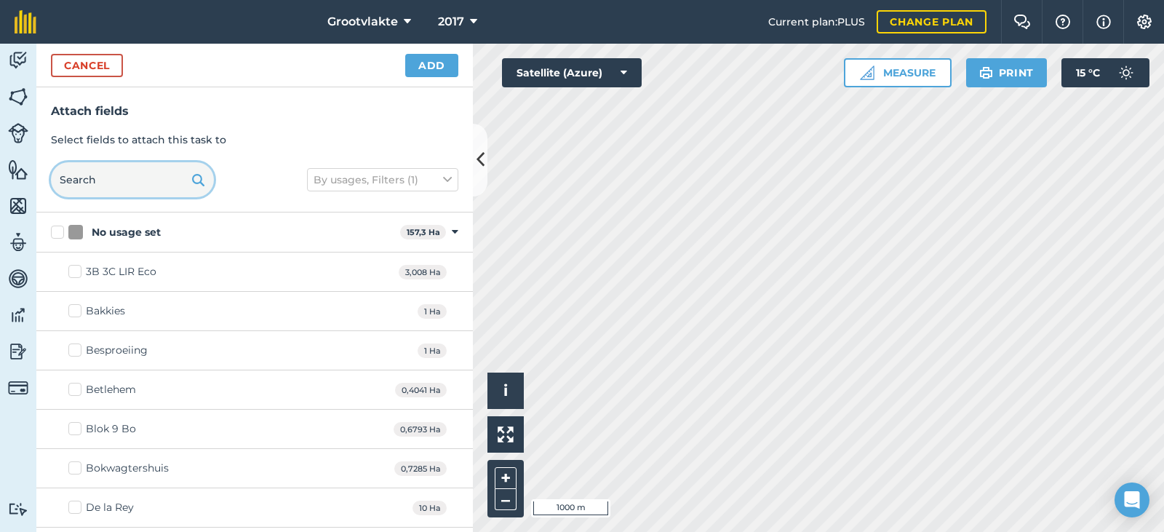
click at [101, 181] on input "text" at bounding box center [132, 179] width 163 height 35
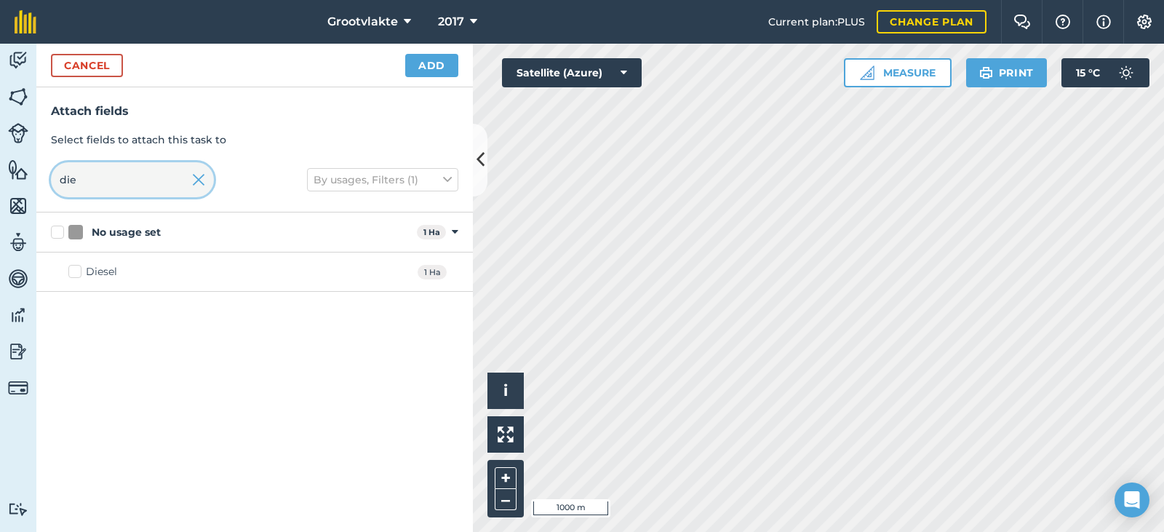
type input "die"
click at [74, 283] on div "Diesel 1 Ha" at bounding box center [254, 271] width 436 height 39
click at [472, 14] on icon at bounding box center [473, 21] width 7 height 17
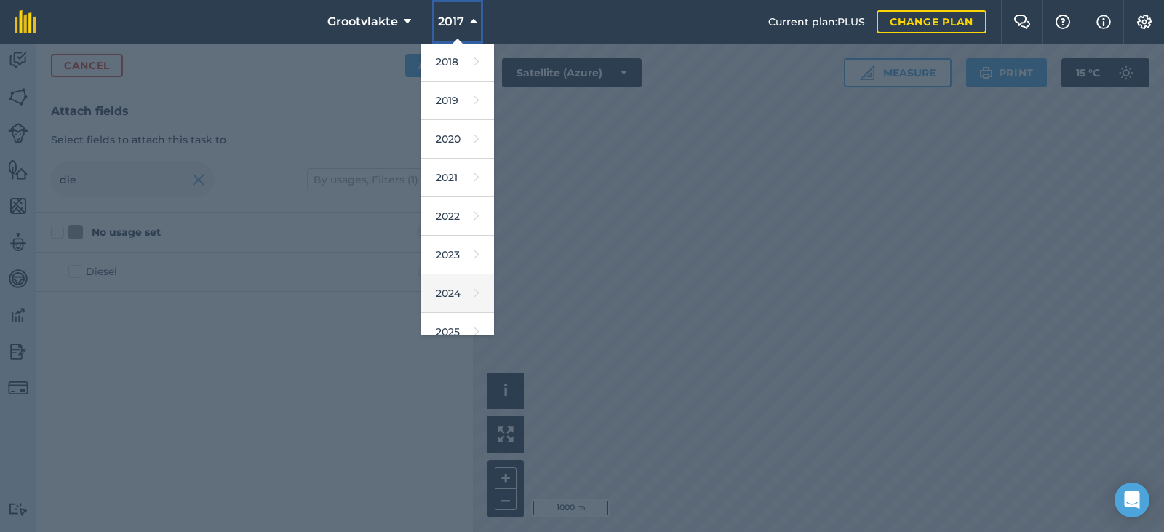
scroll to position [73, 0]
click at [447, 281] on link "2025" at bounding box center [457, 298] width 73 height 39
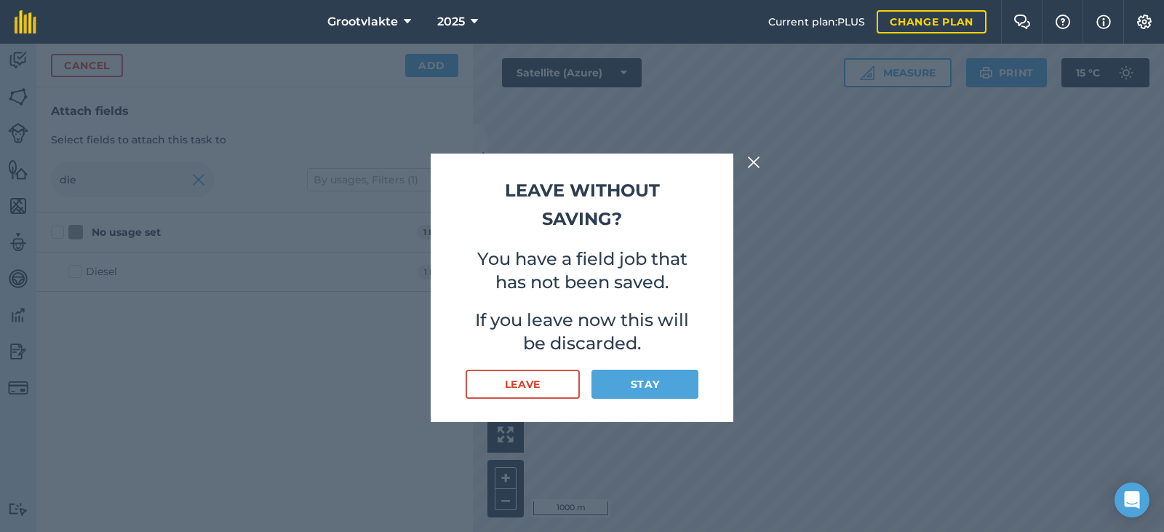
click at [744, 162] on div "Leave without saving? You have a field job that has not been saved. If you leav…" at bounding box center [582, 288] width 1164 height 488
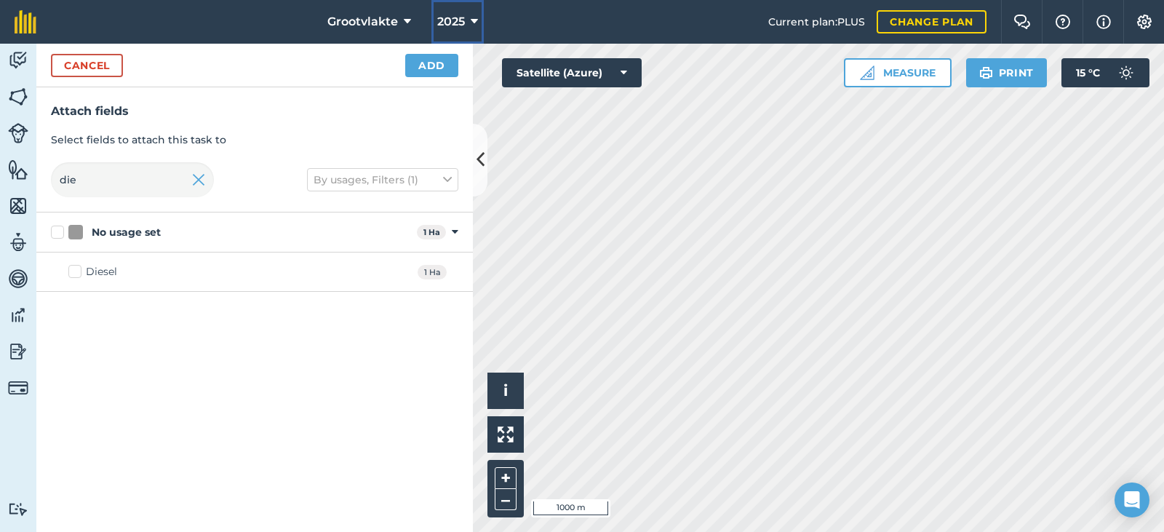
click at [468, 17] on button "2025" at bounding box center [457, 22] width 52 height 44
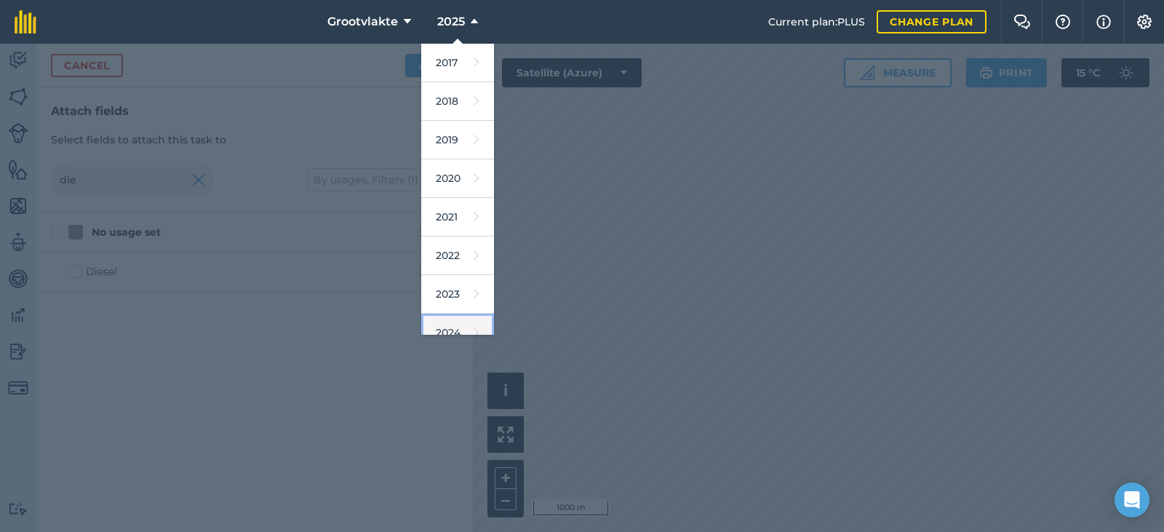
click at [471, 333] on link "2024" at bounding box center [457, 333] width 73 height 39
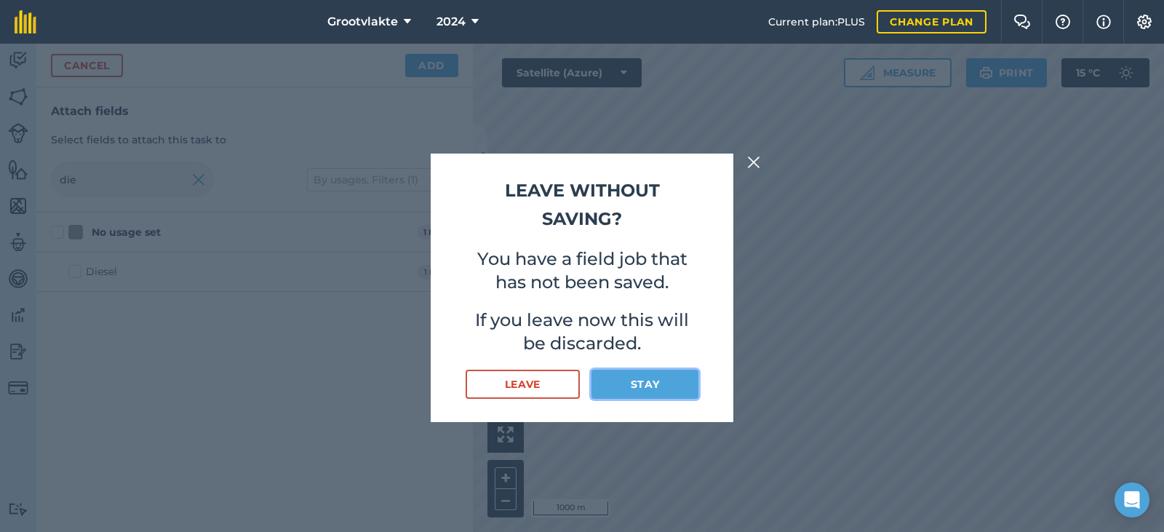
click at [653, 378] on button "Stay" at bounding box center [644, 384] width 107 height 29
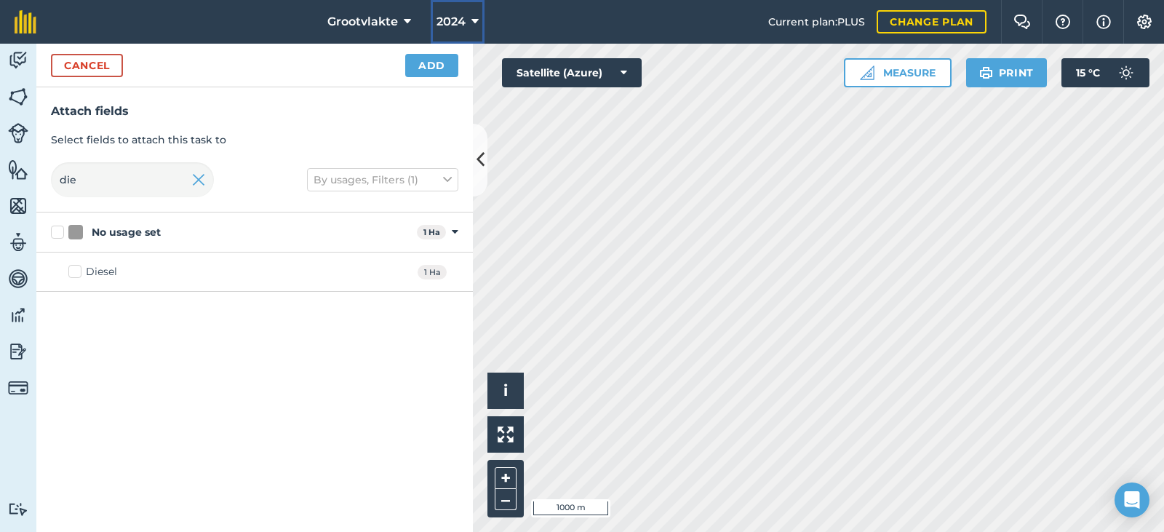
click at [471, 18] on icon at bounding box center [474, 21] width 7 height 17
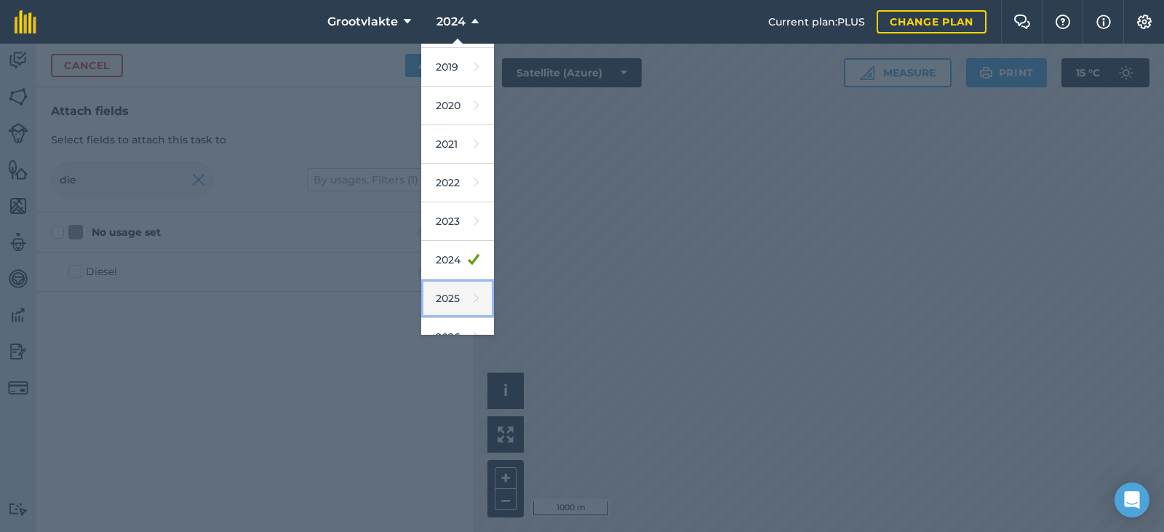
click at [450, 301] on link "2025" at bounding box center [457, 298] width 73 height 39
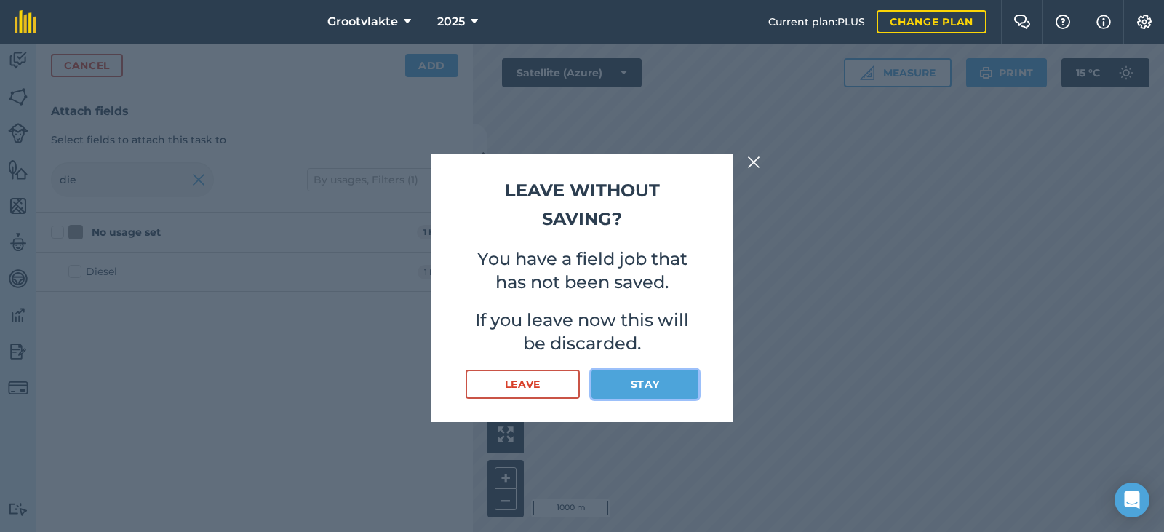
click at [639, 379] on button "Stay" at bounding box center [644, 384] width 107 height 29
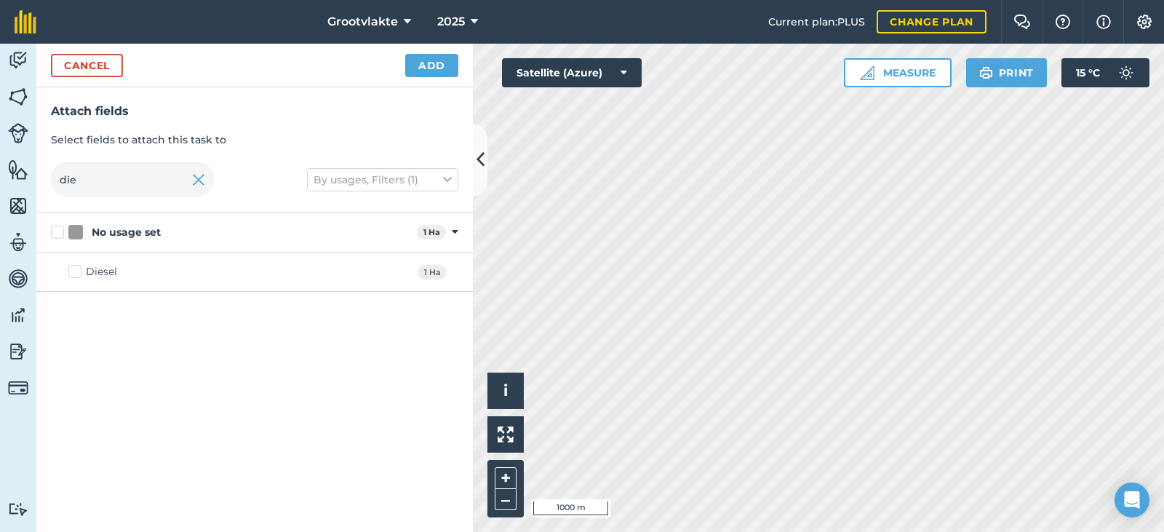
click at [93, 271] on div "Diesel" at bounding box center [101, 271] width 31 height 15
click at [78, 271] on input "Diesel" at bounding box center [72, 268] width 9 height 9
checkbox input "true"
click at [430, 74] on button "Add" at bounding box center [431, 65] width 53 height 23
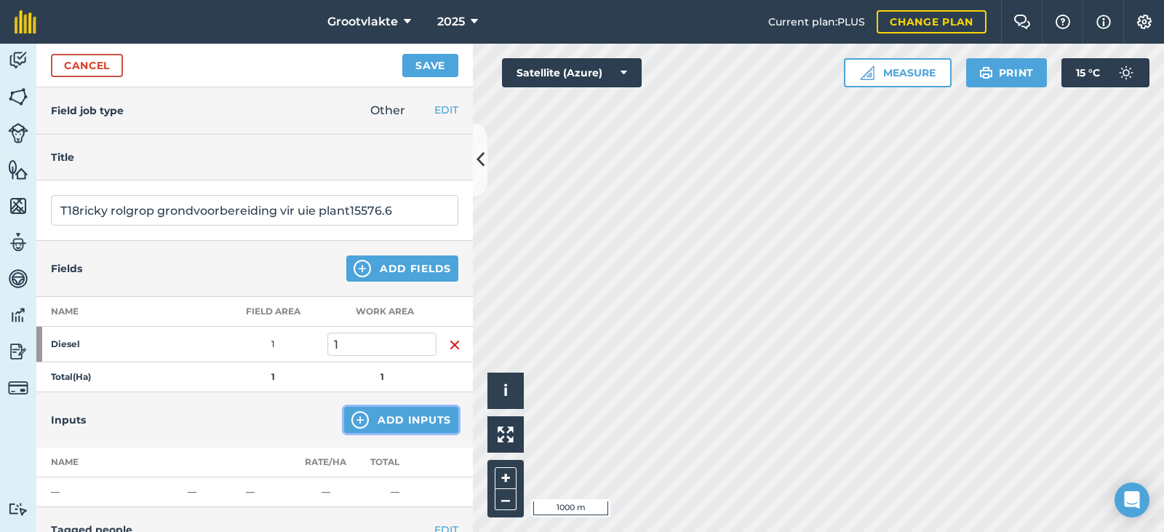
click at [388, 420] on button "Add Inputs" at bounding box center [401, 420] width 114 height 26
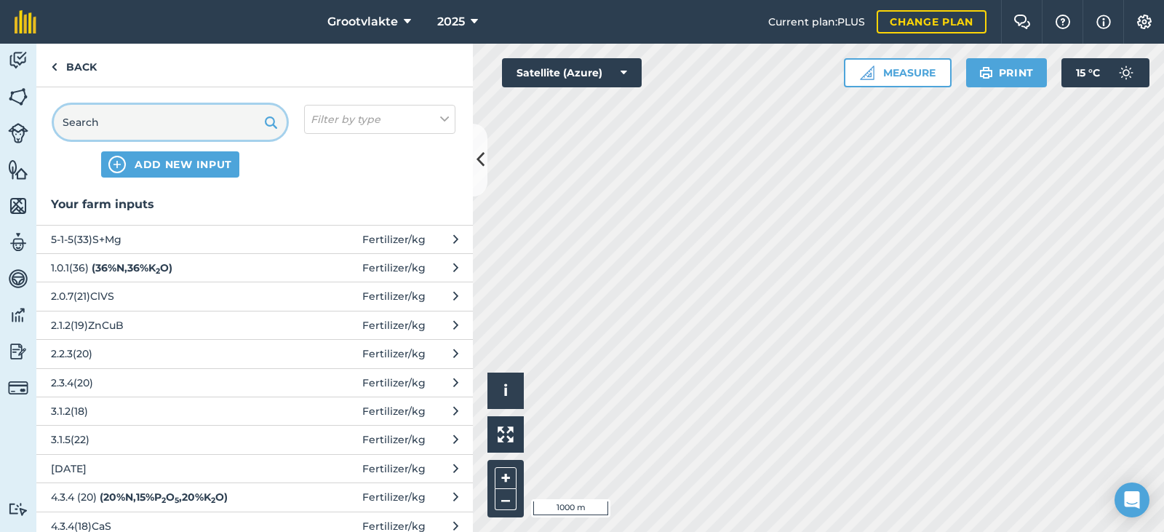
click at [102, 122] on input "text" at bounding box center [170, 122] width 233 height 35
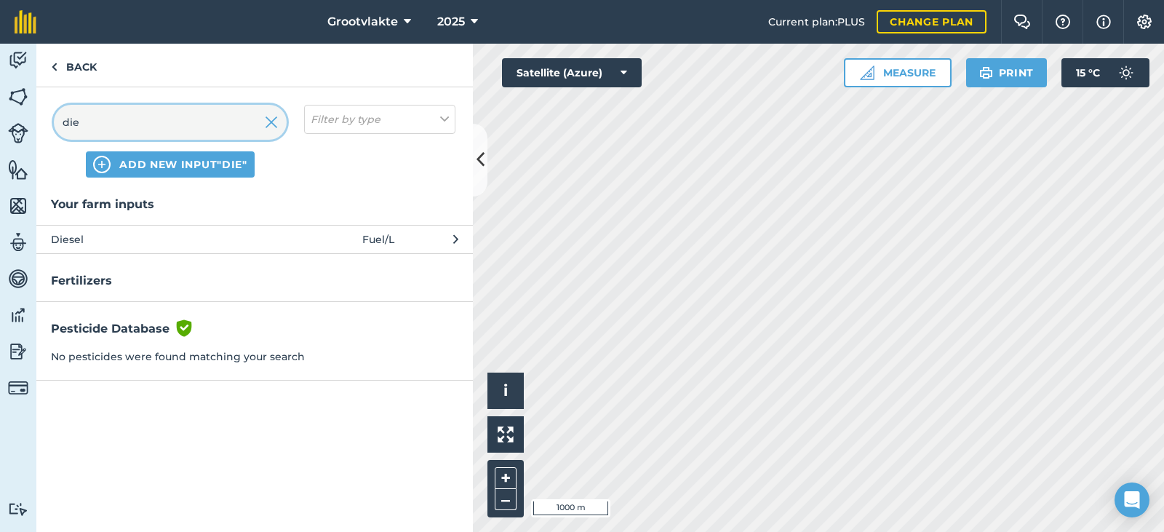
type input "die"
click at [151, 241] on span "Diesel" at bounding box center [170, 239] width 238 height 16
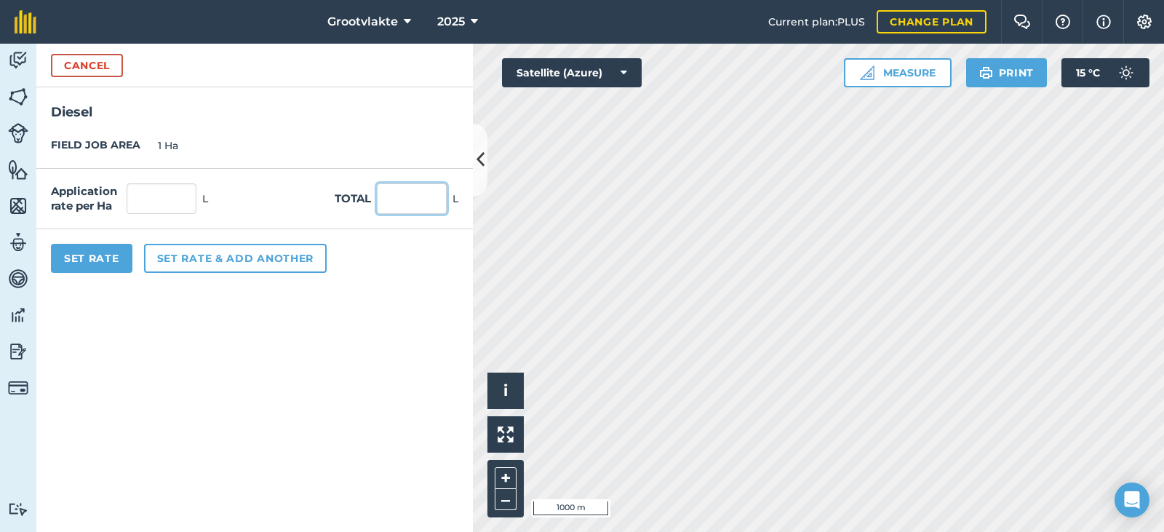
click at [426, 199] on input "text" at bounding box center [412, 198] width 70 height 31
type input "51"
click at [97, 260] on button "Set Rate" at bounding box center [91, 258] width 81 height 29
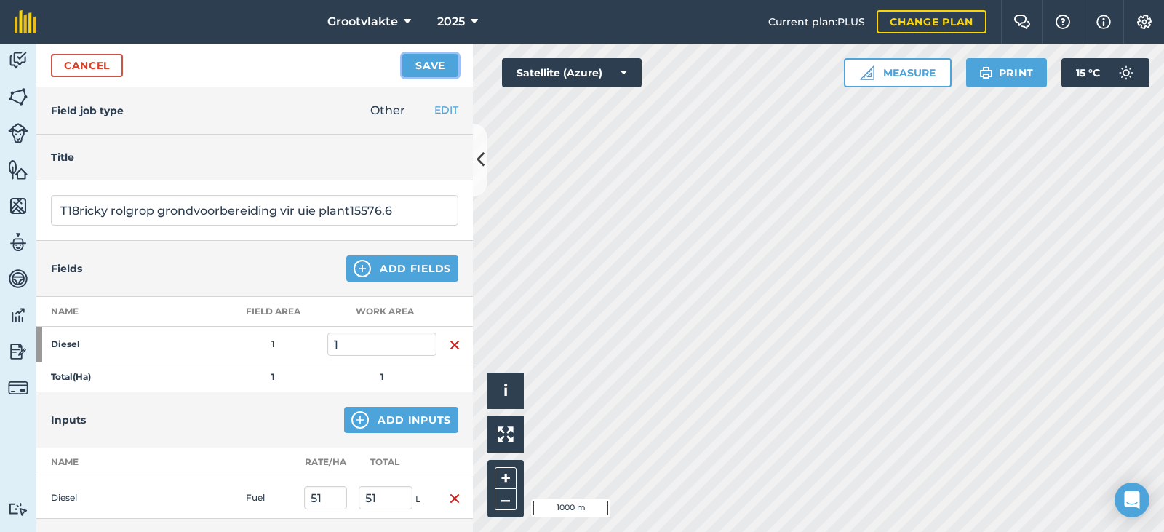
click at [455, 59] on button "Save" at bounding box center [430, 65] width 56 height 23
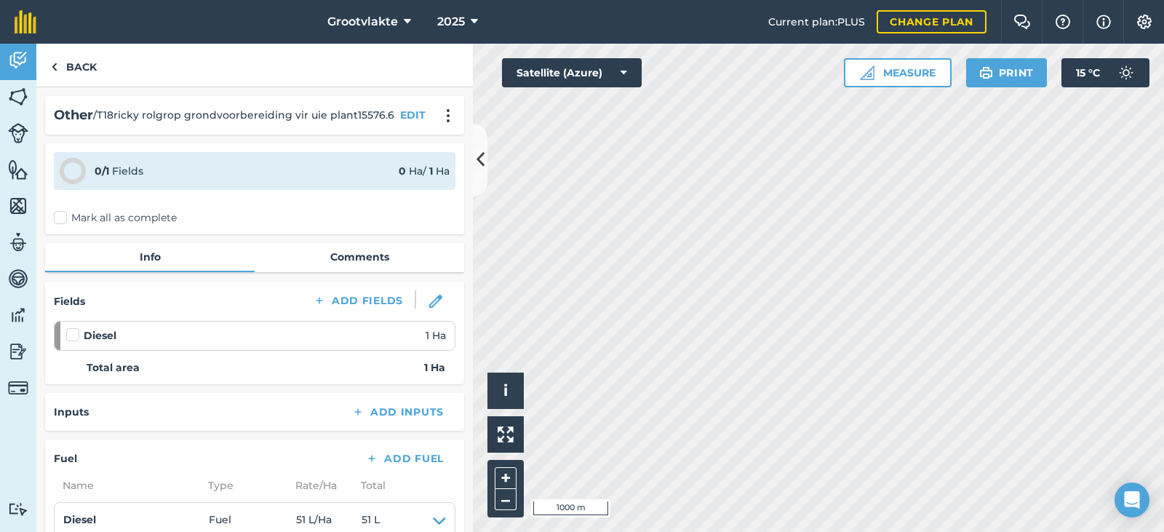
click at [70, 216] on label "Mark all as complete" at bounding box center [115, 217] width 123 height 15
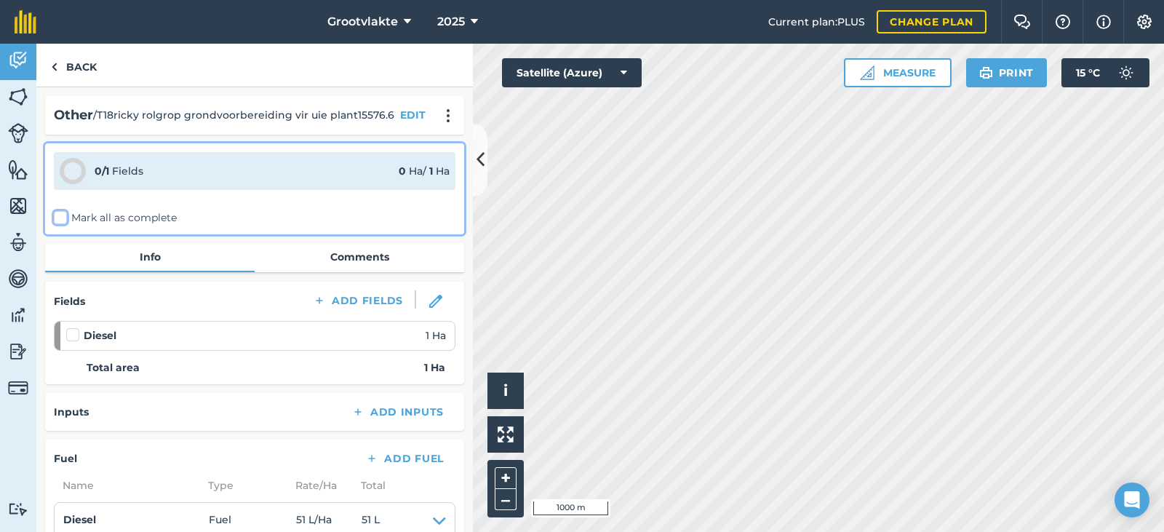
click at [63, 216] on input "Mark all as complete" at bounding box center [58, 214] width 9 height 9
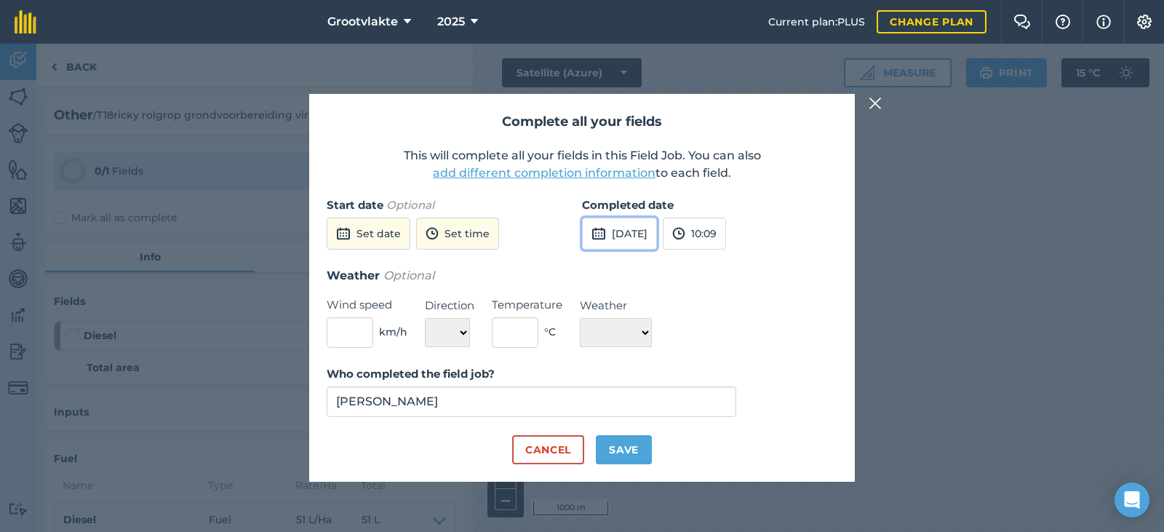
click at [607, 243] on button "[DATE]" at bounding box center [619, 234] width 75 height 32
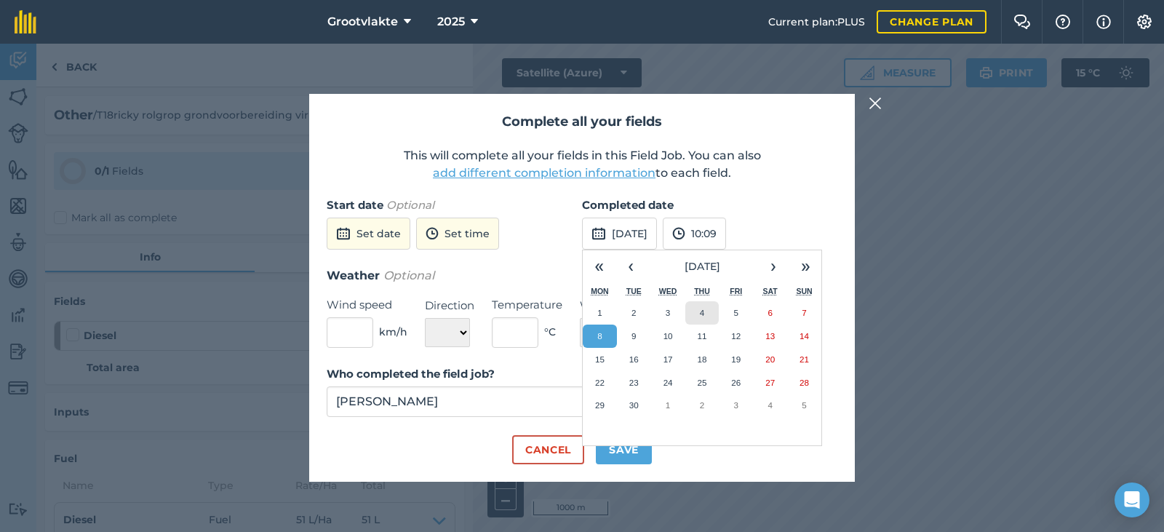
drag, startPoint x: 698, startPoint y: 317, endPoint x: 651, endPoint y: 391, distance: 88.0
click at [698, 316] on button "4" at bounding box center [702, 312] width 34 height 23
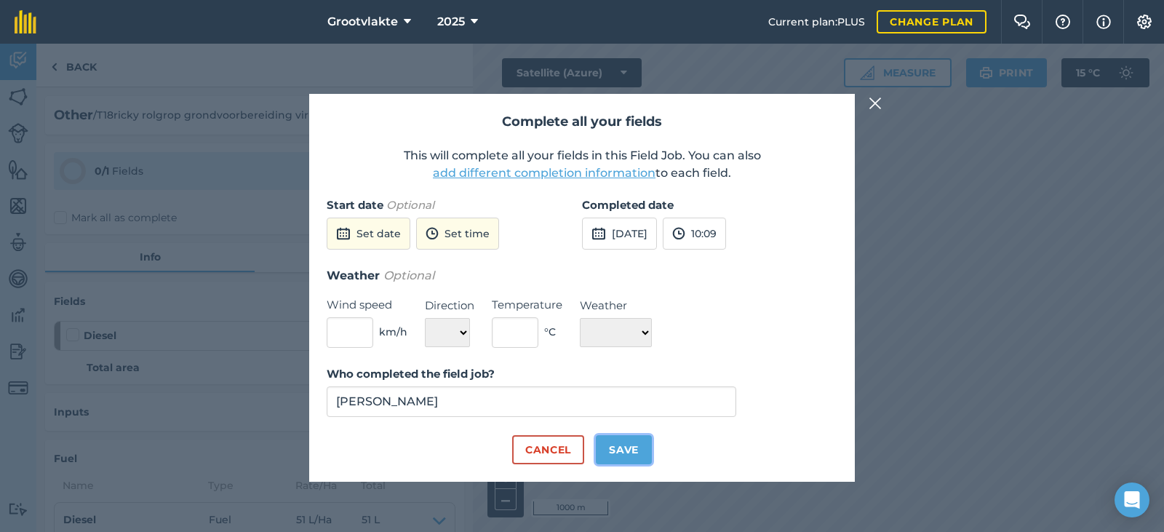
click at [616, 443] on button "Save" at bounding box center [624, 449] width 56 height 29
checkbox input "true"
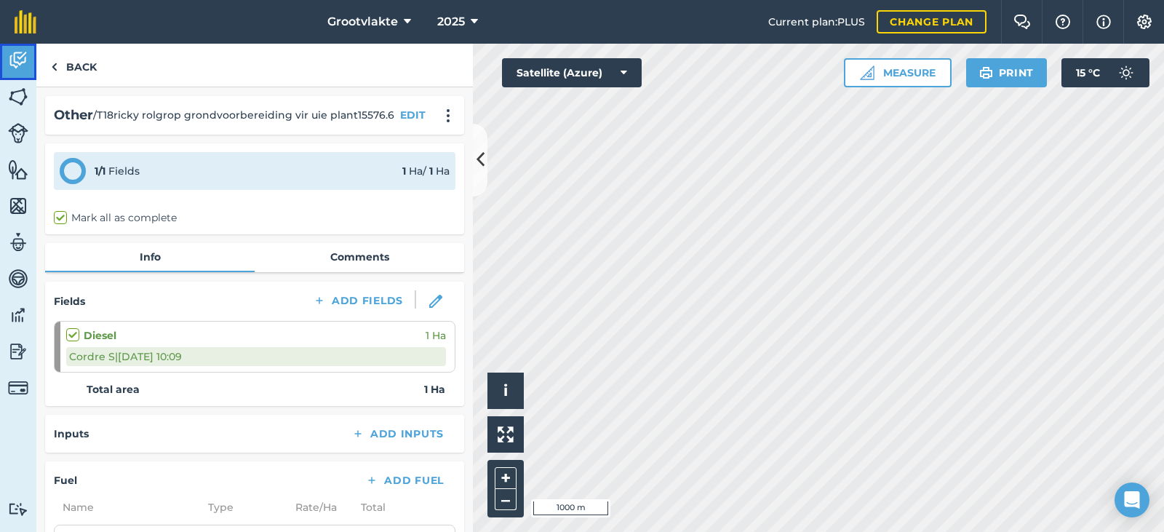
click at [20, 70] on img at bounding box center [18, 60] width 20 height 22
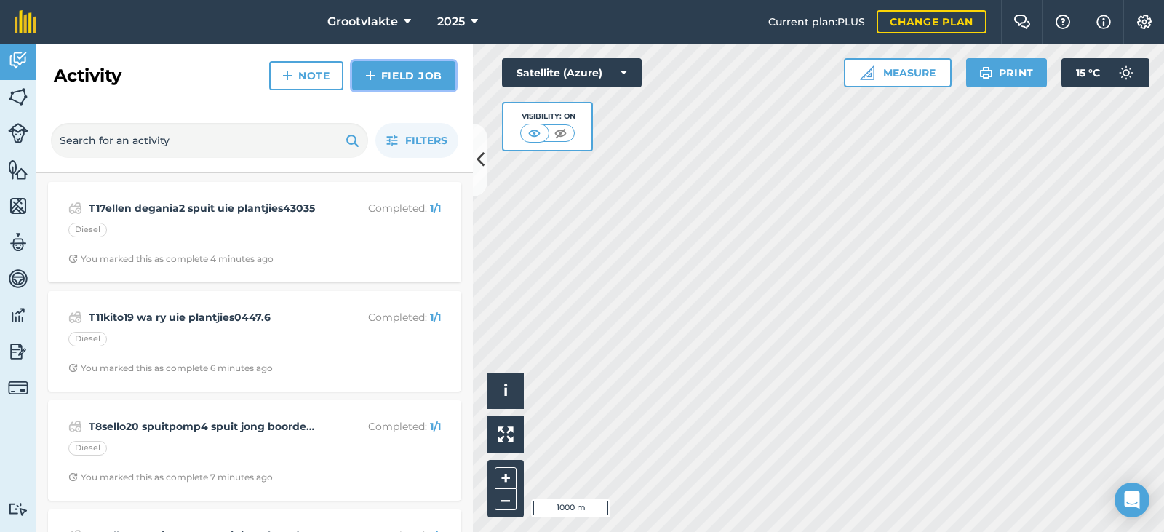
click at [426, 75] on link "Field Job" at bounding box center [403, 75] width 103 height 29
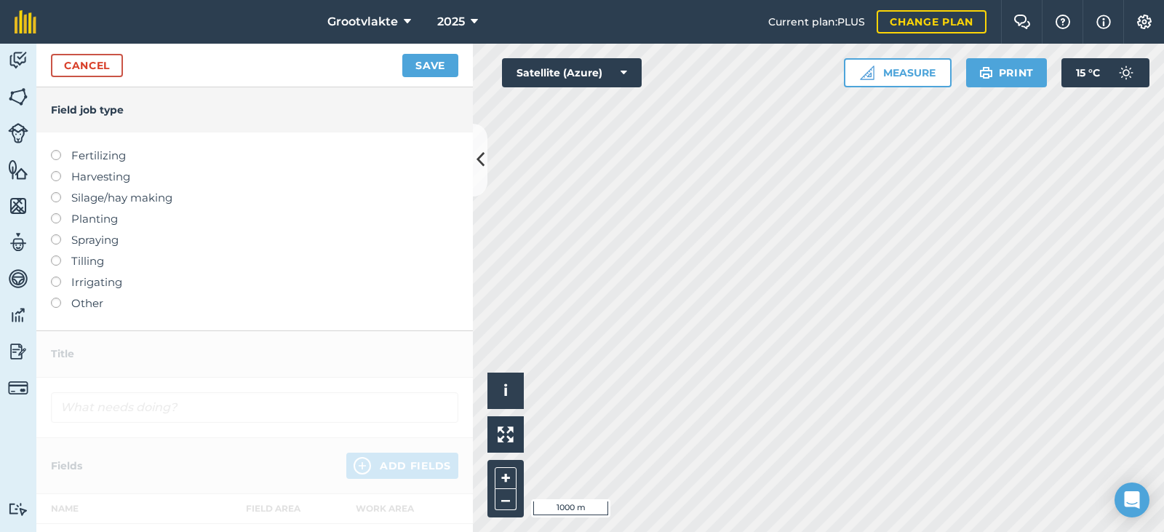
click at [91, 300] on label "Other" at bounding box center [254, 303] width 407 height 17
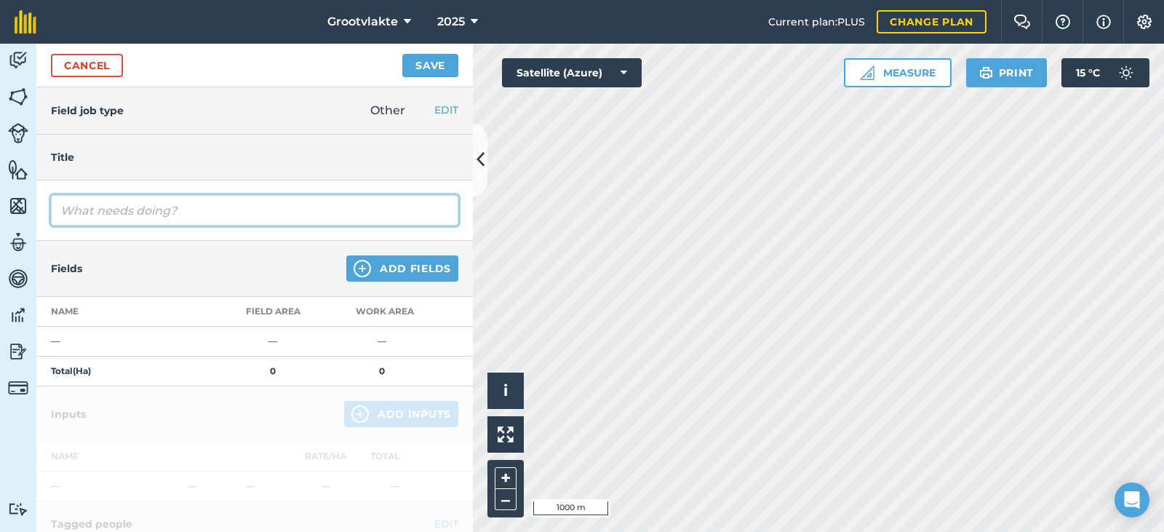
click at [142, 224] on input "text" at bounding box center [254, 210] width 407 height 31
type input "T21booi spuitpomp3 spuit peer boorde1592.9"
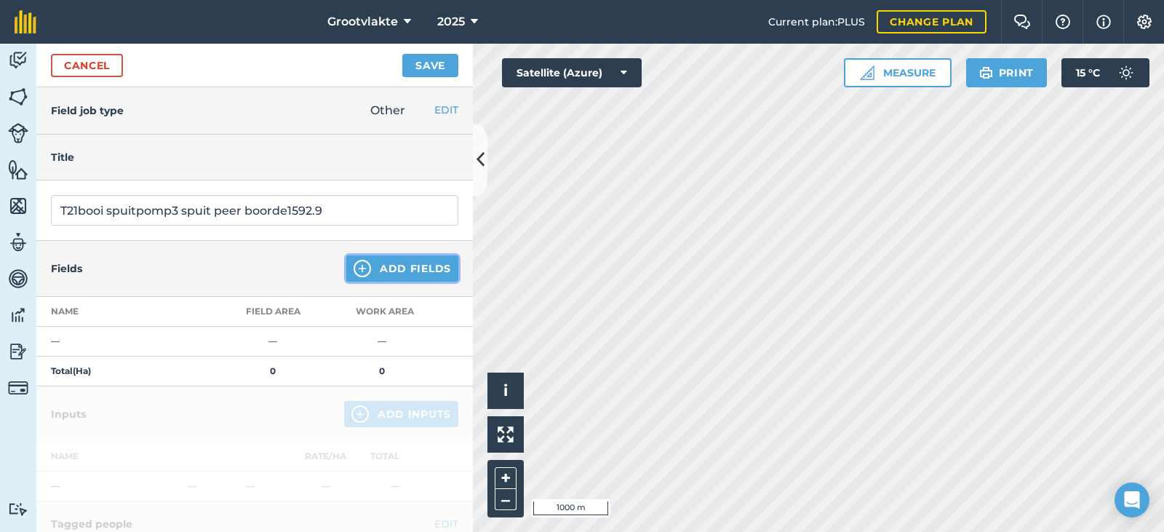
click at [390, 268] on button "Add Fields" at bounding box center [402, 268] width 112 height 26
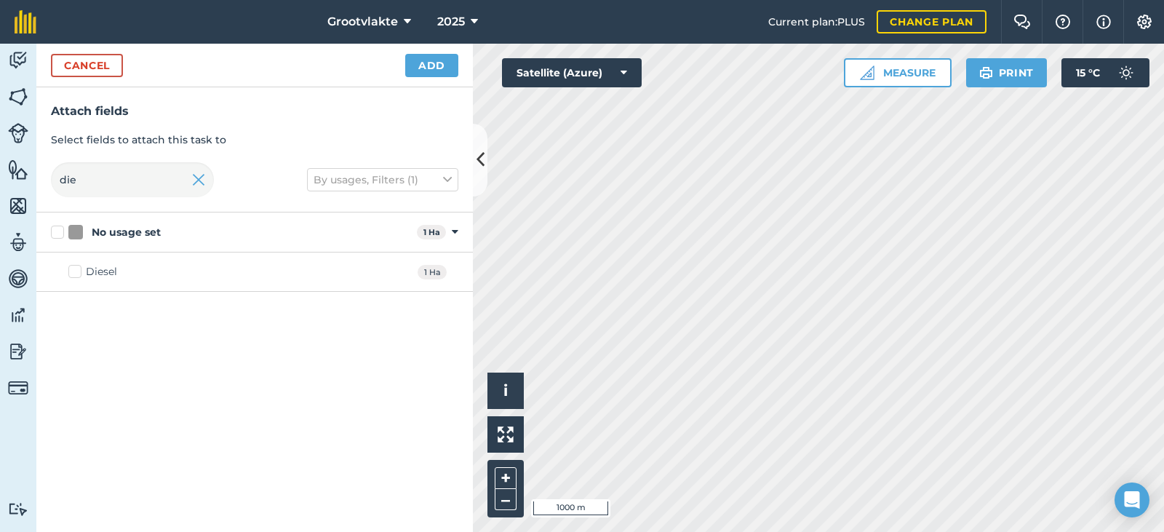
click at [75, 268] on label "Diesel" at bounding box center [92, 271] width 49 height 15
click at [75, 268] on input "Diesel" at bounding box center [72, 268] width 9 height 9
checkbox input "true"
drag, startPoint x: 429, startPoint y: 60, endPoint x: 432, endPoint y: 140, distance: 80.1
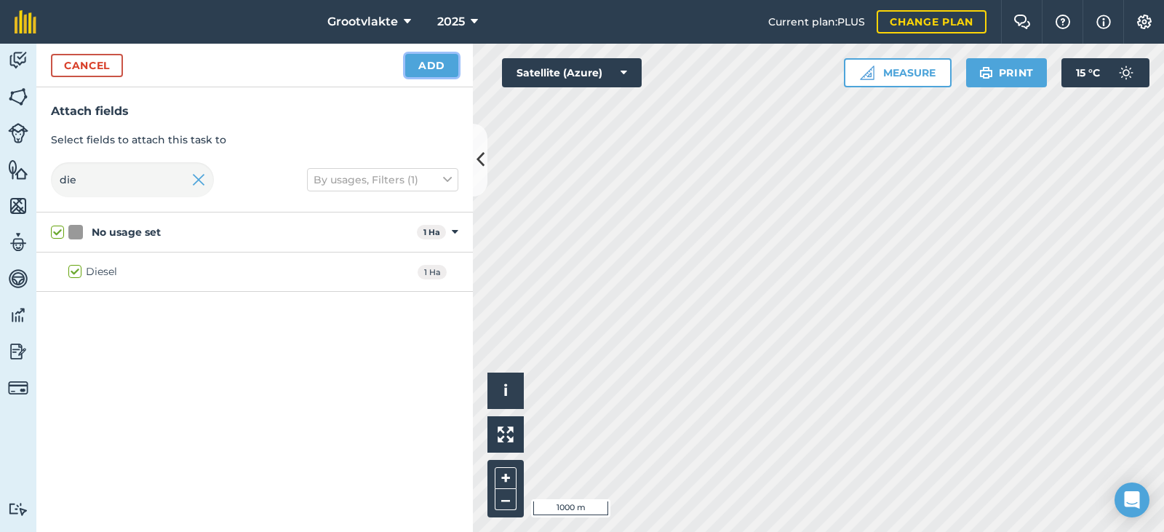
click at [430, 85] on div "Cancel Add" at bounding box center [254, 66] width 436 height 44
click at [444, 69] on button "Add" at bounding box center [431, 65] width 53 height 23
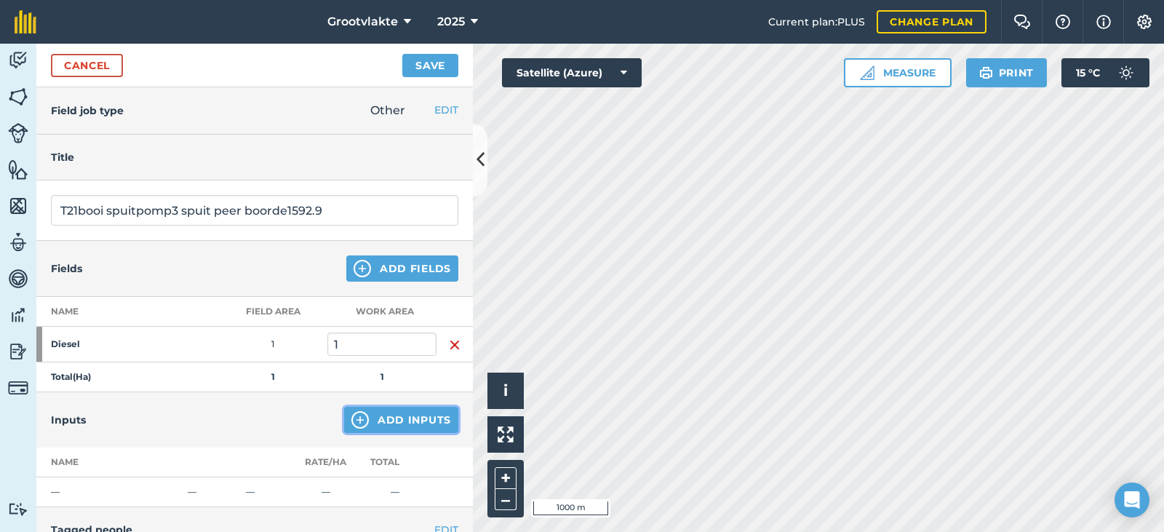
click at [383, 428] on button "Add Inputs" at bounding box center [401, 420] width 114 height 26
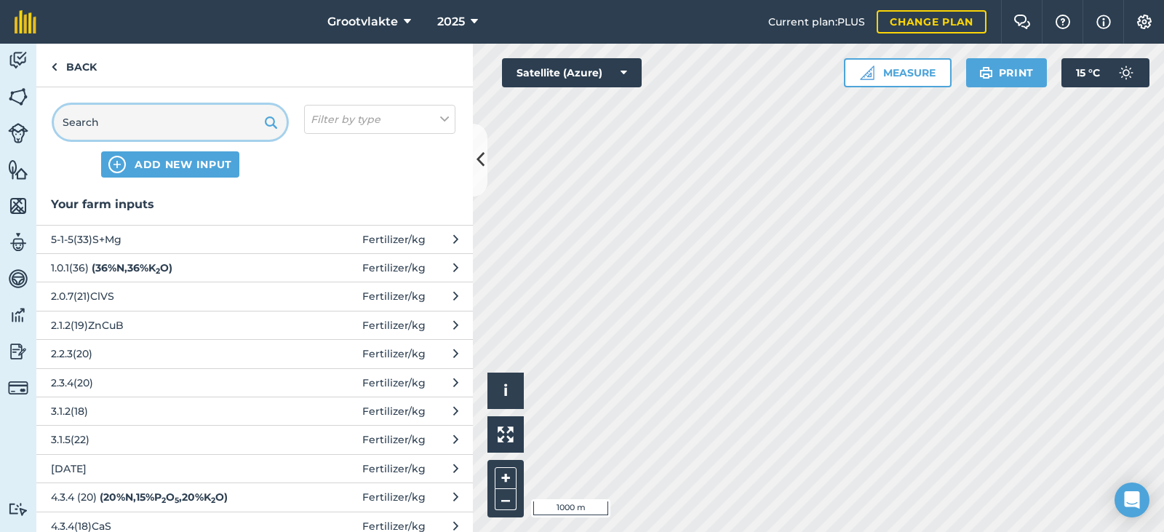
click at [170, 127] on input "text" at bounding box center [170, 122] width 233 height 35
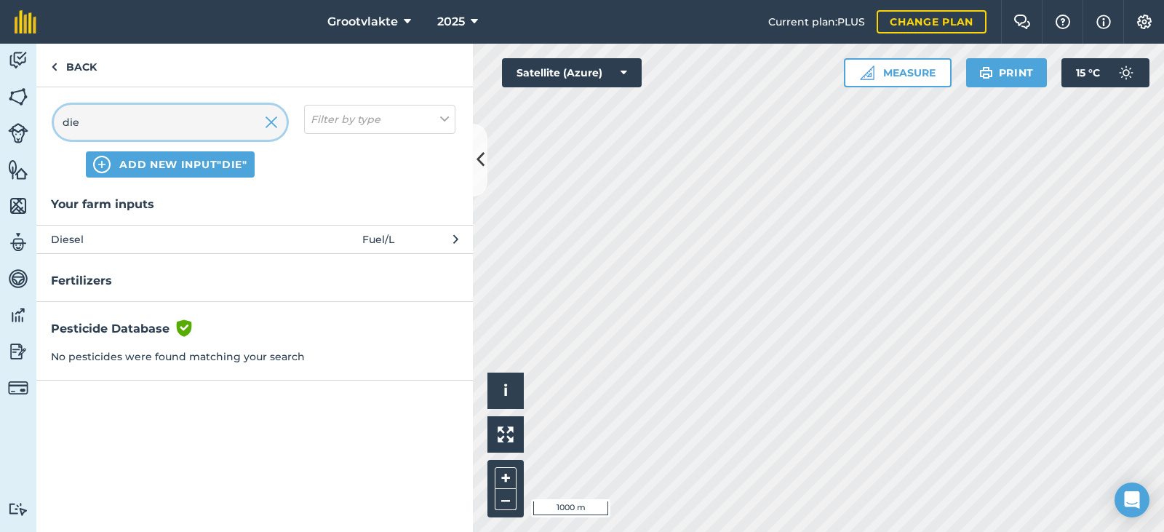
type input "die"
click at [129, 235] on span "Diesel" at bounding box center [170, 239] width 238 height 16
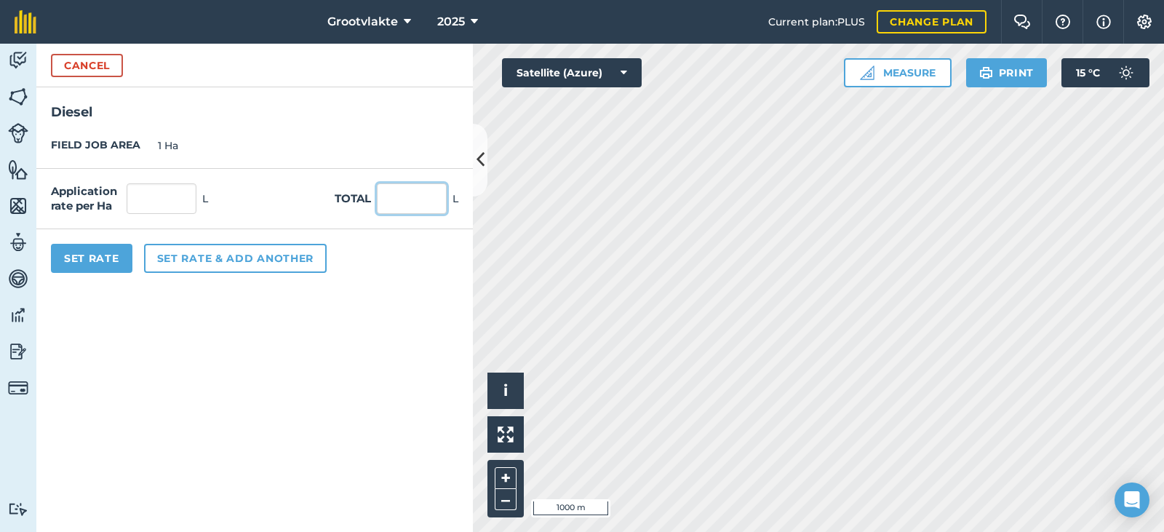
click at [402, 199] on input "text" at bounding box center [412, 198] width 70 height 31
type input "21"
click at [101, 255] on button "Set Rate" at bounding box center [91, 258] width 81 height 29
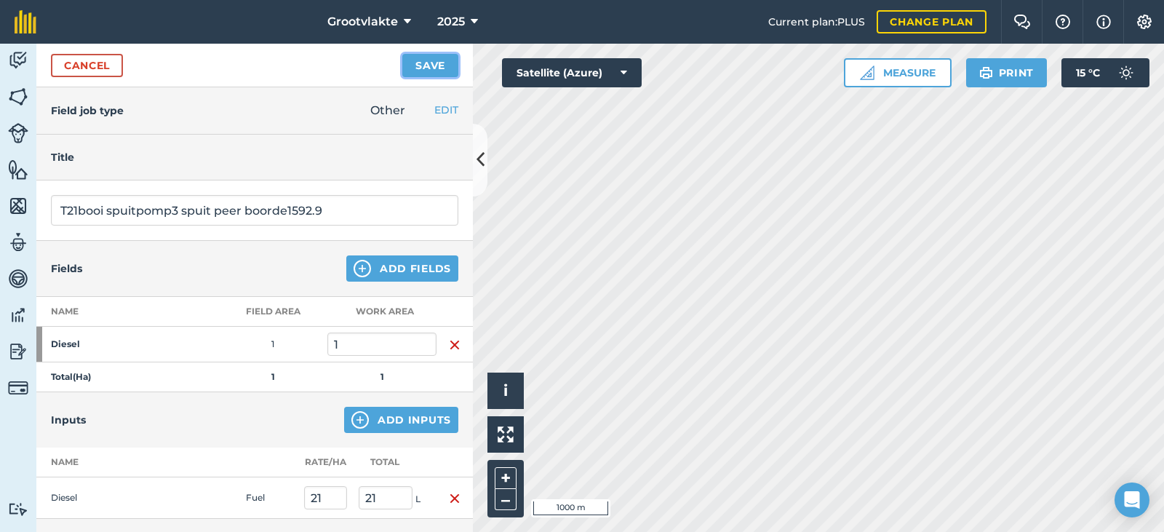
click at [428, 69] on button "Save" at bounding box center [430, 65] width 56 height 23
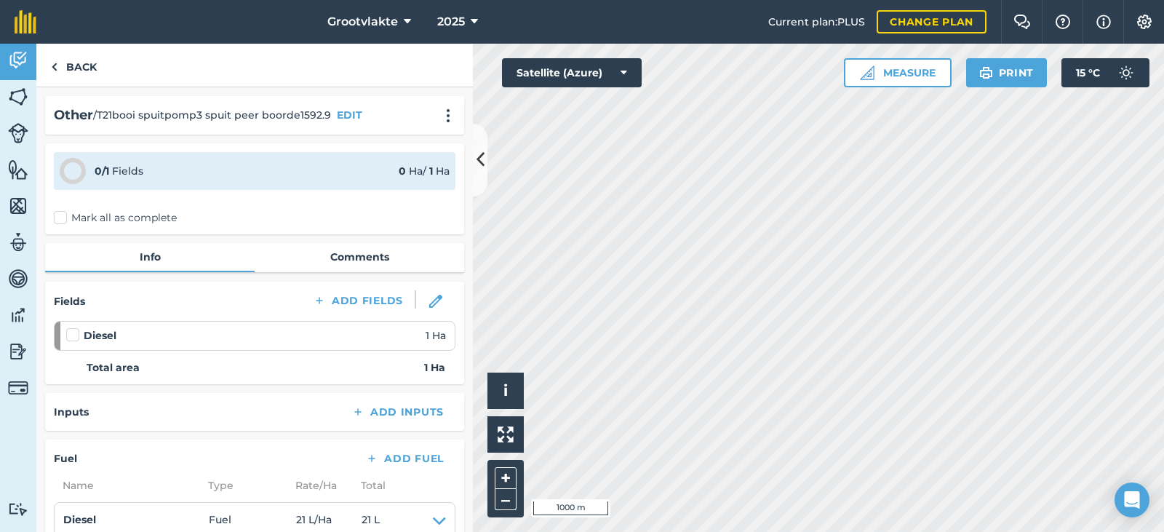
drag, startPoint x: 74, startPoint y: 226, endPoint x: 239, endPoint y: 260, distance: 168.6
click at [76, 226] on div "0 / 1 Fields 0 Ha / 1 [PERSON_NAME] all as complete" at bounding box center [254, 188] width 419 height 91
drag, startPoint x: 65, startPoint y: 216, endPoint x: 91, endPoint y: 228, distance: 28.7
click at [71, 223] on label "Mark all as complete" at bounding box center [115, 217] width 123 height 15
click at [77, 204] on div "0 / 1 Fields 0 Ha / 1 [PERSON_NAME] all as complete" at bounding box center [254, 188] width 419 height 91
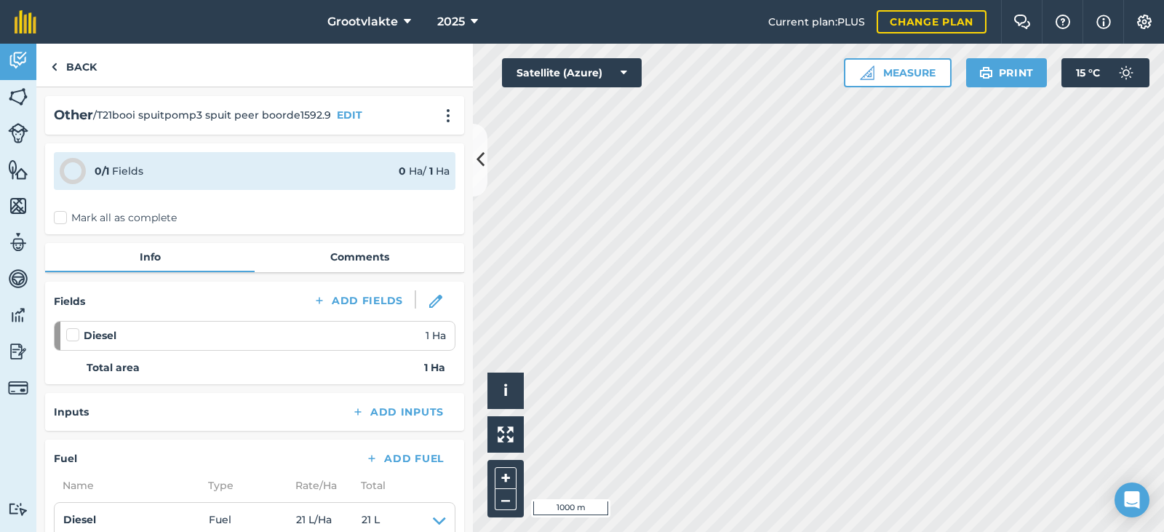
click at [77, 217] on label "Mark all as complete" at bounding box center [115, 217] width 123 height 15
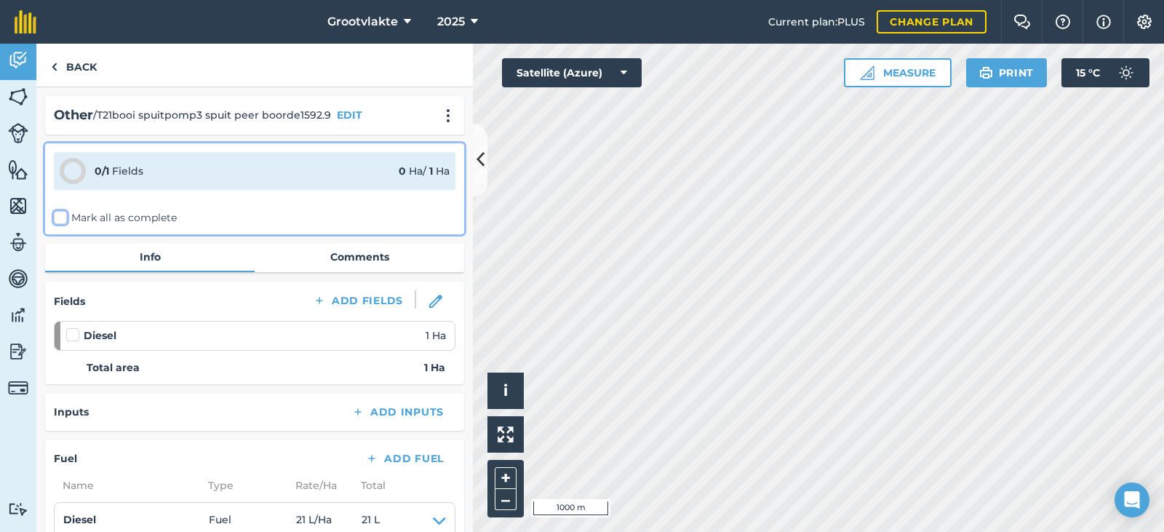
click at [63, 217] on input "Mark all as complete" at bounding box center [58, 214] width 9 height 9
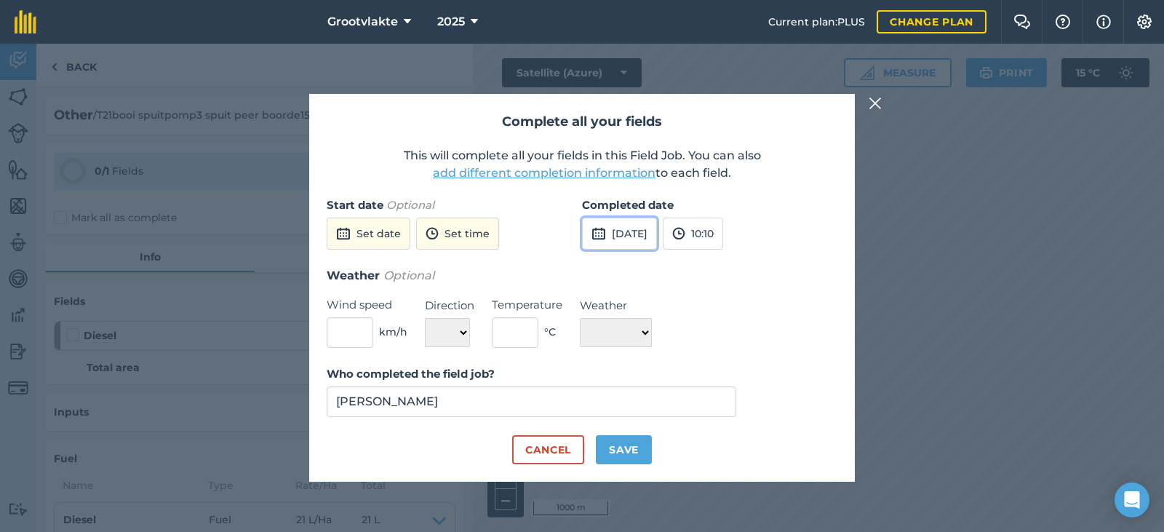
click at [594, 234] on img at bounding box center [598, 233] width 15 height 17
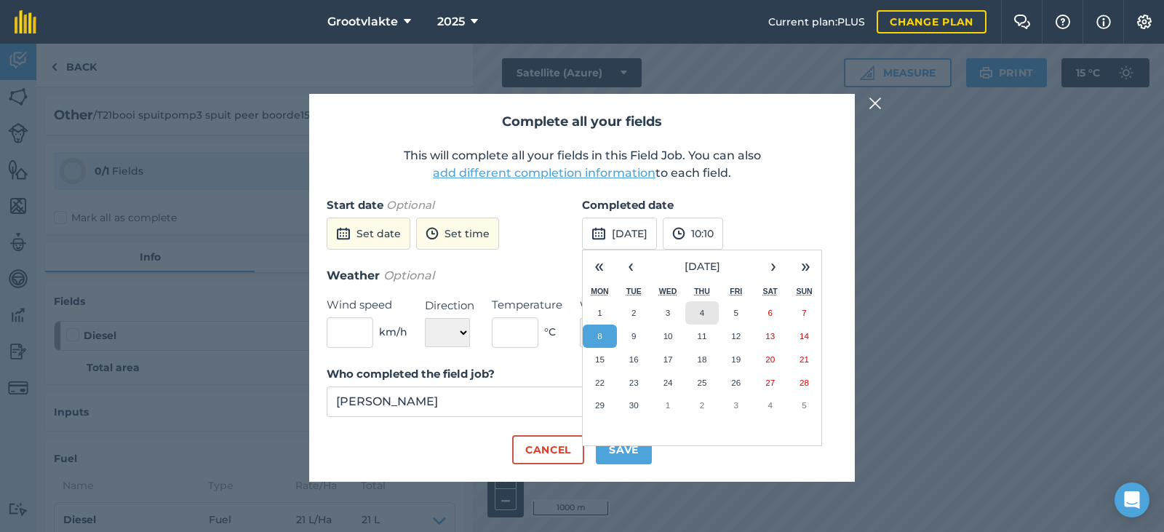
click at [694, 313] on button "4" at bounding box center [702, 312] width 34 height 23
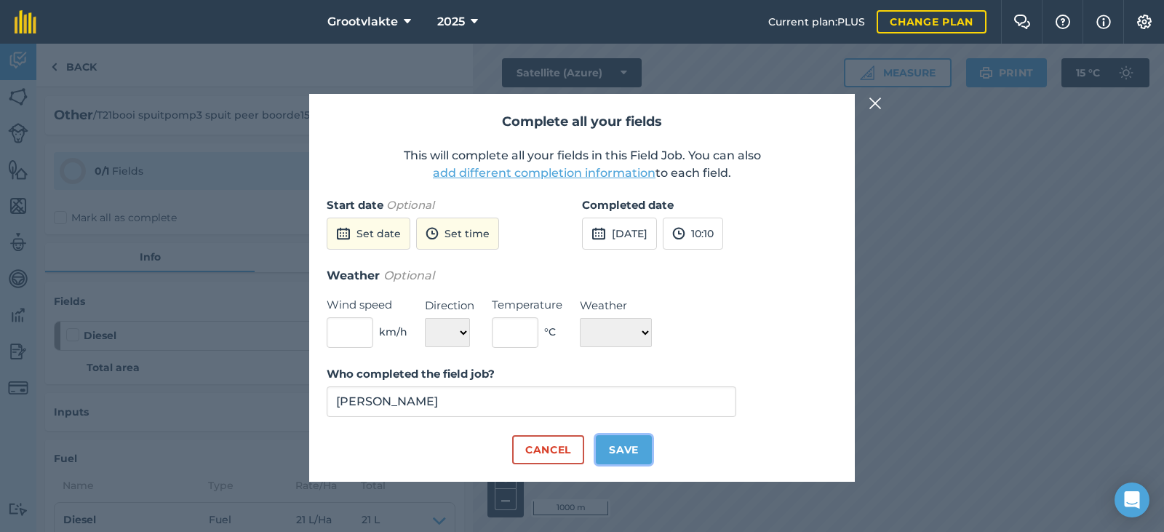
click at [620, 462] on button "Save" at bounding box center [624, 449] width 56 height 29
checkbox input "true"
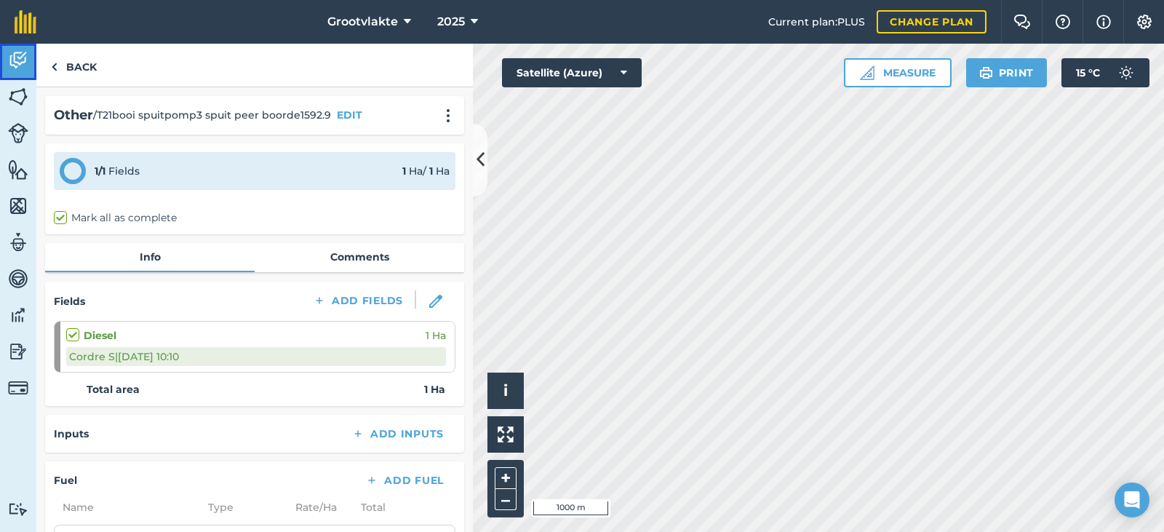
click at [1, 59] on link "Activity" at bounding box center [18, 62] width 36 height 36
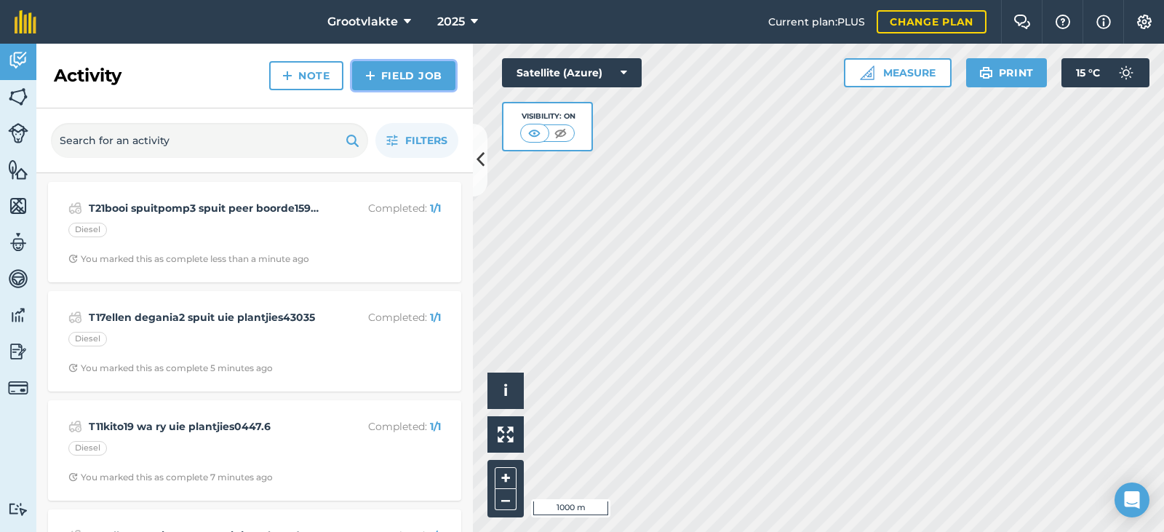
click at [400, 74] on link "Field Job" at bounding box center [403, 75] width 103 height 29
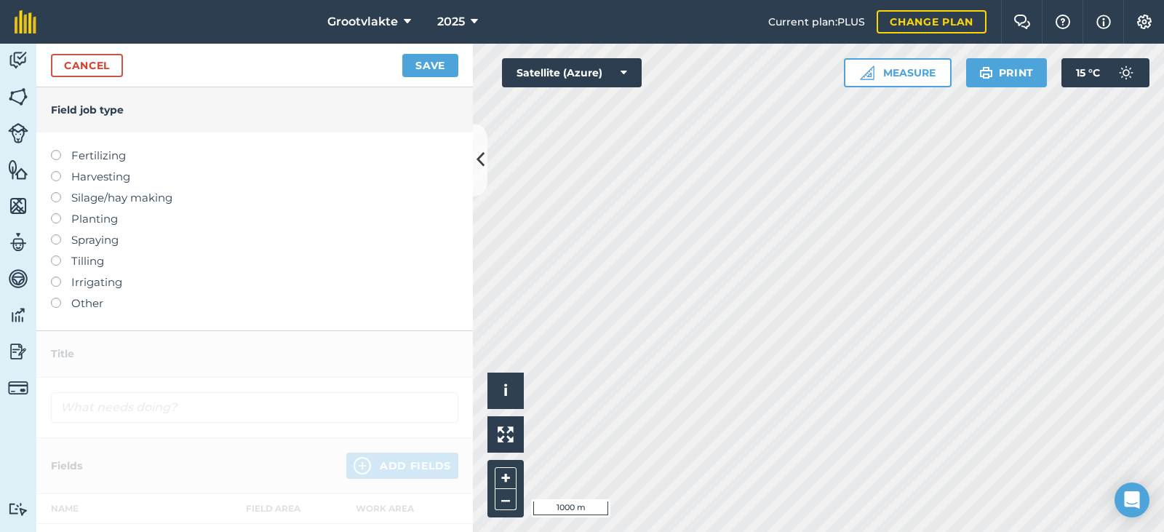
click at [90, 298] on label "Other" at bounding box center [254, 303] width 407 height 17
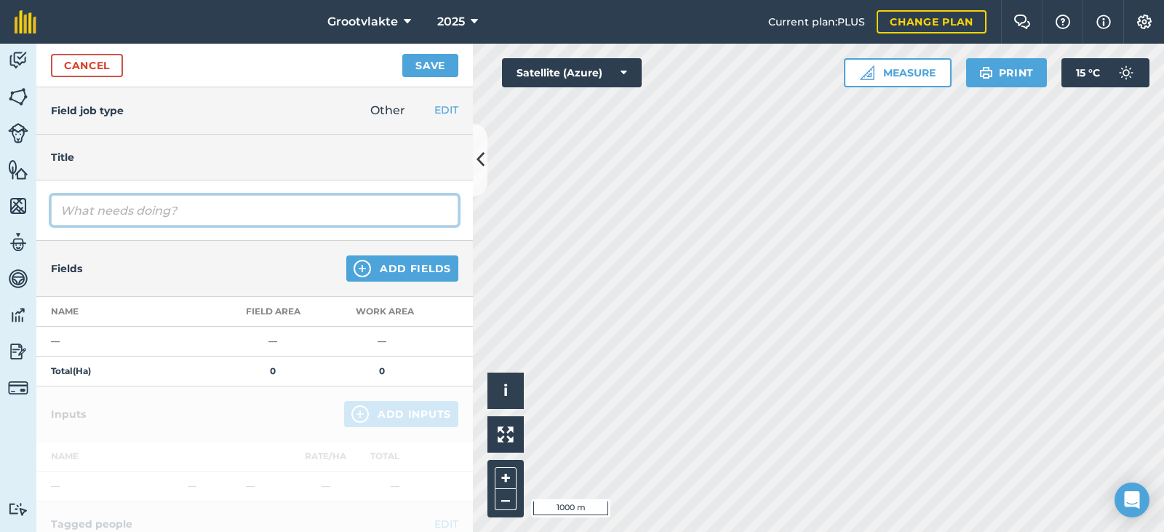
click at [146, 223] on input "text" at bounding box center [254, 210] width 407 height 31
click at [146, 212] on input "text" at bounding box center [254, 210] width 407 height 31
type input "Tct24214 cordre privaat94644"
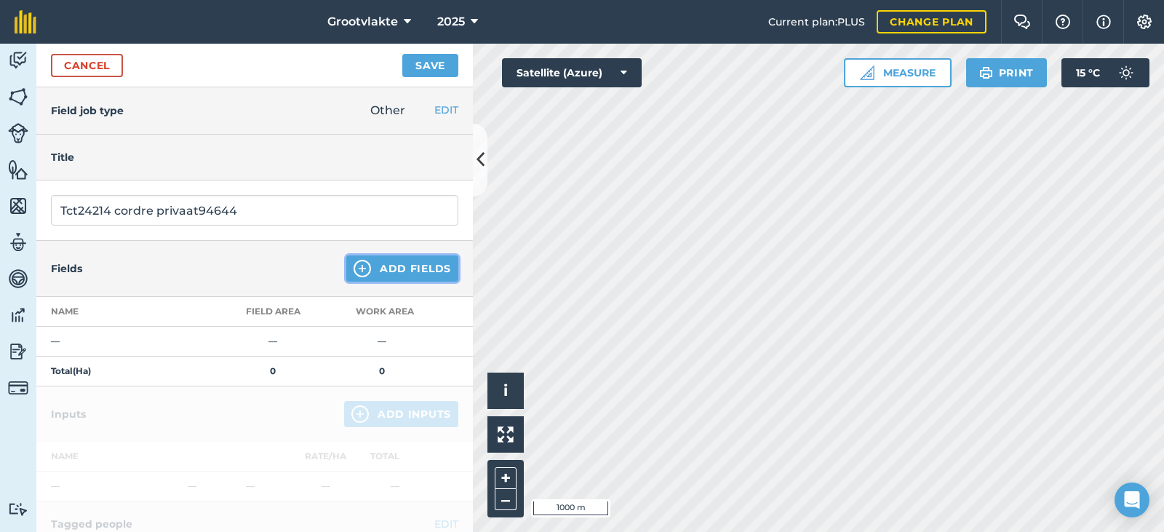
click at [401, 272] on button "Add Fields" at bounding box center [402, 268] width 112 height 26
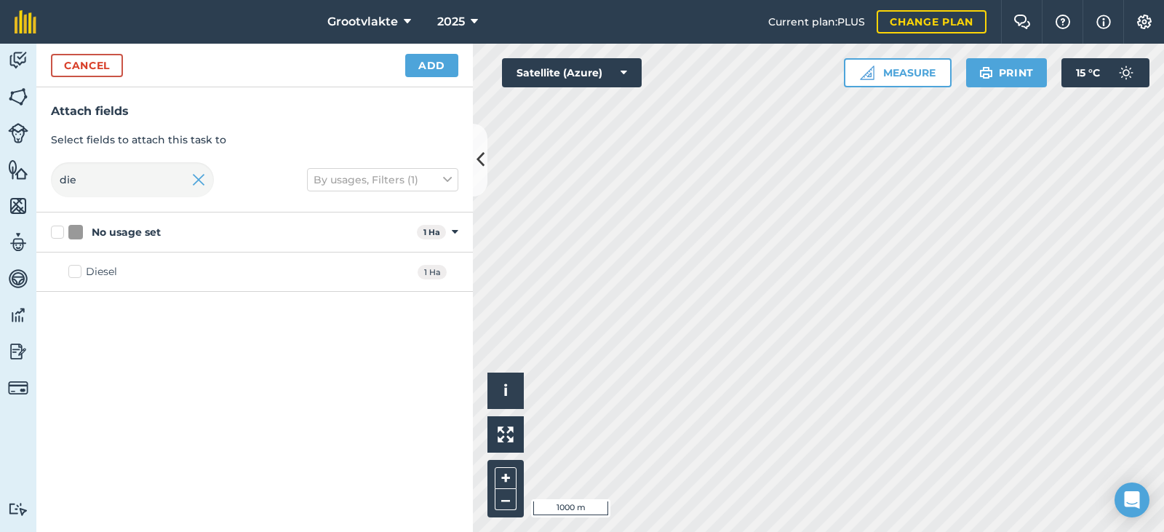
click at [113, 276] on div "Diesel" at bounding box center [101, 271] width 31 height 15
click at [78, 274] on input "Diesel" at bounding box center [72, 268] width 9 height 9
checkbox input "true"
click at [444, 63] on button "Add" at bounding box center [431, 65] width 53 height 23
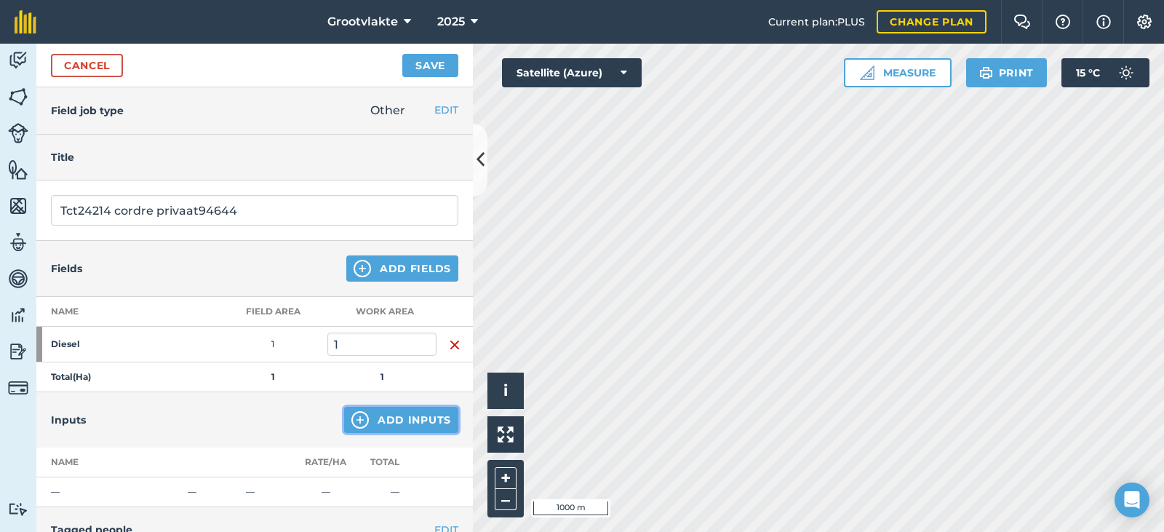
click at [388, 414] on button "Add Inputs" at bounding box center [401, 420] width 114 height 26
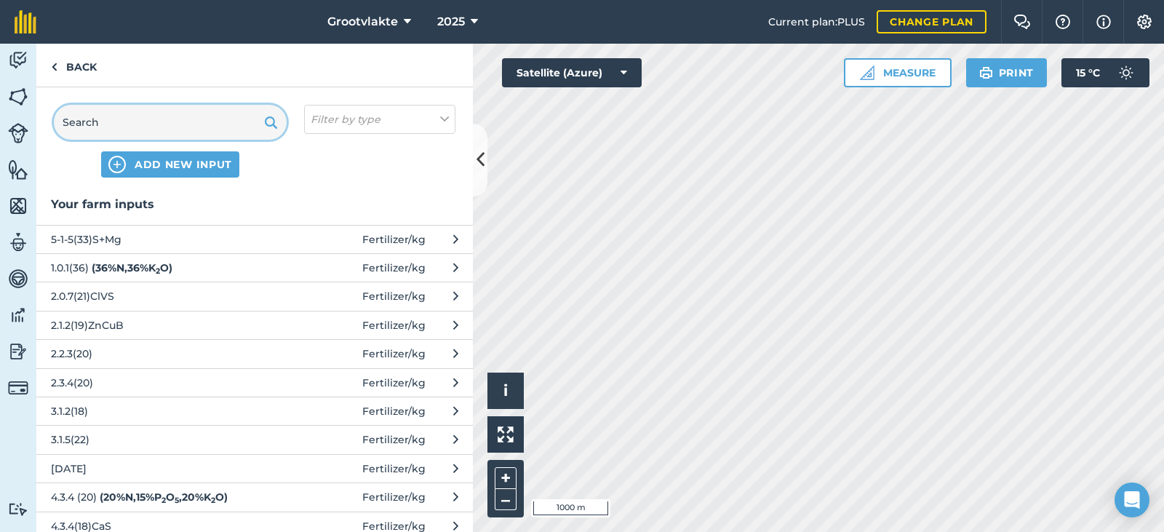
click at [185, 109] on input "text" at bounding box center [170, 122] width 233 height 35
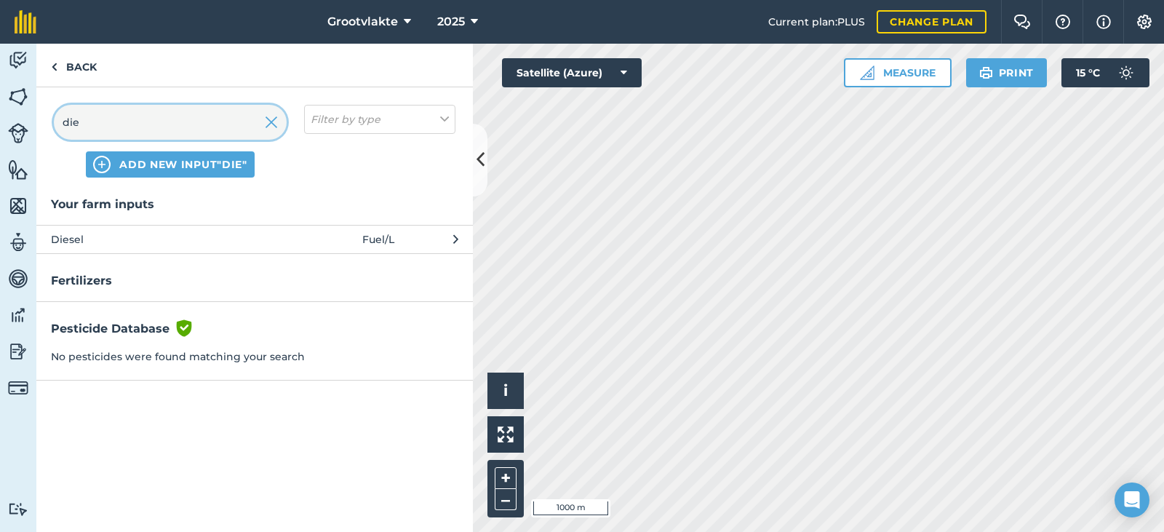
type input "die"
click at [124, 246] on span "Diesel" at bounding box center [170, 239] width 238 height 16
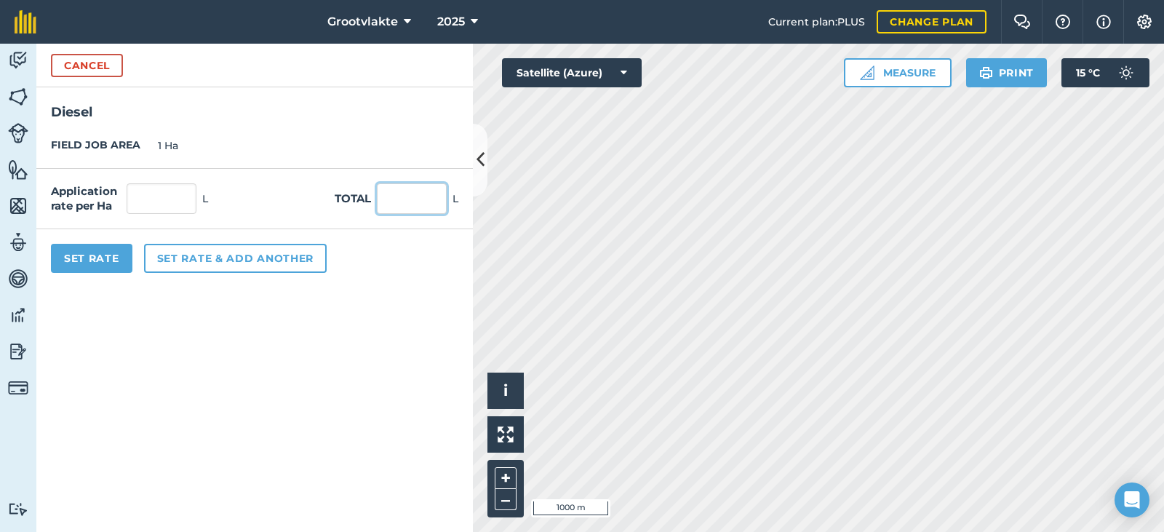
click at [420, 205] on input "text" at bounding box center [412, 198] width 70 height 31
type input "87"
click at [111, 255] on button "Set Rate" at bounding box center [91, 258] width 81 height 29
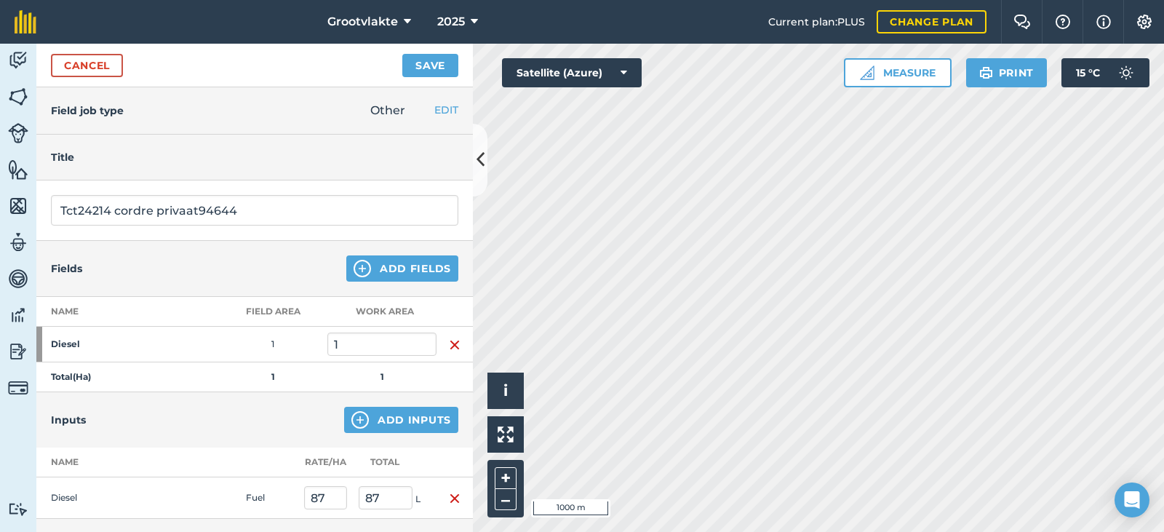
click at [423, 52] on div "Cancel Save" at bounding box center [254, 66] width 436 height 44
click at [423, 66] on button "Save" at bounding box center [430, 65] width 56 height 23
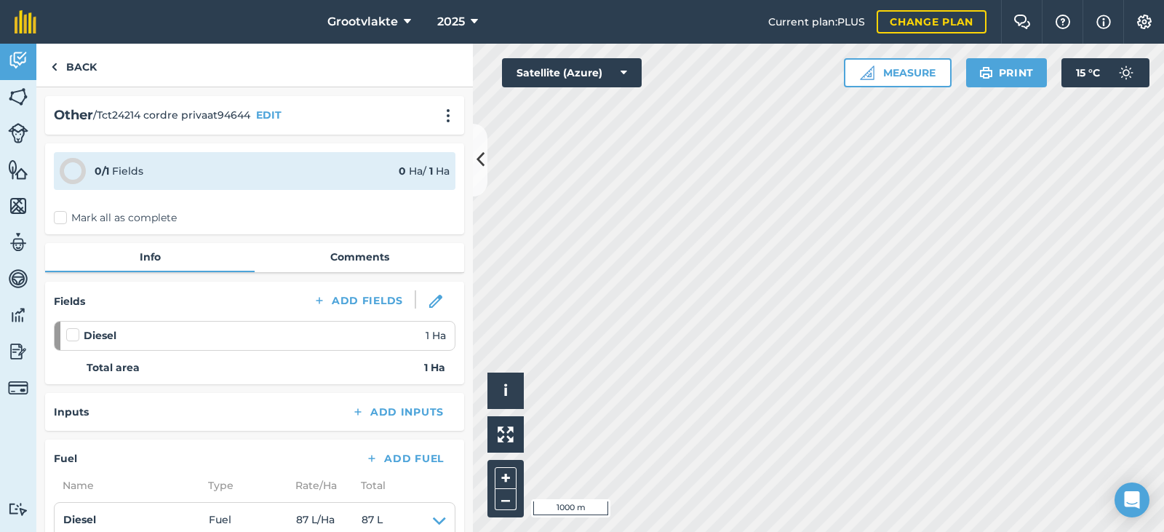
click at [63, 222] on label "Mark all as complete" at bounding box center [115, 217] width 123 height 15
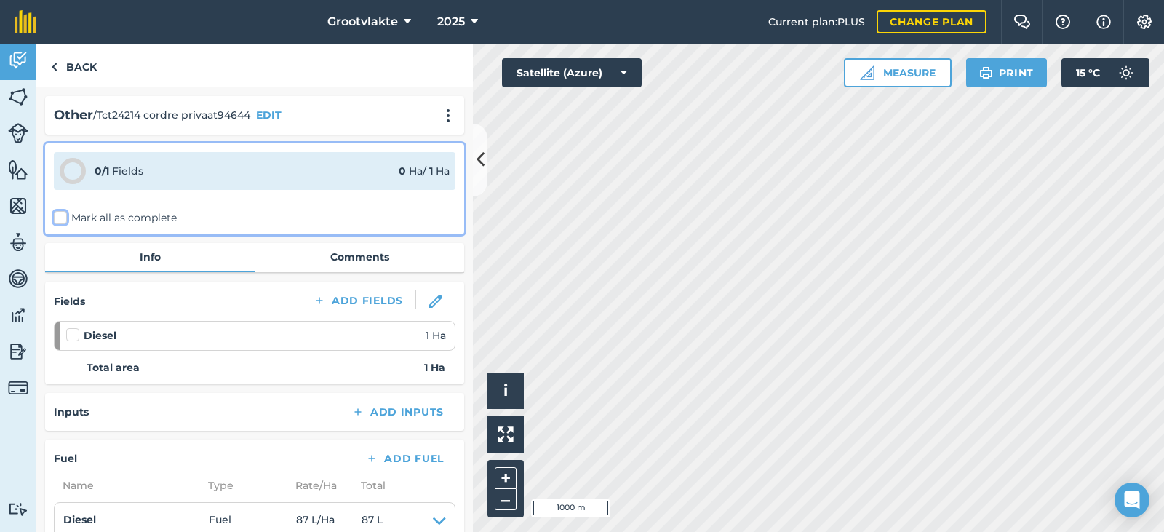
click at [63, 220] on input "Mark all as complete" at bounding box center [58, 214] width 9 height 9
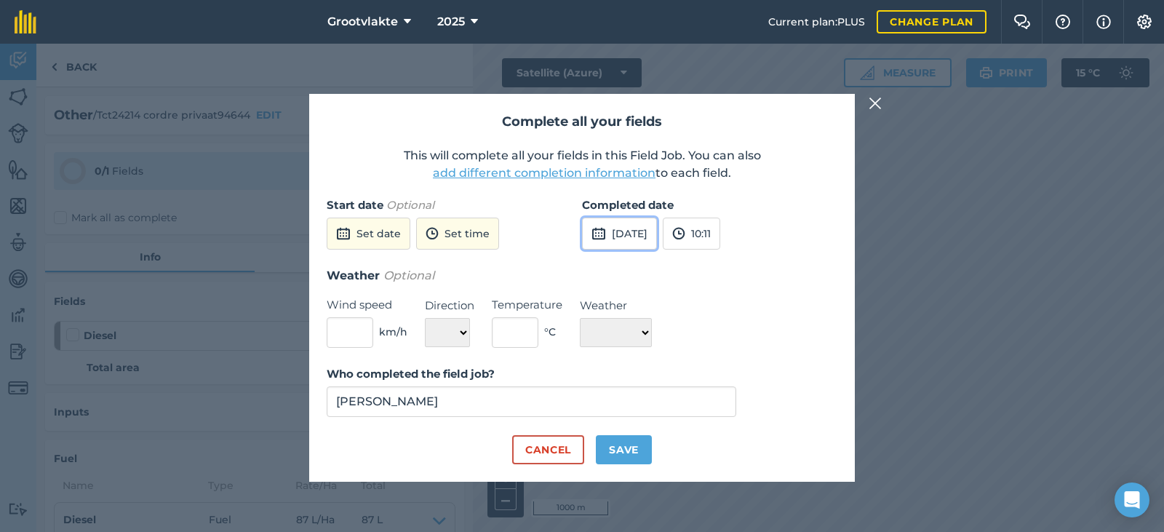
click at [607, 236] on button "[DATE]" at bounding box center [619, 234] width 75 height 32
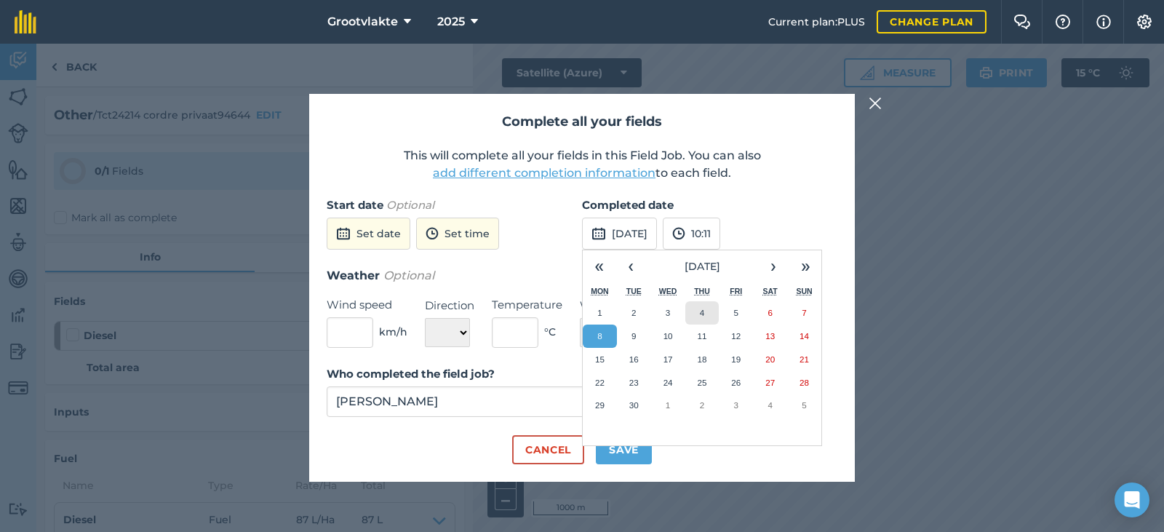
drag, startPoint x: 708, startPoint y: 303, endPoint x: 691, endPoint y: 359, distance: 58.5
click at [706, 303] on button "4" at bounding box center [702, 312] width 34 height 23
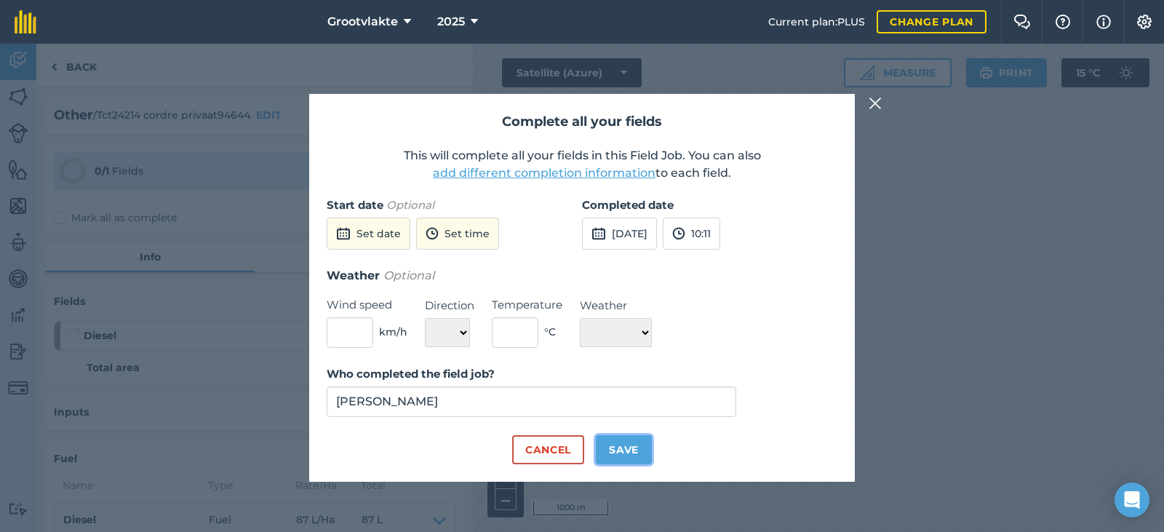
click at [607, 458] on button "Save" at bounding box center [624, 449] width 56 height 29
checkbox input "true"
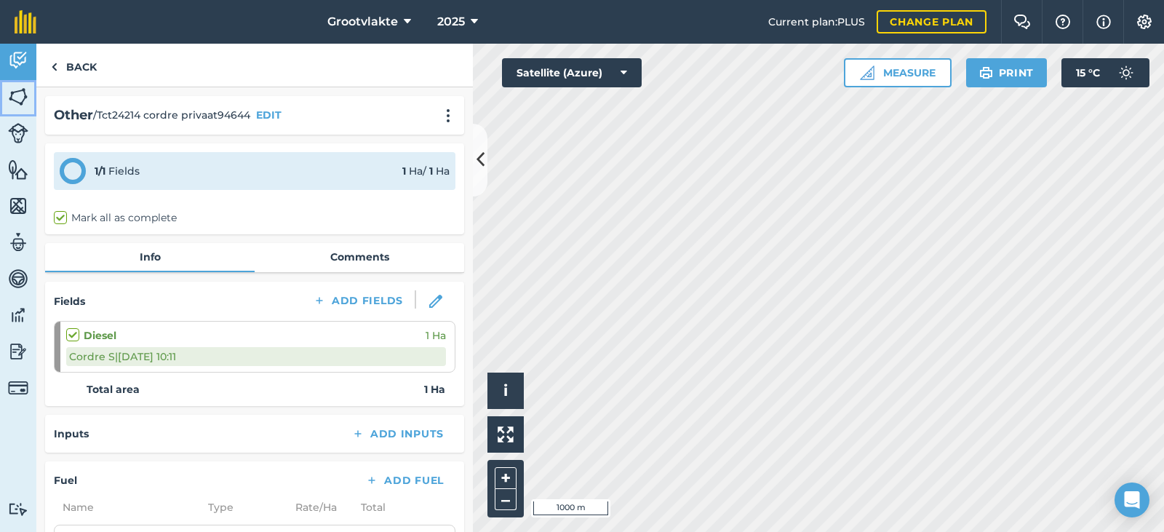
click at [15, 83] on link "Fields" at bounding box center [18, 98] width 36 height 36
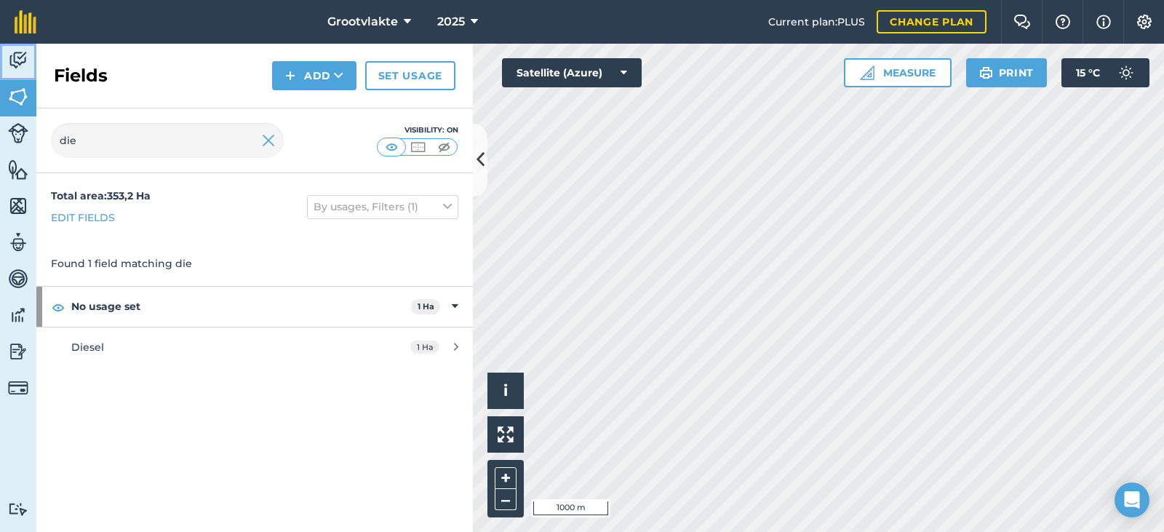
click at [16, 64] on img at bounding box center [18, 60] width 20 height 22
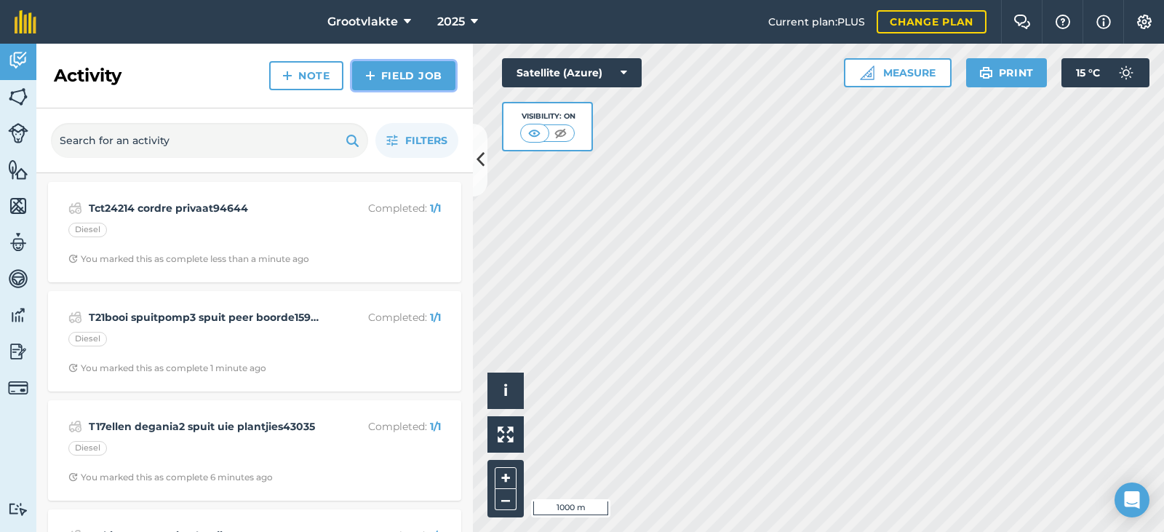
click at [412, 79] on link "Field Job" at bounding box center [403, 75] width 103 height 29
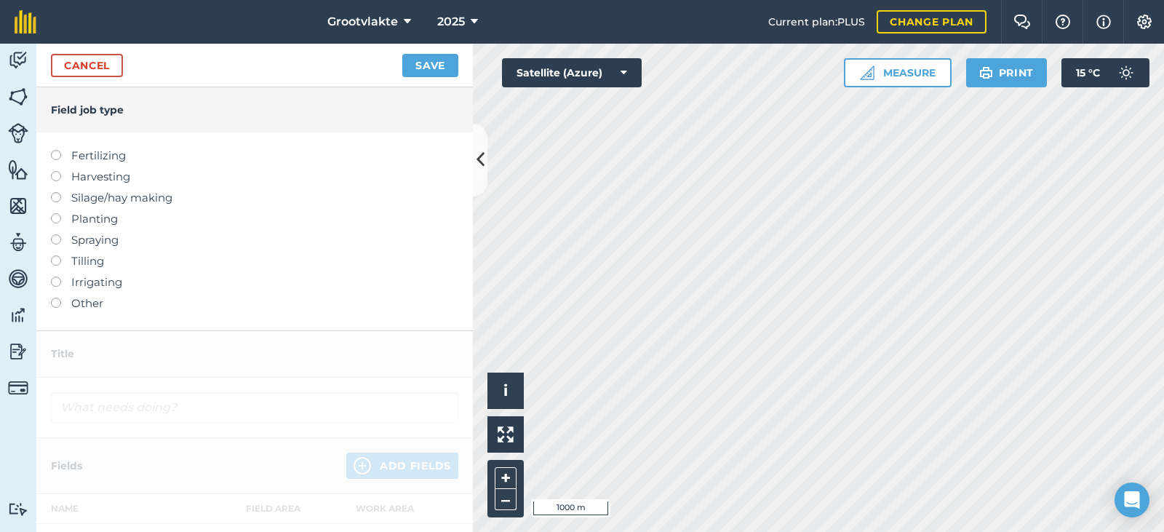
click at [90, 306] on label "Other" at bounding box center [254, 303] width 407 height 17
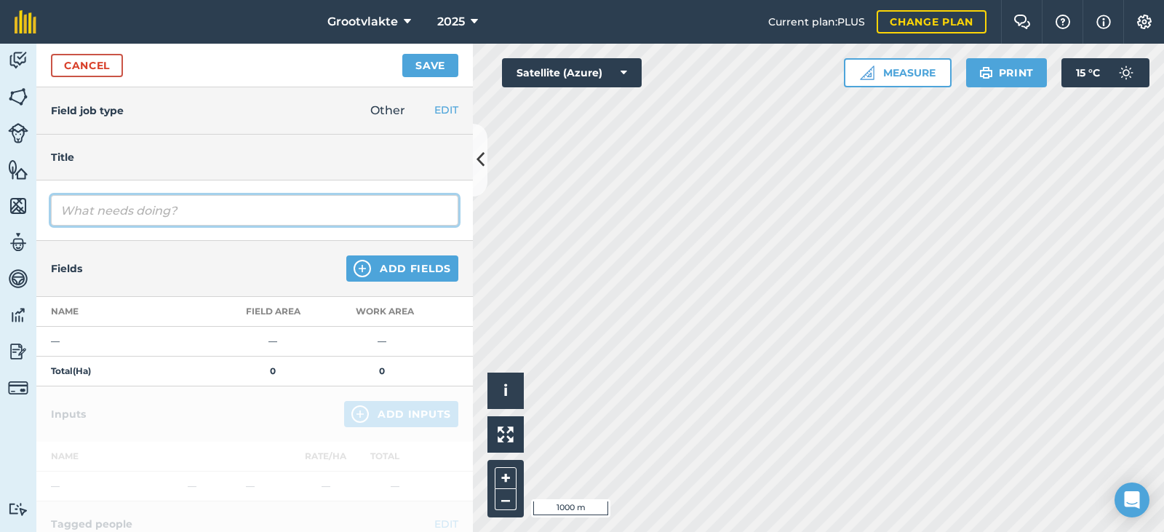
click at [141, 220] on input "text" at bounding box center [254, 210] width 407 height 31
type input "T 27019 abram ry uie plantjies65043"
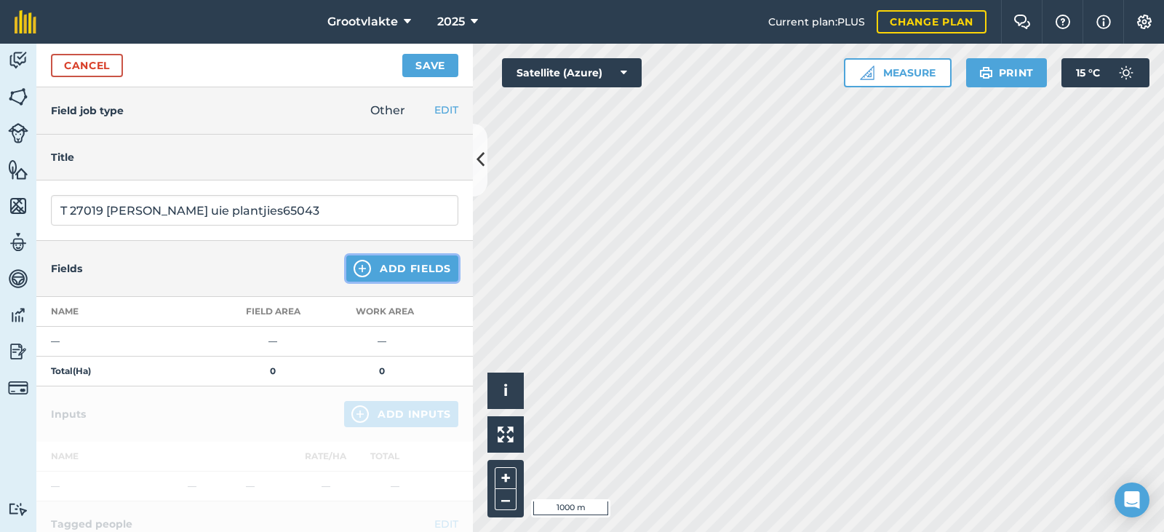
click at [355, 276] on img at bounding box center [362, 268] width 17 height 17
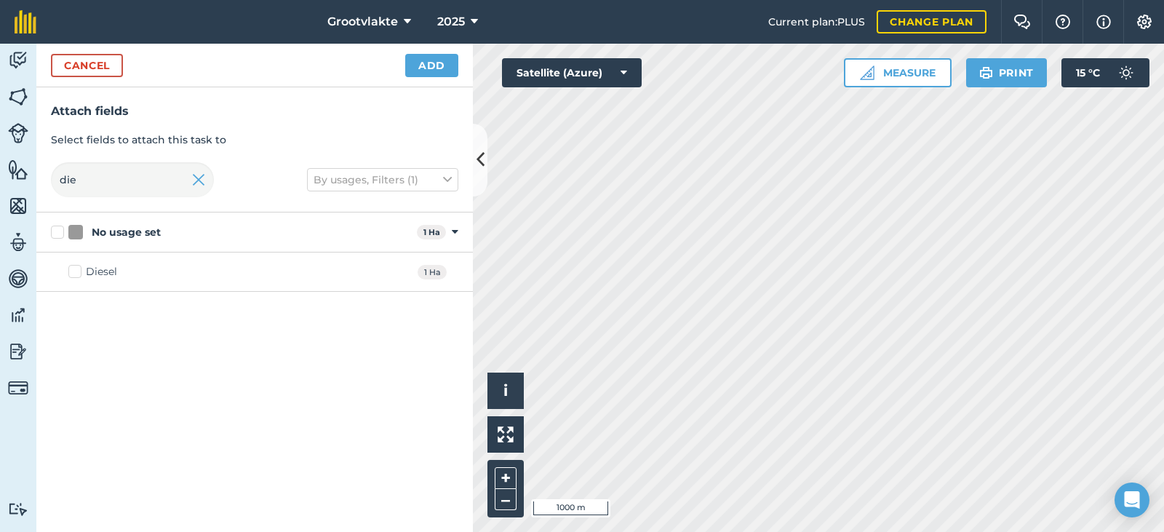
click at [87, 273] on div "Diesel" at bounding box center [101, 271] width 31 height 15
click at [78, 273] on input "Diesel" at bounding box center [72, 268] width 9 height 9
checkbox input "true"
click at [434, 69] on button "Add" at bounding box center [431, 65] width 53 height 23
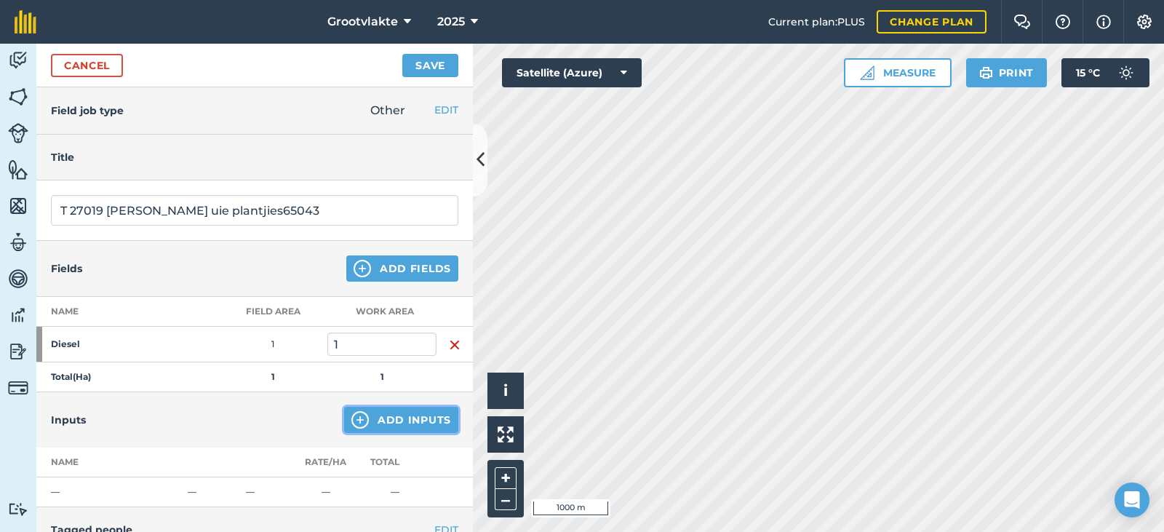
click at [385, 422] on button "Add Inputs" at bounding box center [401, 420] width 114 height 26
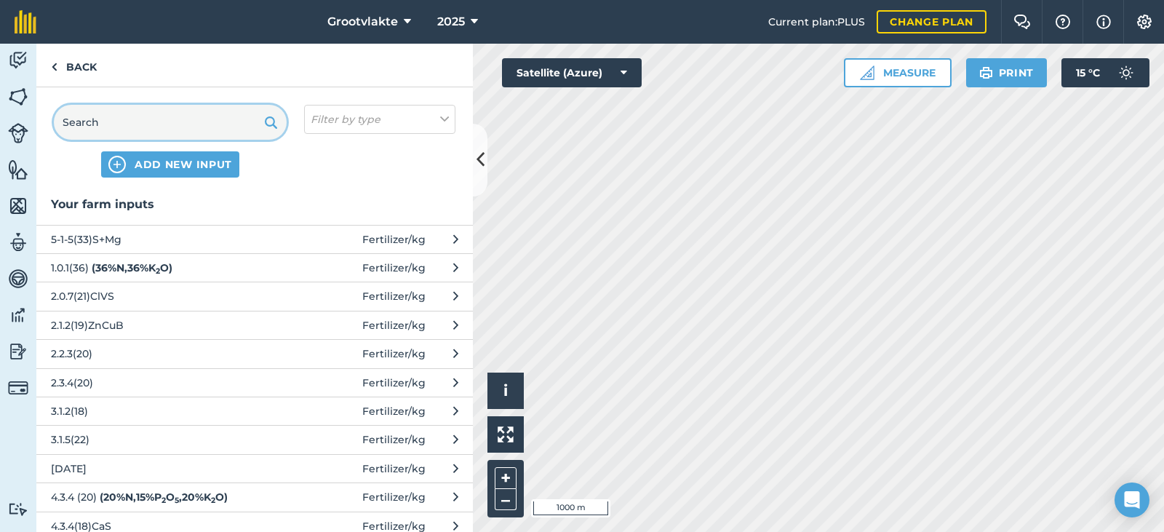
click at [182, 133] on input "text" at bounding box center [170, 122] width 233 height 35
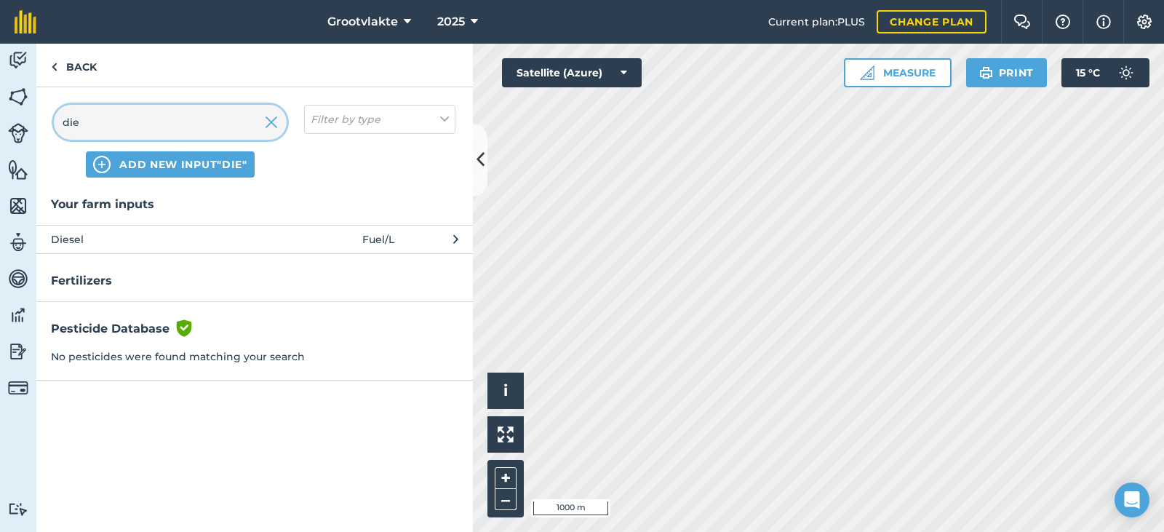
type input "die"
click at [137, 227] on button "Diesel Fuel / L" at bounding box center [254, 239] width 436 height 28
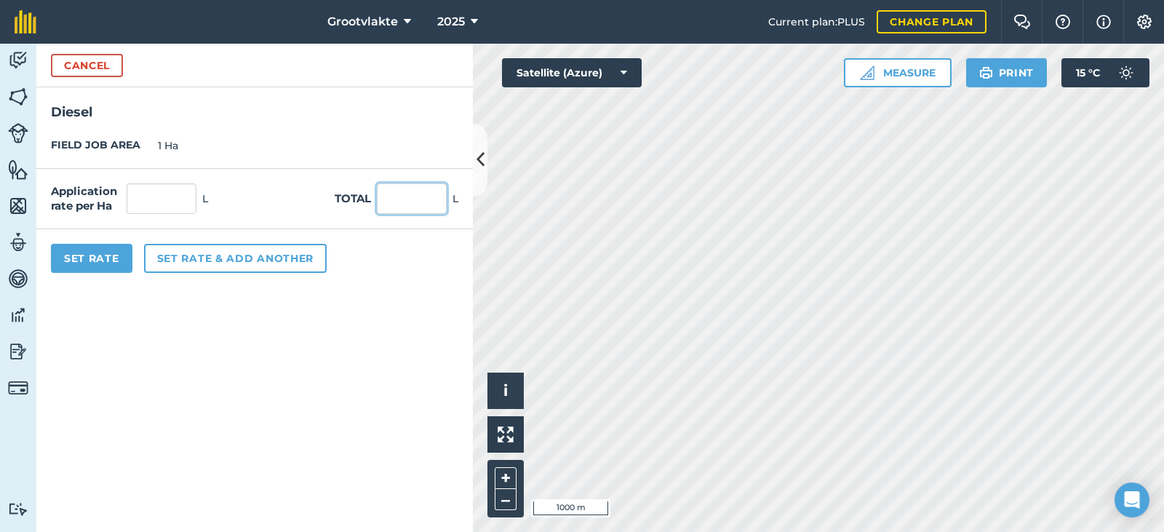
click at [397, 198] on input "text" at bounding box center [412, 198] width 70 height 31
type input "231"
click at [100, 260] on button "Set Rate" at bounding box center [91, 258] width 81 height 29
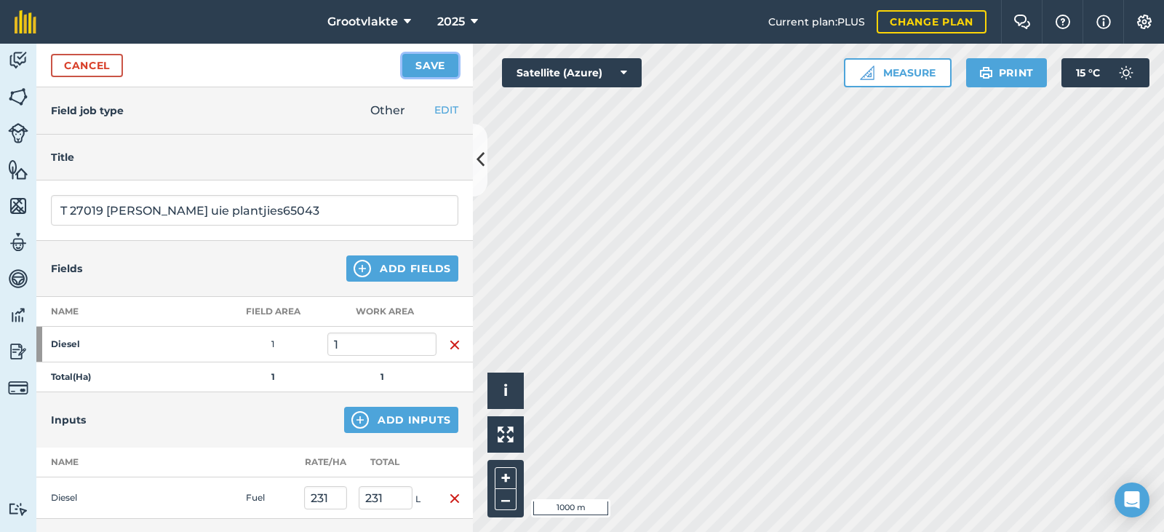
click at [431, 72] on button "Save" at bounding box center [430, 65] width 56 height 23
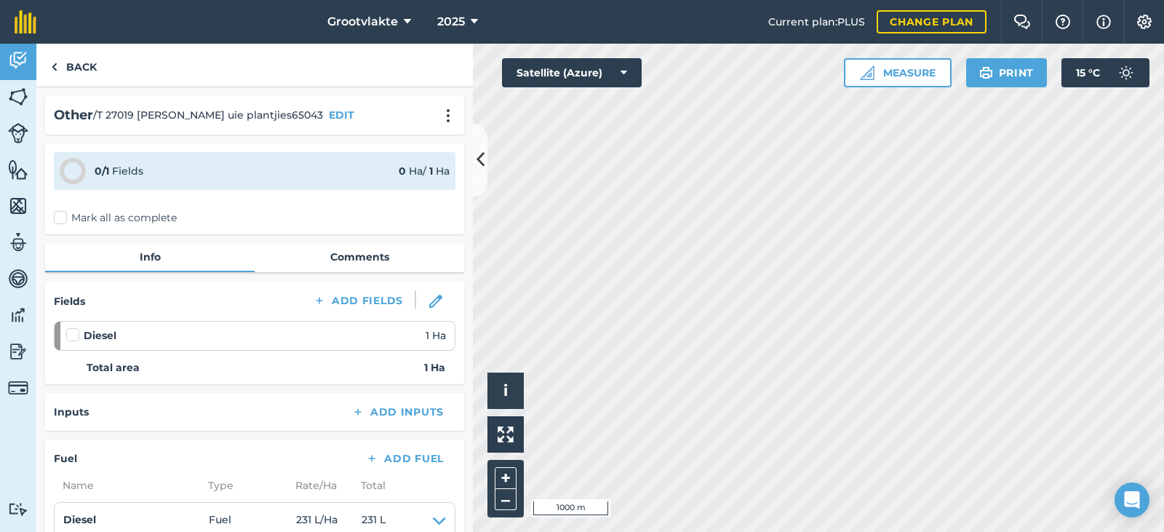
click at [76, 223] on label "Mark all as complete" at bounding box center [115, 217] width 123 height 15
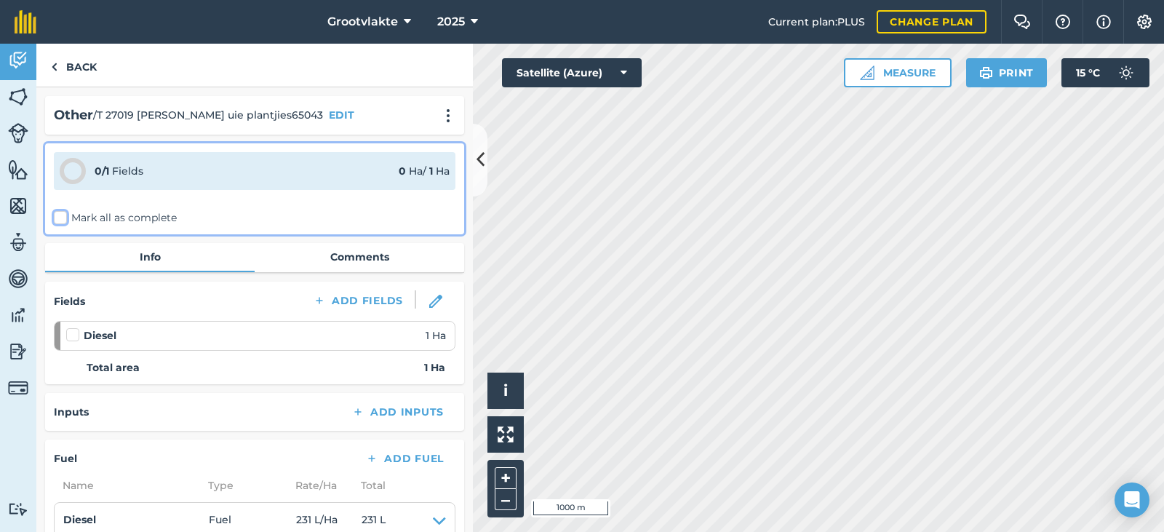
click at [63, 220] on input "Mark all as complete" at bounding box center [58, 214] width 9 height 9
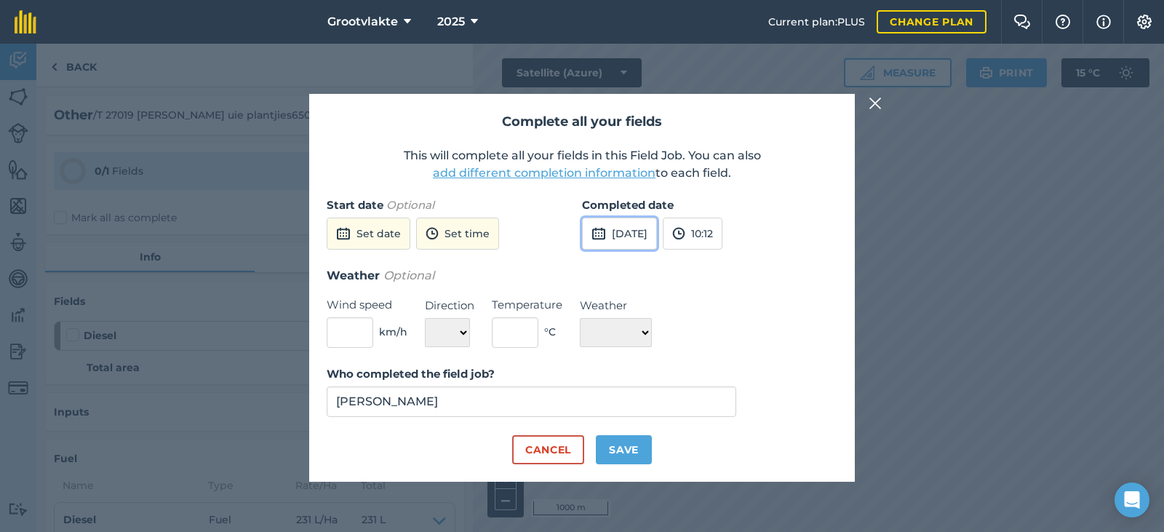
click at [647, 236] on button "[DATE]" at bounding box center [619, 234] width 75 height 32
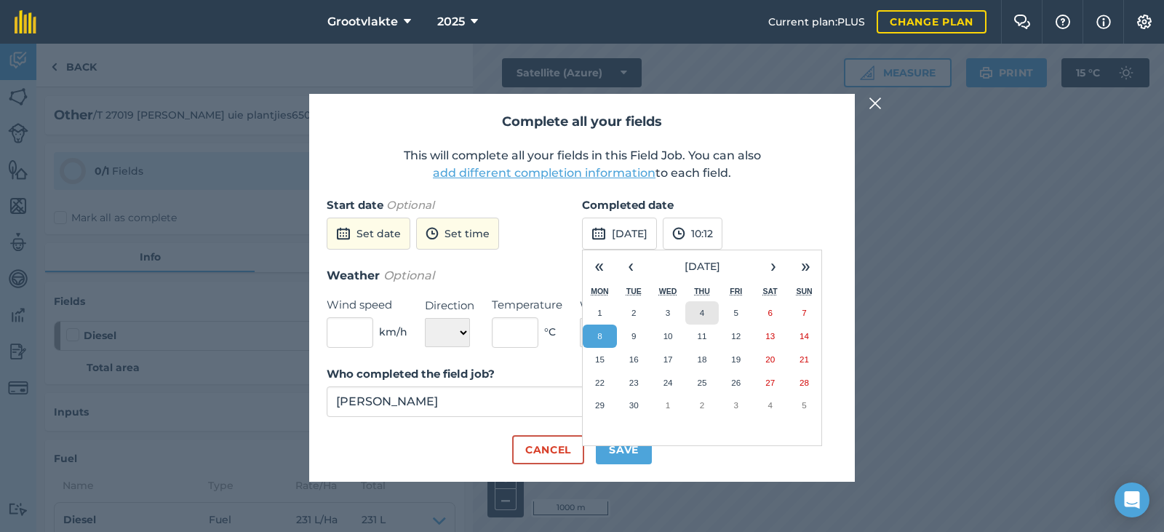
click at [696, 316] on button "4" at bounding box center [702, 312] width 34 height 23
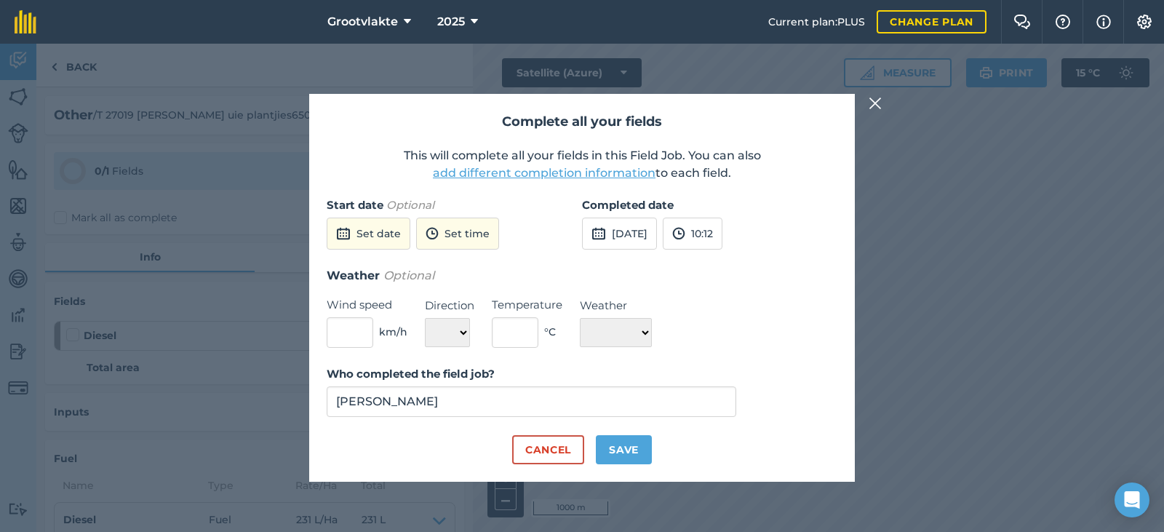
click at [591, 453] on div "Cancel Save" at bounding box center [582, 449] width 511 height 29
click at [606, 453] on button "Save" at bounding box center [624, 449] width 56 height 29
checkbox input "true"
